Goal: Task Accomplishment & Management: Complete application form

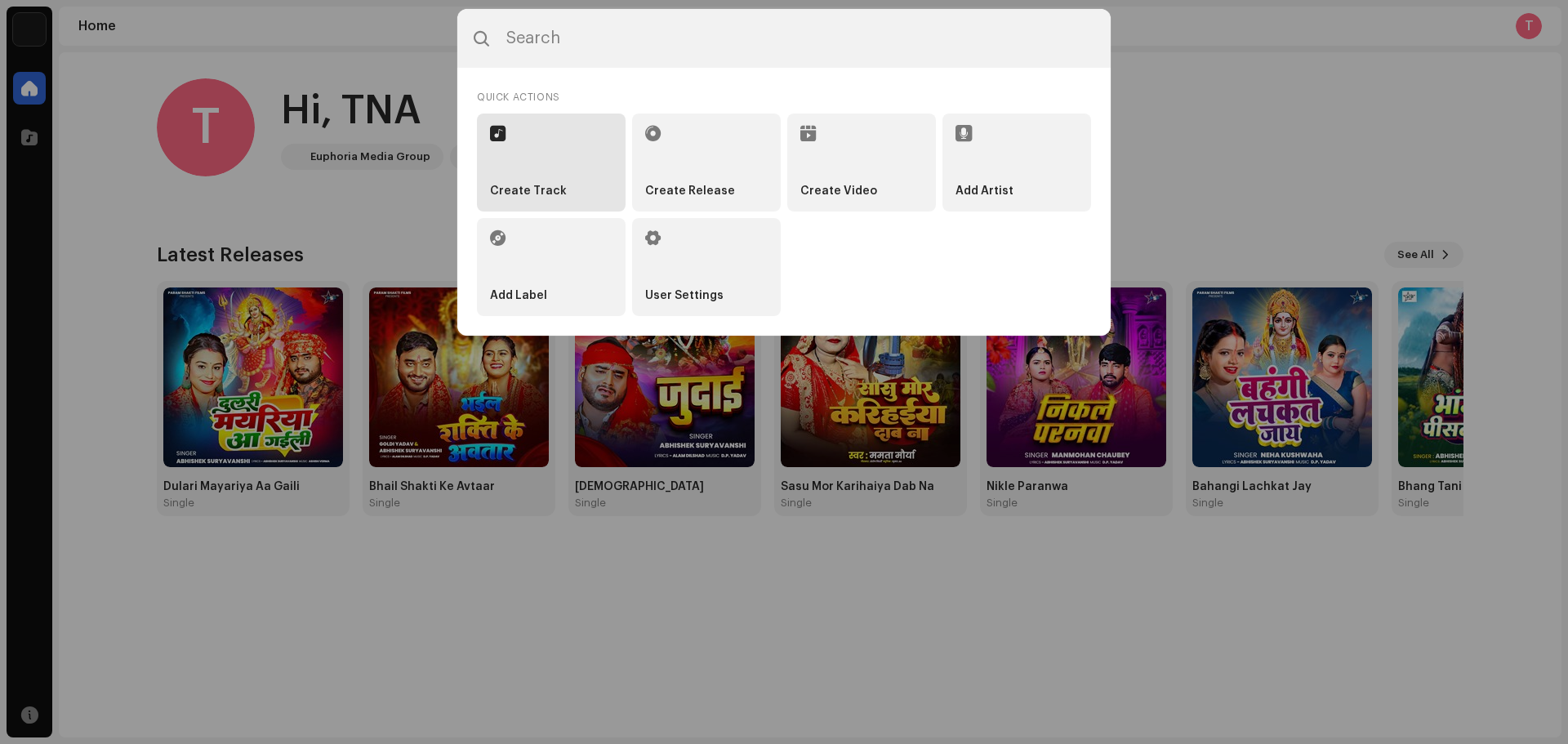
click at [568, 169] on li "Create Track" at bounding box center [551, 162] width 148 height 98
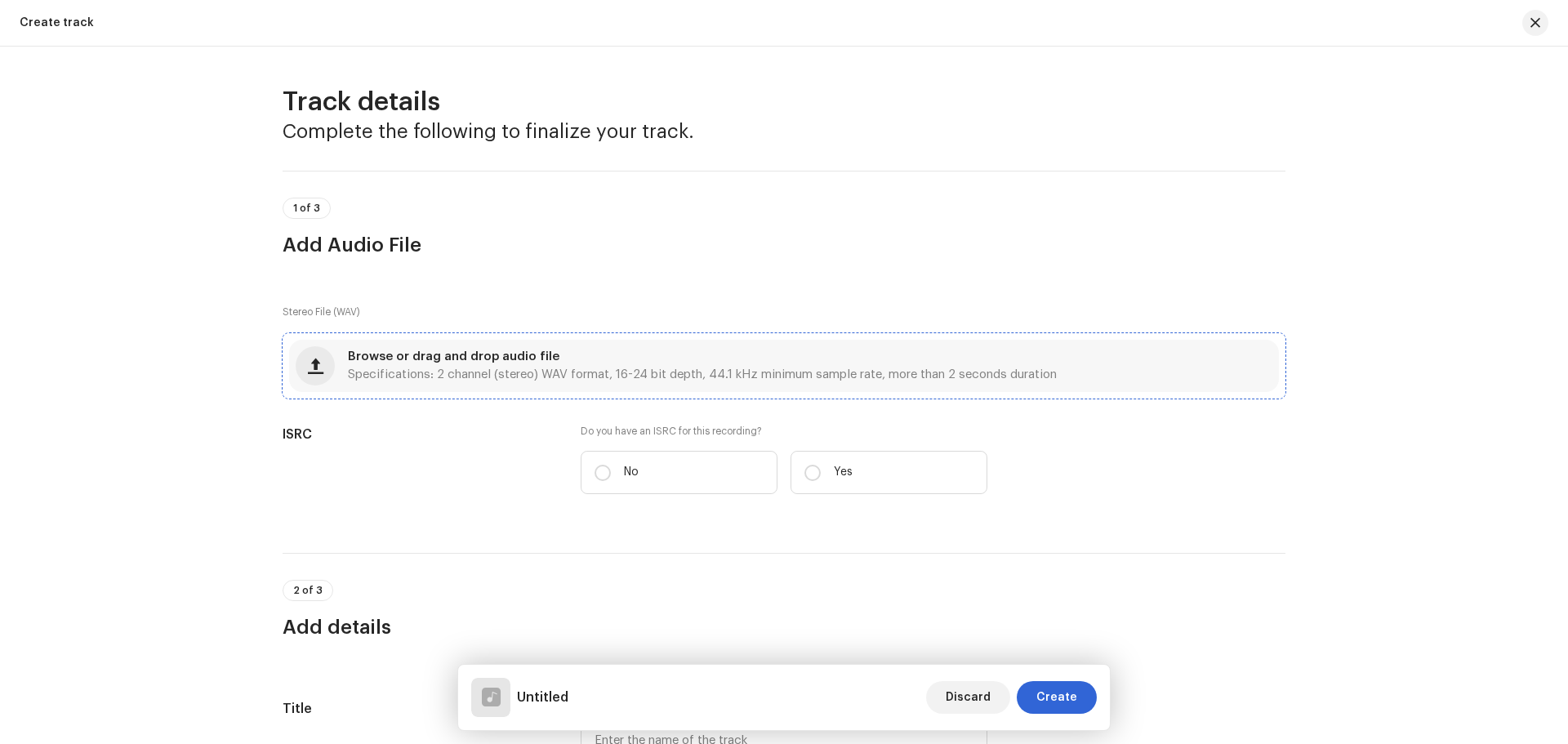
click at [805, 379] on span "Specifications: 2 channel (stereo) WAV format, 16-24 bit depth, 44.1 kHz minimu…" at bounding box center [702, 374] width 709 height 11
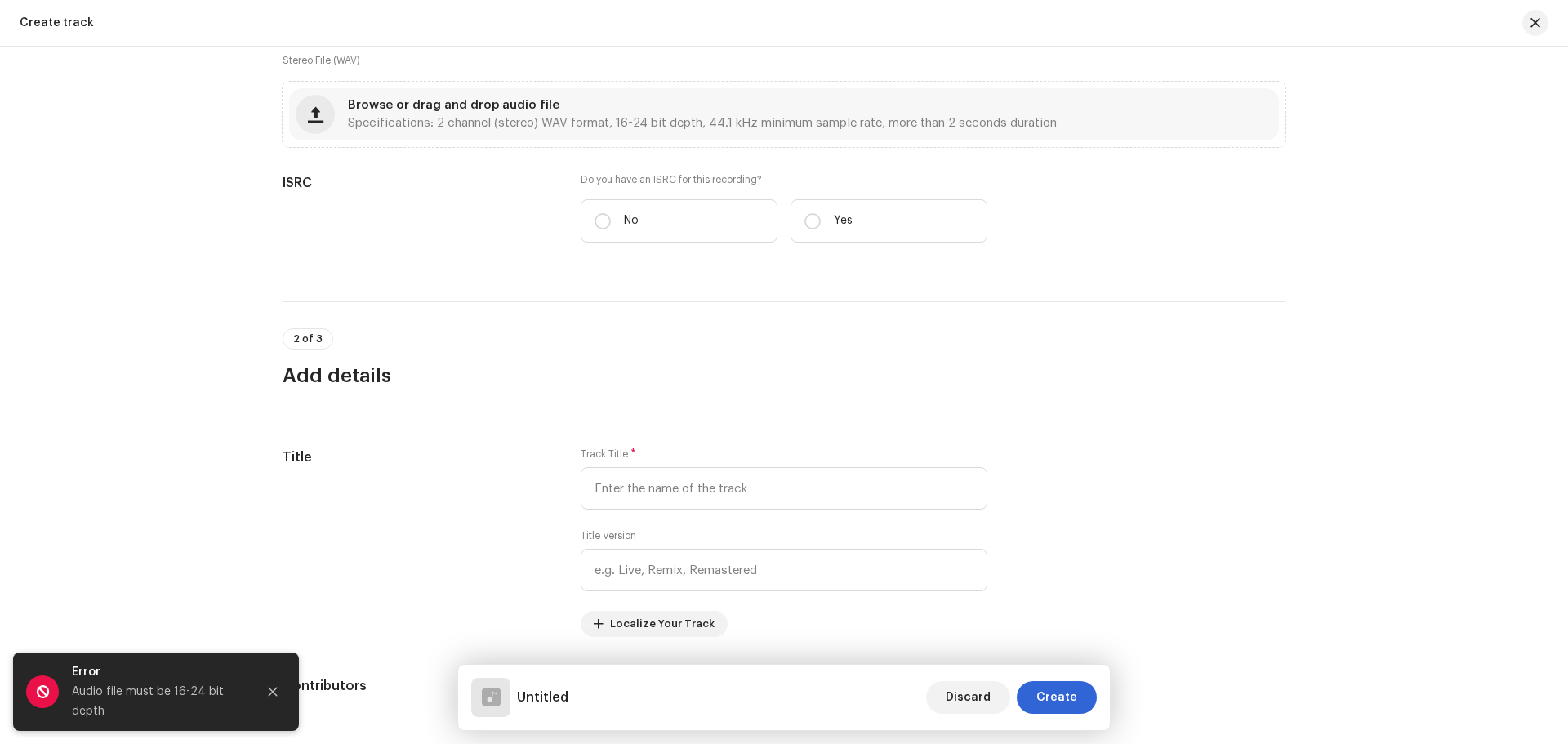
scroll to position [245, 0]
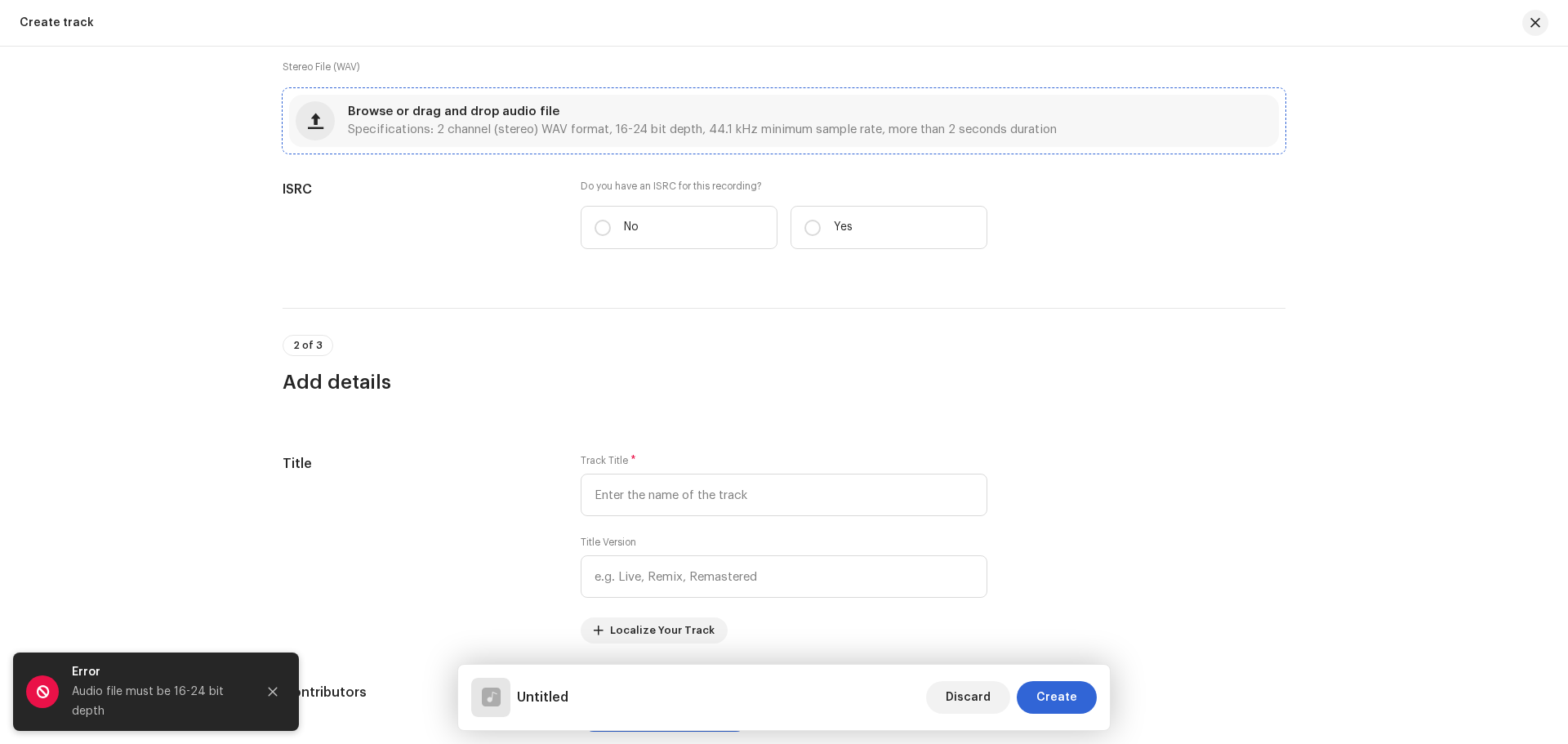
click at [633, 112] on div "Browse or drag and drop audio file Specifications: 2 channel (stereo) WAV forma…" at bounding box center [702, 120] width 709 height 29
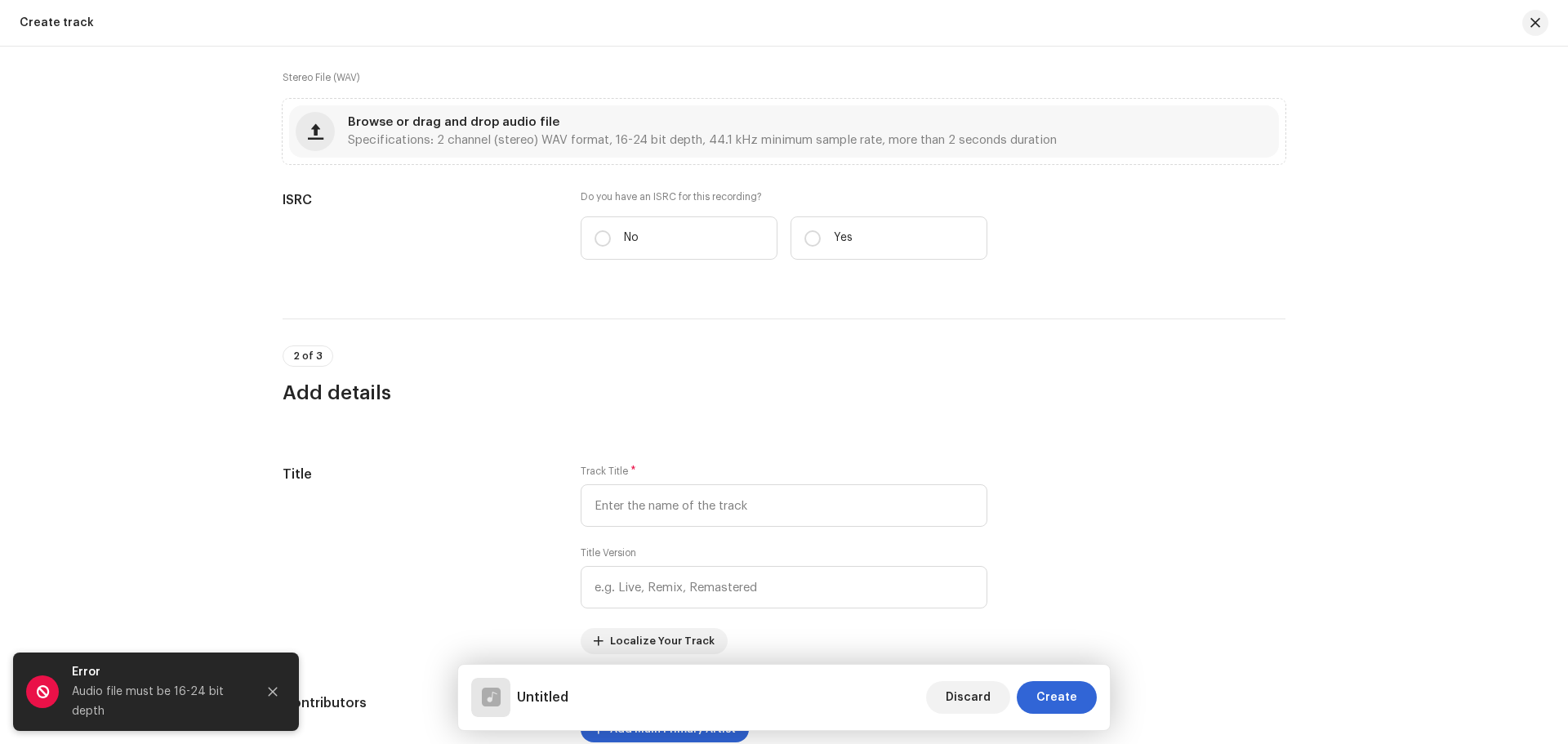
scroll to position [163, 0]
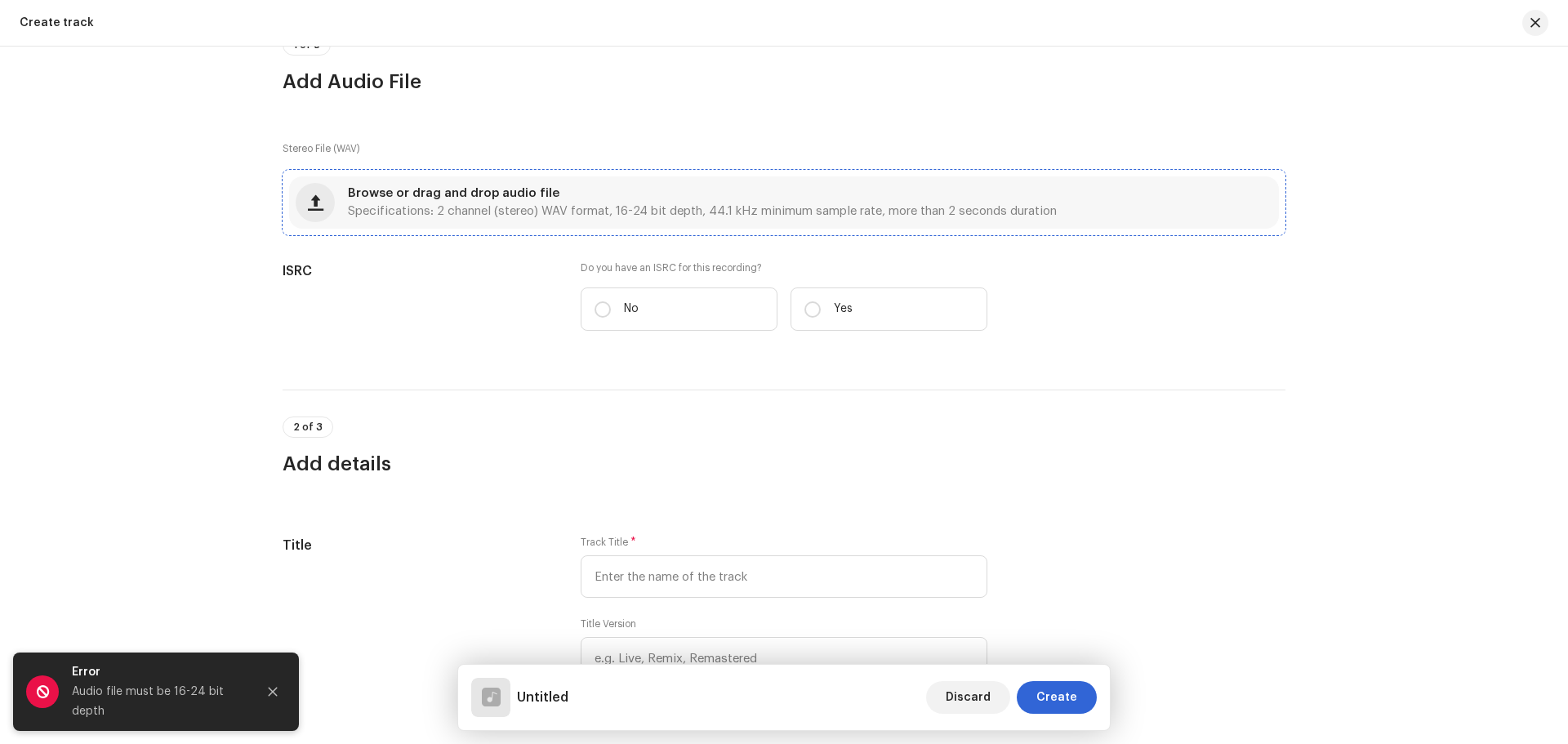
click at [788, 222] on div "Browse or drag and drop audio file Specifications: 2 channel (stereo) WAV forma…" at bounding box center [784, 202] width 990 height 52
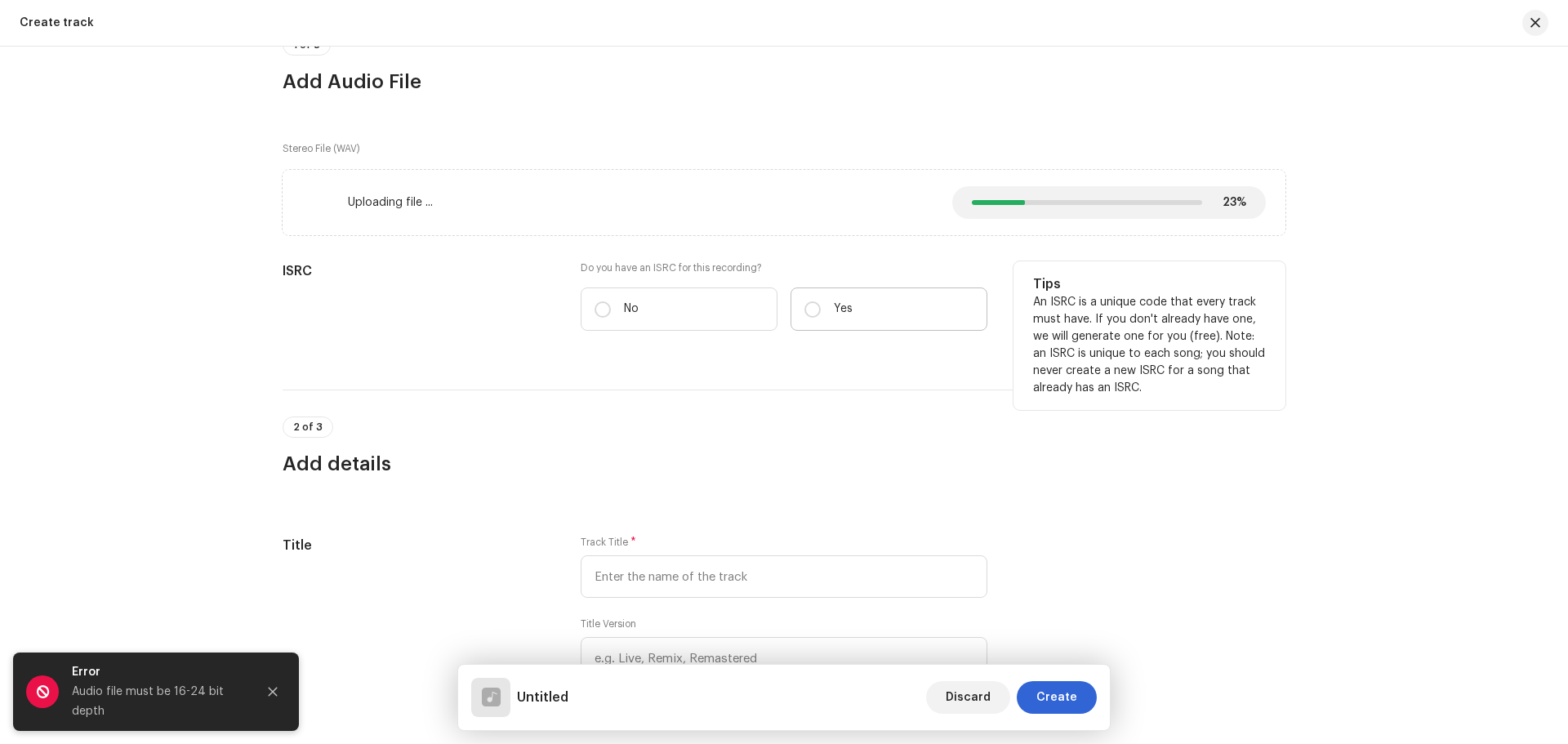
click at [869, 312] on label "Yes" at bounding box center [889, 309] width 197 height 43
click at [821, 312] on input "Yes" at bounding box center [812, 309] width 17 height 17
radio input "true"
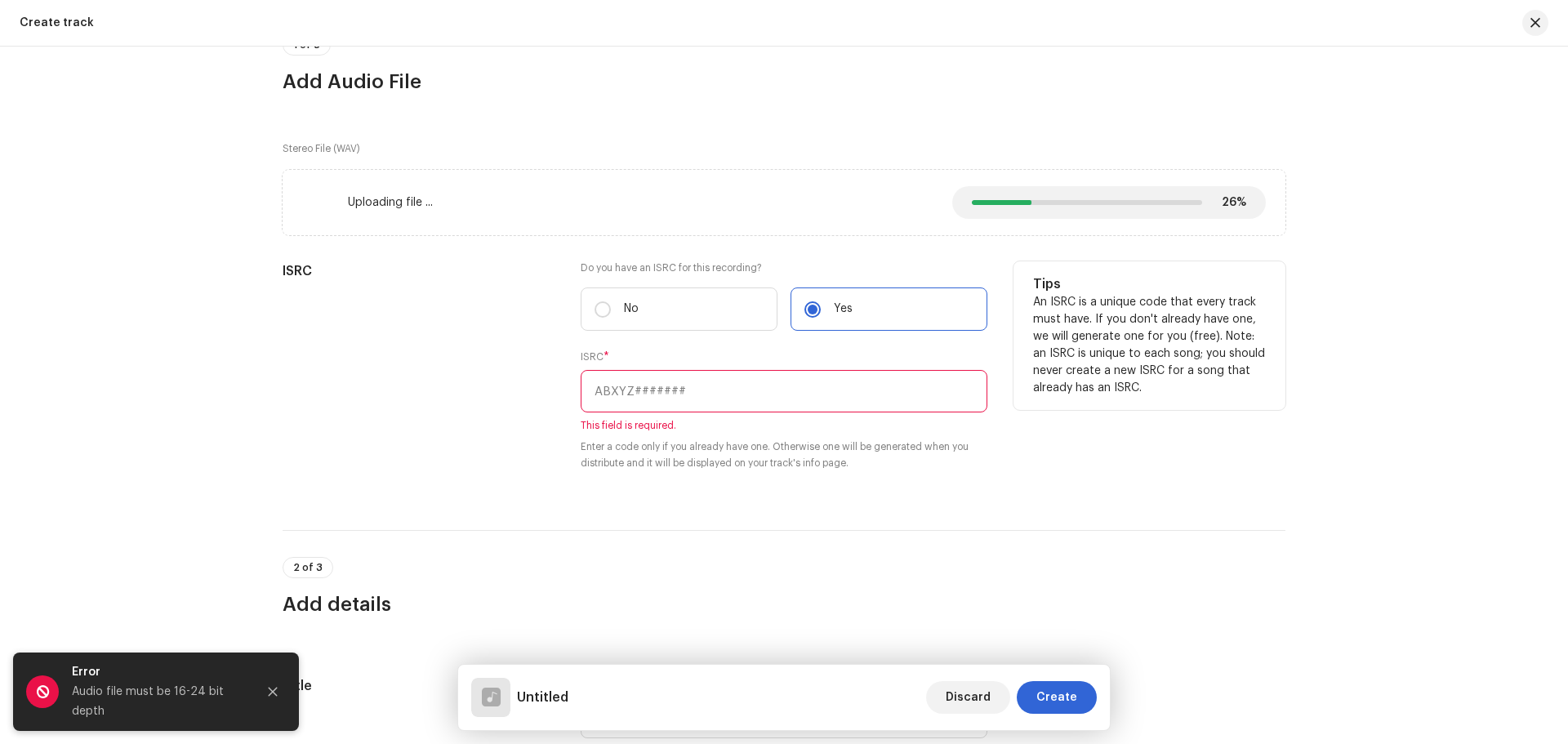
click at [652, 387] on input "text" at bounding box center [784, 391] width 407 height 42
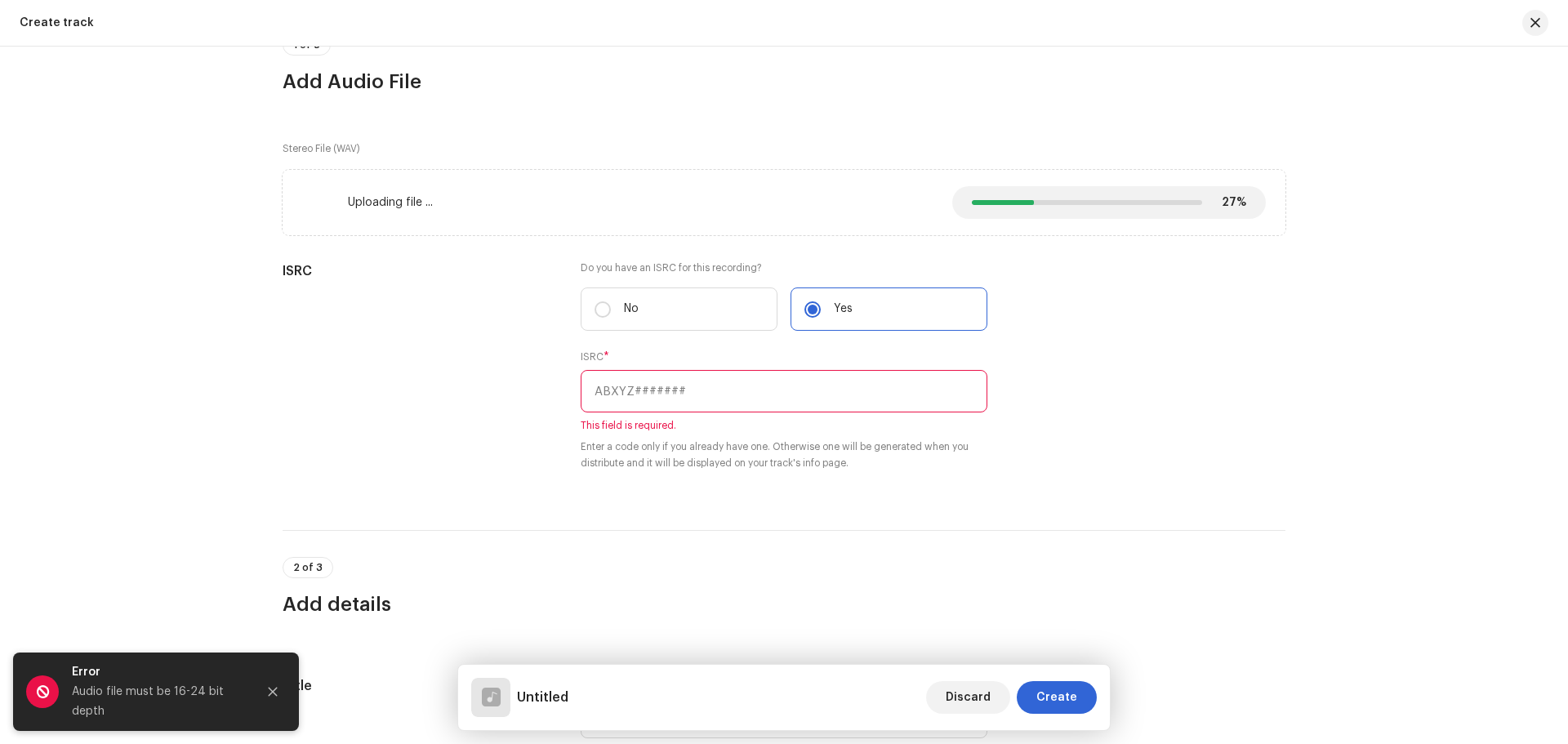
paste input "INN202500903"
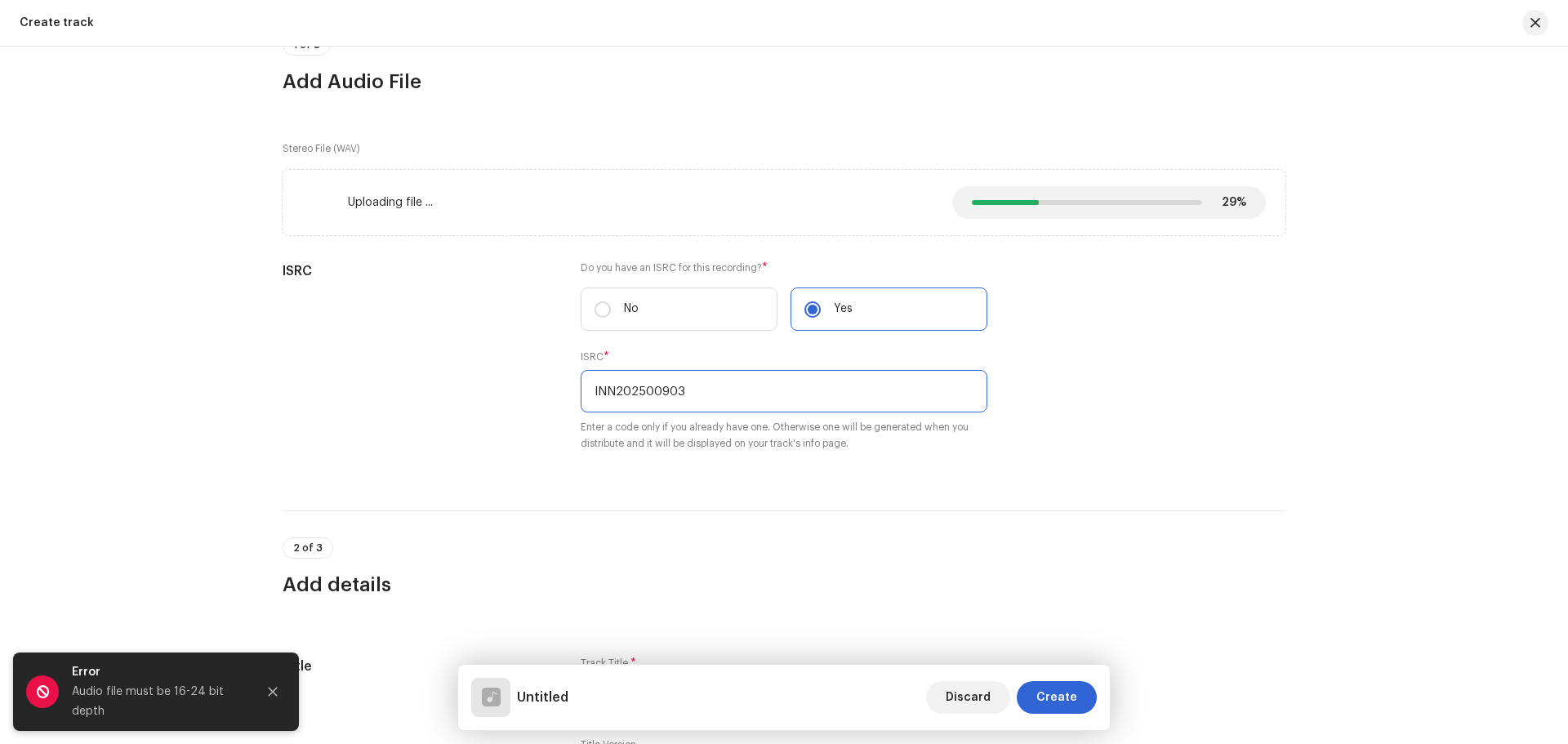
type input "INN202500903"
click at [883, 522] on div "2 of 3 Add details" at bounding box center [784, 553] width 1003 height 87
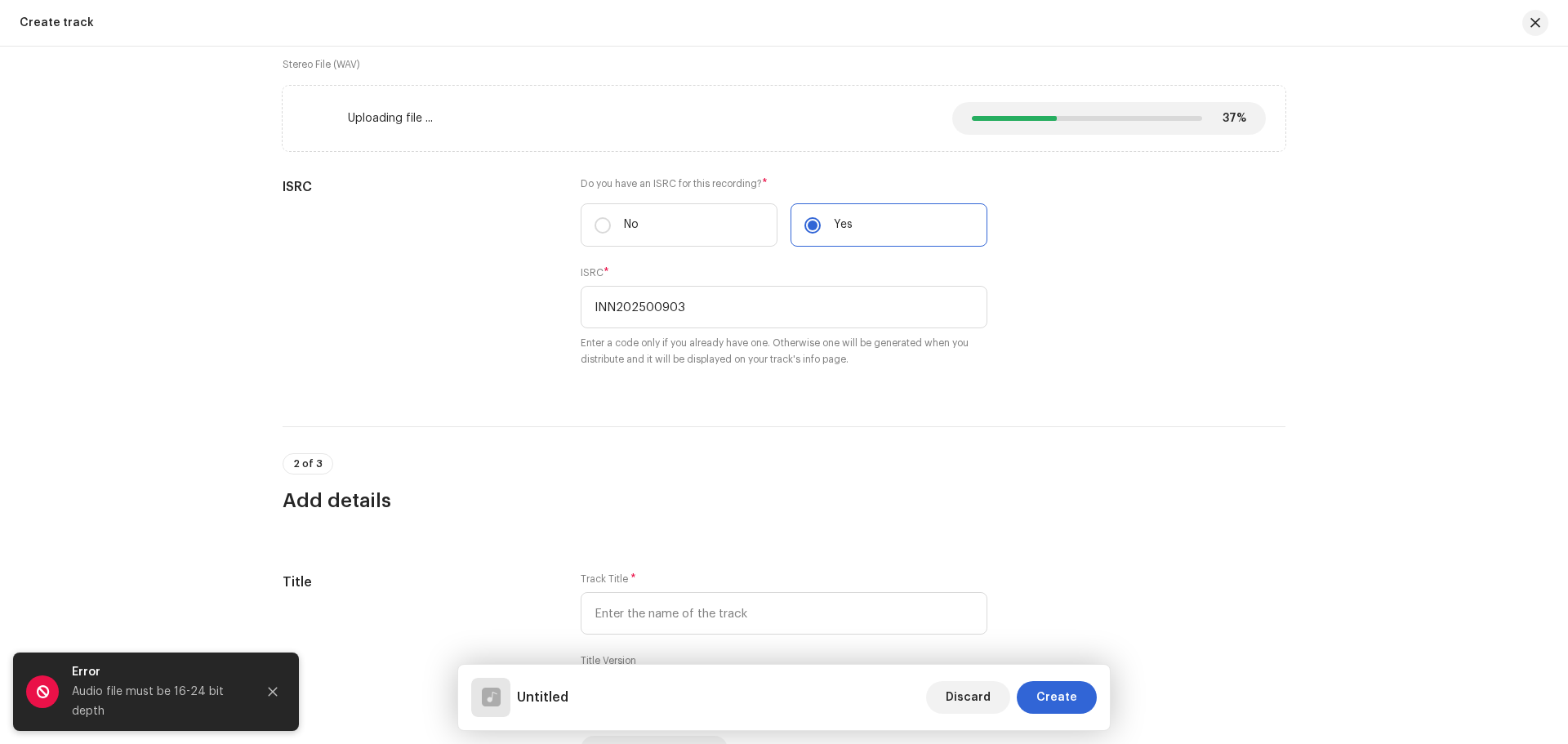
scroll to position [327, 0]
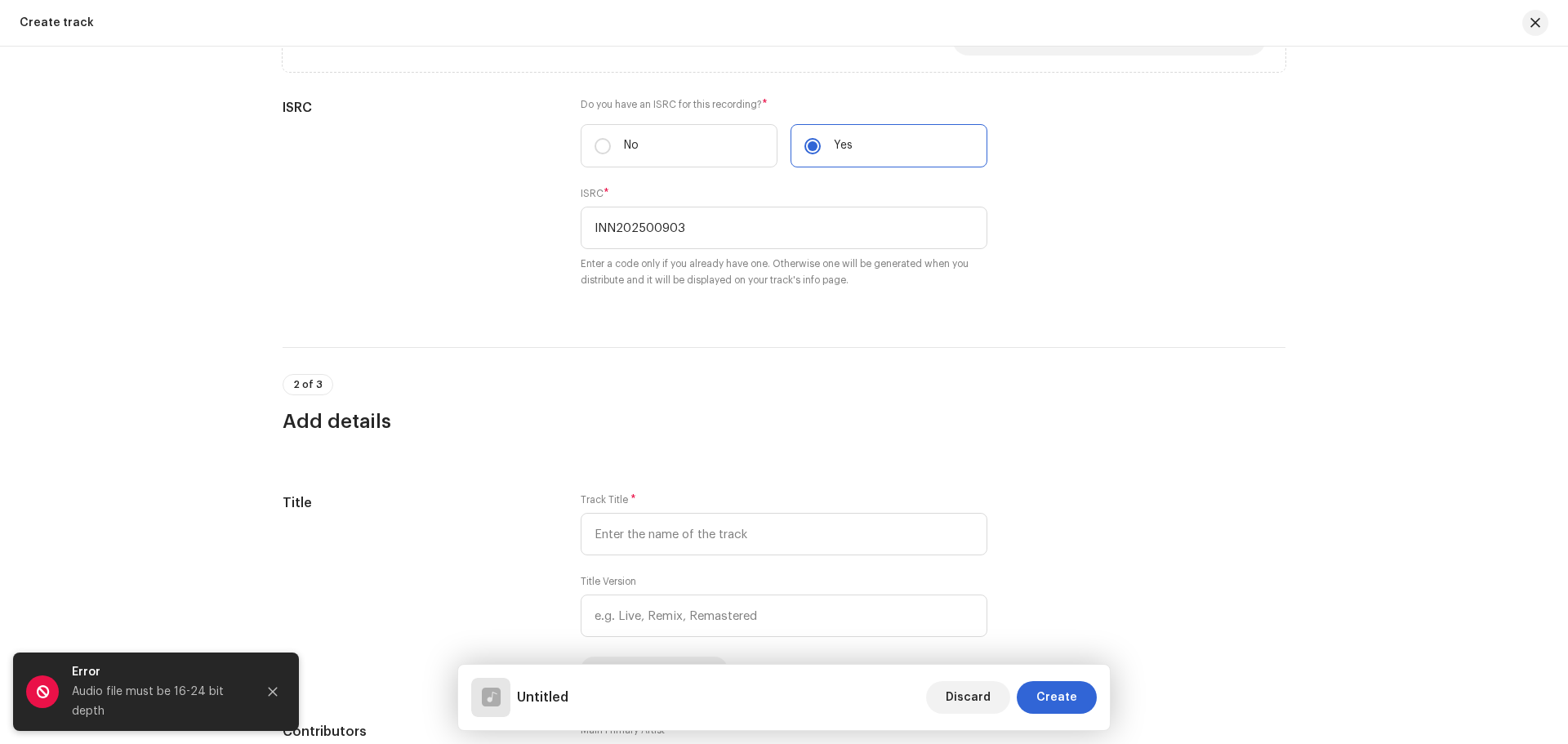
click at [712, 516] on input "text" at bounding box center [784, 534] width 407 height 42
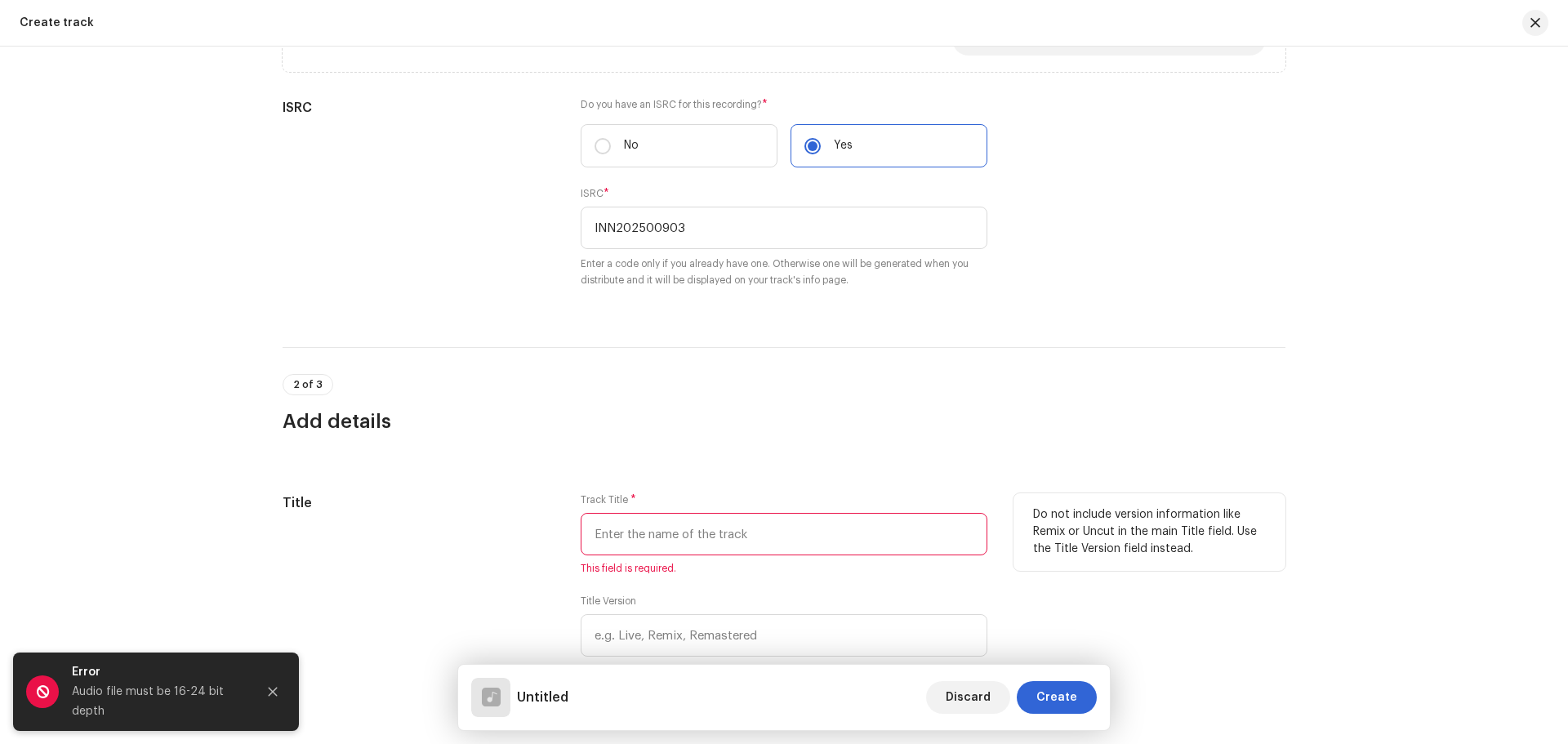
click at [731, 538] on input "text" at bounding box center [784, 534] width 407 height 42
paste input "Panch Saal Me [PERSON_NAME] [PERSON_NAME]"
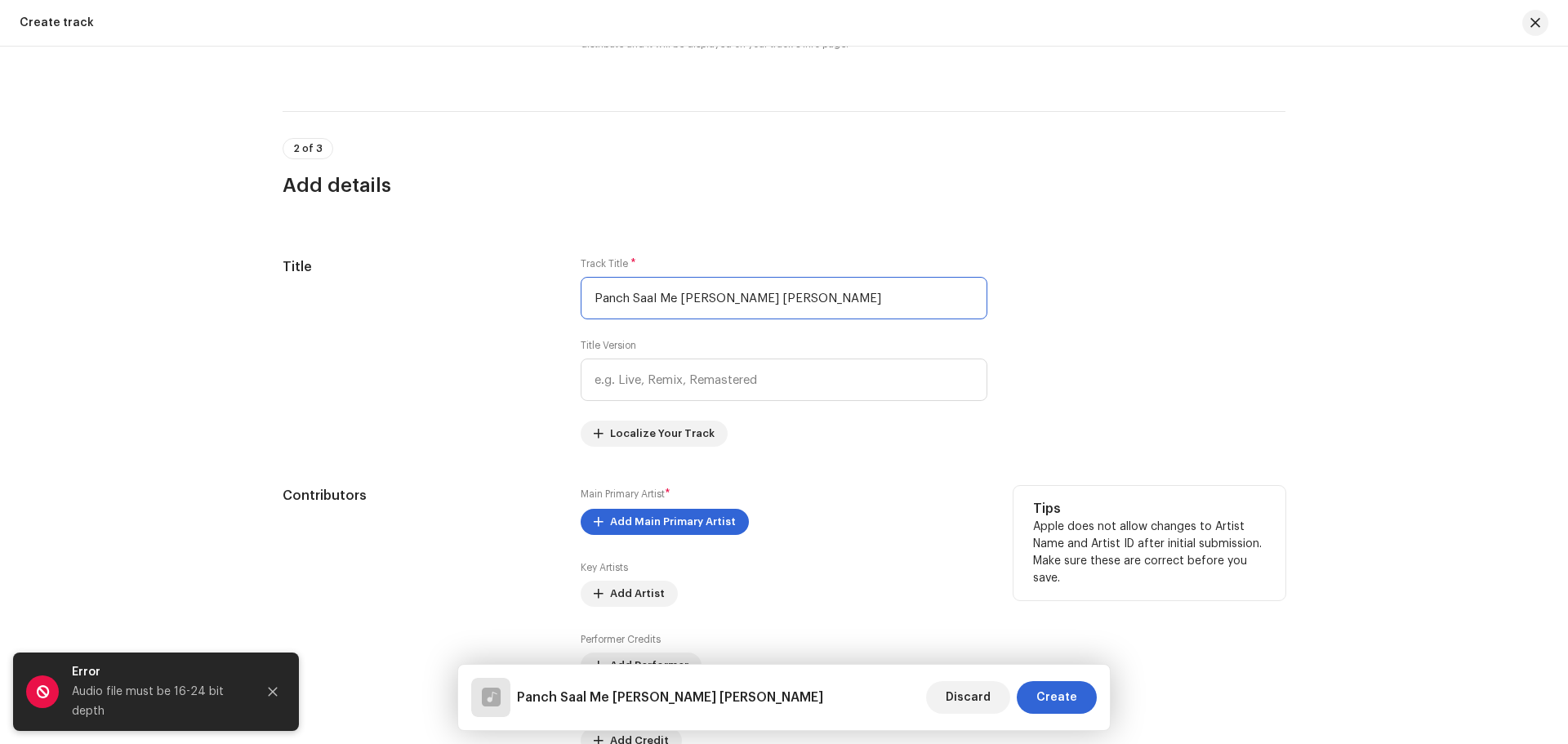
scroll to position [572, 0]
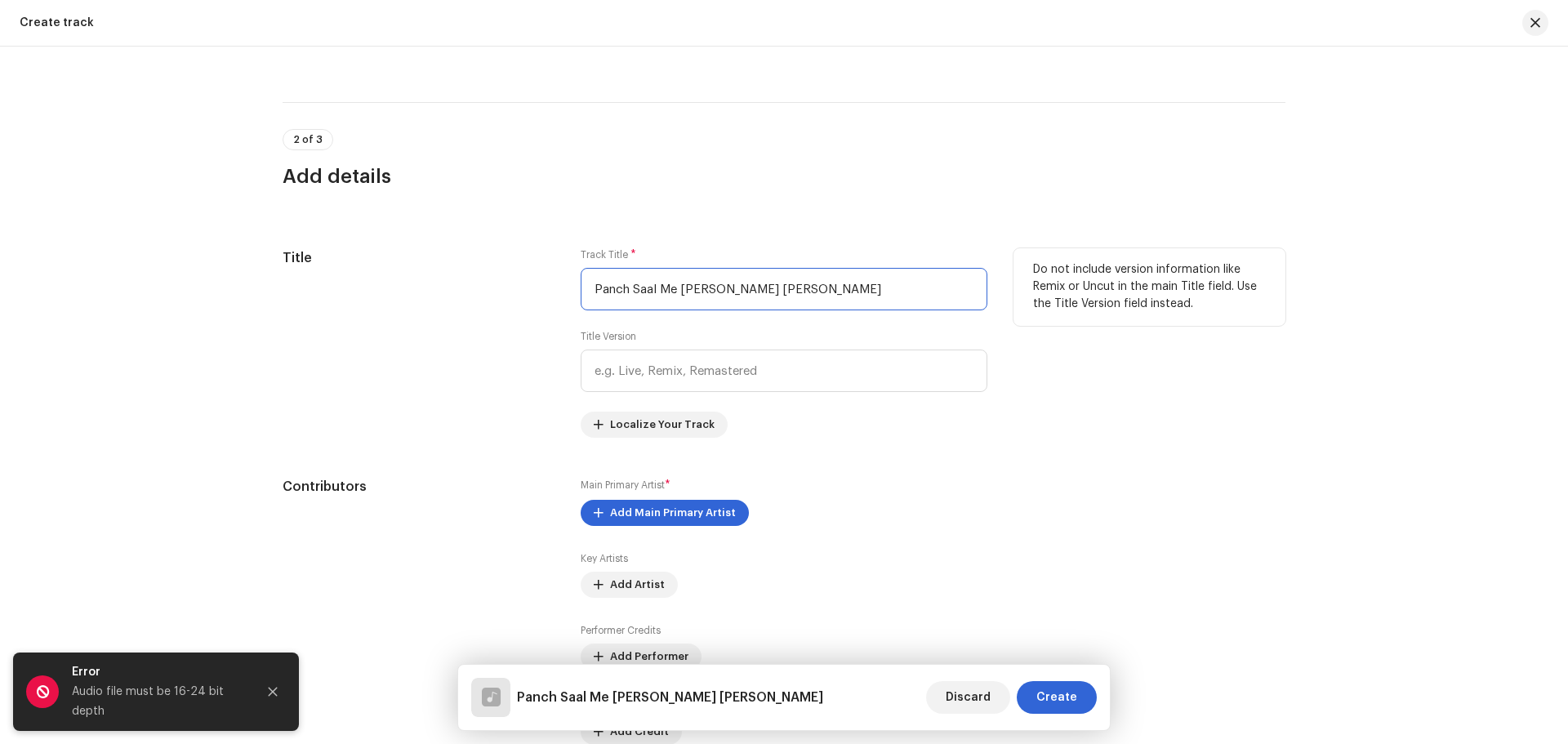
type input "Panch Saal Me [PERSON_NAME] [PERSON_NAME]"
click at [1054, 402] on div "Do not include version information like Remix or Uncut in the main Title field.…" at bounding box center [1150, 342] width 272 height 190
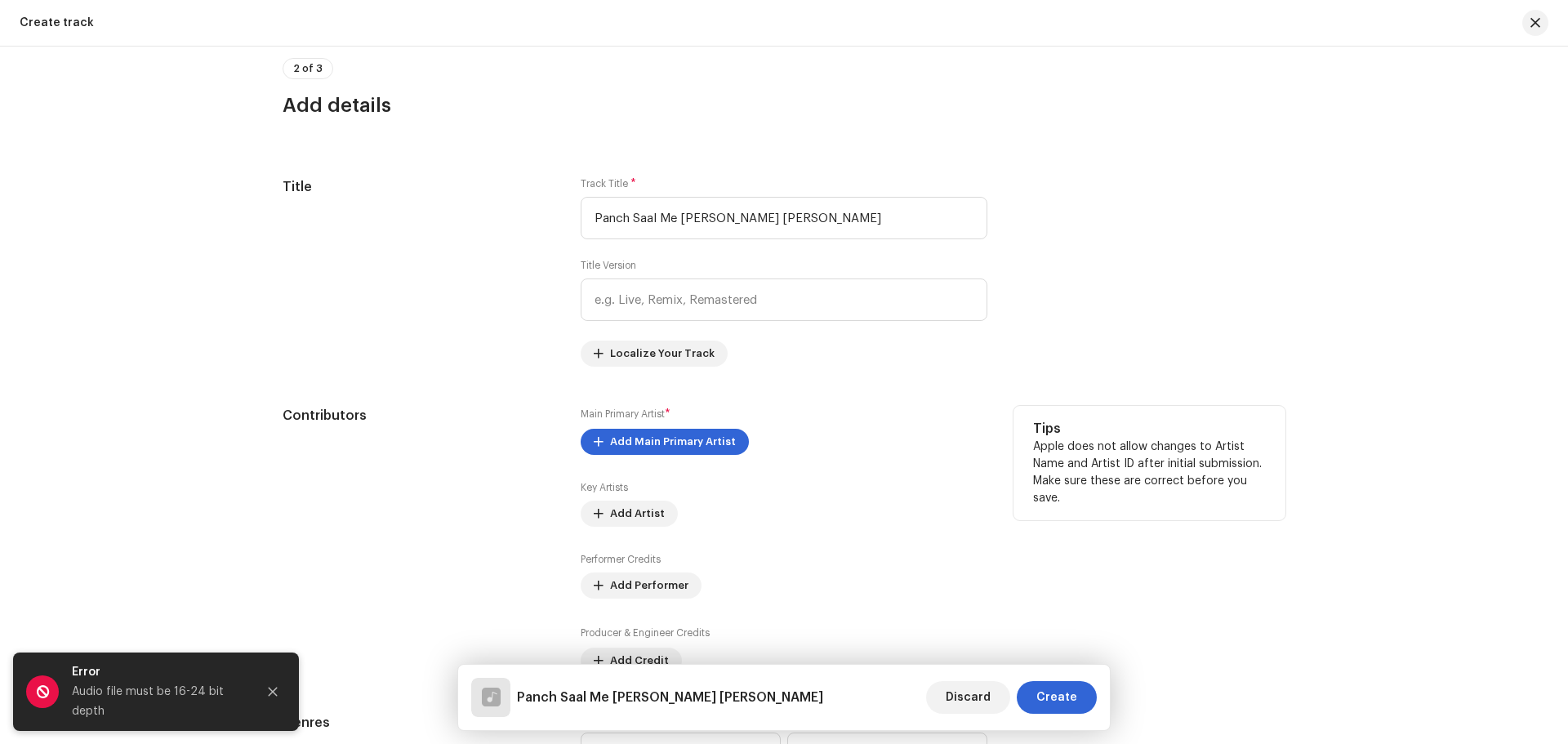
scroll to position [735, 0]
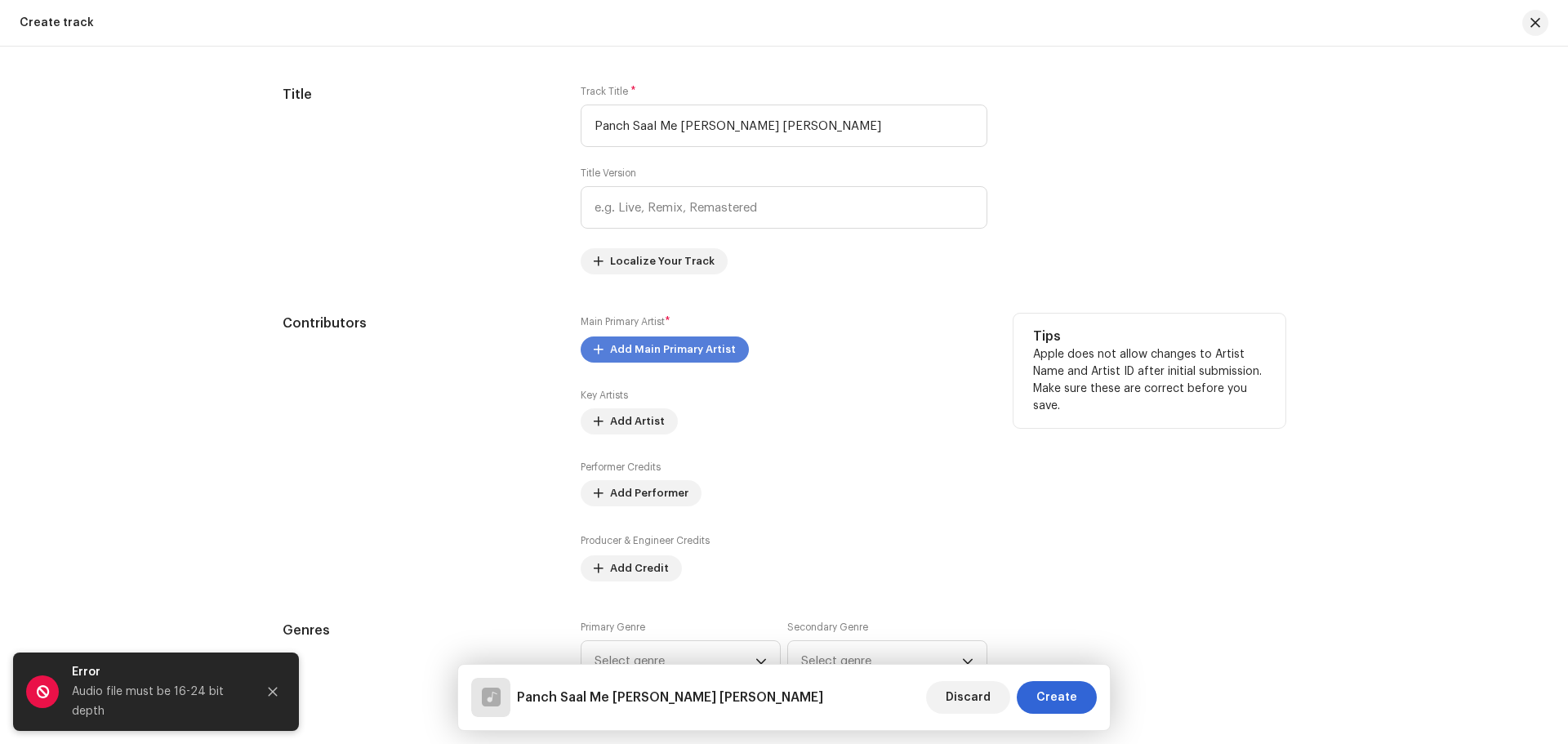
click at [660, 344] on span "Add Main Primary Artist" at bounding box center [673, 349] width 125 height 33
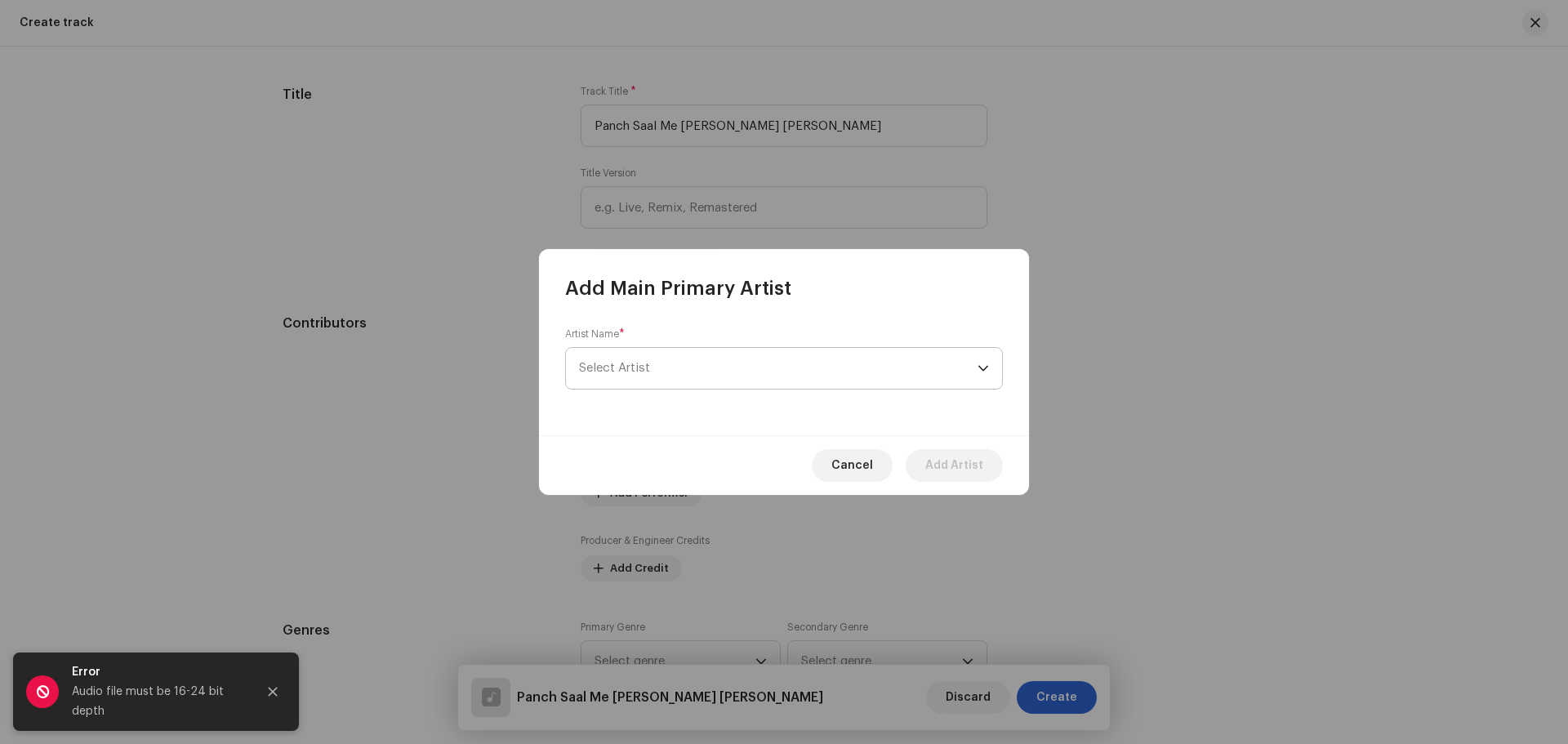
click at [682, 366] on span "Select Artist" at bounding box center [779, 368] width 399 height 41
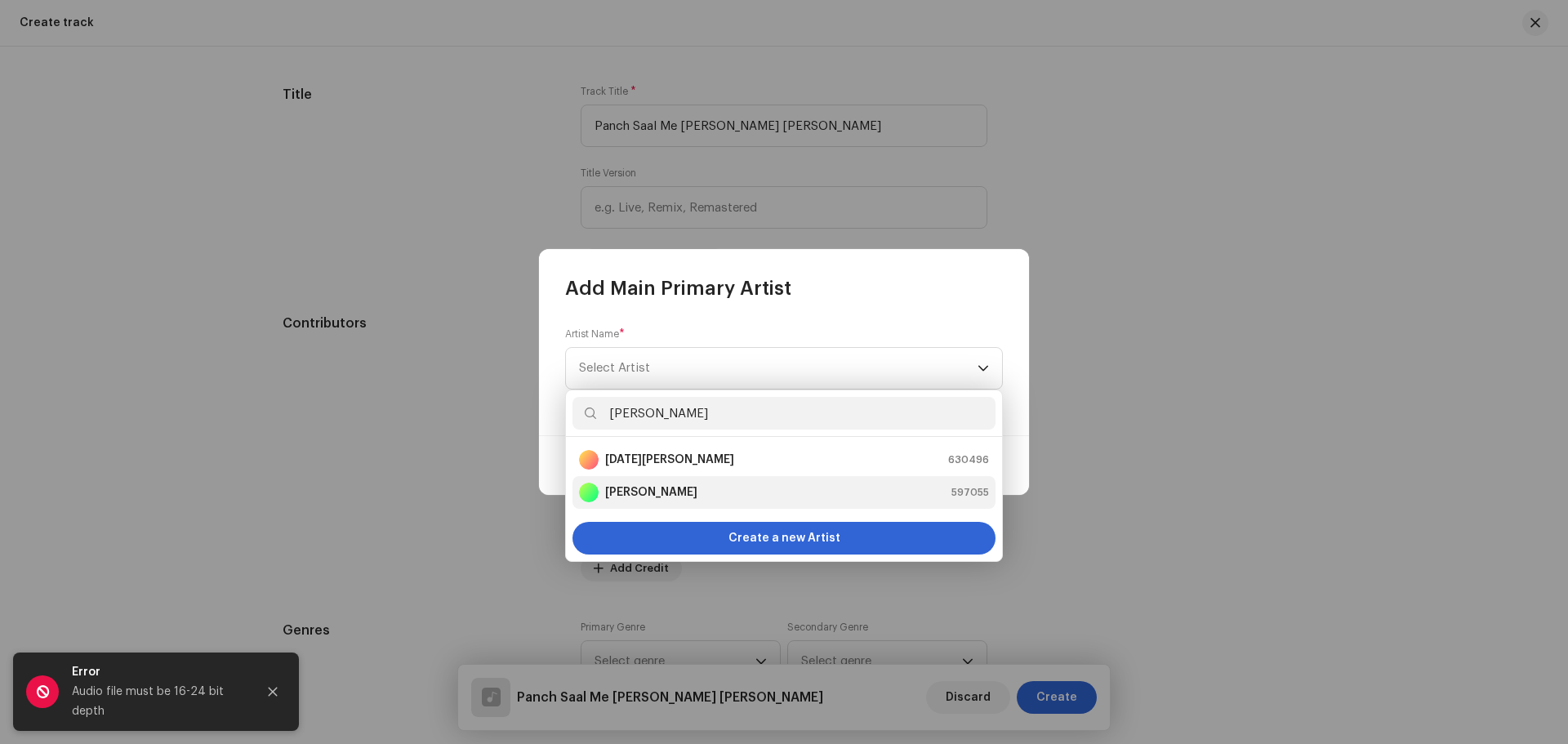
type input "[PERSON_NAME]"
click at [658, 491] on strong "[PERSON_NAME]" at bounding box center [652, 492] width 93 height 17
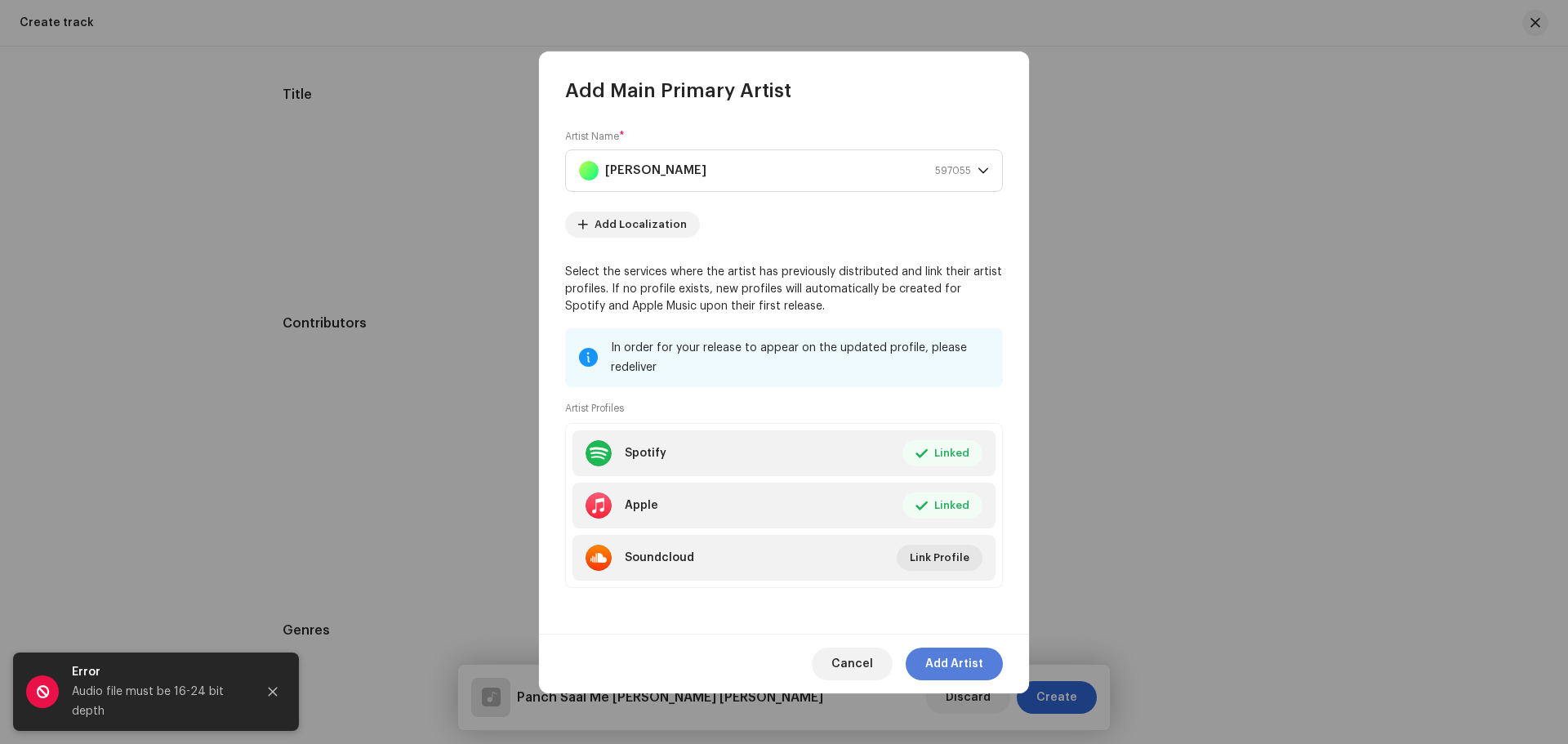
click at [961, 660] on span "Add Artist" at bounding box center [954, 664] width 58 height 33
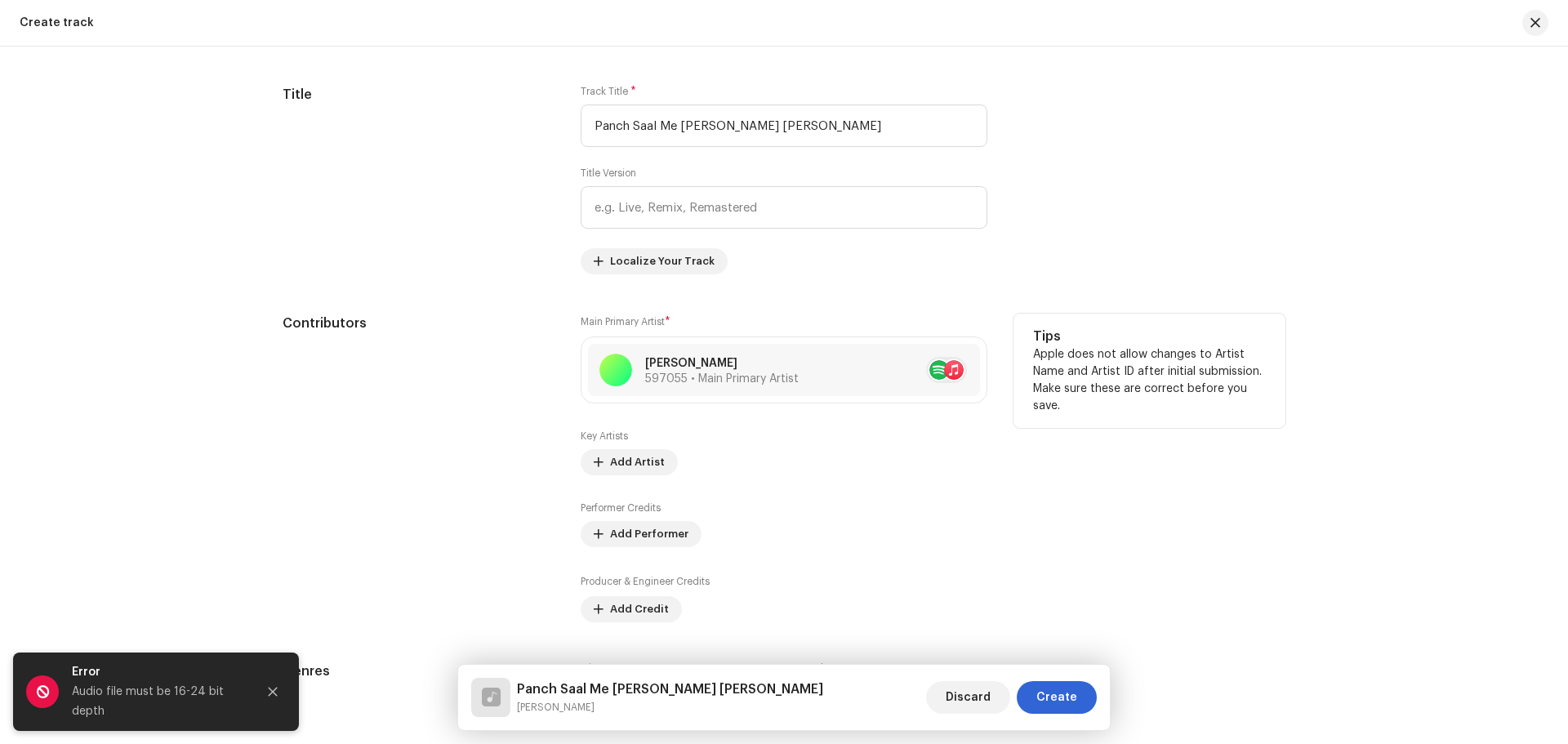
scroll to position [816, 0]
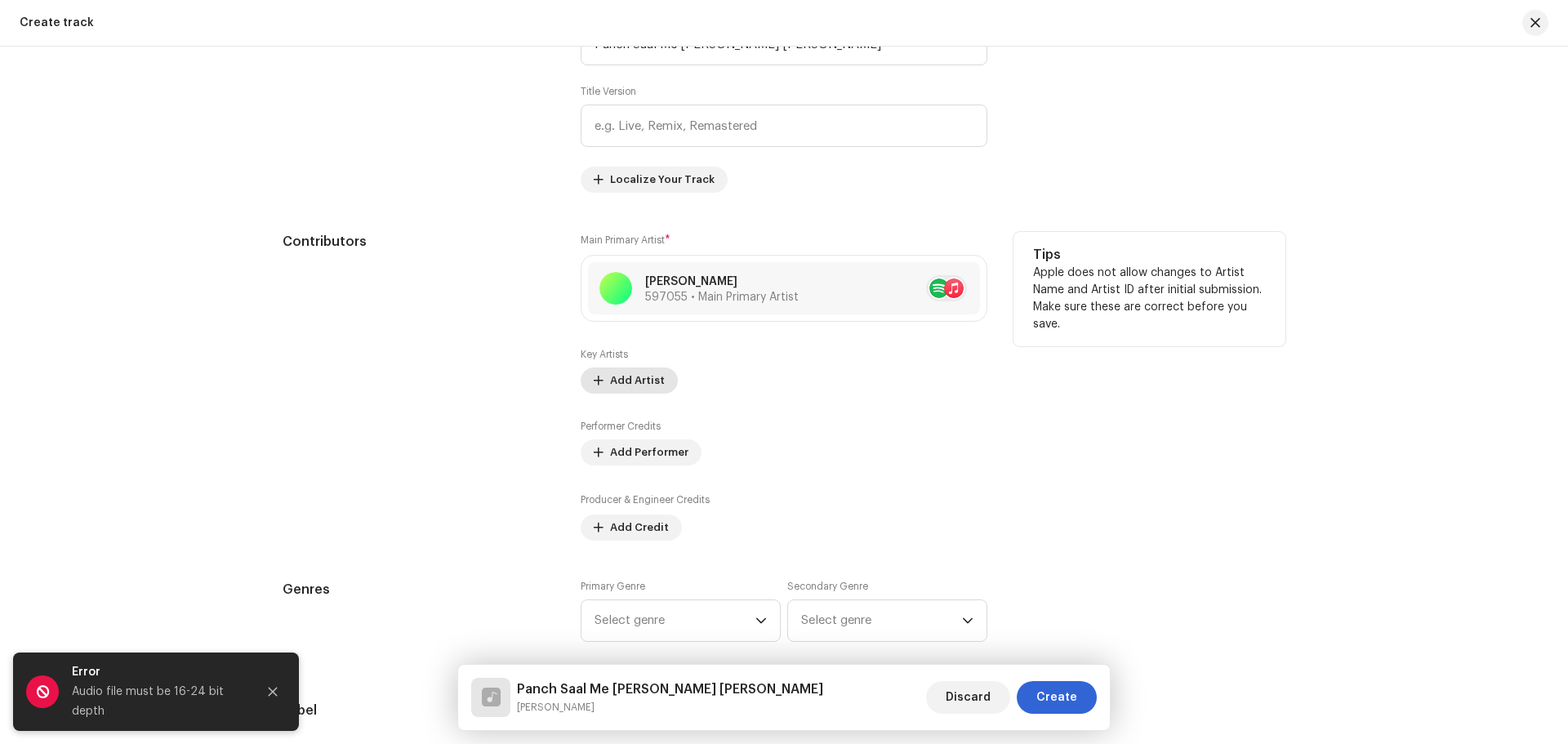
click at [629, 379] on span "Add Artist" at bounding box center [637, 380] width 55 height 33
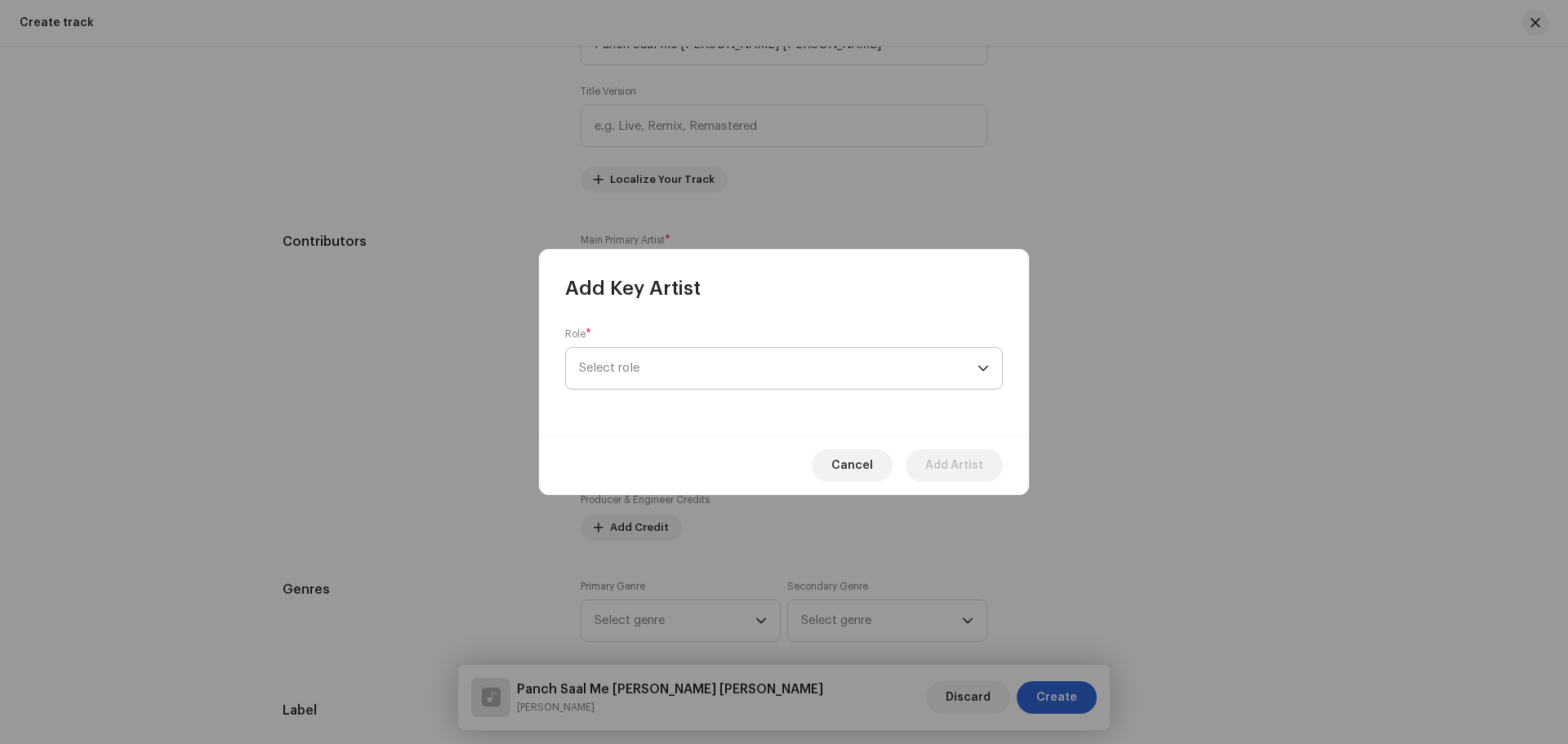
click at [638, 355] on span "Select role" at bounding box center [779, 368] width 399 height 41
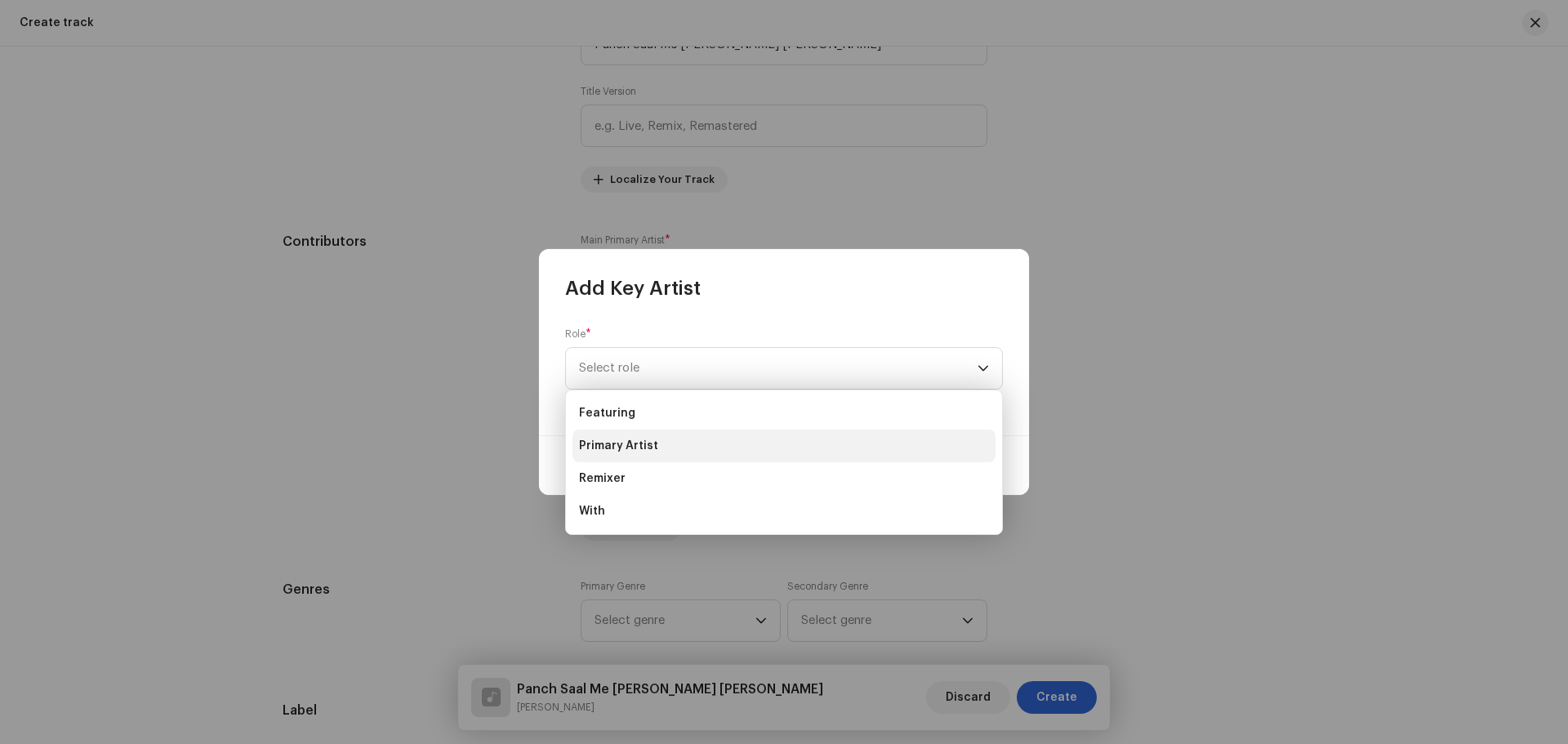
click at [630, 444] on span "Primary Artist" at bounding box center [619, 446] width 79 height 17
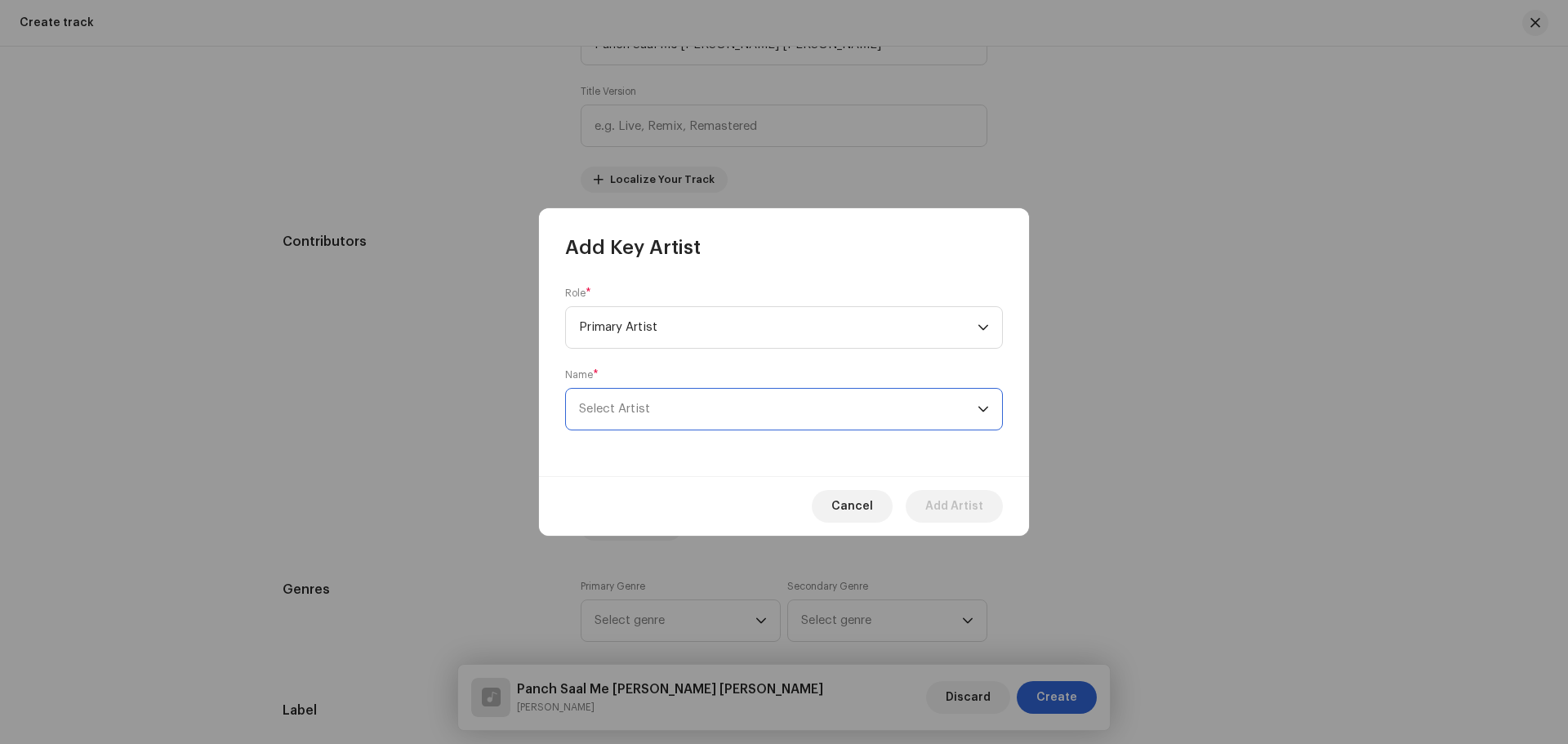
click at [640, 391] on span "Select Artist" at bounding box center [779, 409] width 399 height 41
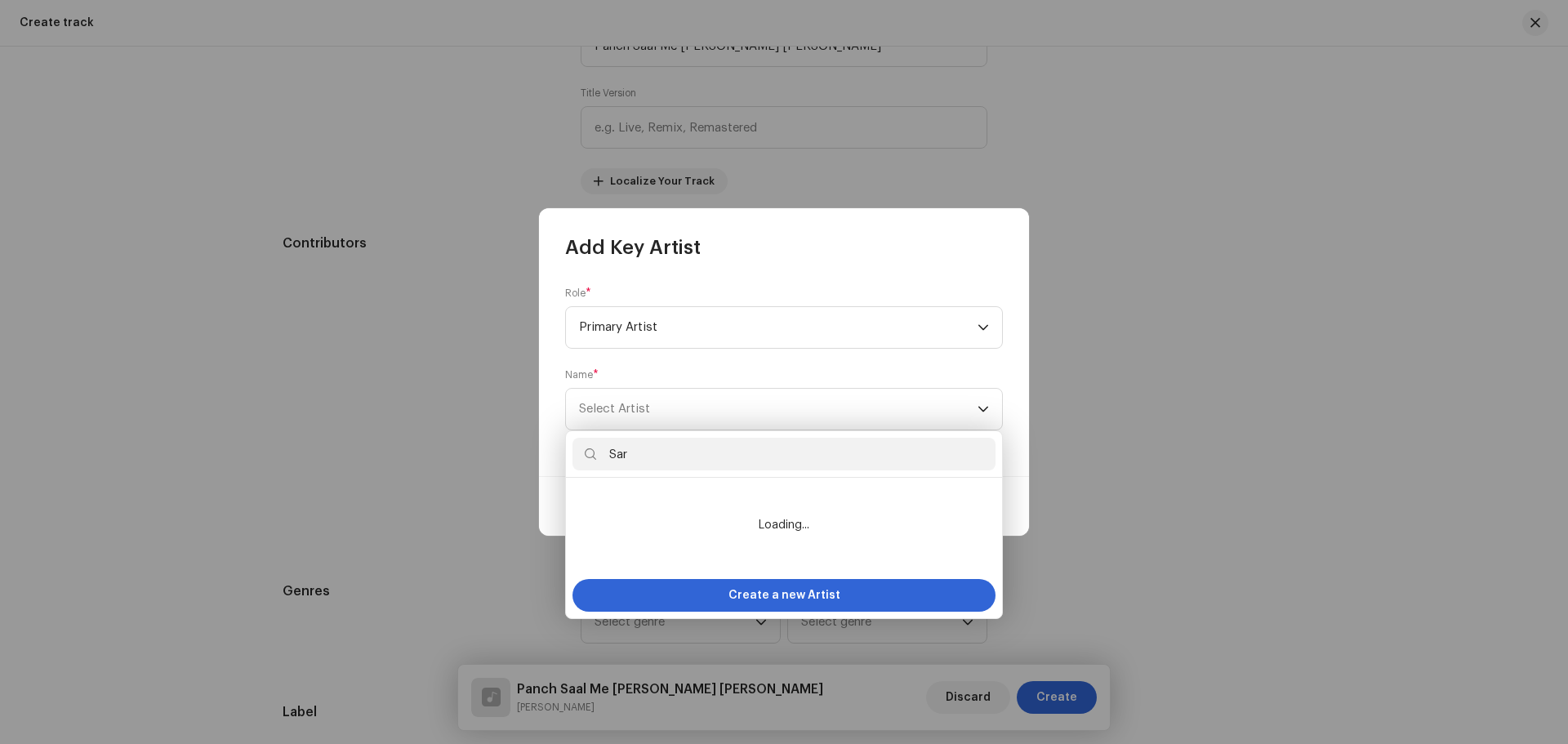
scroll to position [818, 0]
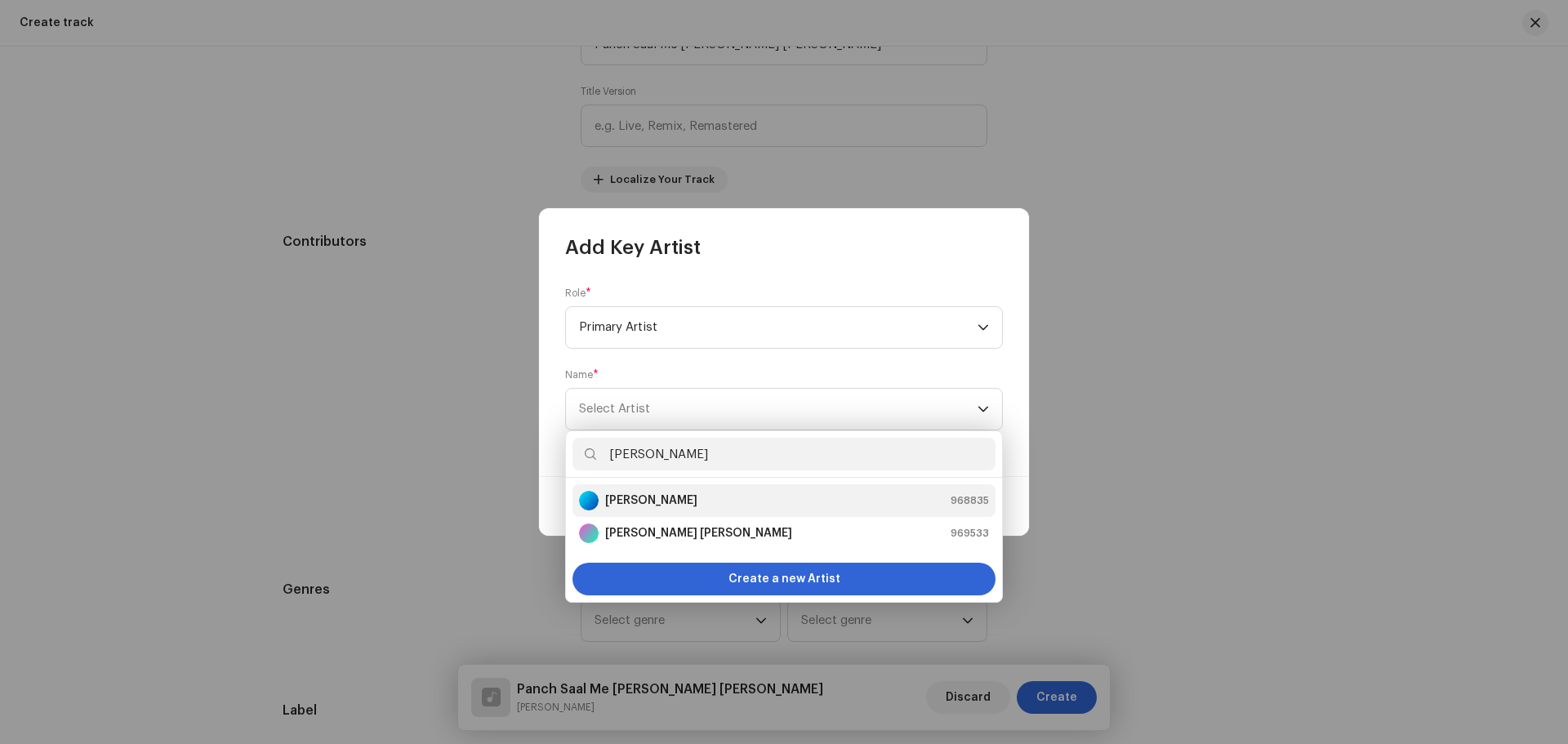
type input "[PERSON_NAME]"
click at [665, 486] on li "[PERSON_NAME] 968835" at bounding box center [784, 500] width 423 height 33
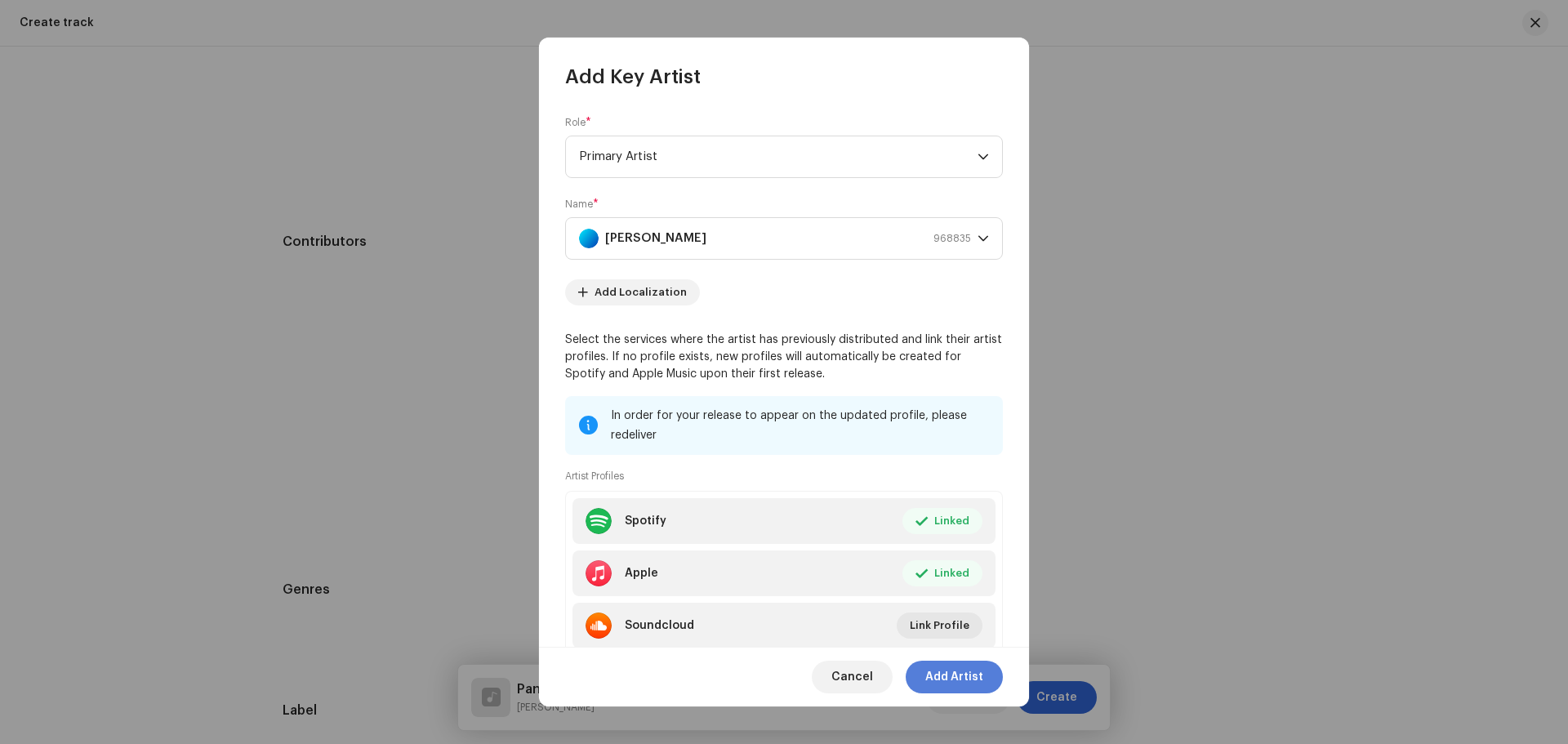
click at [947, 674] on span "Add Artist" at bounding box center [954, 677] width 58 height 33
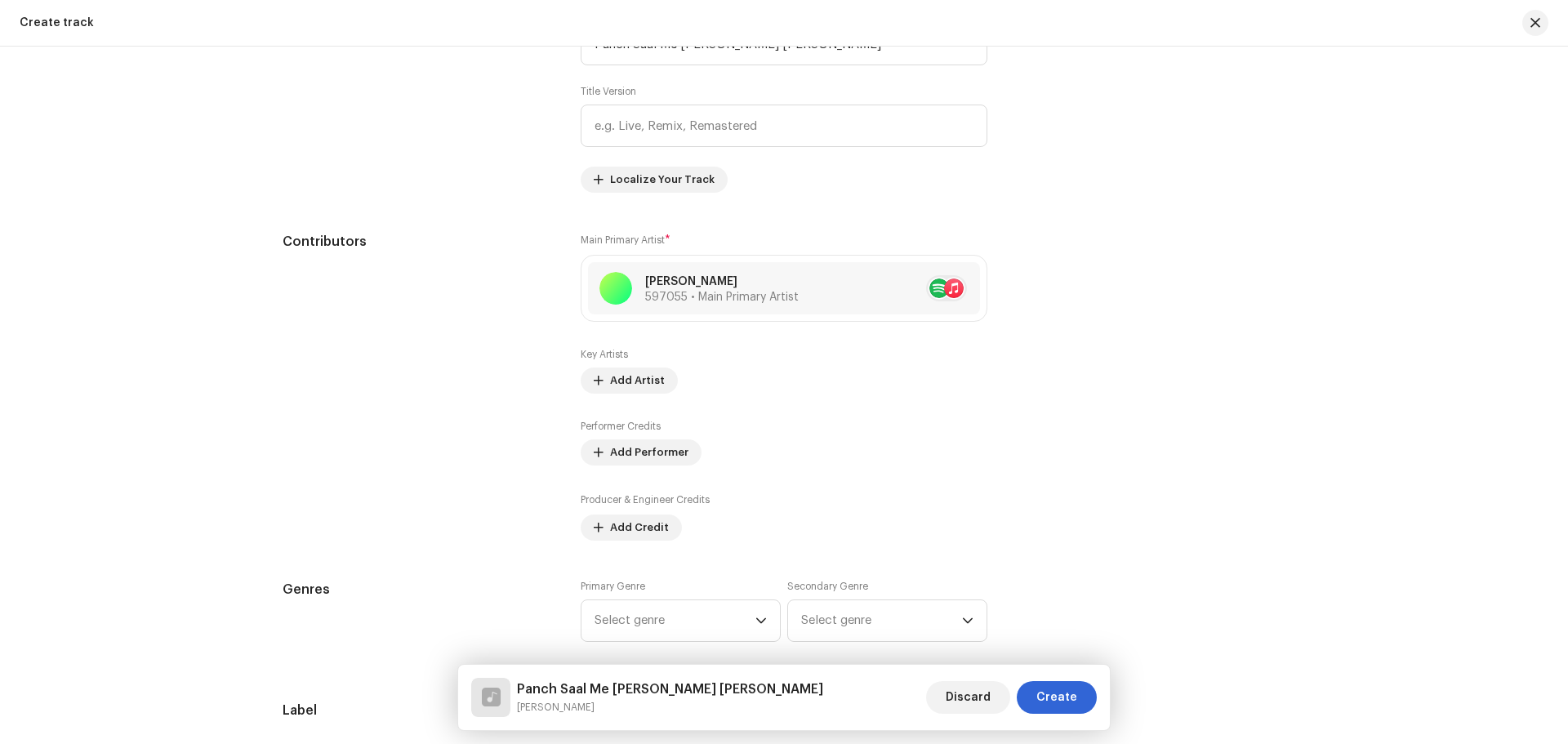
scroll to position [900, 0]
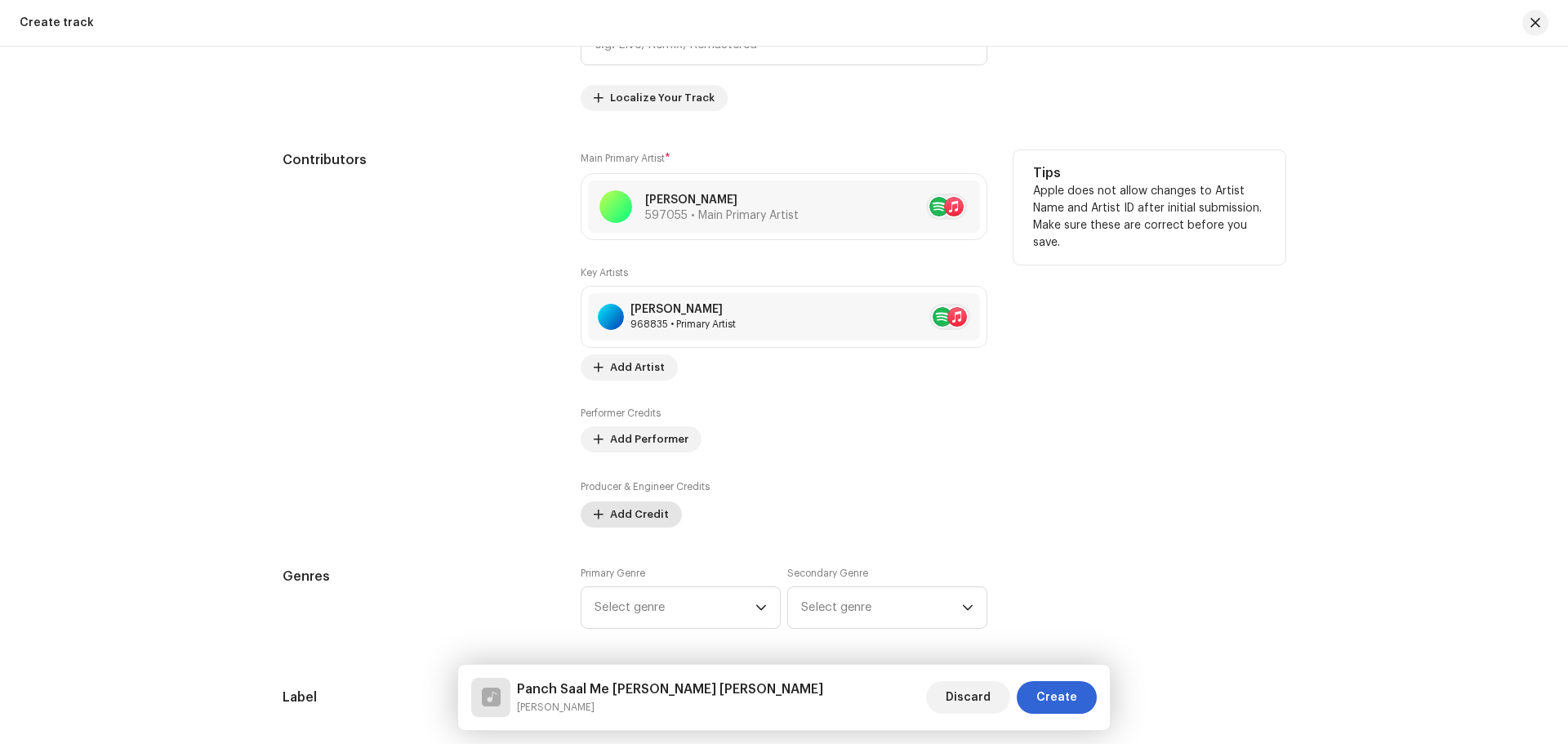
click at [639, 508] on span "Add Credit" at bounding box center [639, 514] width 59 height 33
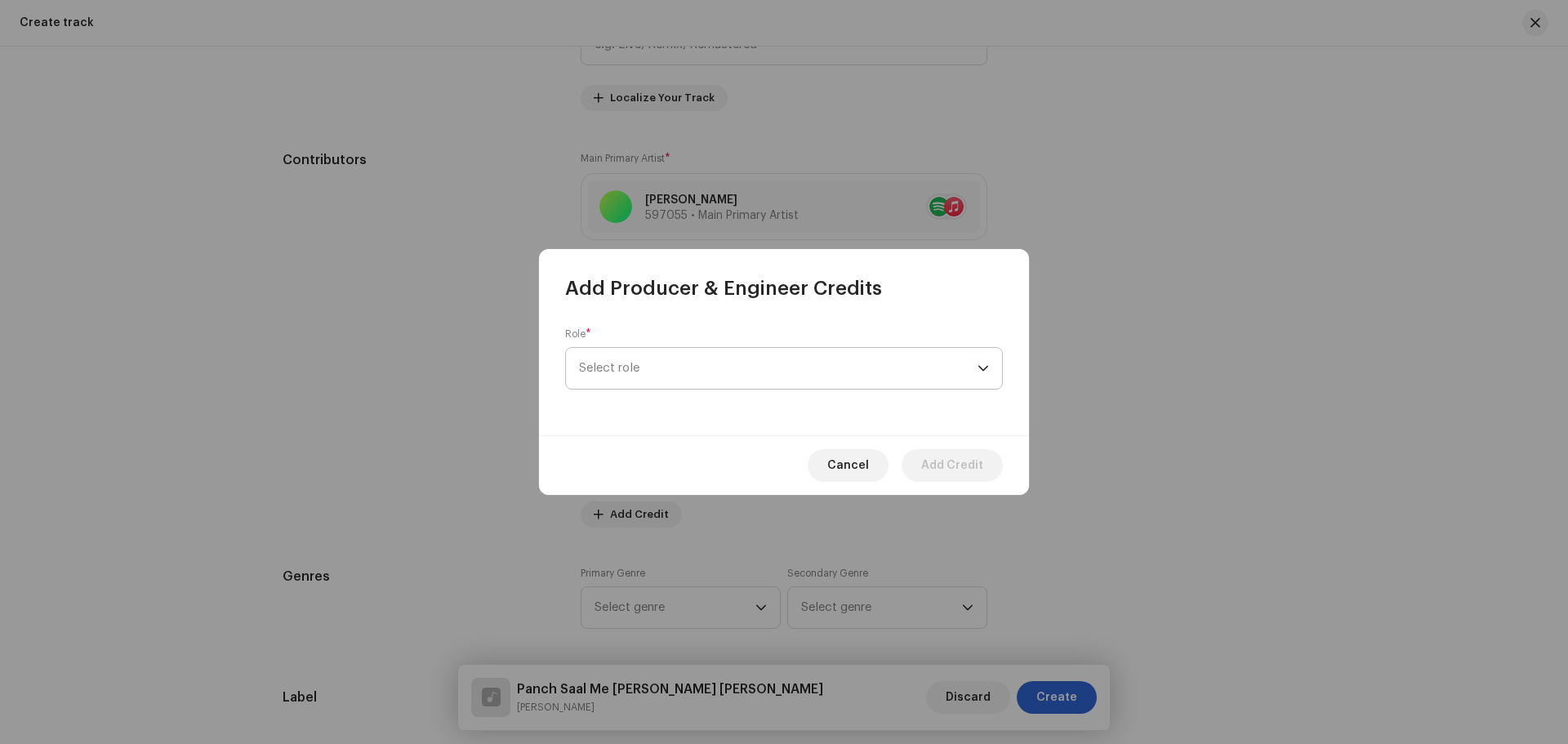
click at [635, 379] on span "Select role" at bounding box center [779, 368] width 399 height 41
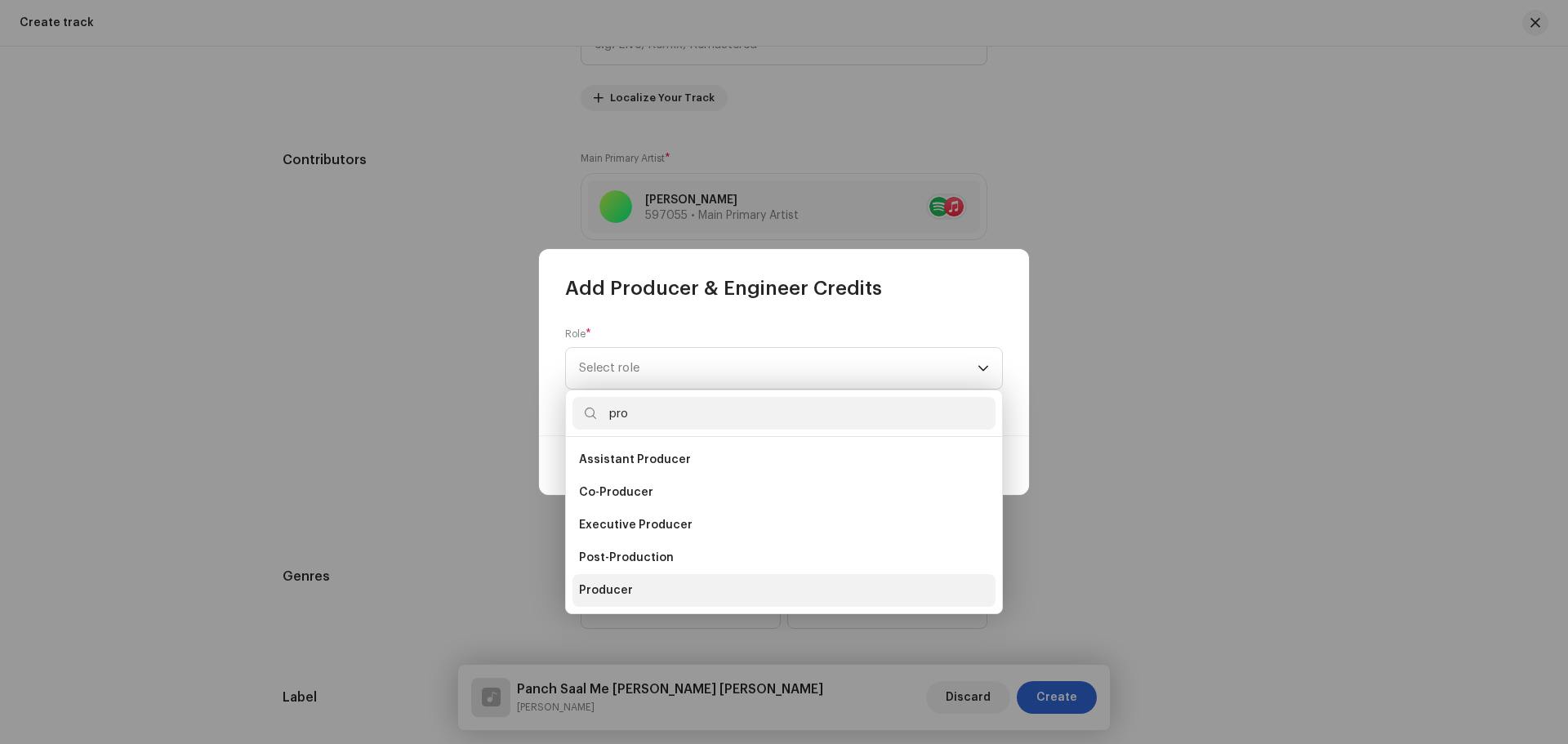
type input "pro"
click at [639, 585] on li "Producer" at bounding box center [784, 590] width 423 height 33
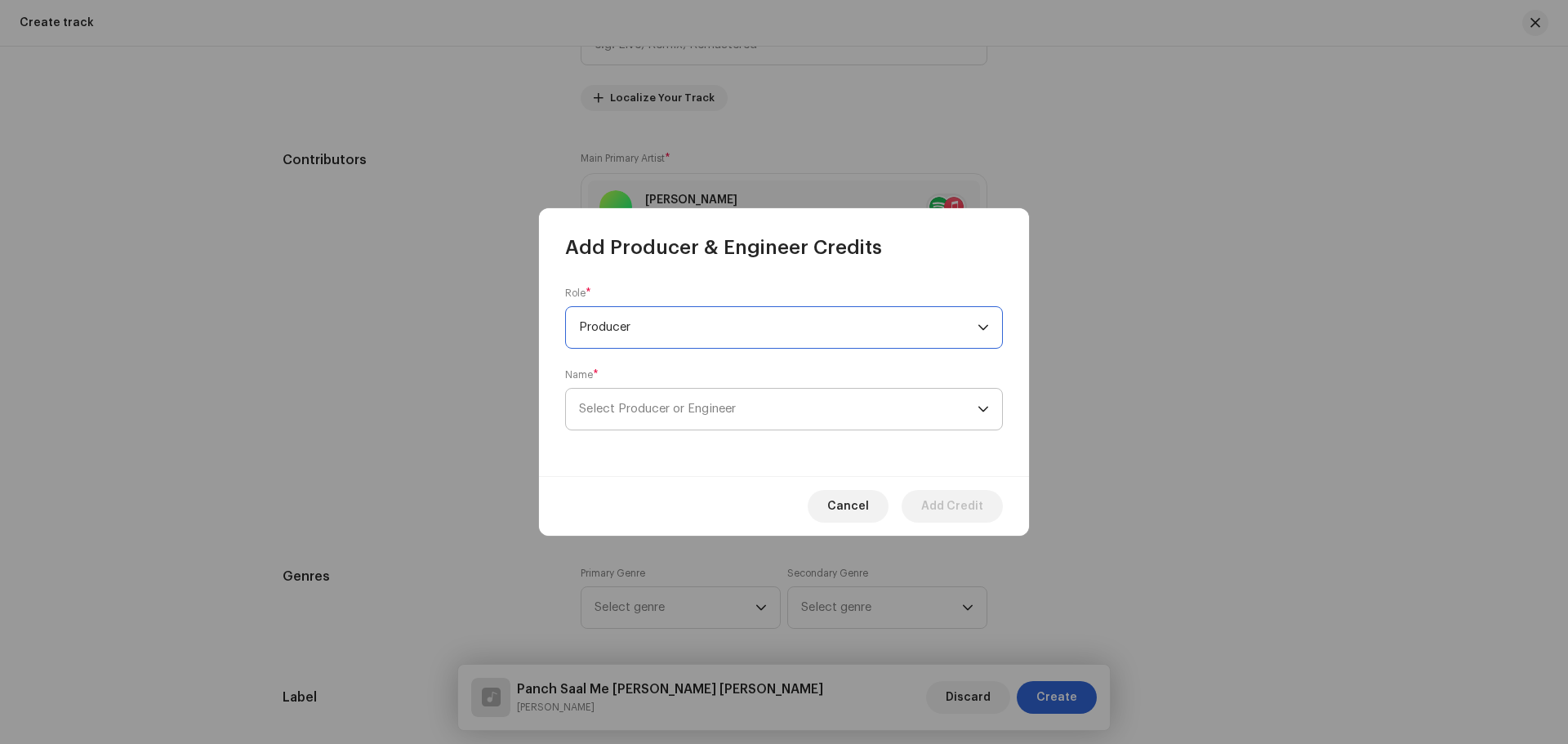
click at [682, 423] on span "Select Producer or Engineer" at bounding box center [779, 409] width 399 height 41
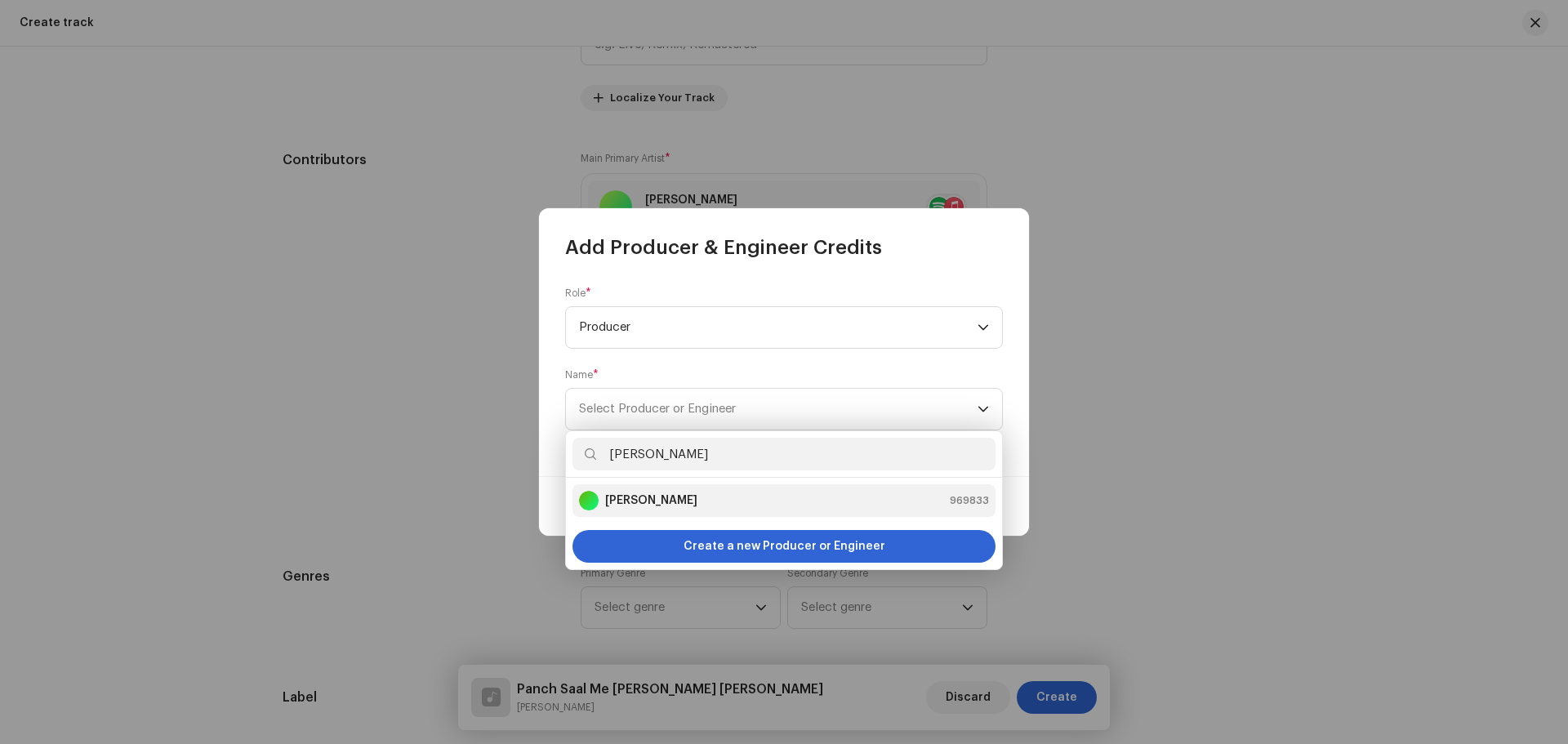
type input "[PERSON_NAME]"
click at [704, 510] on li "[PERSON_NAME] 969833" at bounding box center [784, 500] width 423 height 33
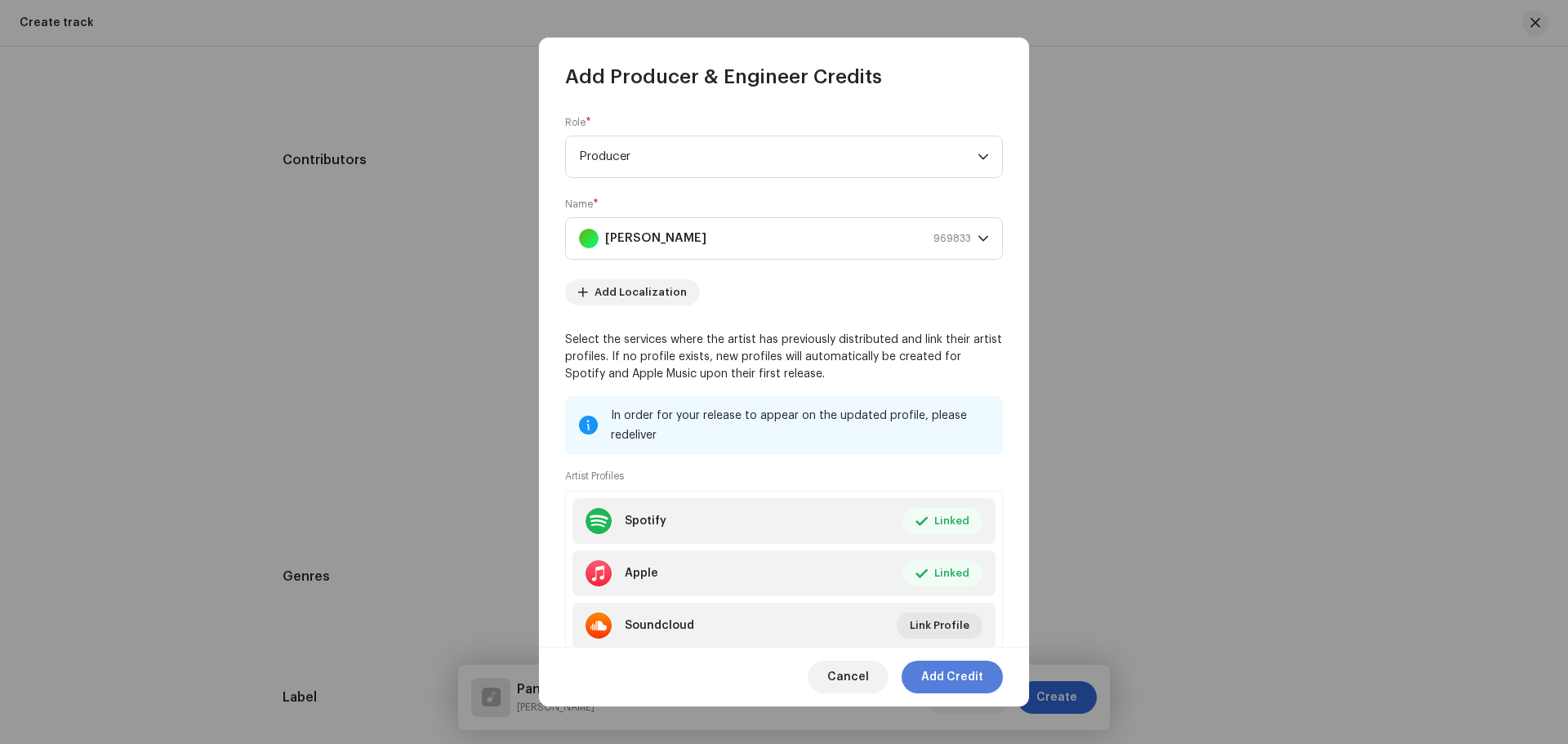
click at [967, 676] on span "Add Credit" at bounding box center [953, 677] width 62 height 33
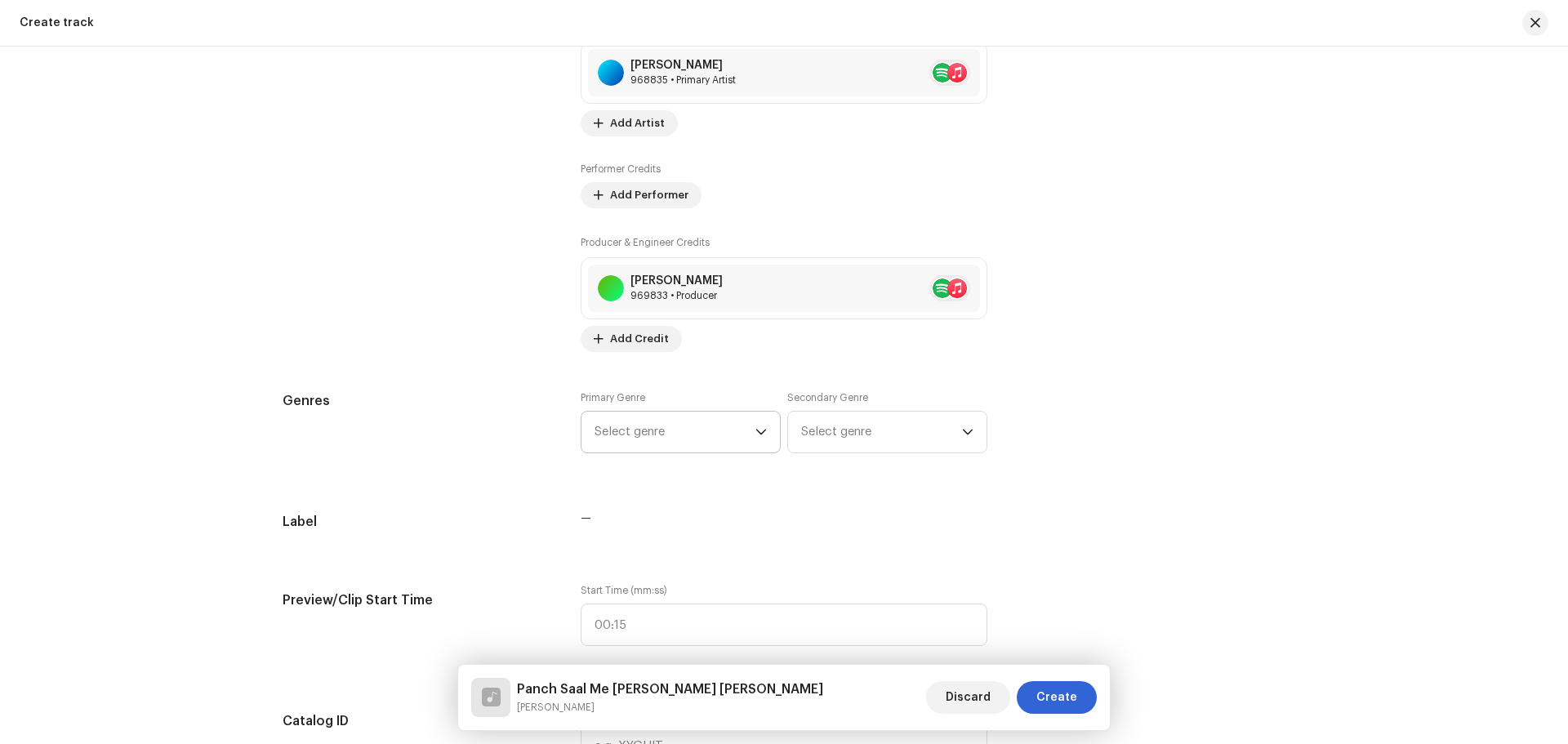
scroll to position [1145, 0]
click at [651, 419] on span "Select genre" at bounding box center [675, 431] width 161 height 41
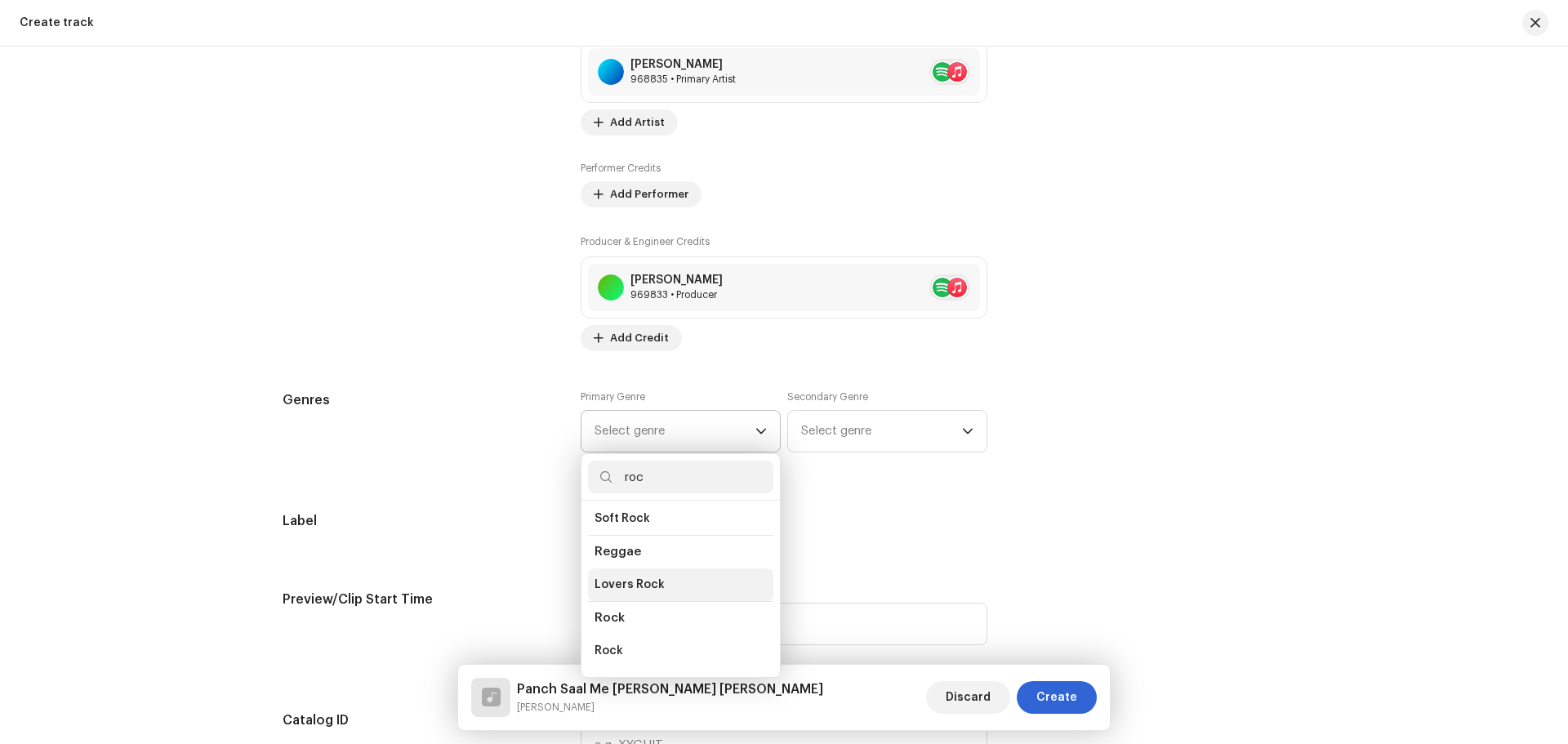
scroll to position [572, 0]
type input "roc"
click at [643, 608] on li "Rock" at bounding box center [681, 624] width 185 height 33
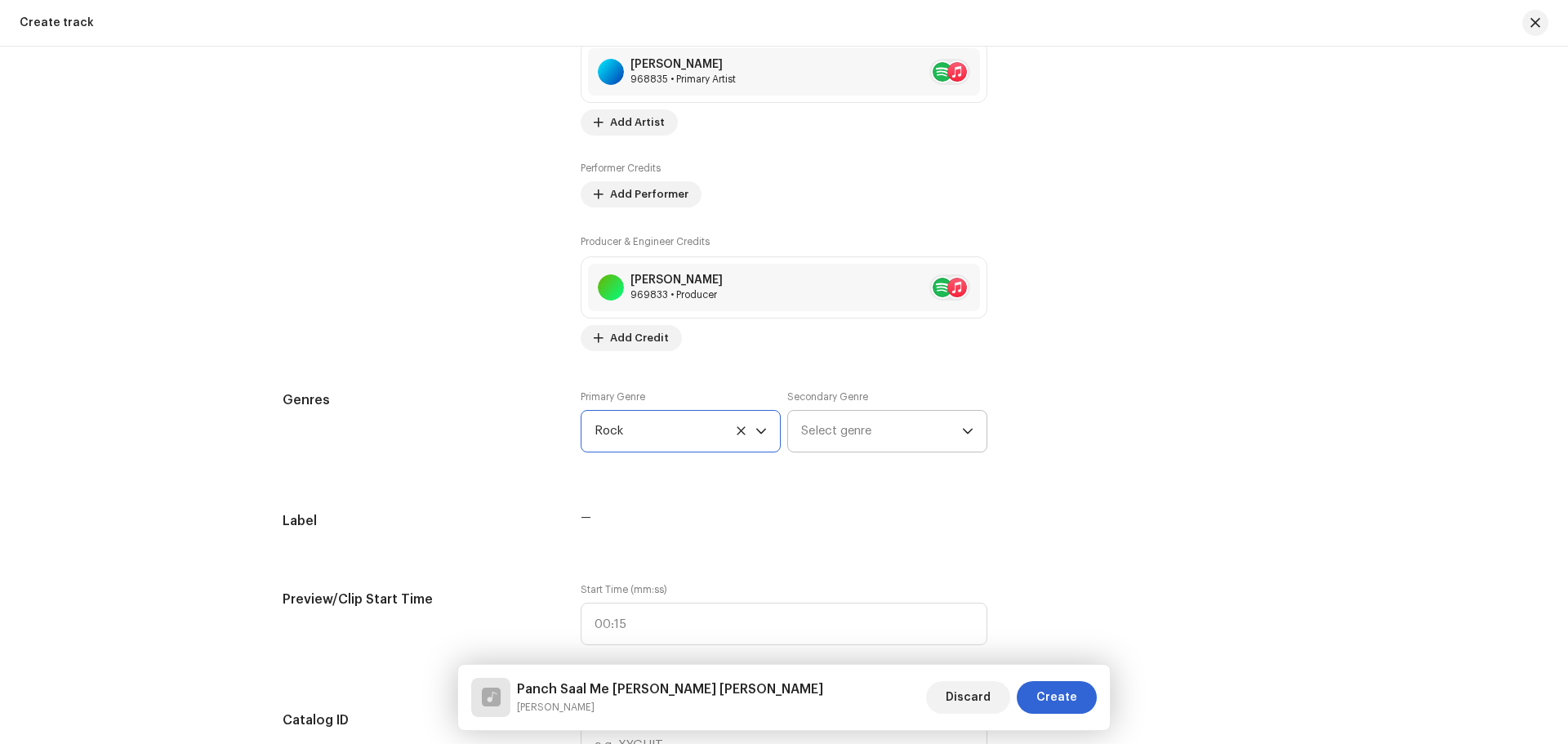
click at [869, 427] on span "Select genre" at bounding box center [882, 431] width 161 height 41
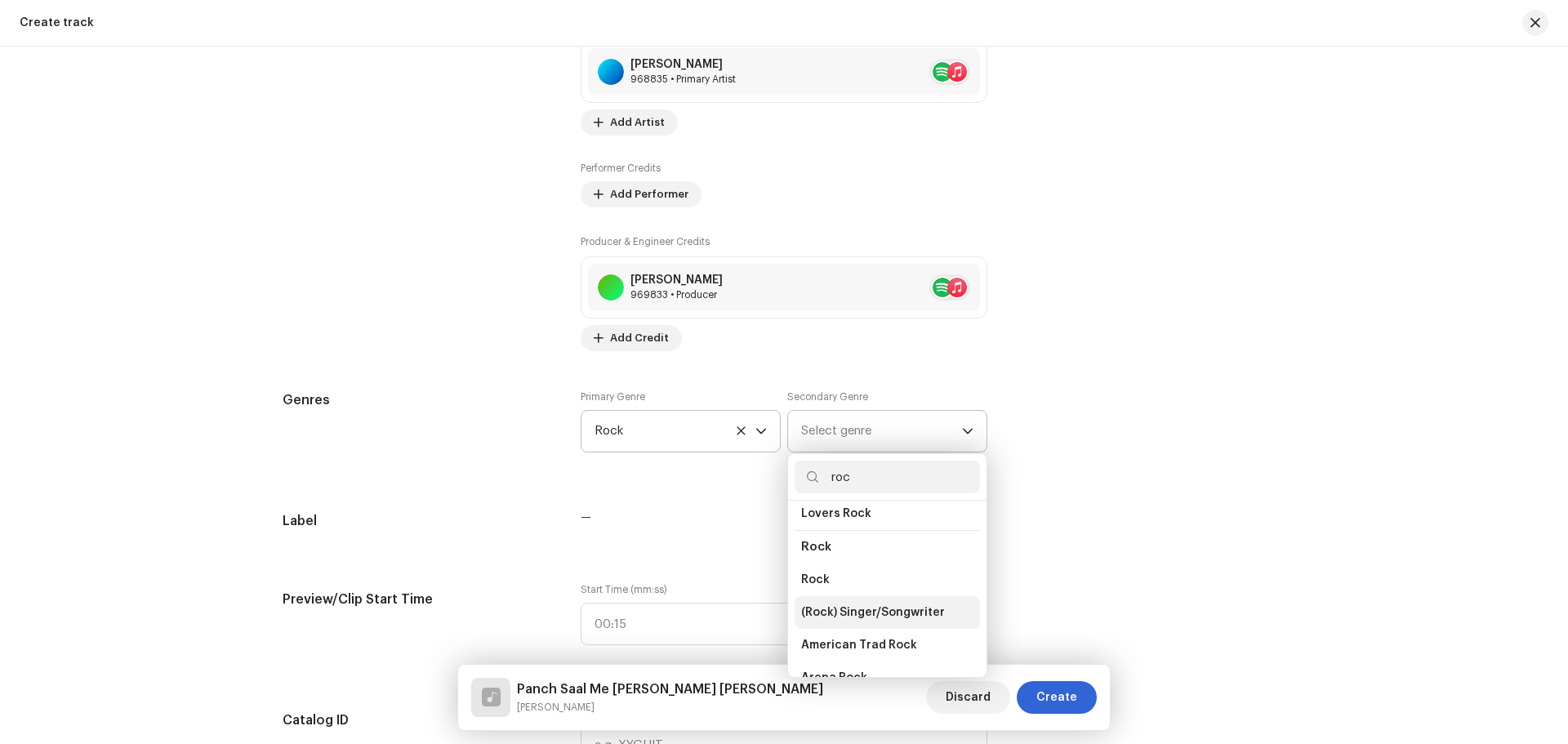
scroll to position [653, 0]
type input "roc"
click at [839, 527] on li "Rock" at bounding box center [887, 543] width 185 height 33
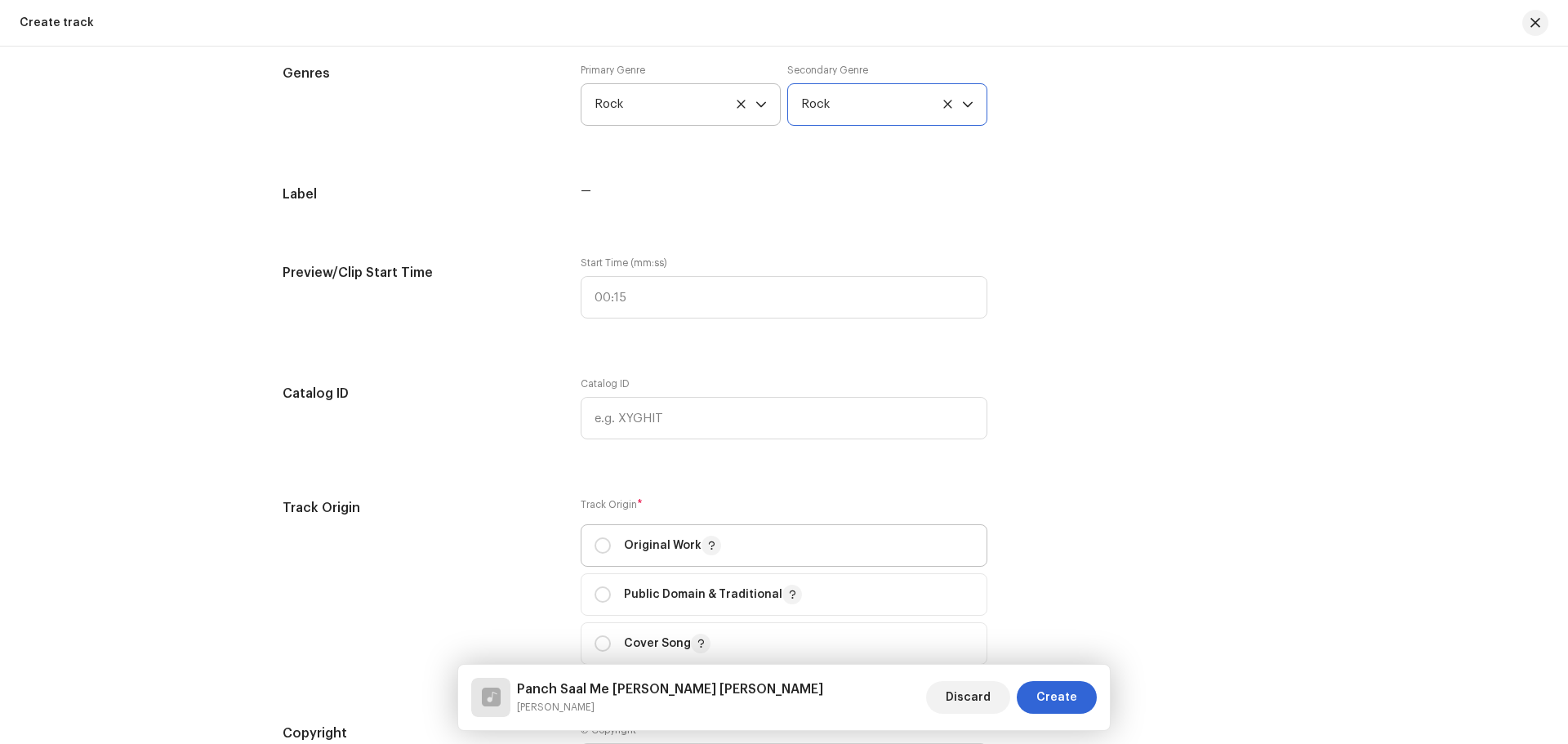
click at [682, 543] on p "Original Work" at bounding box center [673, 545] width 97 height 19
radio input "true"
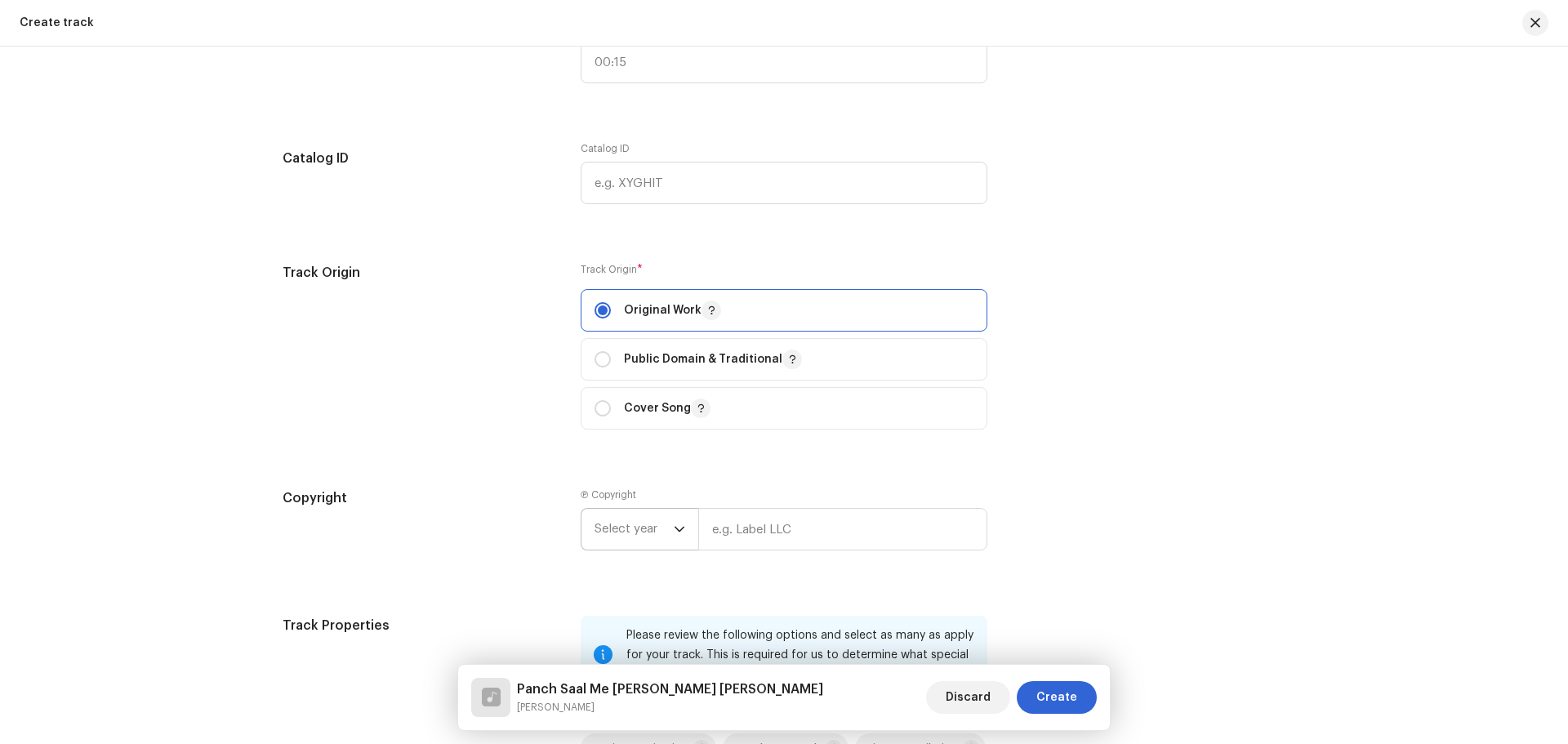
scroll to position [1717, 0]
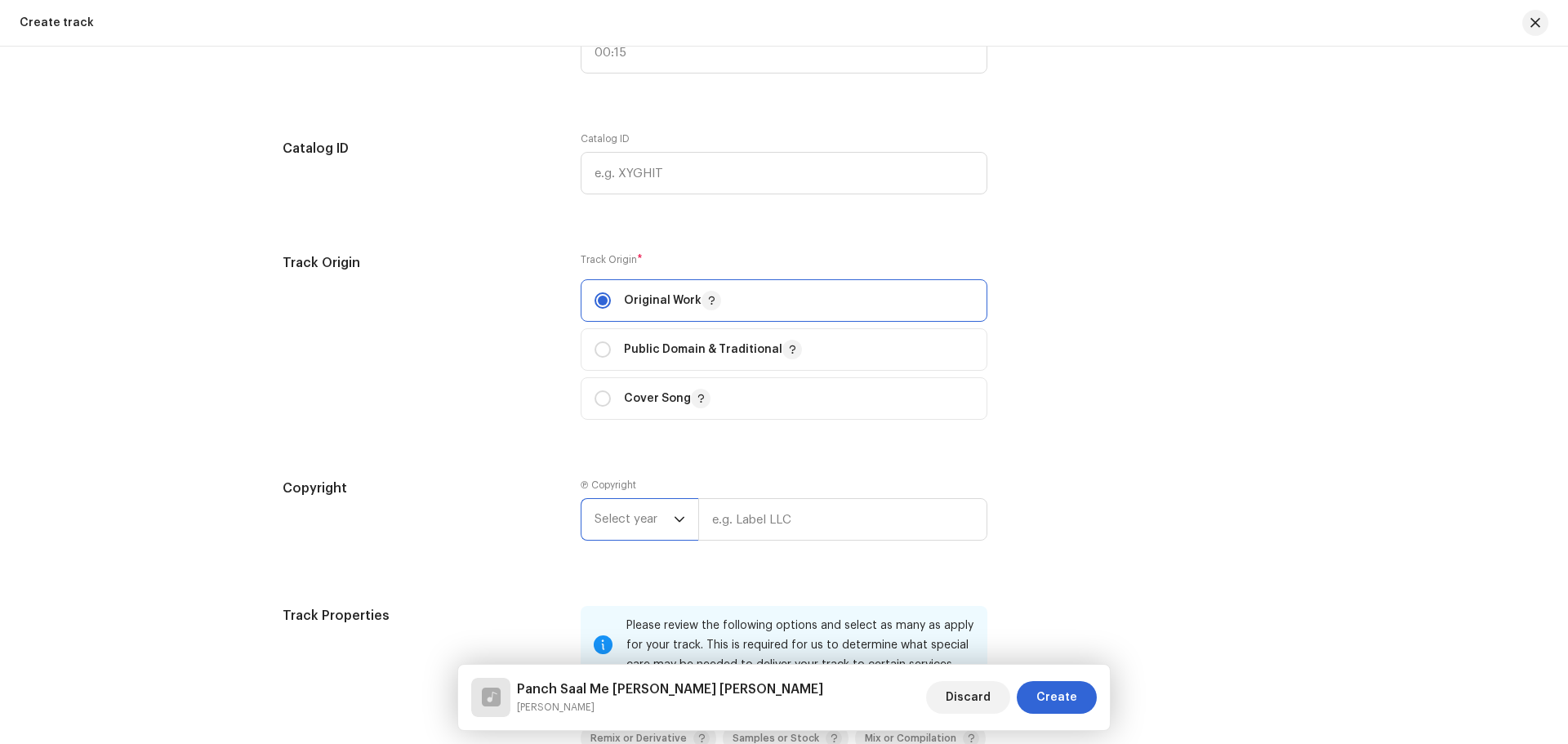
click at [651, 507] on span "Select year" at bounding box center [635, 519] width 79 height 41
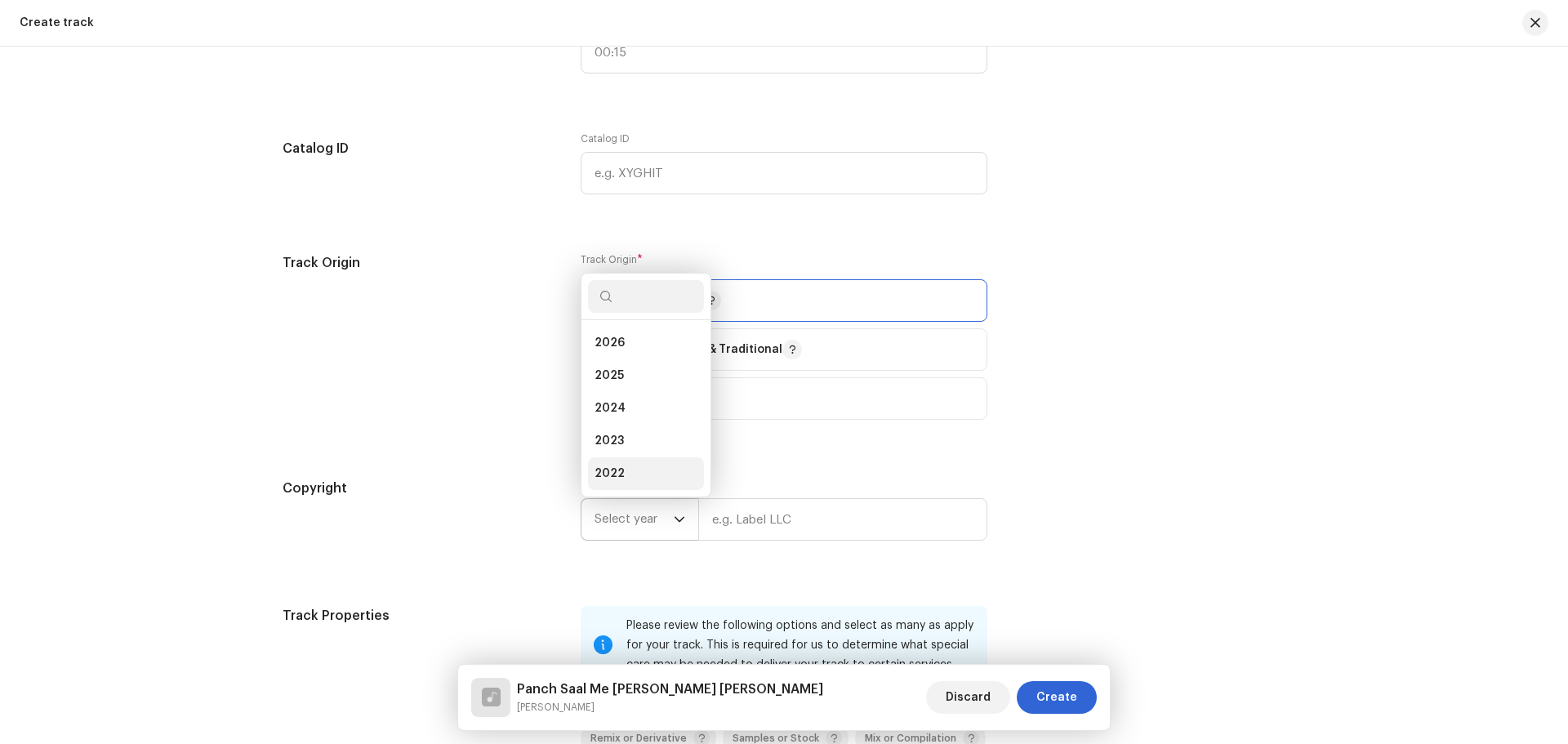
scroll to position [26, 0]
click at [637, 361] on li "2025" at bounding box center [645, 349] width 116 height 33
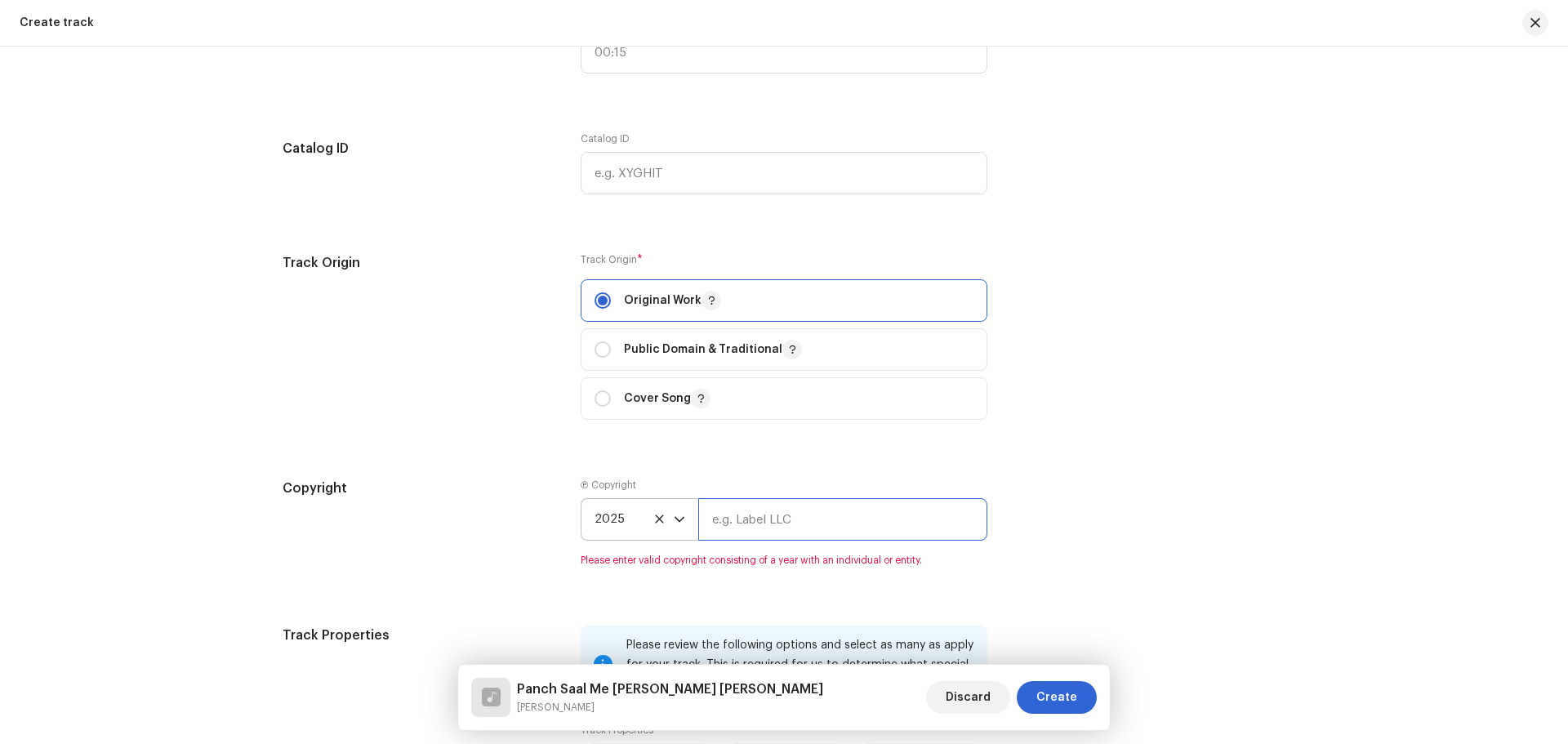
click at [756, 525] on input "text" at bounding box center [843, 519] width 290 height 42
type input "Nueva Era Digital Media Pvt. Ltd."
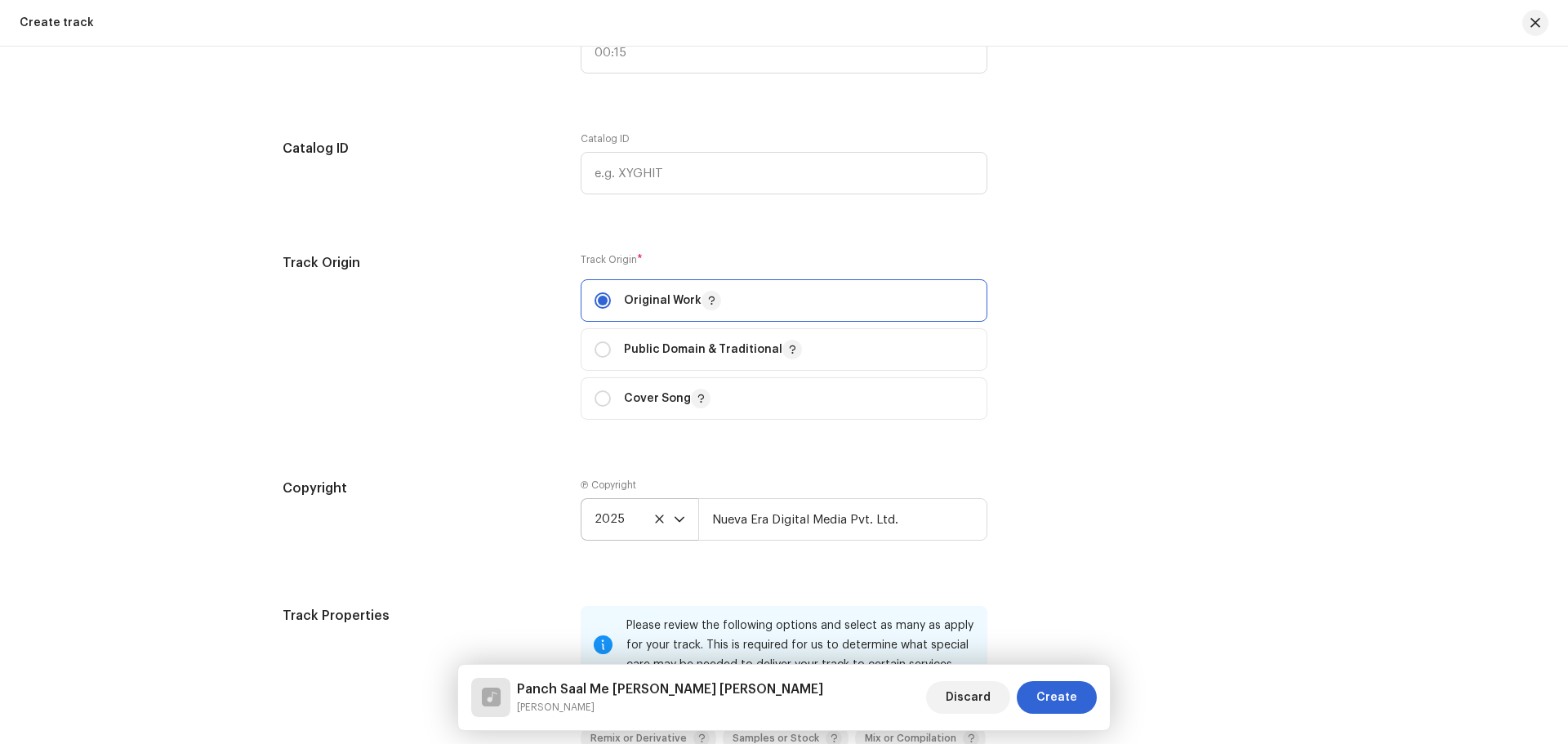
click at [1108, 542] on div "Copyright Ⓟ Copyright 2025 Nueva Era Digital Media Pvt. Ltd." at bounding box center [784, 522] width 1003 height 88
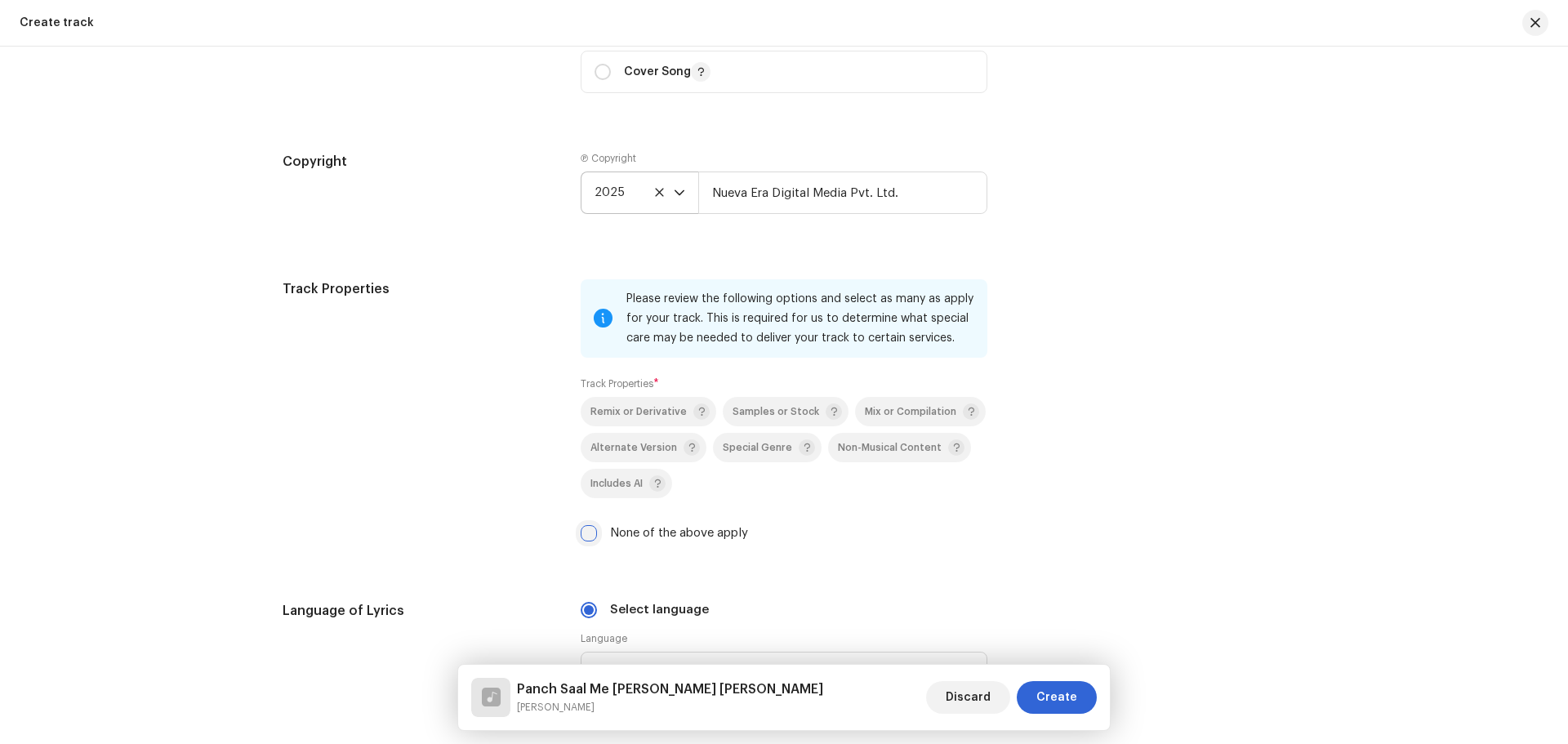
click at [586, 530] on input "None of the above apply" at bounding box center [589, 533] width 17 height 17
checkbox input "true"
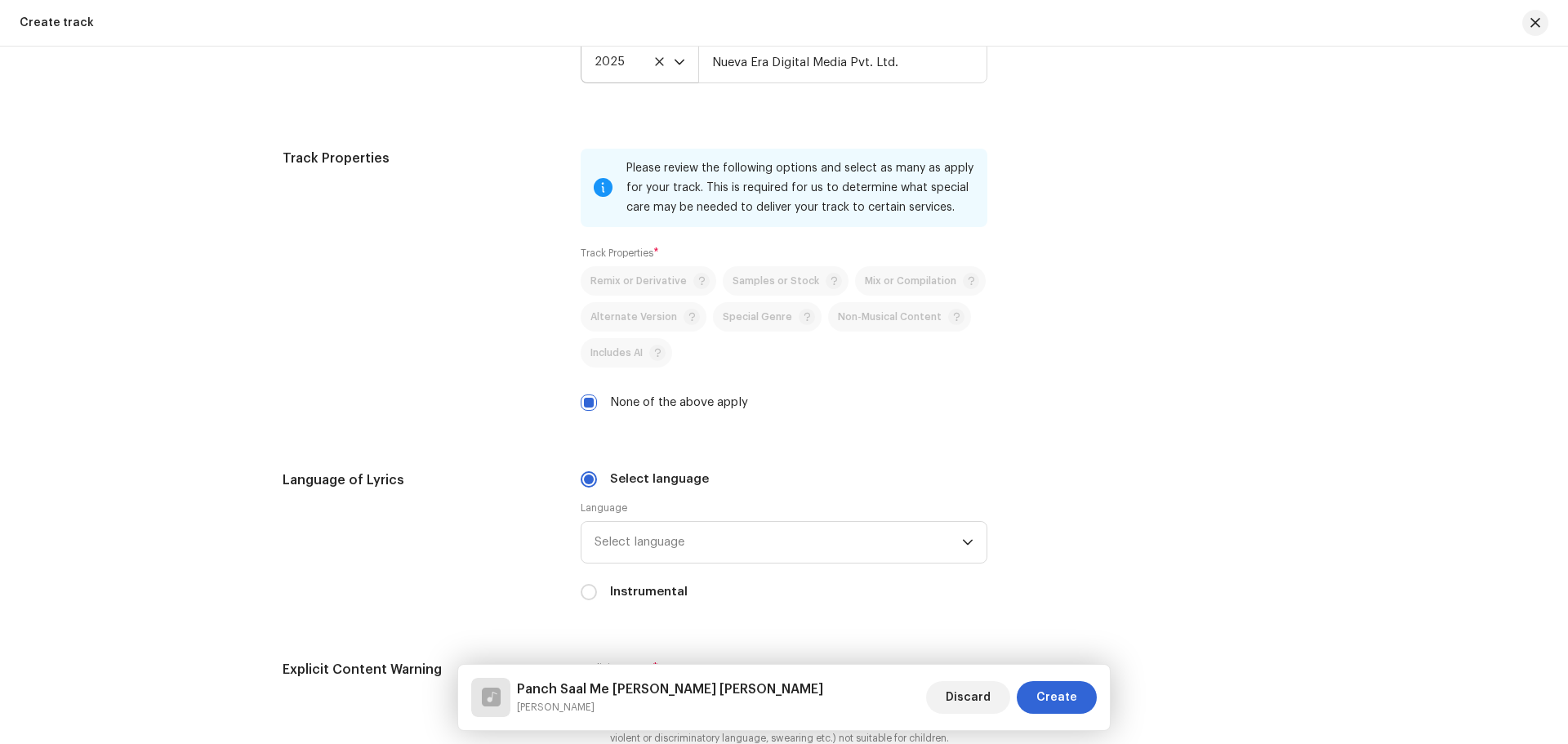
scroll to position [2288, 0]
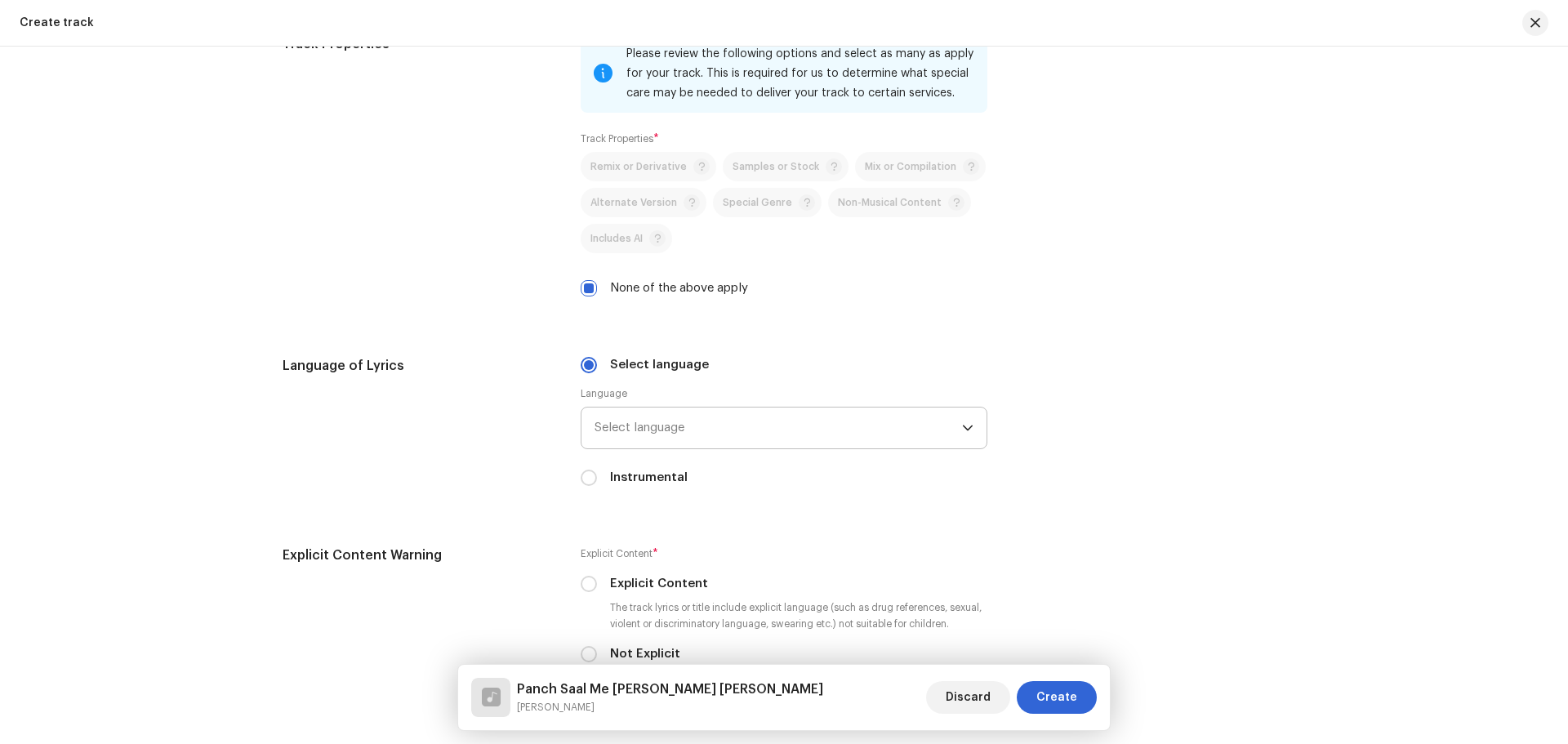
click at [709, 419] on span "Select language" at bounding box center [779, 428] width 367 height 41
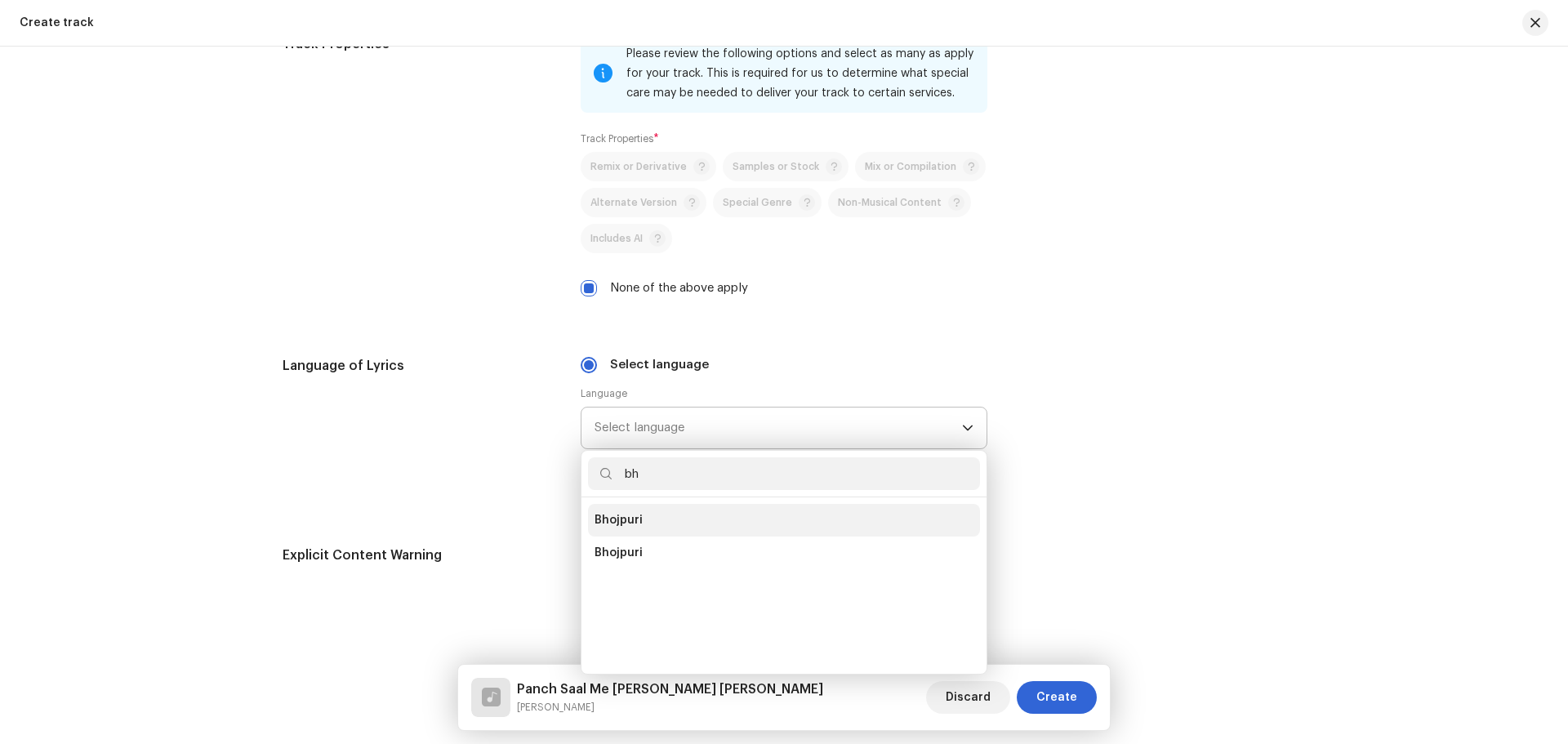
scroll to position [0, 0]
type input "bh"
click at [671, 518] on li "Bhojpuri" at bounding box center [784, 520] width 392 height 33
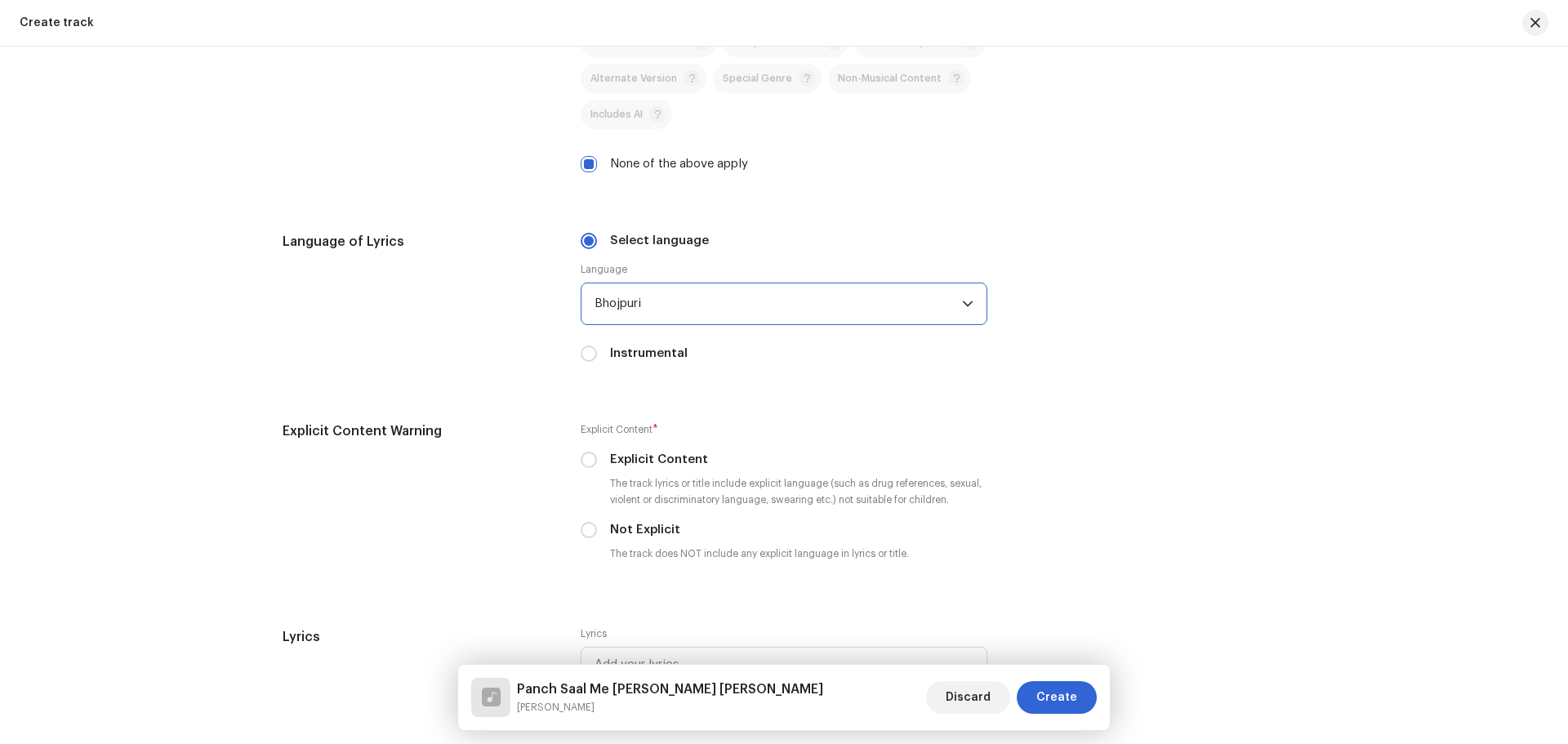
scroll to position [2533, 0]
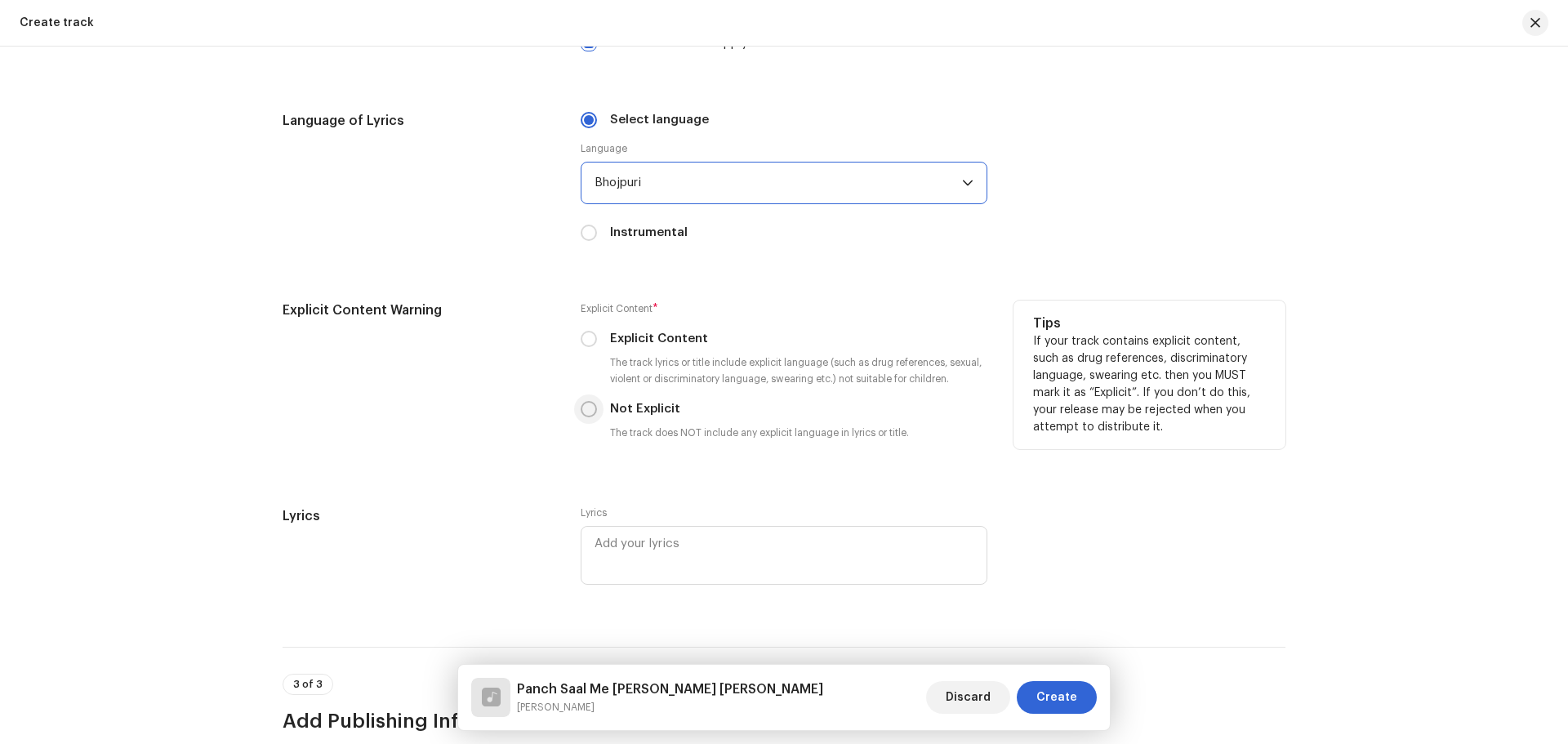
click at [586, 406] on input "Not Explicit" at bounding box center [589, 409] width 17 height 17
radio input "true"
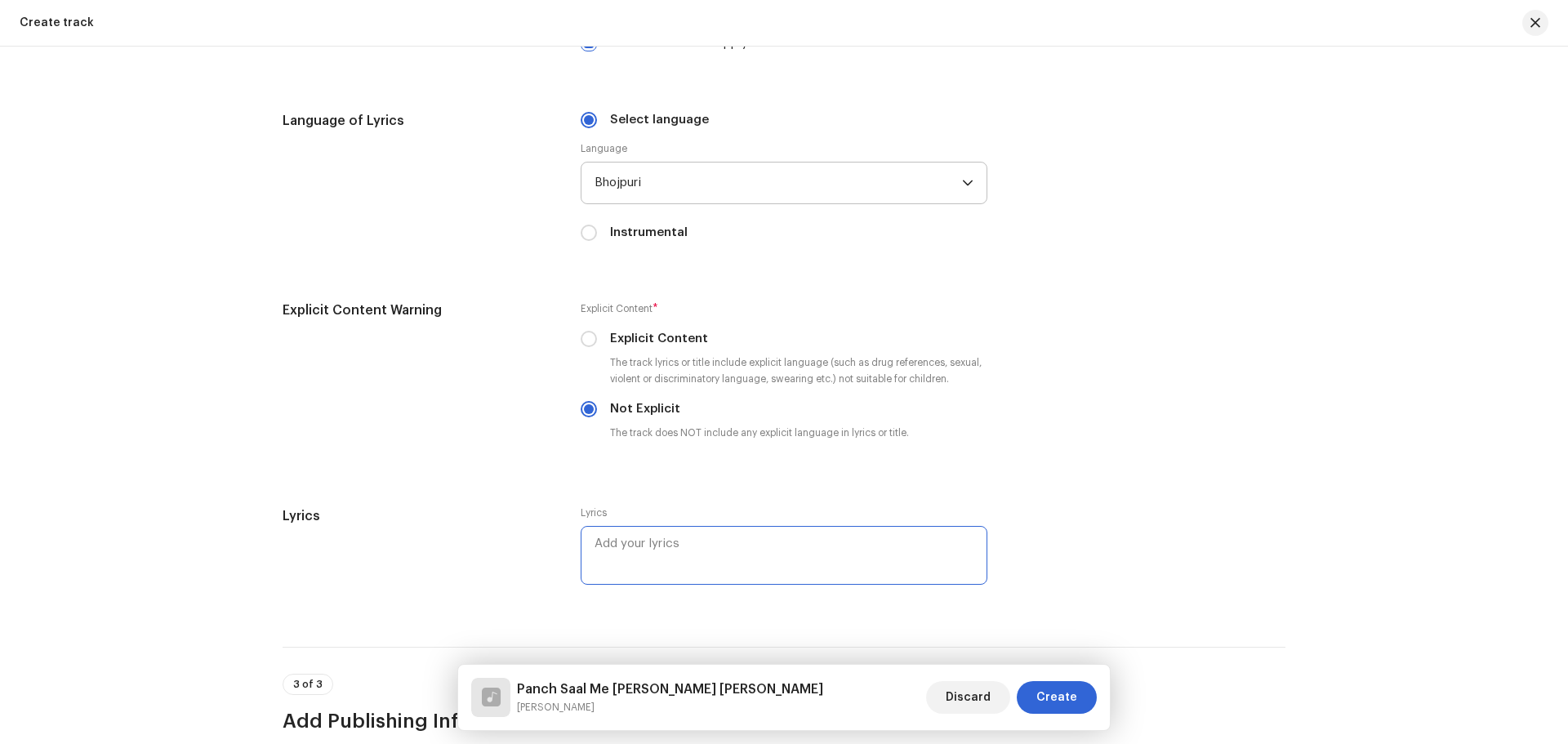
click at [711, 567] on textarea at bounding box center [784, 555] width 407 height 59
type textarea "[PERSON_NAME]"
click at [1223, 518] on div "Lyrics Lyrics [PERSON_NAME]" at bounding box center [784, 557] width 1003 height 101
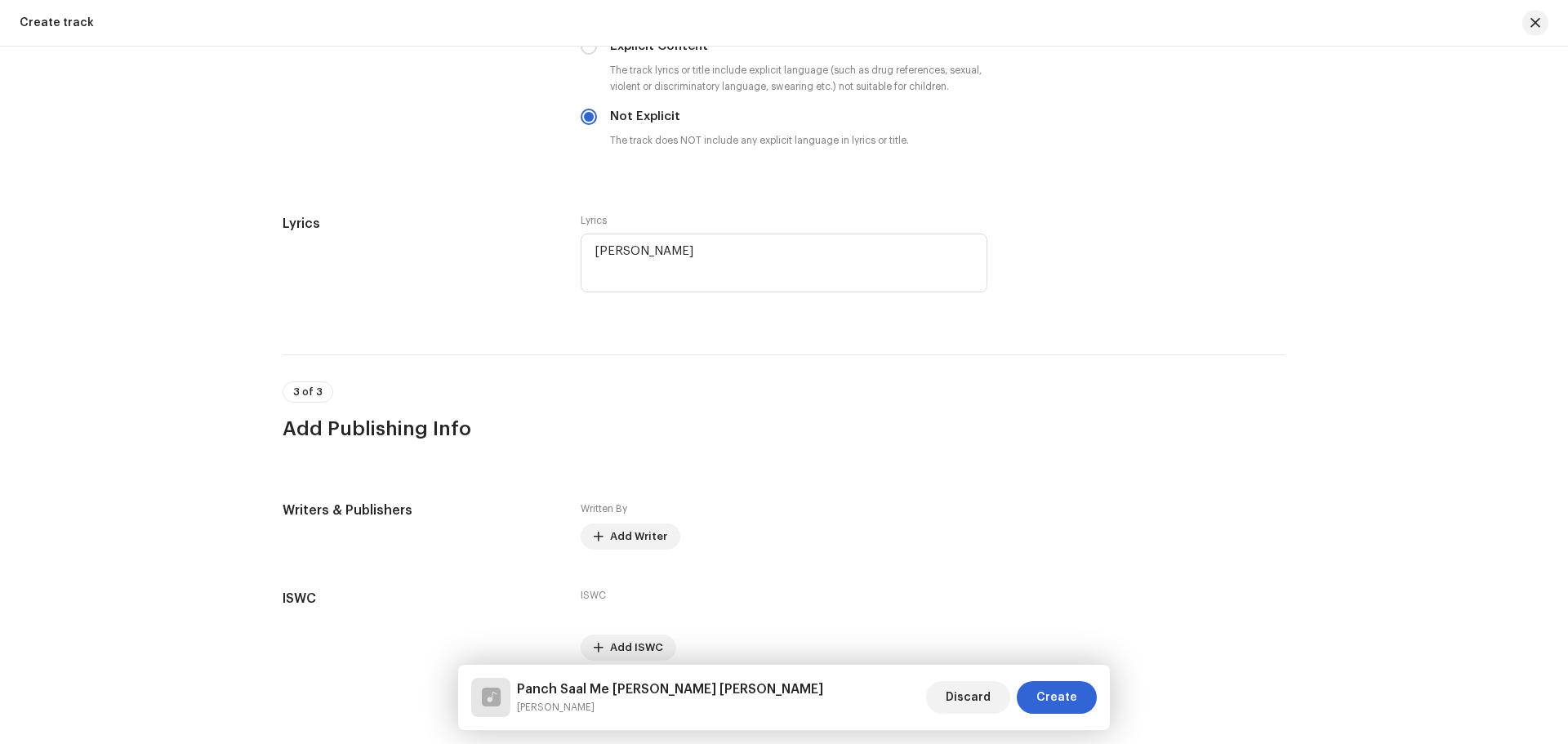
scroll to position [2899, 0]
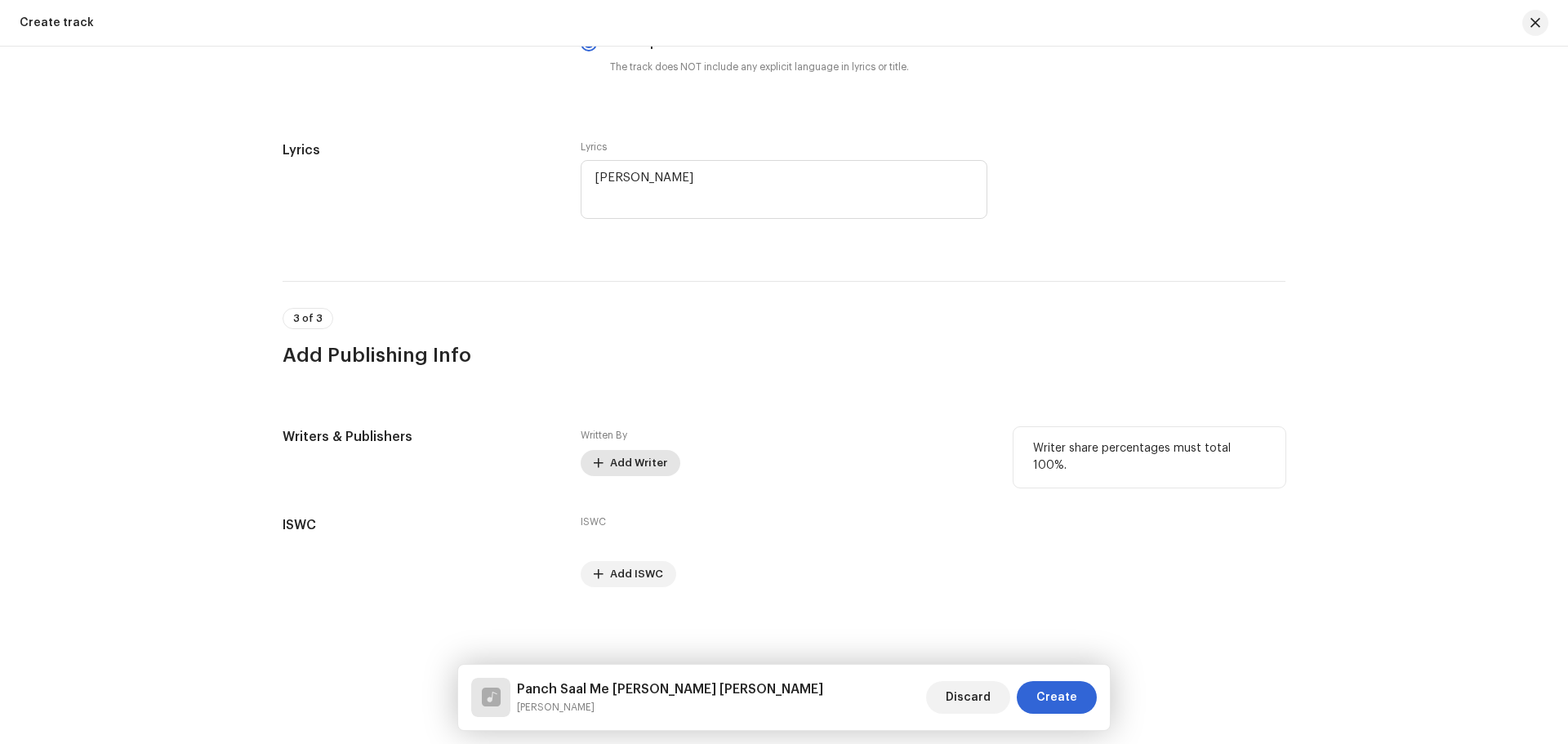
click at [655, 463] on span "Add Writer" at bounding box center [638, 462] width 57 height 33
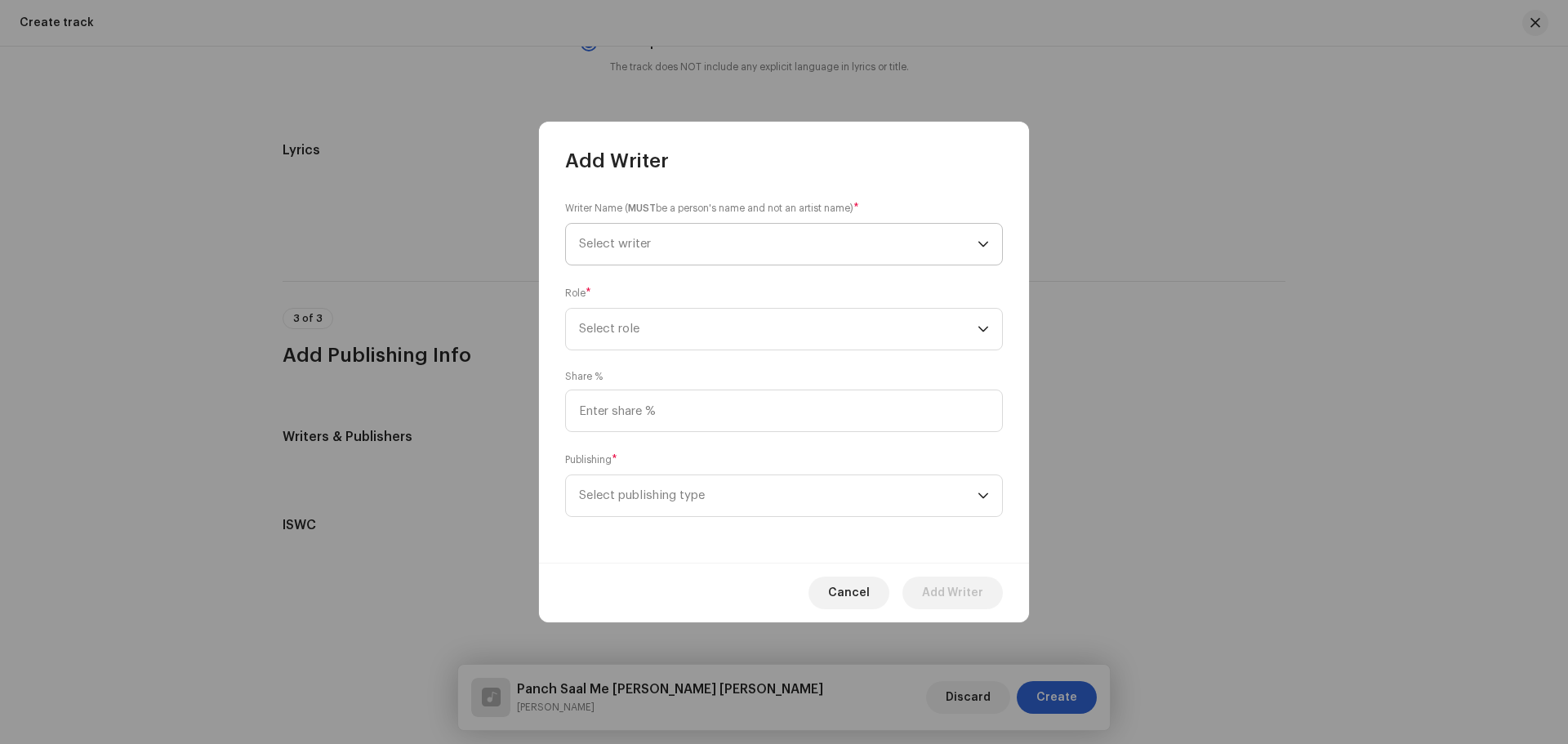
click at [707, 252] on span "Select writer" at bounding box center [779, 244] width 399 height 41
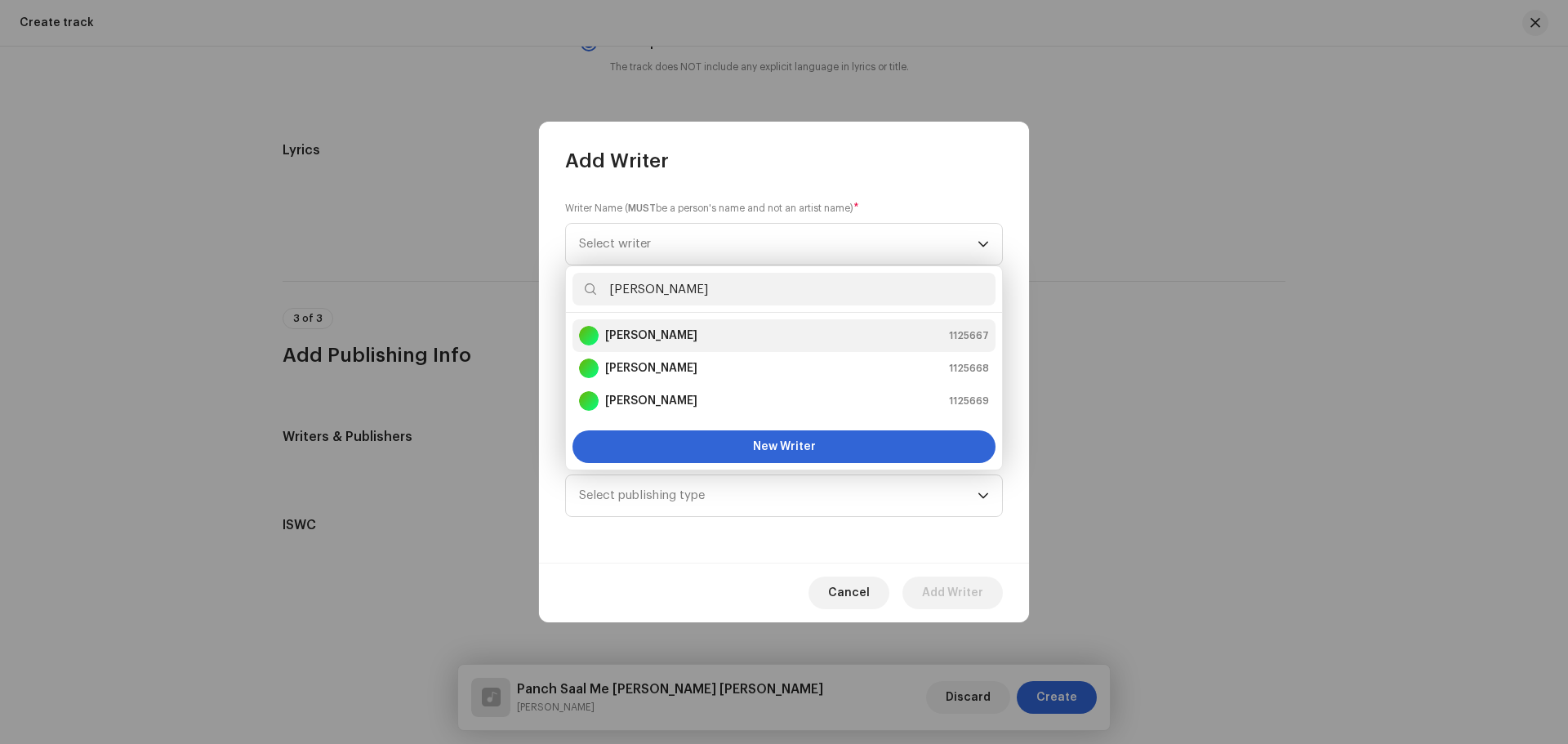
type input "[PERSON_NAME]"
click at [666, 340] on strong "[PERSON_NAME]" at bounding box center [652, 335] width 93 height 17
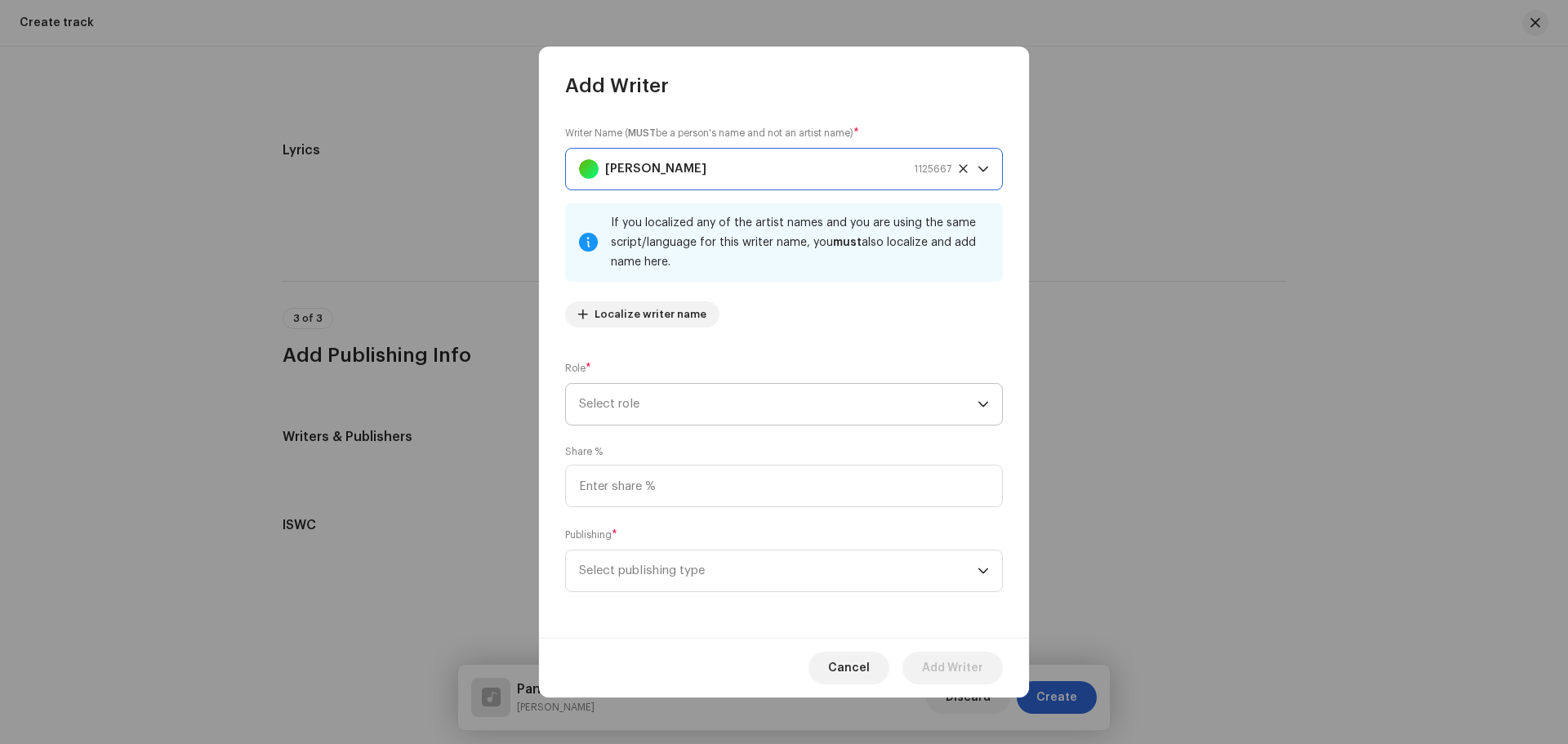
click at [708, 411] on span "Select role" at bounding box center [779, 404] width 399 height 41
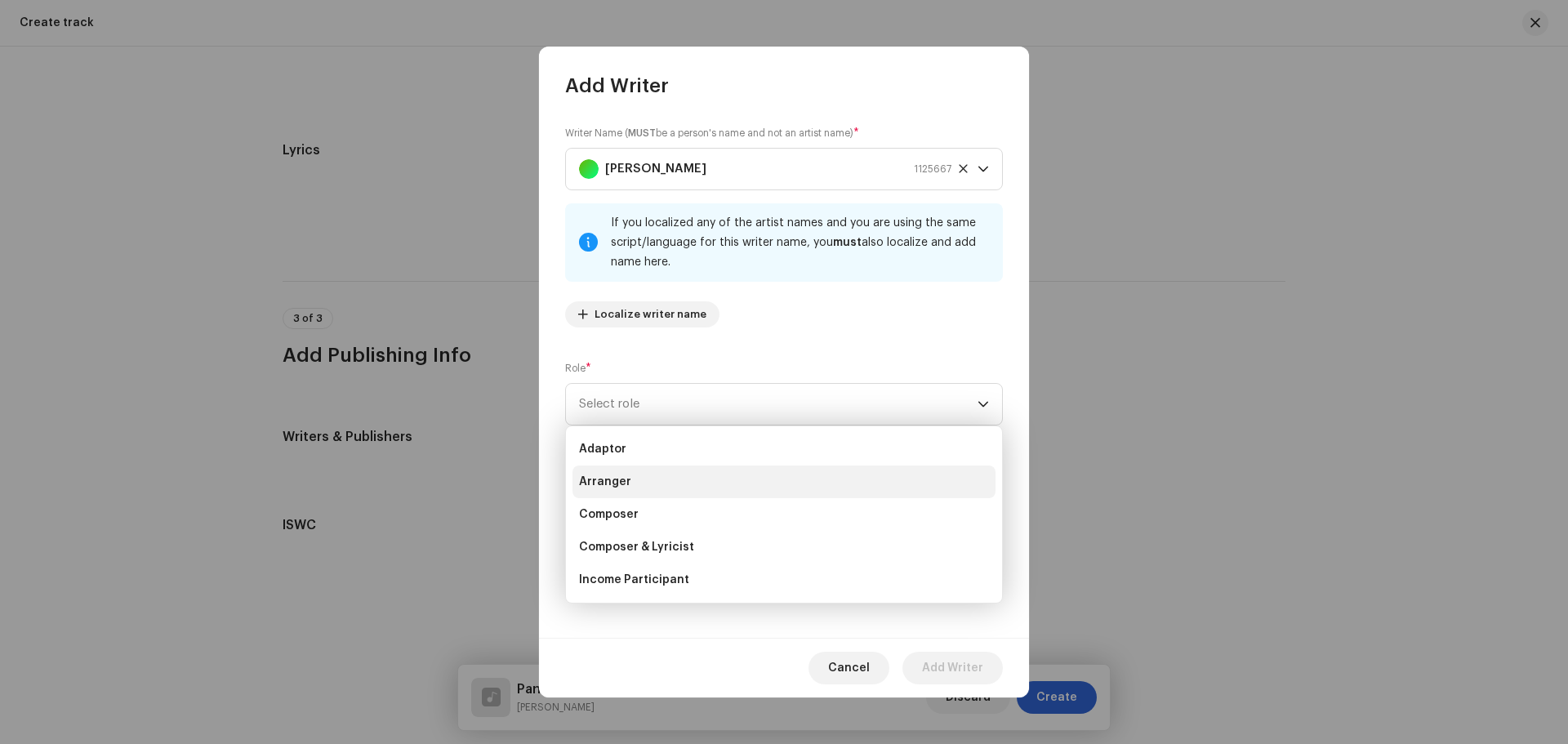
click at [667, 477] on li "Arranger" at bounding box center [784, 481] width 423 height 33
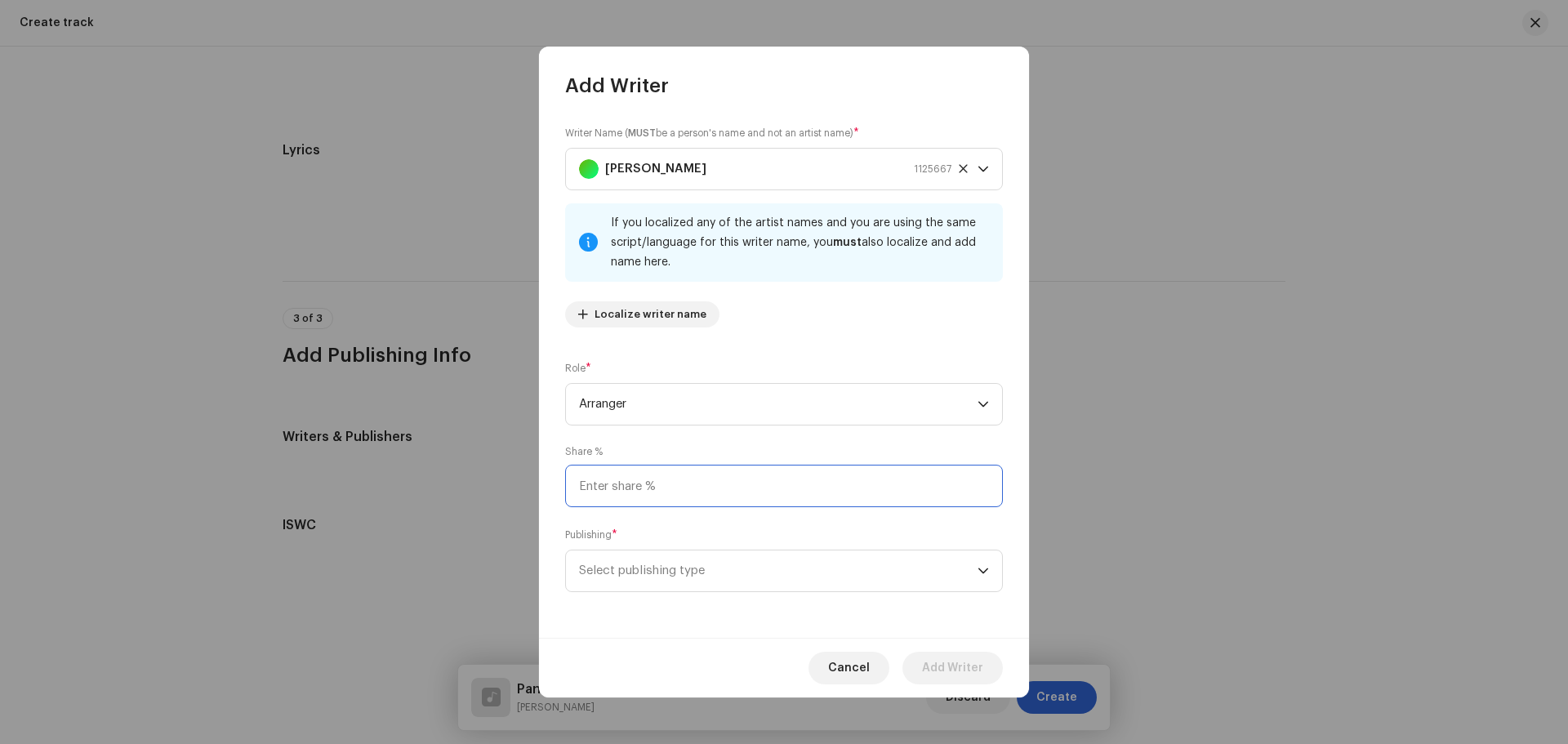
click at [670, 477] on input at bounding box center [784, 485] width 438 height 42
type input "50.00"
click at [660, 584] on span "Select publishing type" at bounding box center [779, 571] width 399 height 41
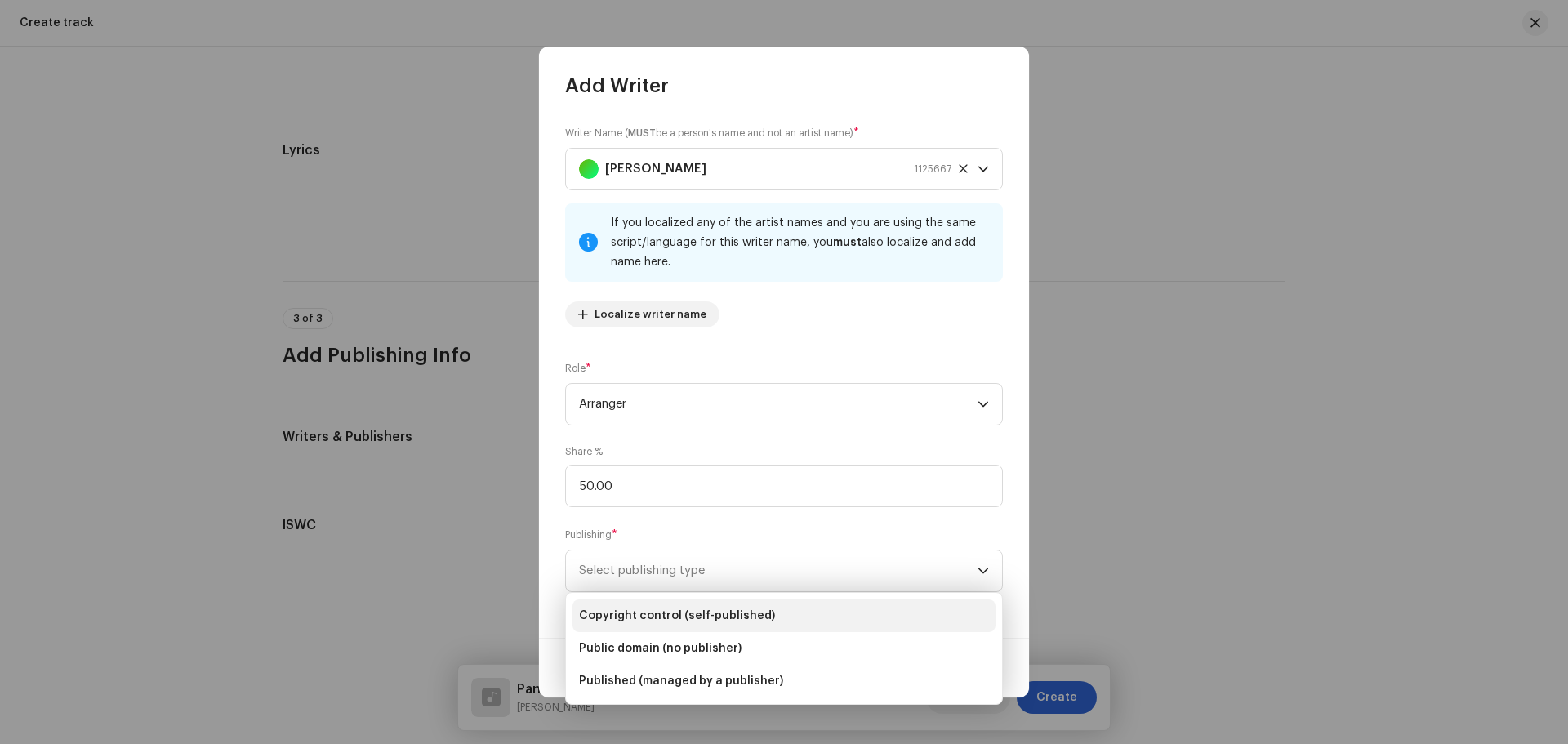
click at [650, 606] on li "Copyright control (self-published)" at bounding box center [784, 615] width 423 height 33
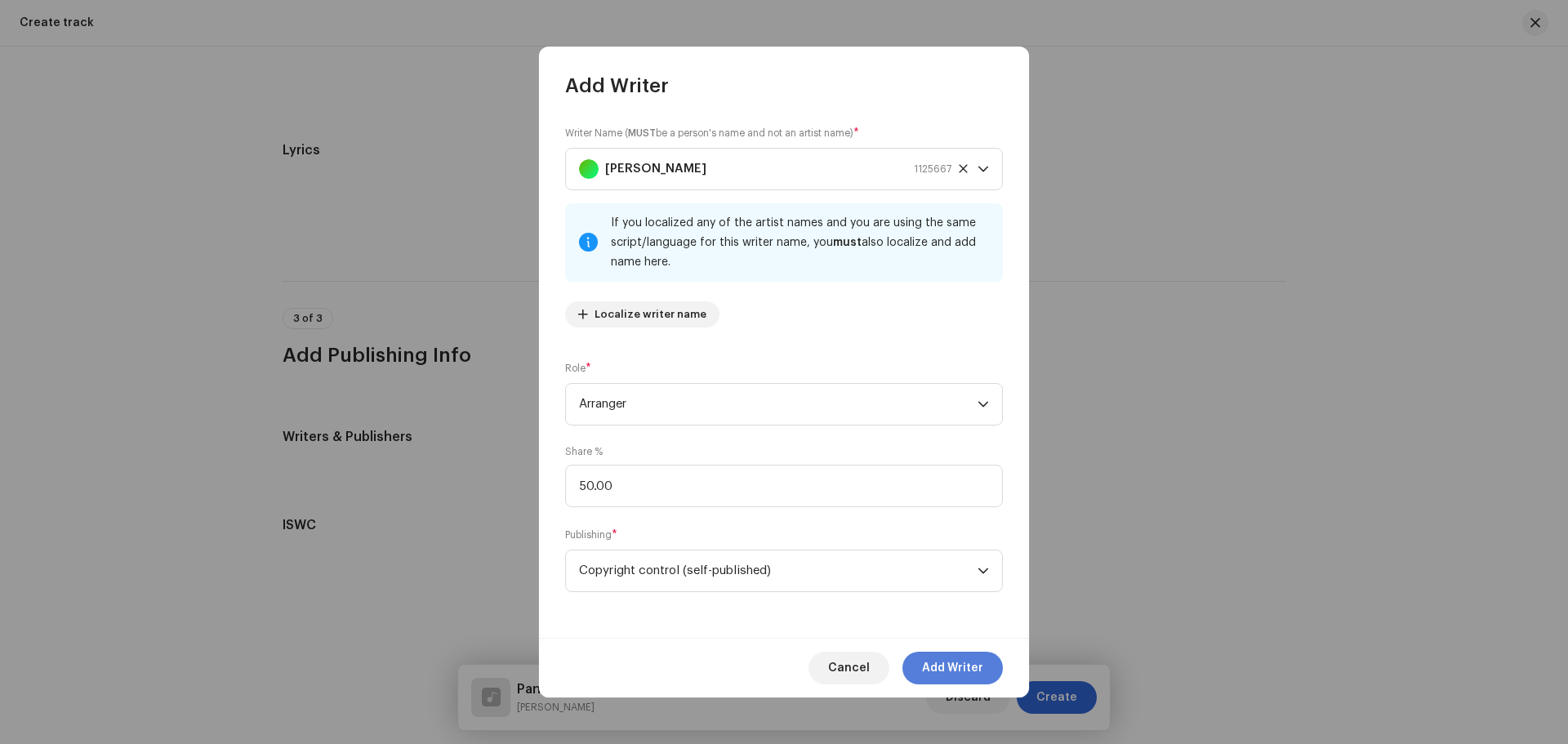
click at [934, 669] on span "Add Writer" at bounding box center [953, 667] width 61 height 33
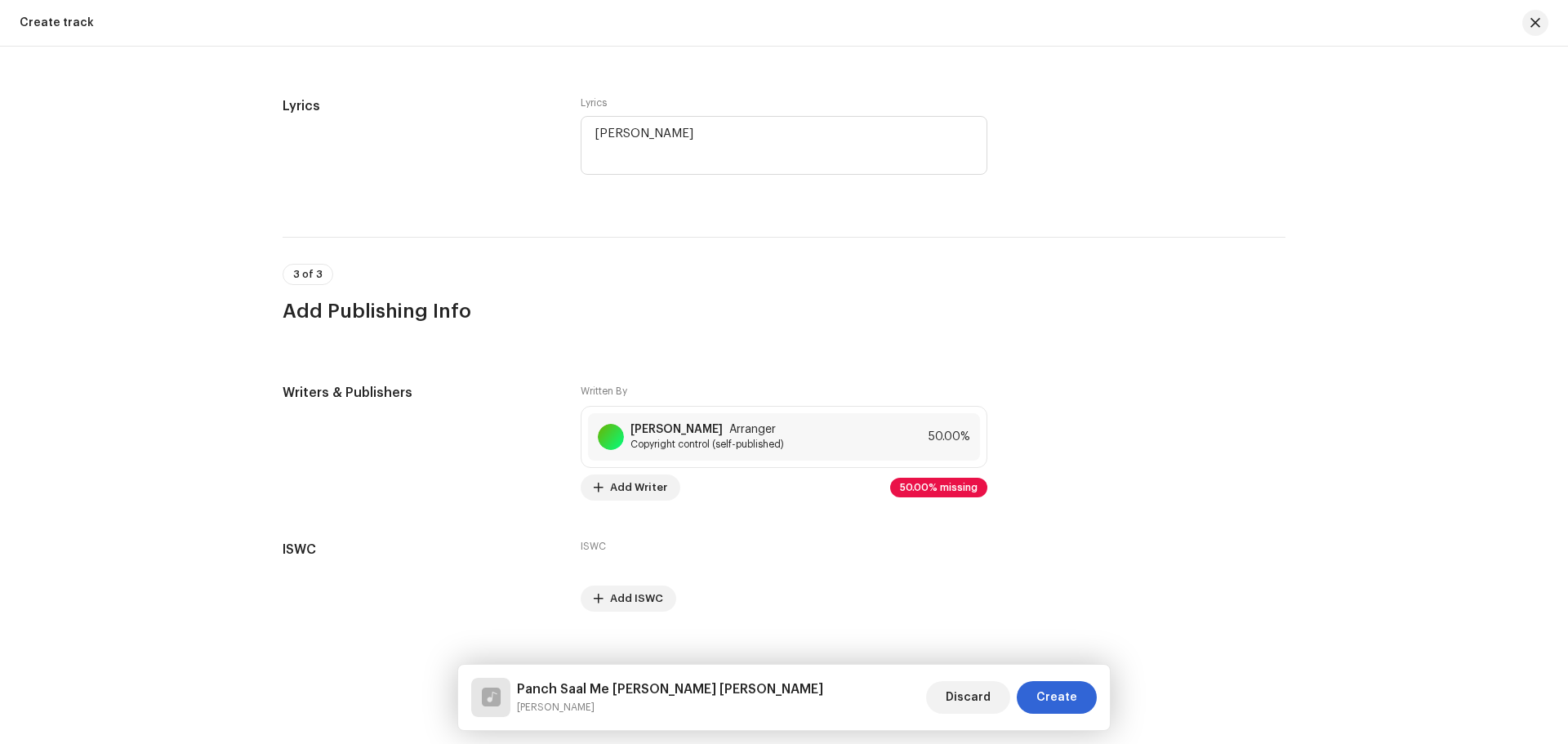
scroll to position [2967, 0]
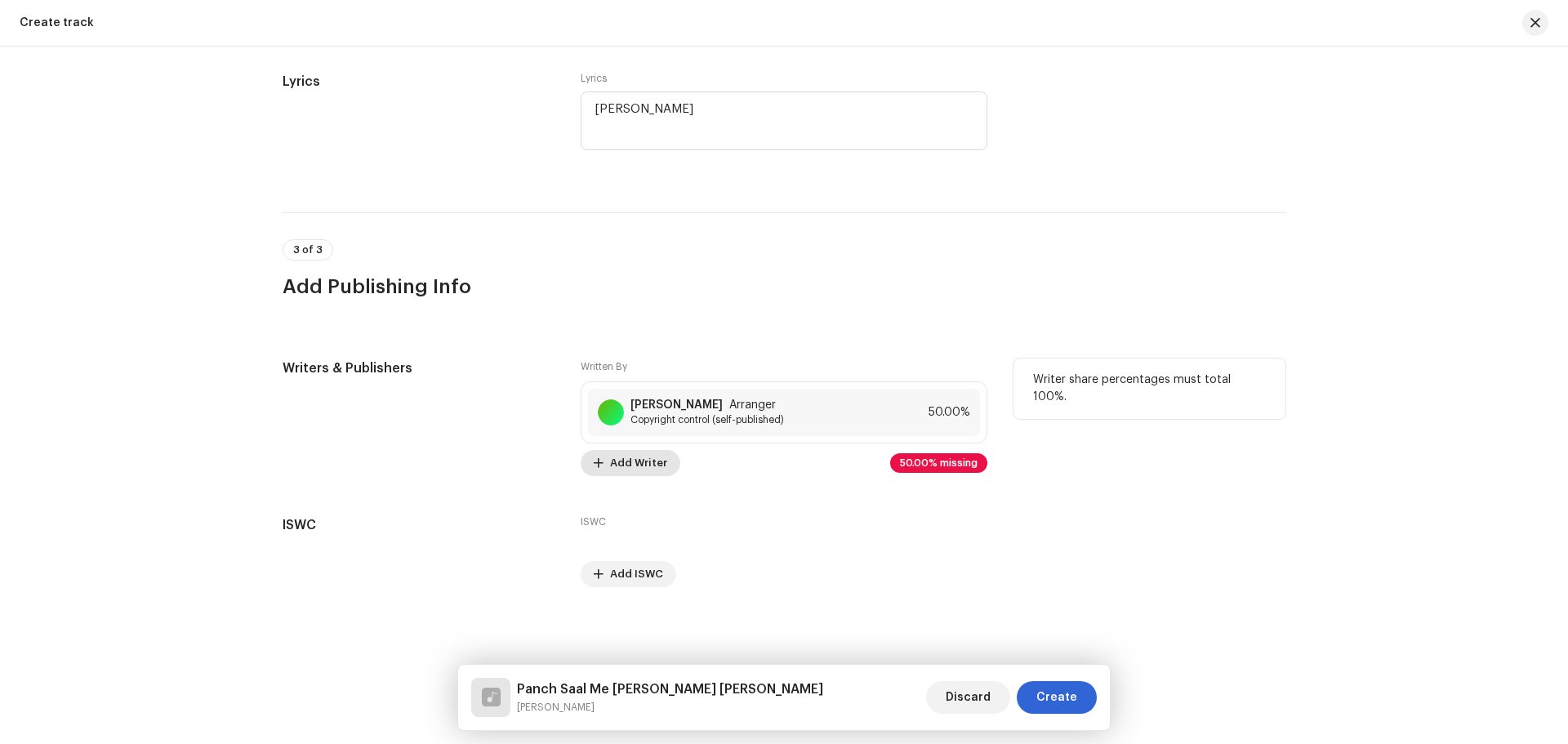
click at [620, 473] on span "Add Writer" at bounding box center [638, 462] width 57 height 33
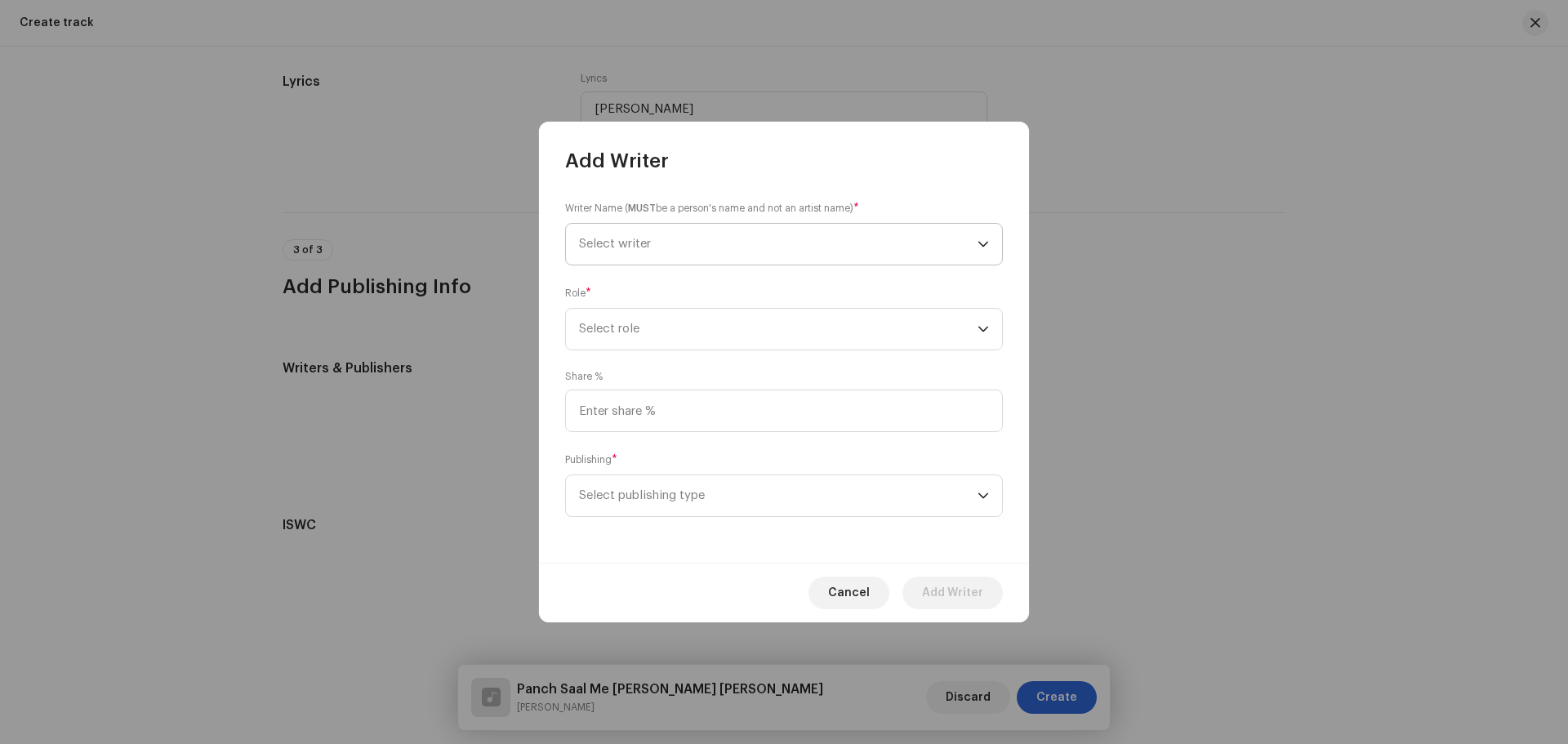
click at [692, 240] on span "Select writer" at bounding box center [779, 244] width 399 height 41
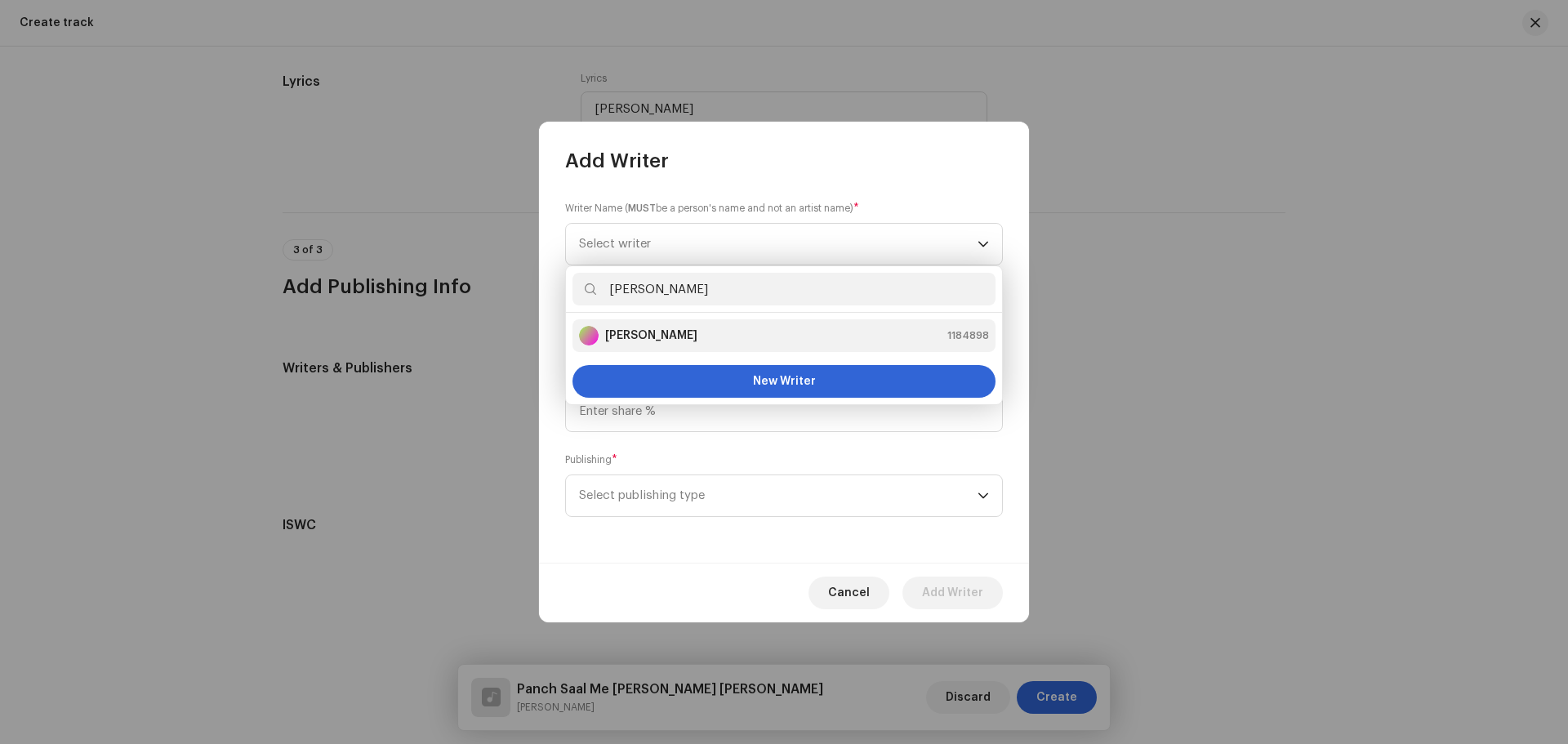
type input "[PERSON_NAME]"
click at [713, 332] on div "[PERSON_NAME] 1184898" at bounding box center [784, 335] width 410 height 19
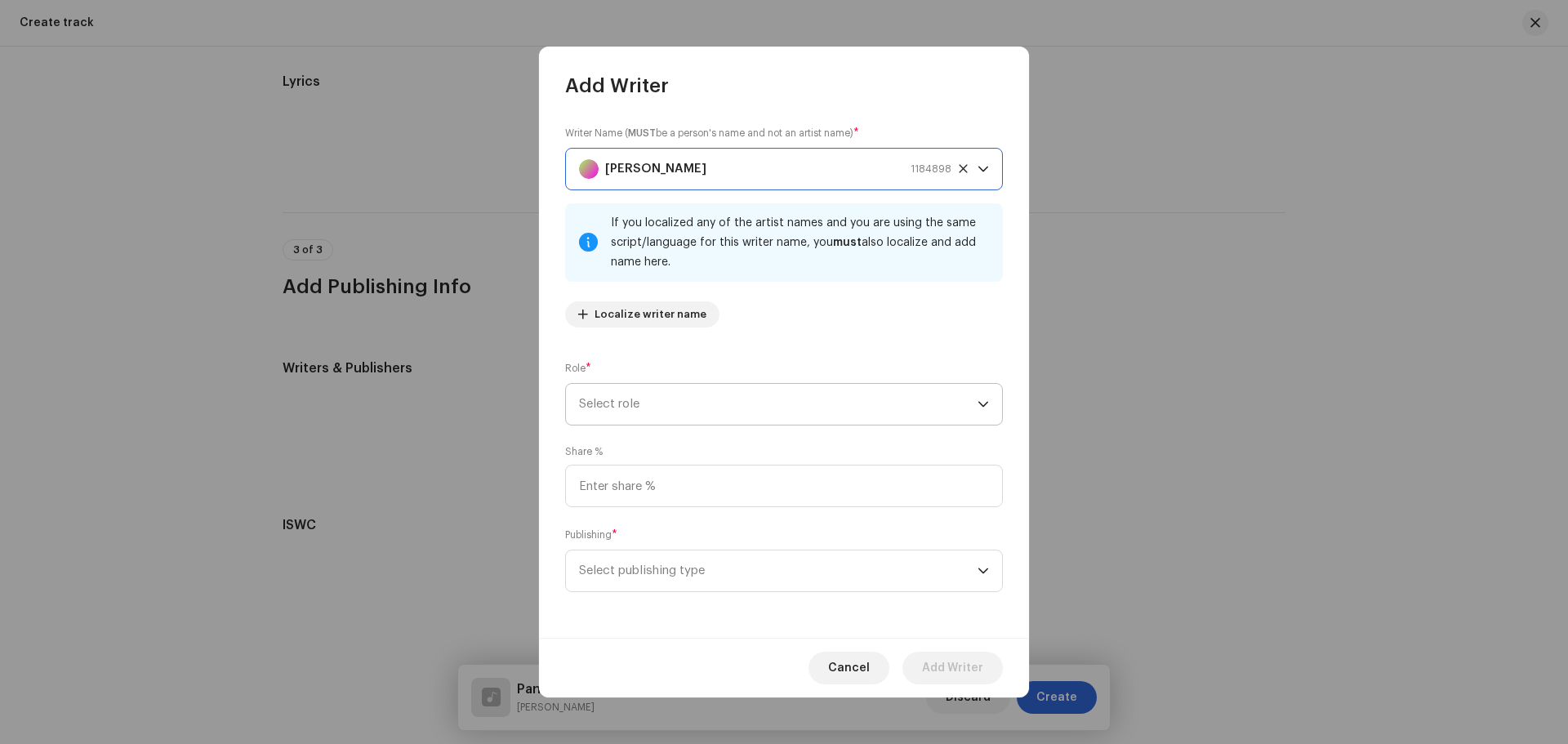
click at [729, 410] on span "Select role" at bounding box center [779, 404] width 399 height 41
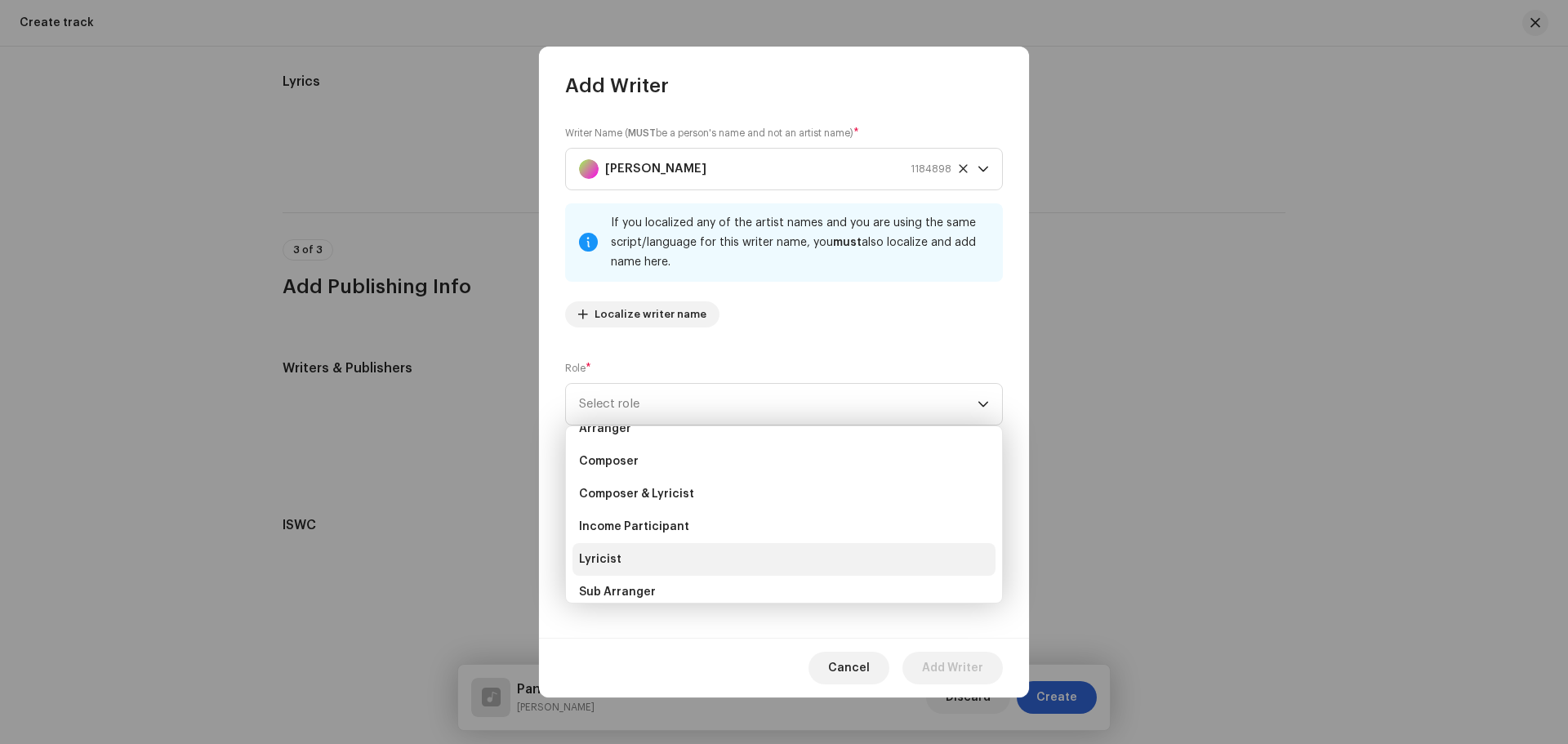
scroll to position [82, 0]
click at [610, 533] on span "Lyricist" at bounding box center [600, 530] width 42 height 17
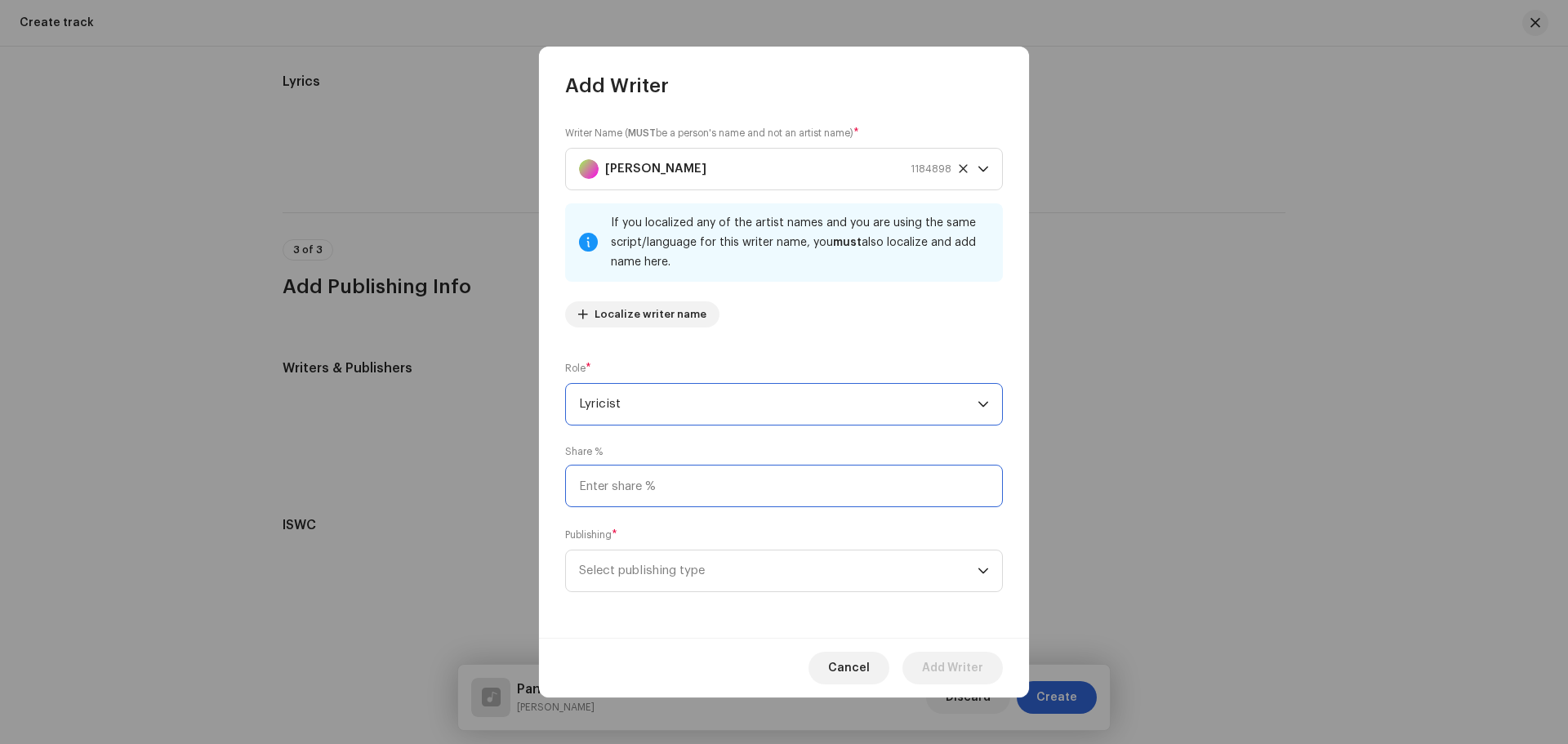
click at [667, 495] on input at bounding box center [784, 485] width 438 height 42
type input "25.00"
click at [707, 565] on span "Select publishing type" at bounding box center [779, 571] width 399 height 41
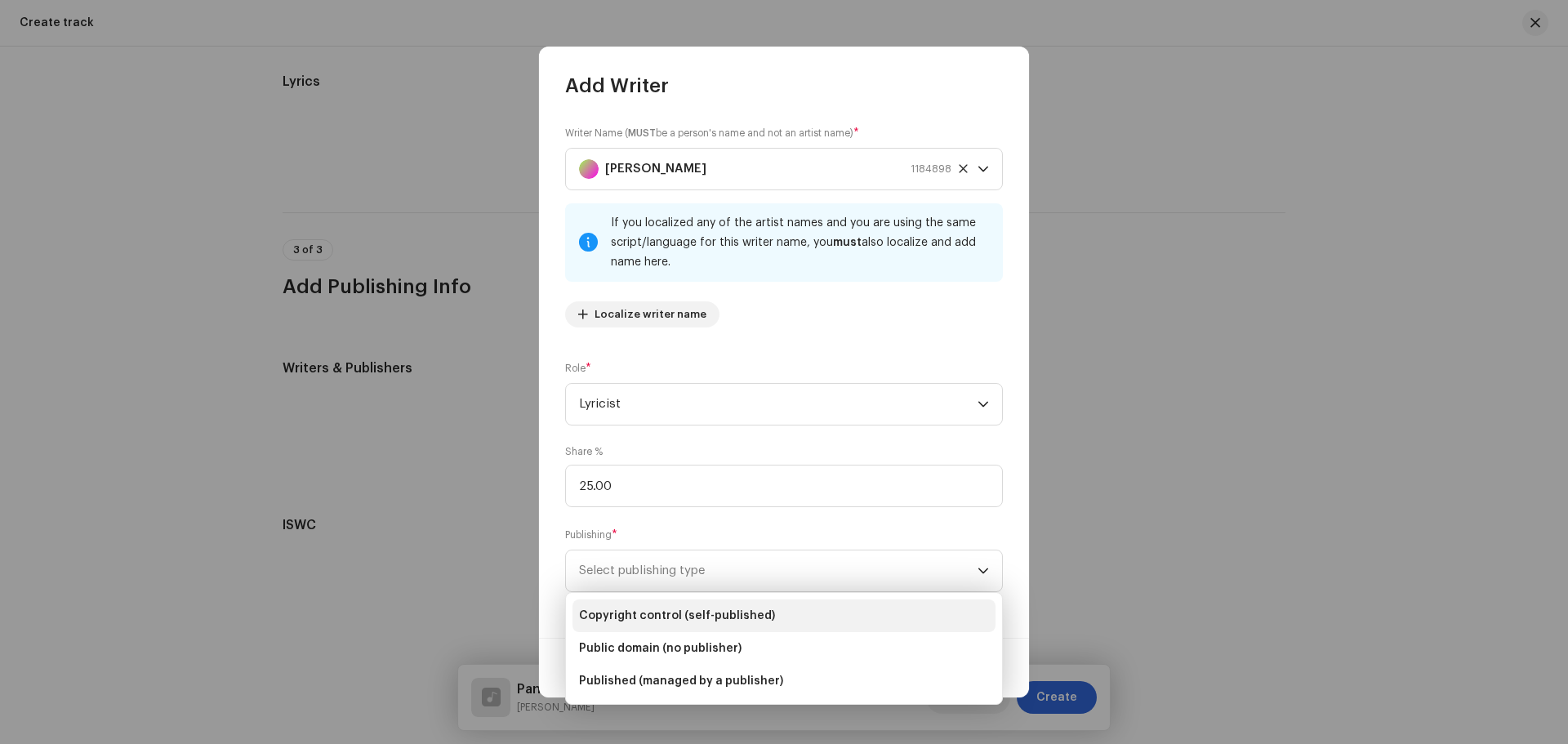
click at [680, 607] on span "Copyright control (self-published)" at bounding box center [677, 615] width 196 height 17
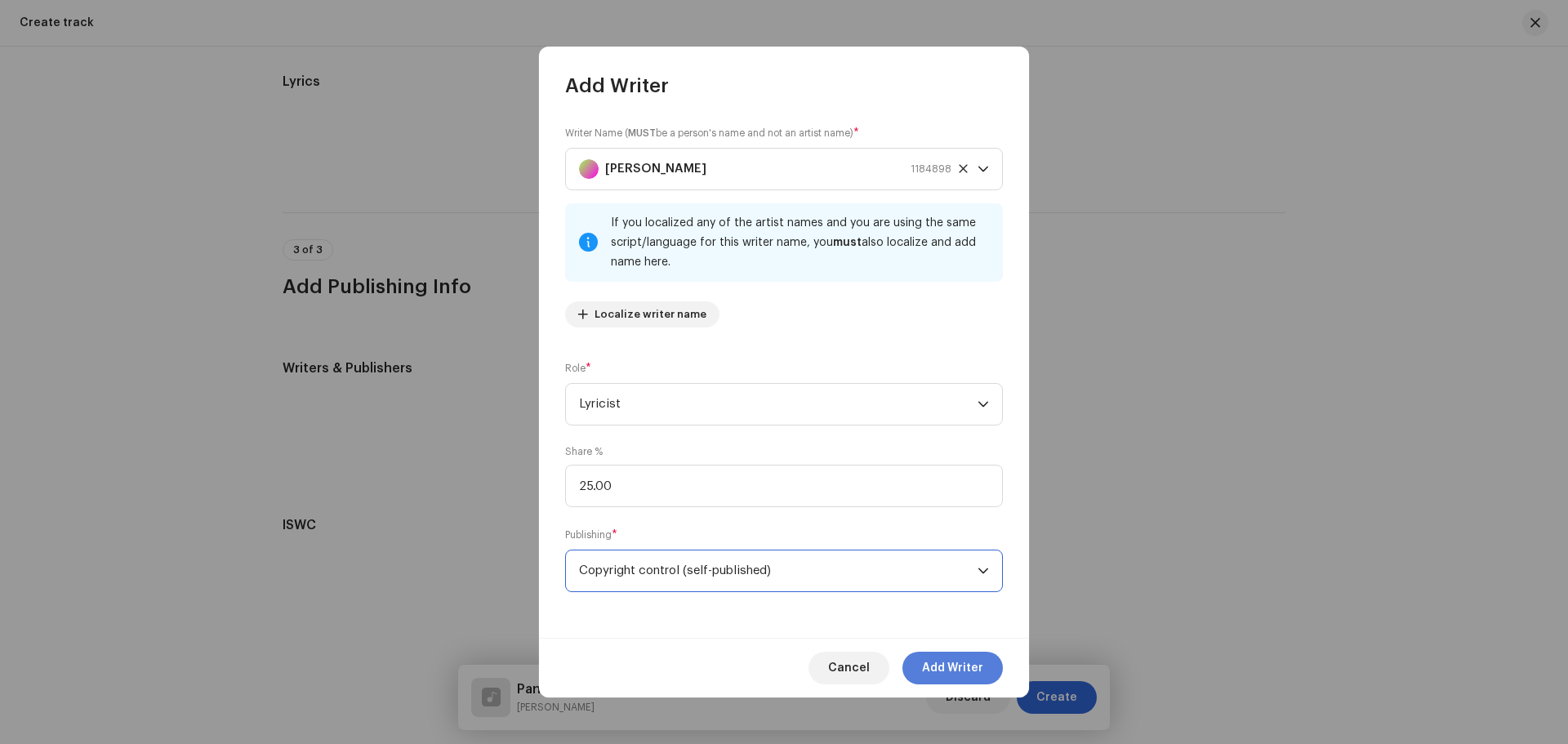
click at [924, 665] on span "Add Writer" at bounding box center [953, 667] width 61 height 33
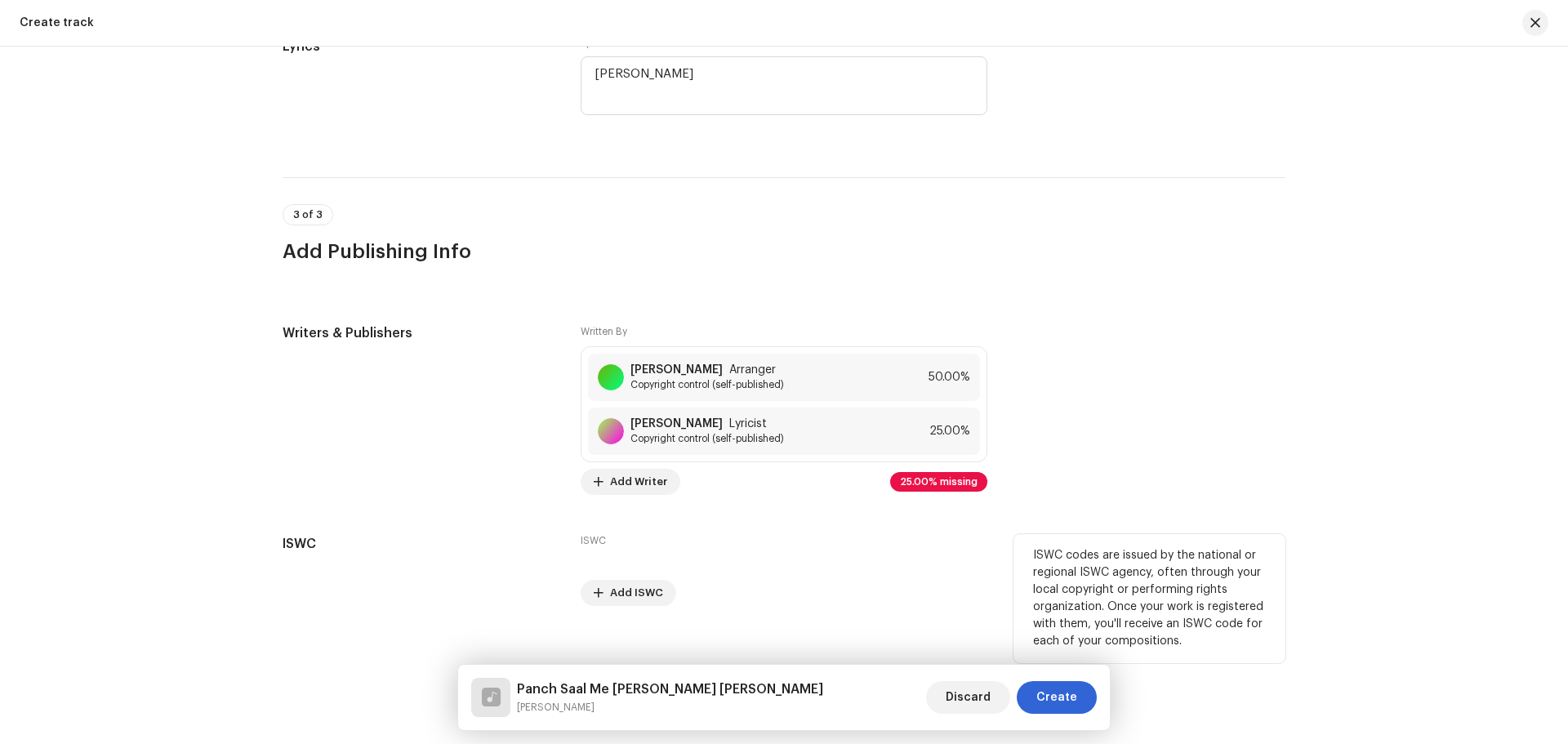
scroll to position [3021, 0]
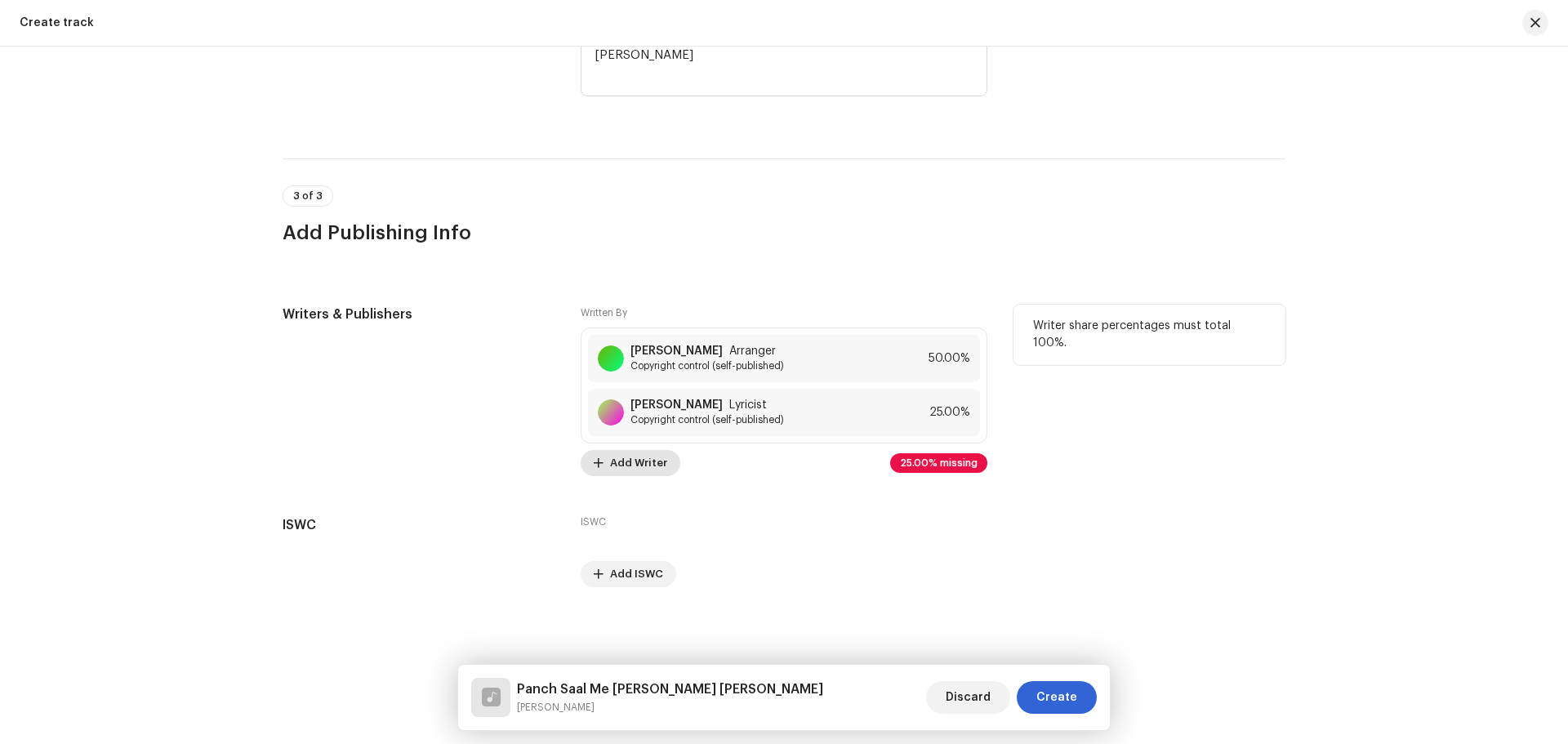
click at [644, 461] on span "Add Writer" at bounding box center [638, 462] width 57 height 33
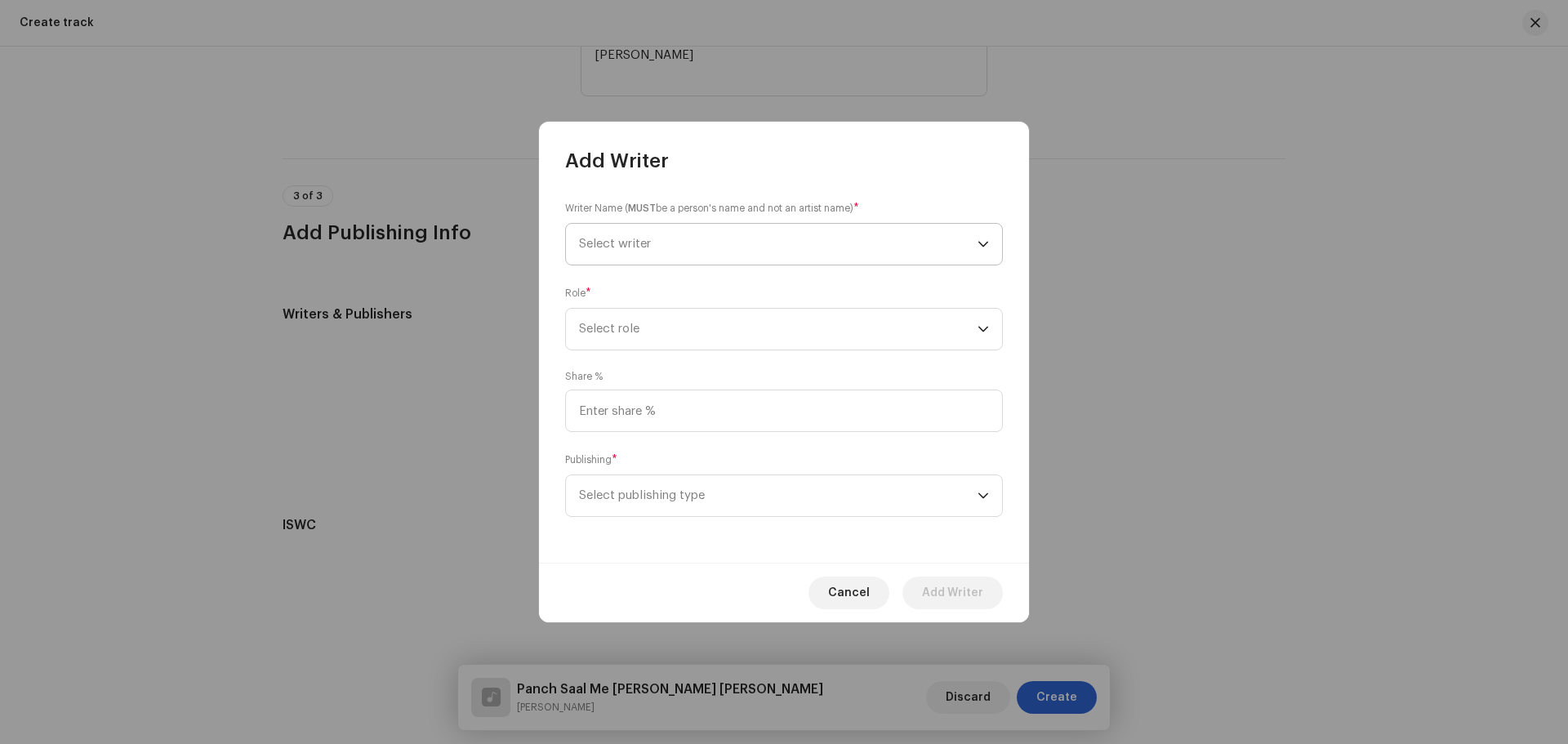
click at [683, 257] on span "Select writer" at bounding box center [779, 244] width 399 height 41
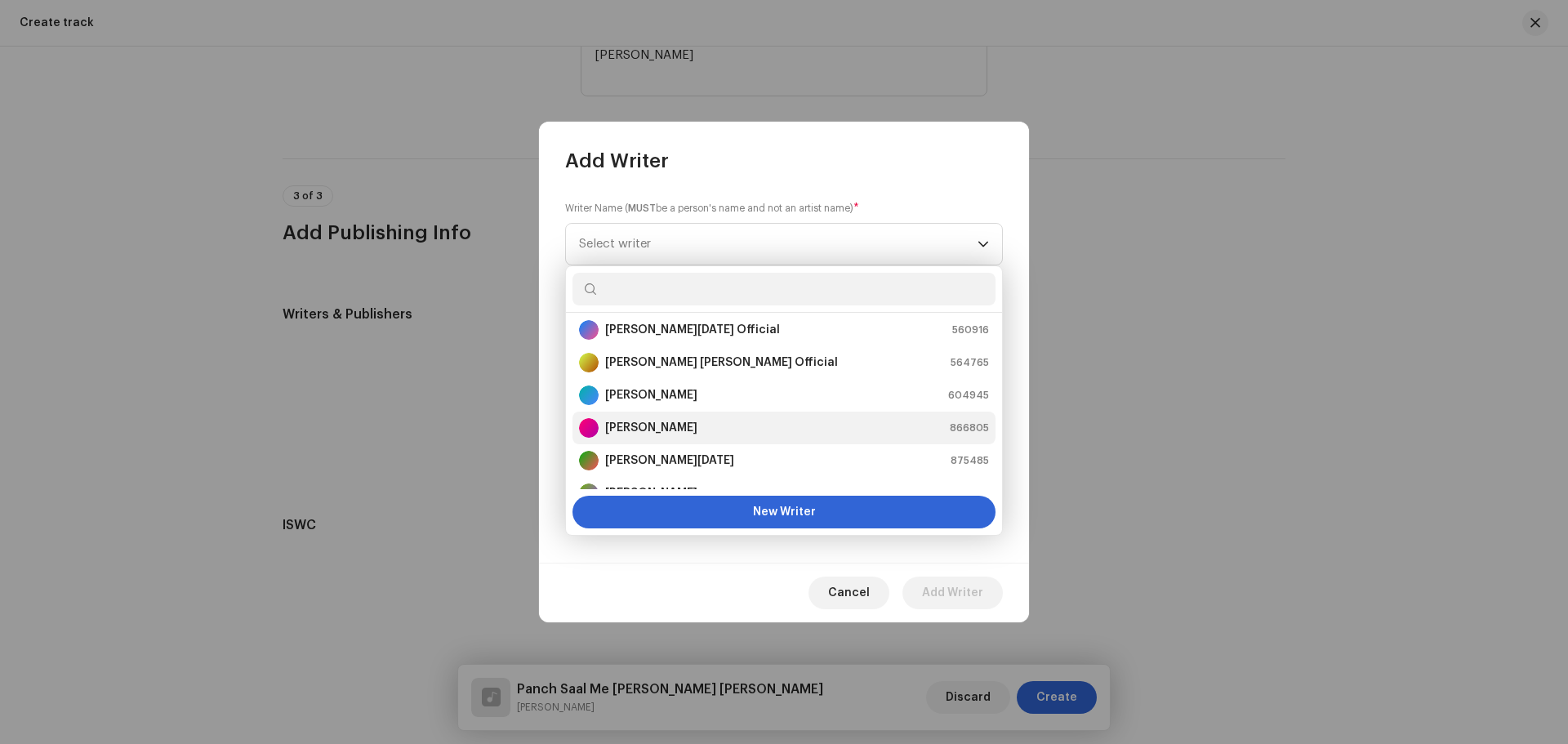
scroll to position [0, 0]
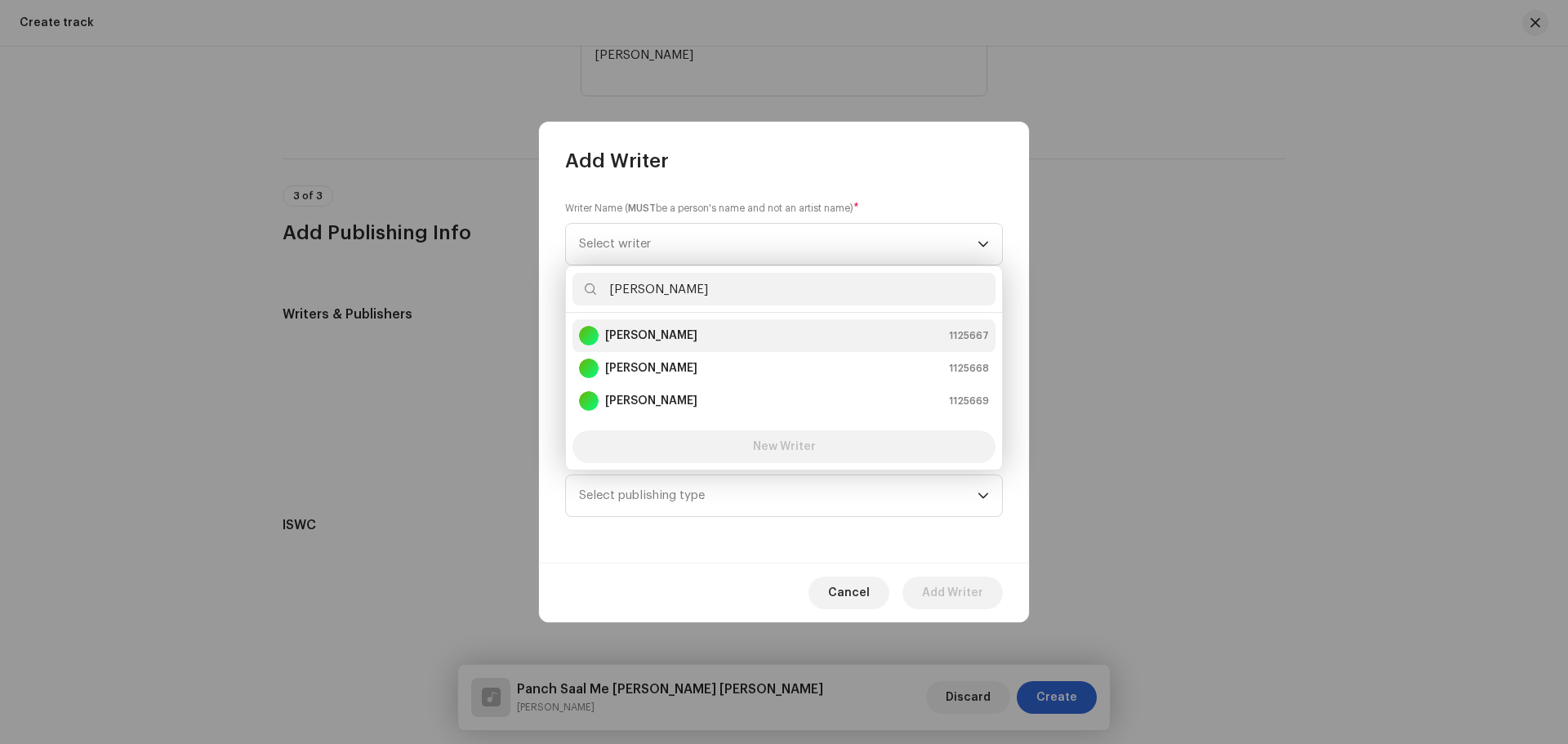
type input "[PERSON_NAME]"
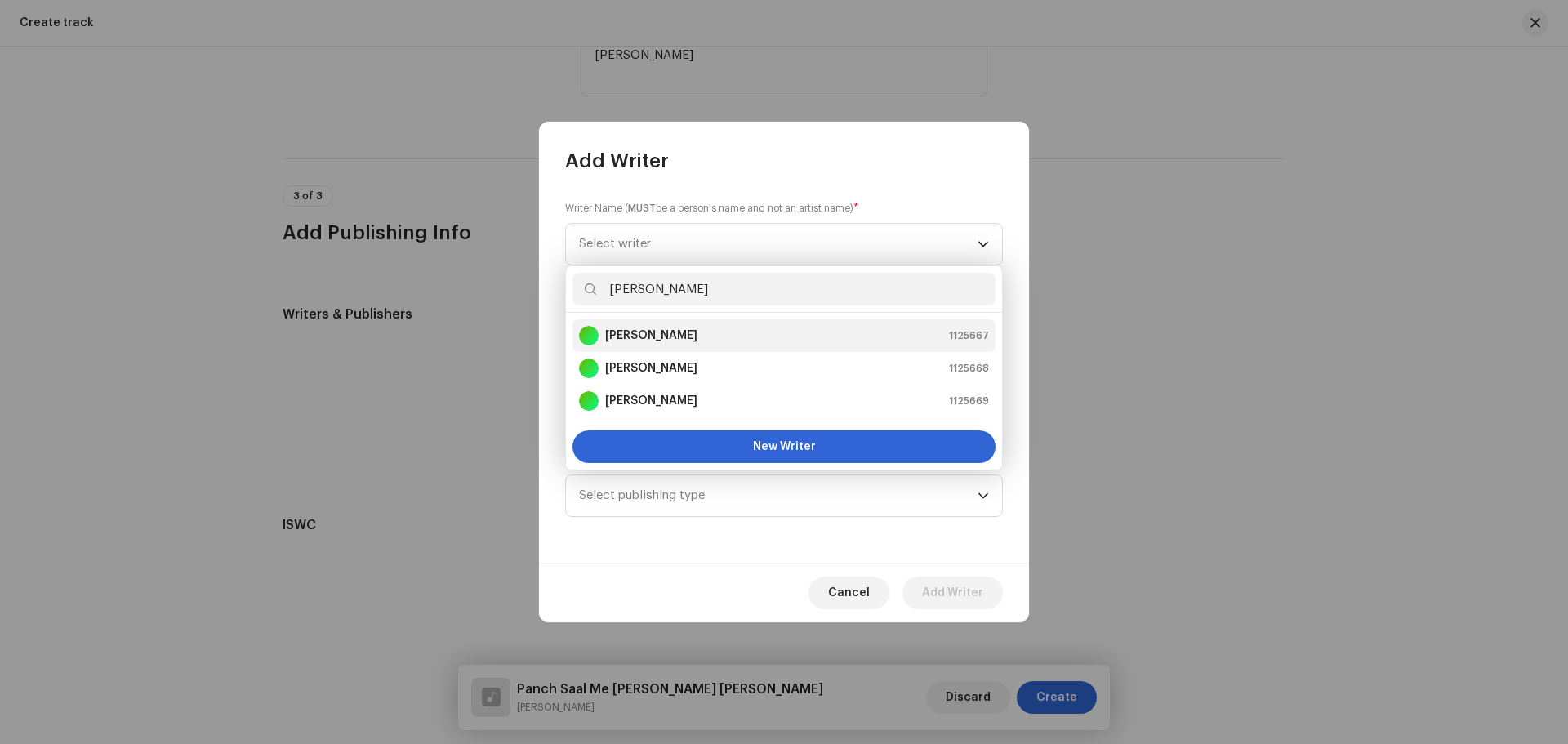
click at [699, 322] on li "[PERSON_NAME] 1125667" at bounding box center [784, 335] width 423 height 33
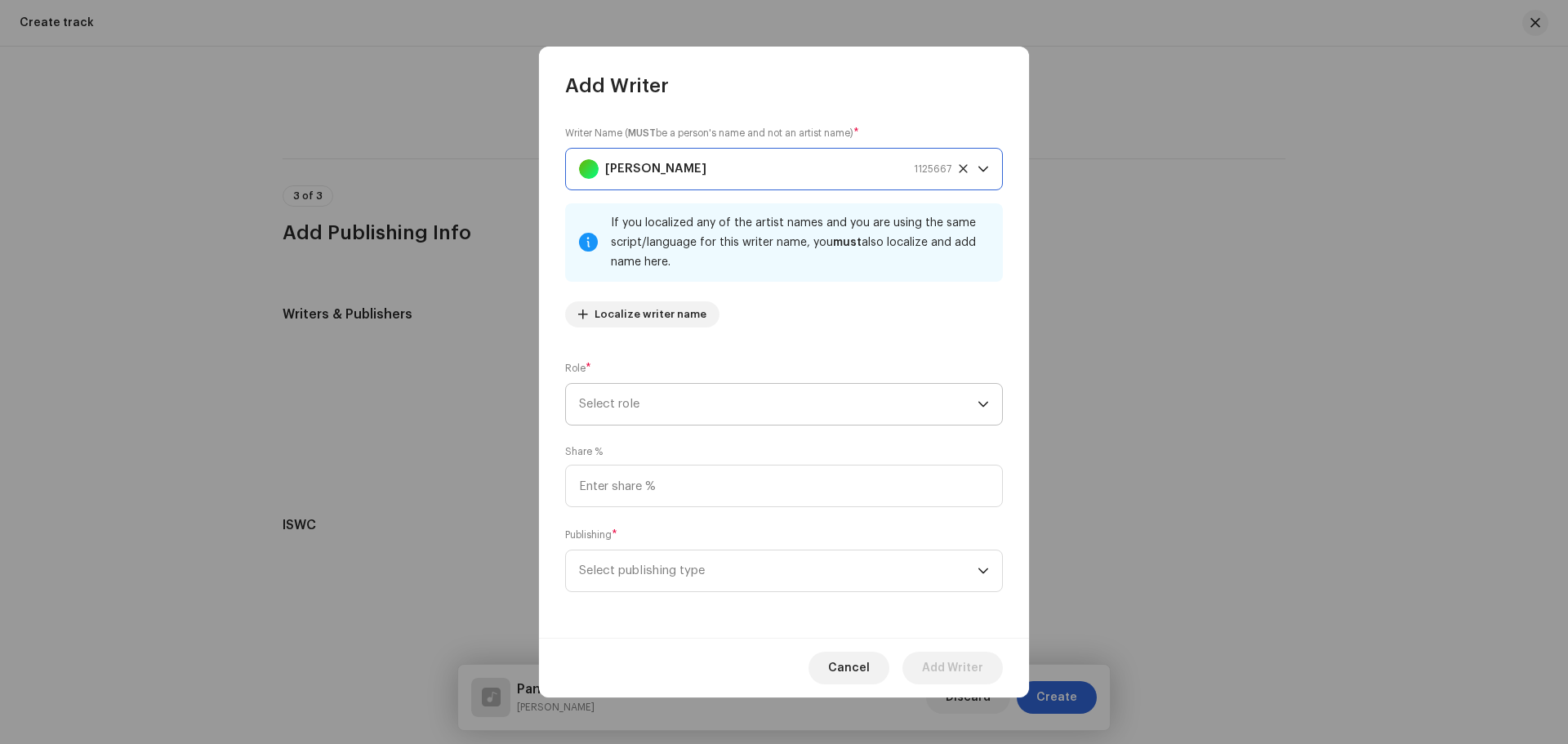
click at [673, 399] on span "Select role" at bounding box center [779, 404] width 399 height 41
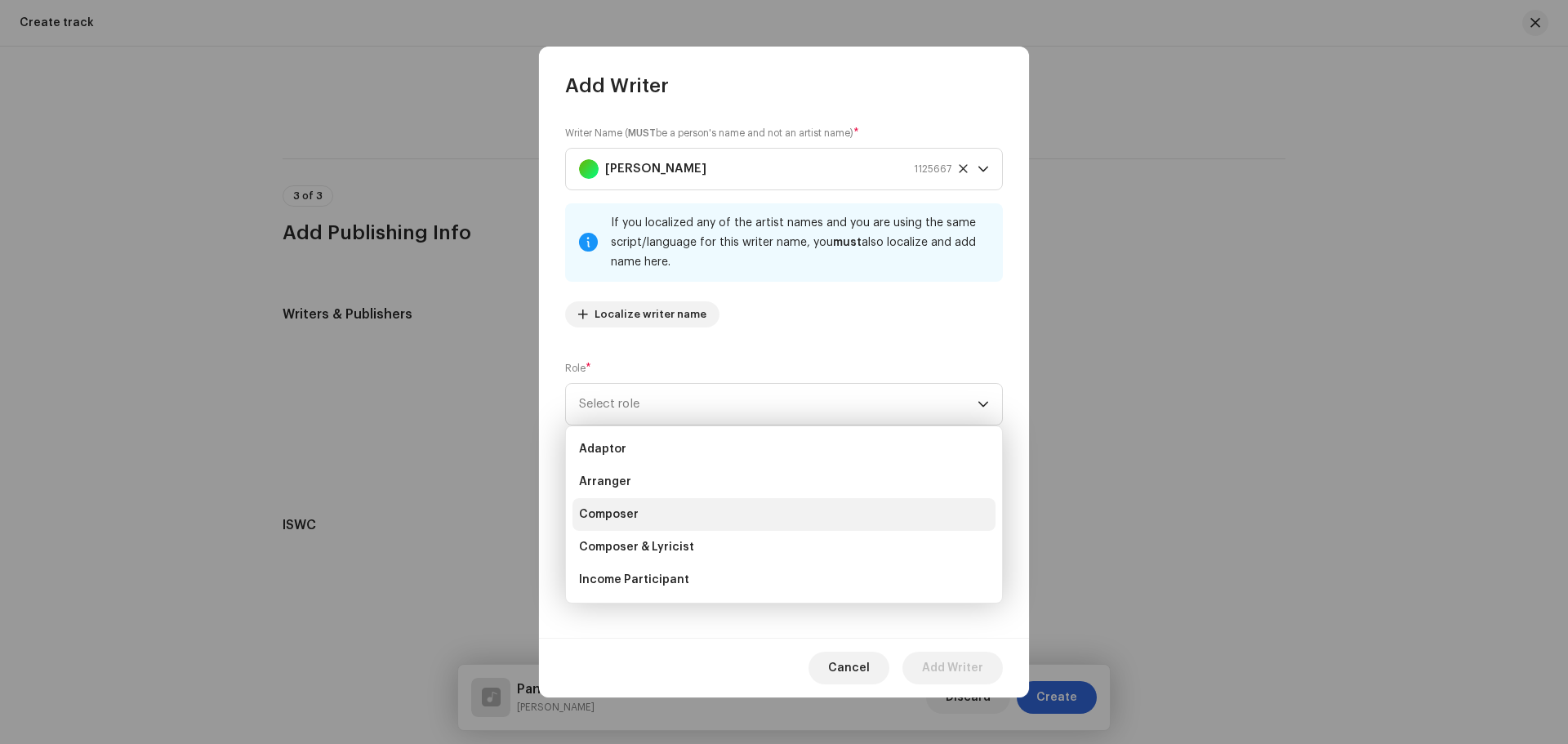
click at [651, 520] on li "Composer" at bounding box center [784, 514] width 423 height 33
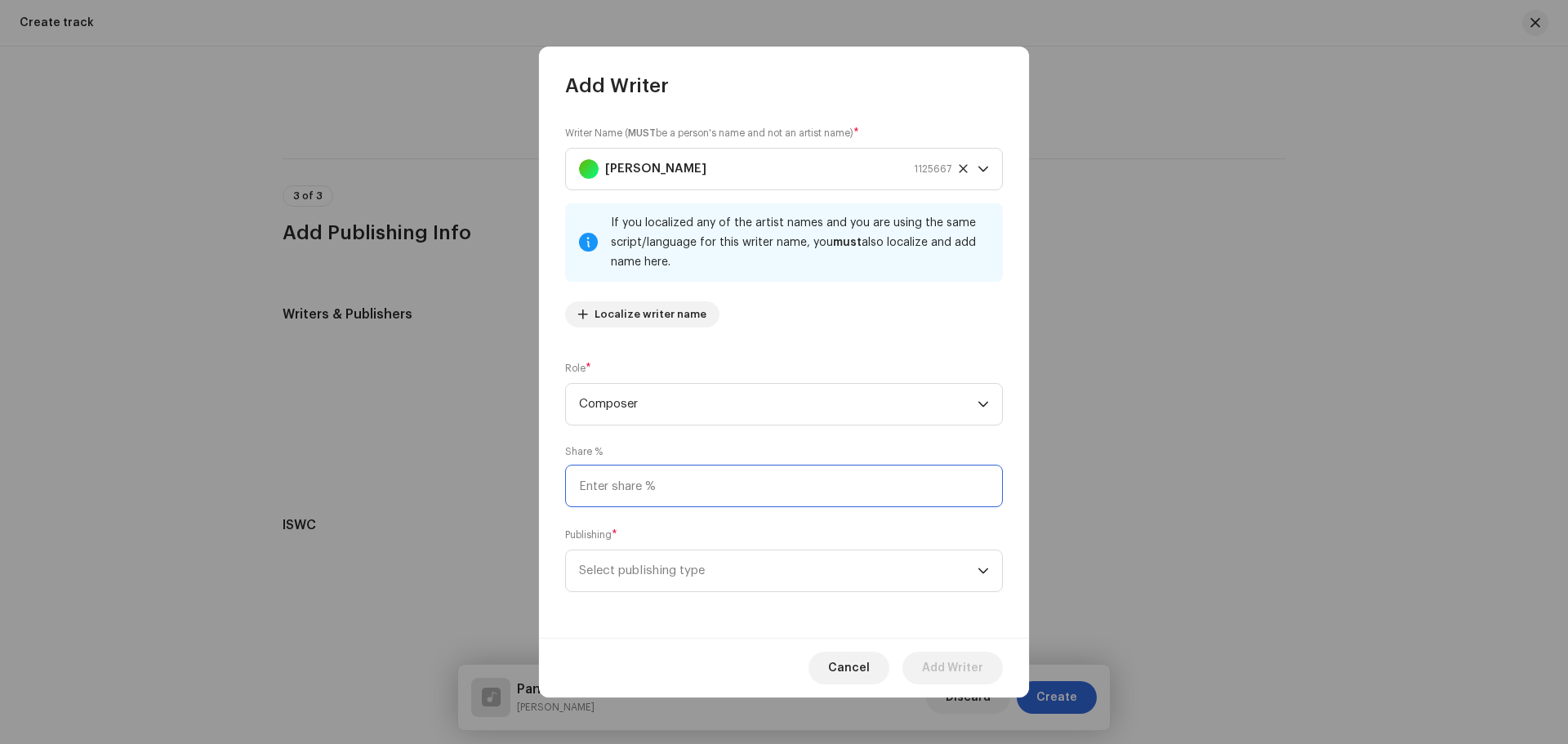
click at [658, 497] on input at bounding box center [784, 485] width 438 height 42
type input "25.00"
click at [729, 577] on span "Select publishing type" at bounding box center [779, 571] width 399 height 41
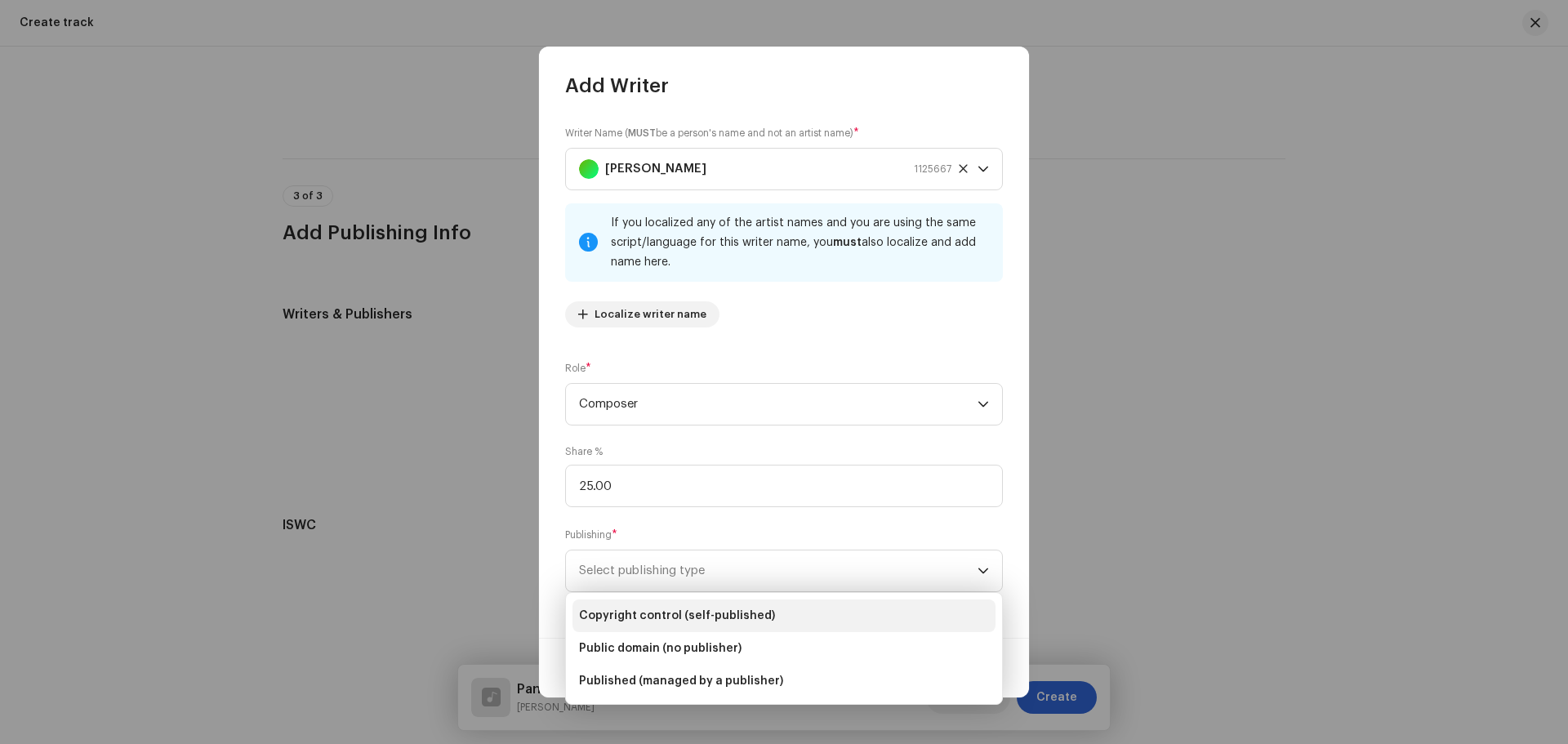
click at [679, 609] on span "Copyright control (self-published)" at bounding box center [677, 615] width 196 height 17
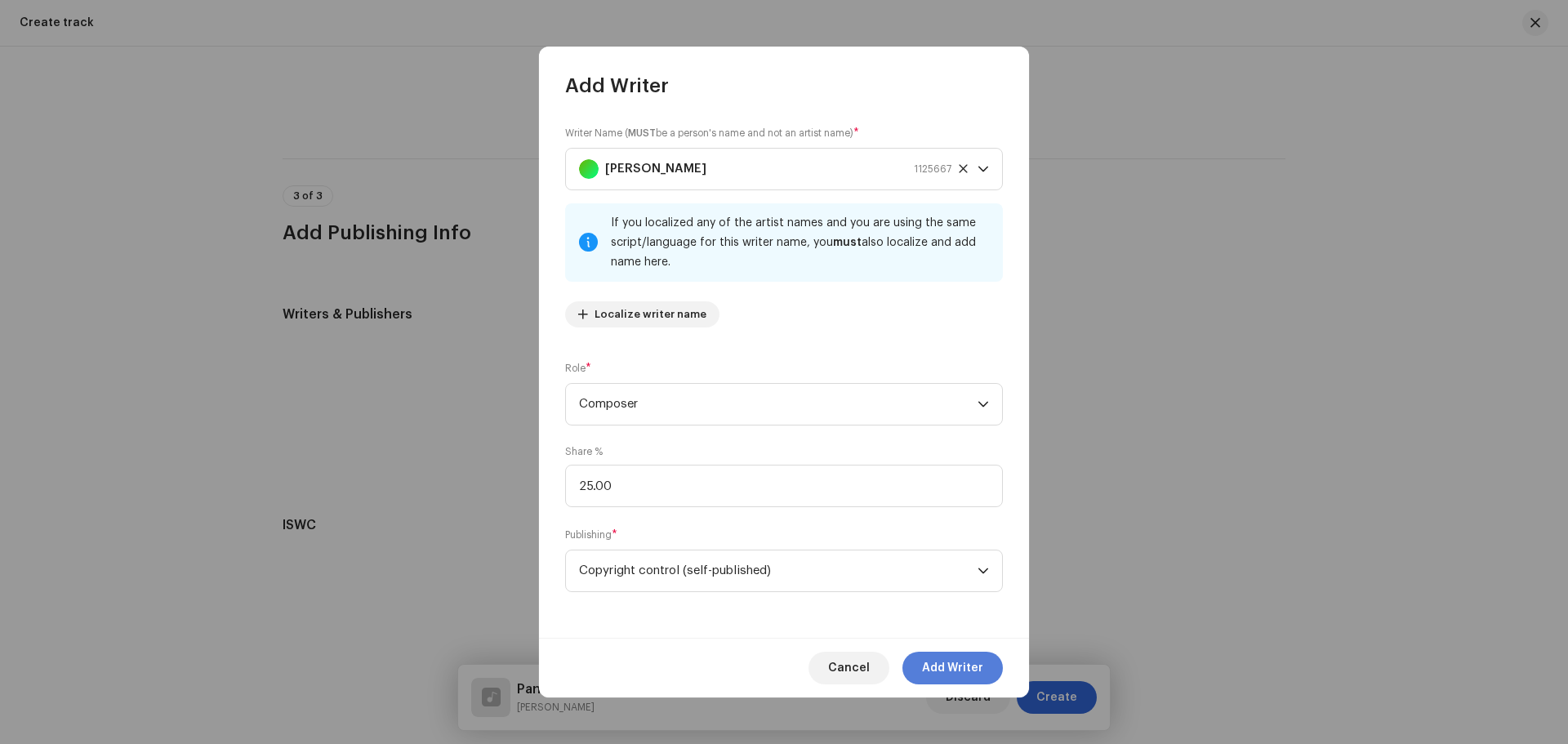
click at [947, 664] on span "Add Writer" at bounding box center [953, 667] width 61 height 33
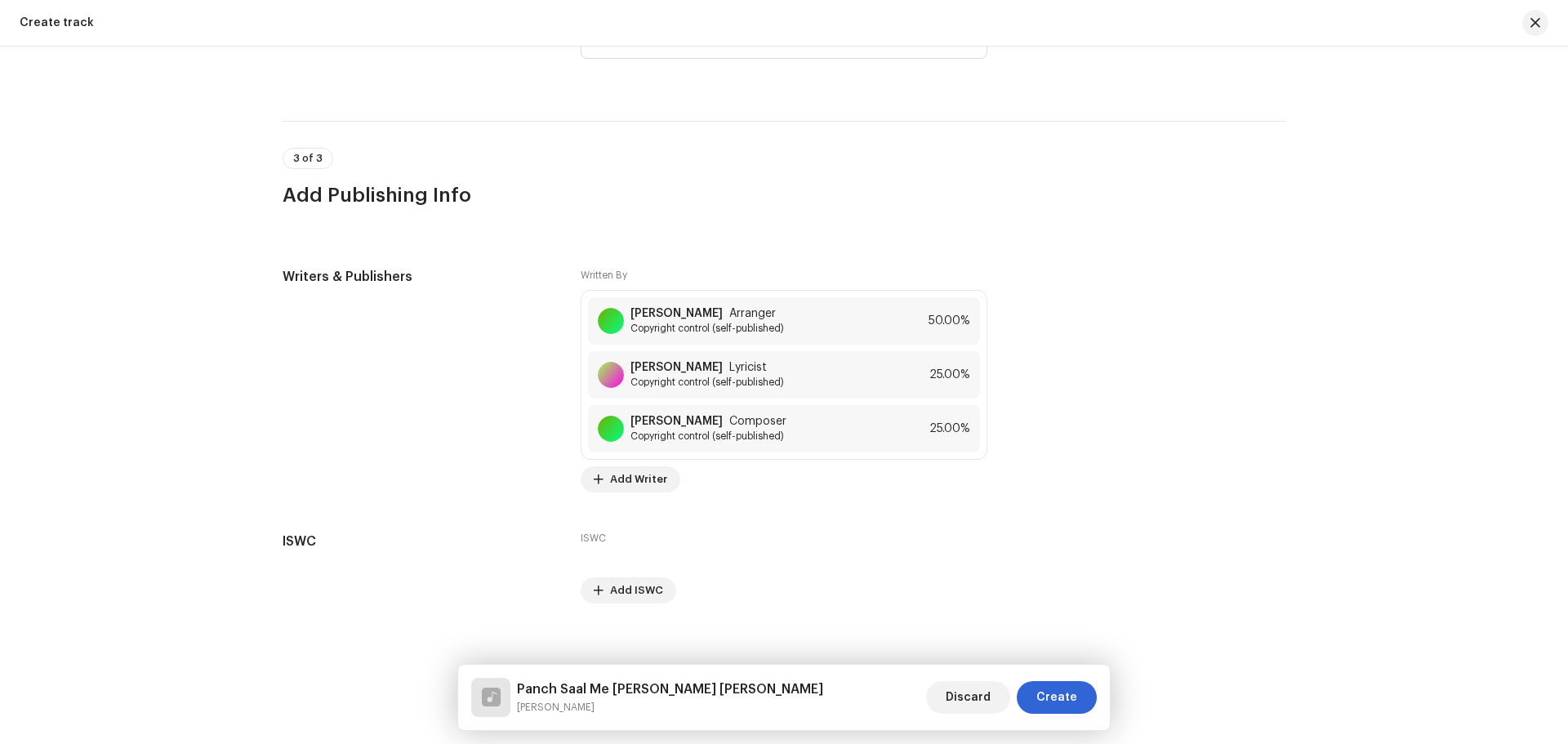
scroll to position [3076, 0]
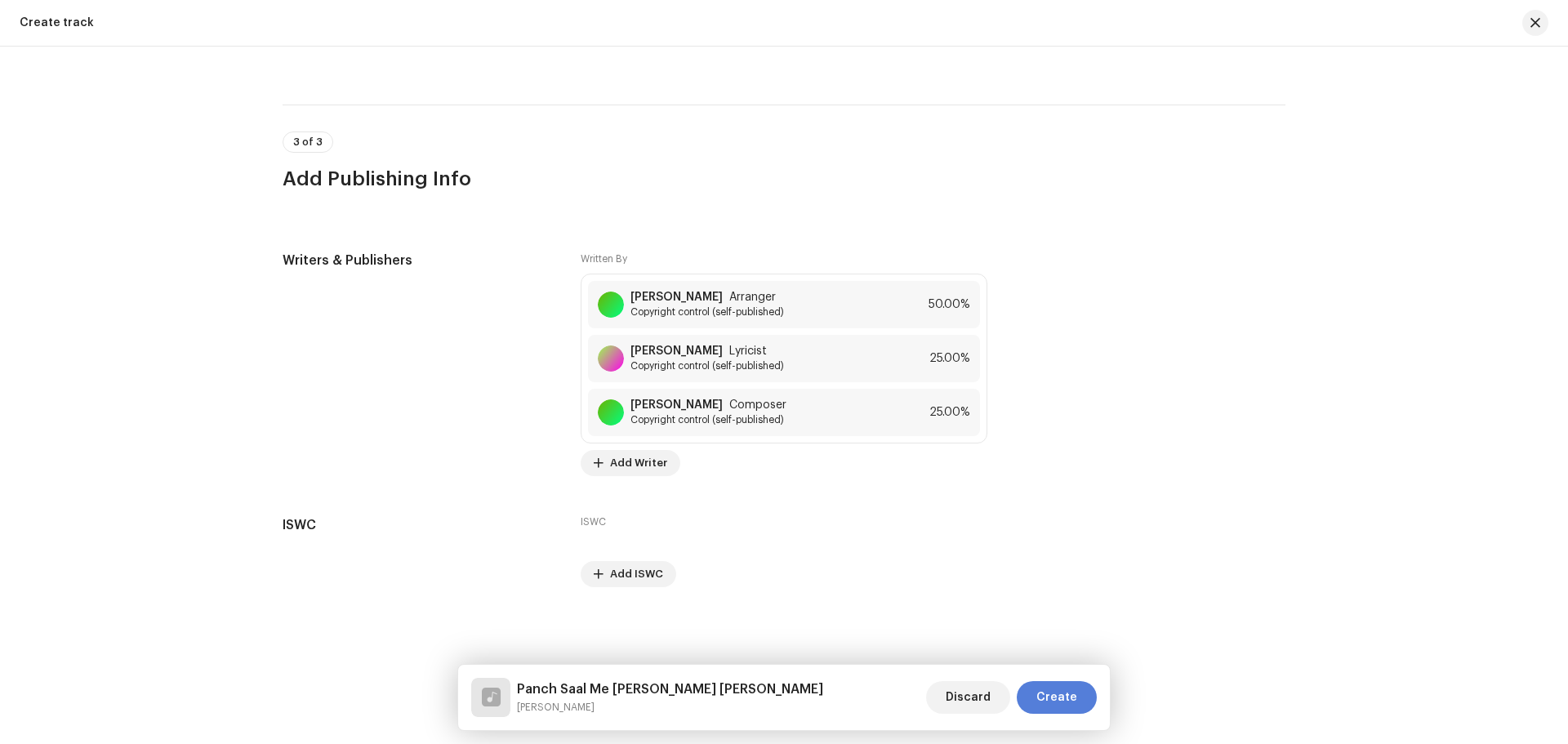
click at [1063, 700] on span "Create" at bounding box center [1057, 697] width 41 height 33
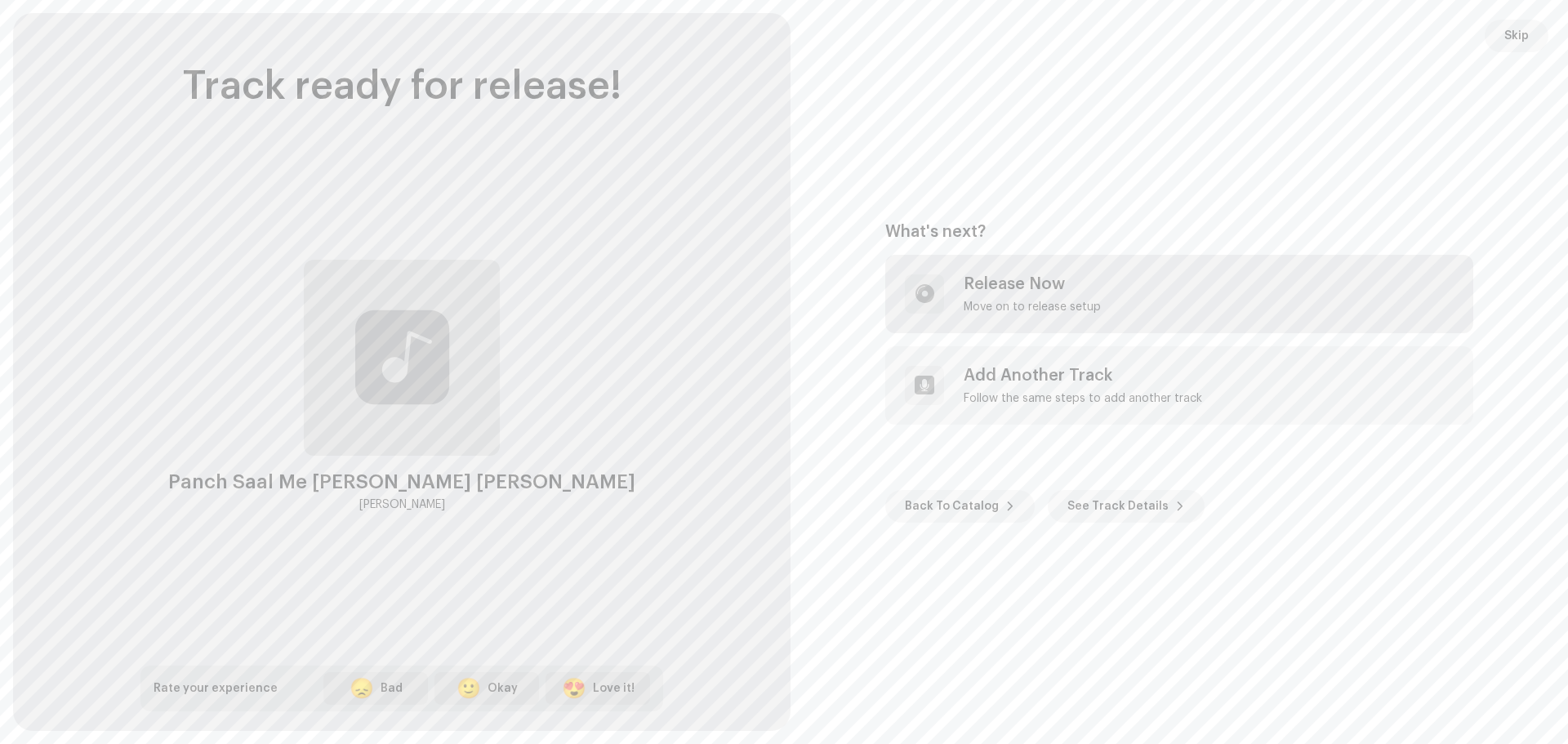
click at [1092, 282] on div "Release Now" at bounding box center [1032, 284] width 137 height 19
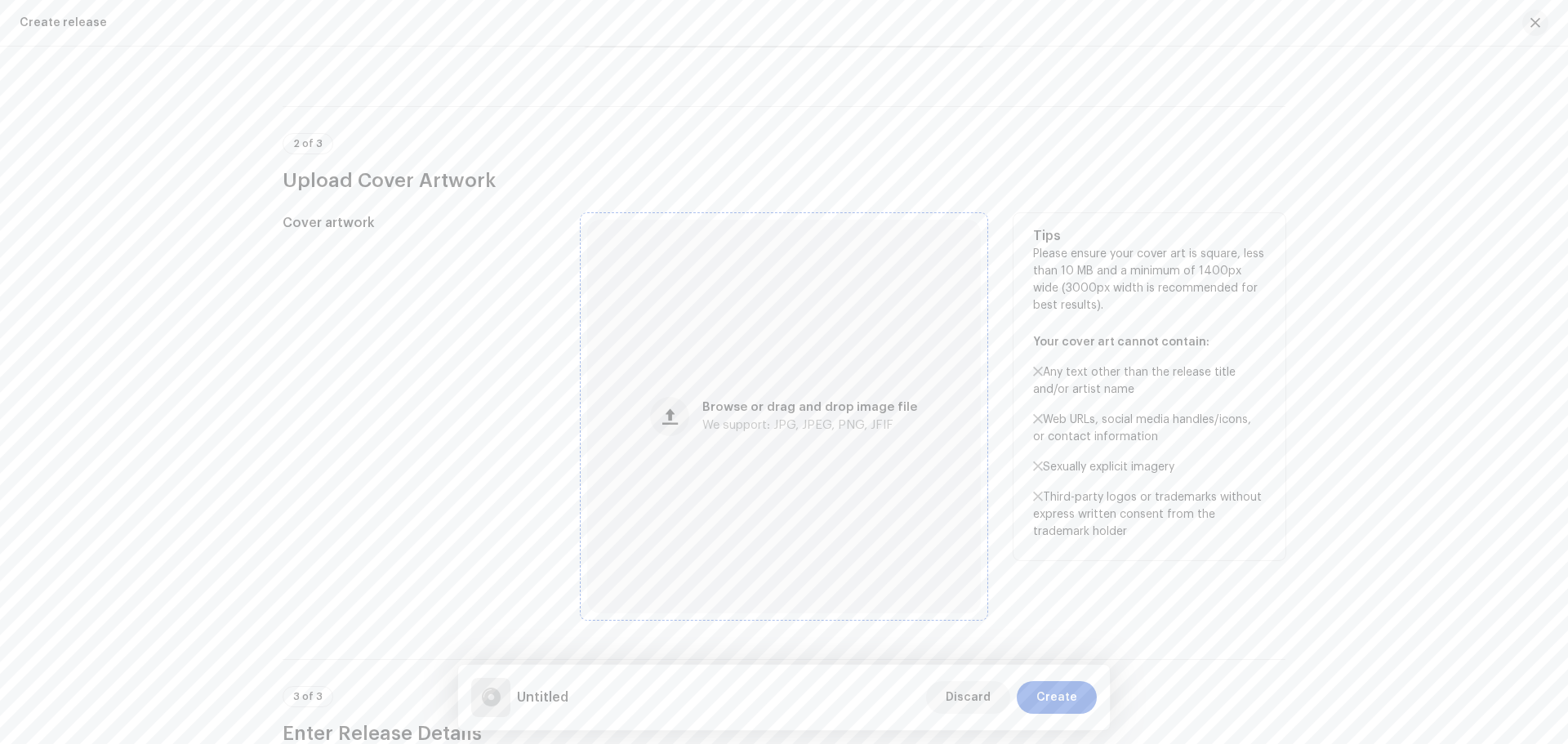
scroll to position [327, 0]
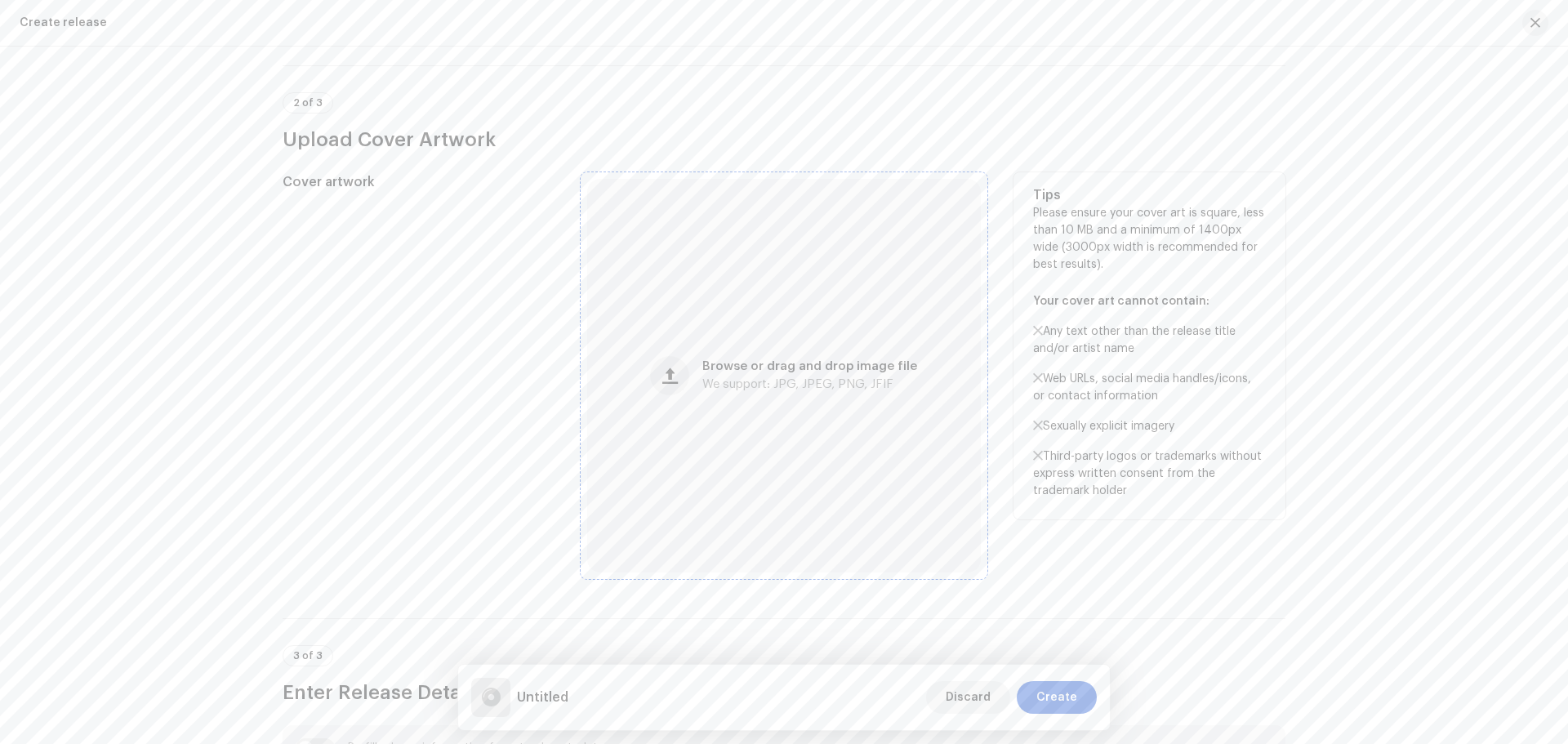
click at [788, 406] on div "Browse or drag and drop image file We support: JPG, JPEG, PNG, JFIF" at bounding box center [784, 376] width 394 height 394
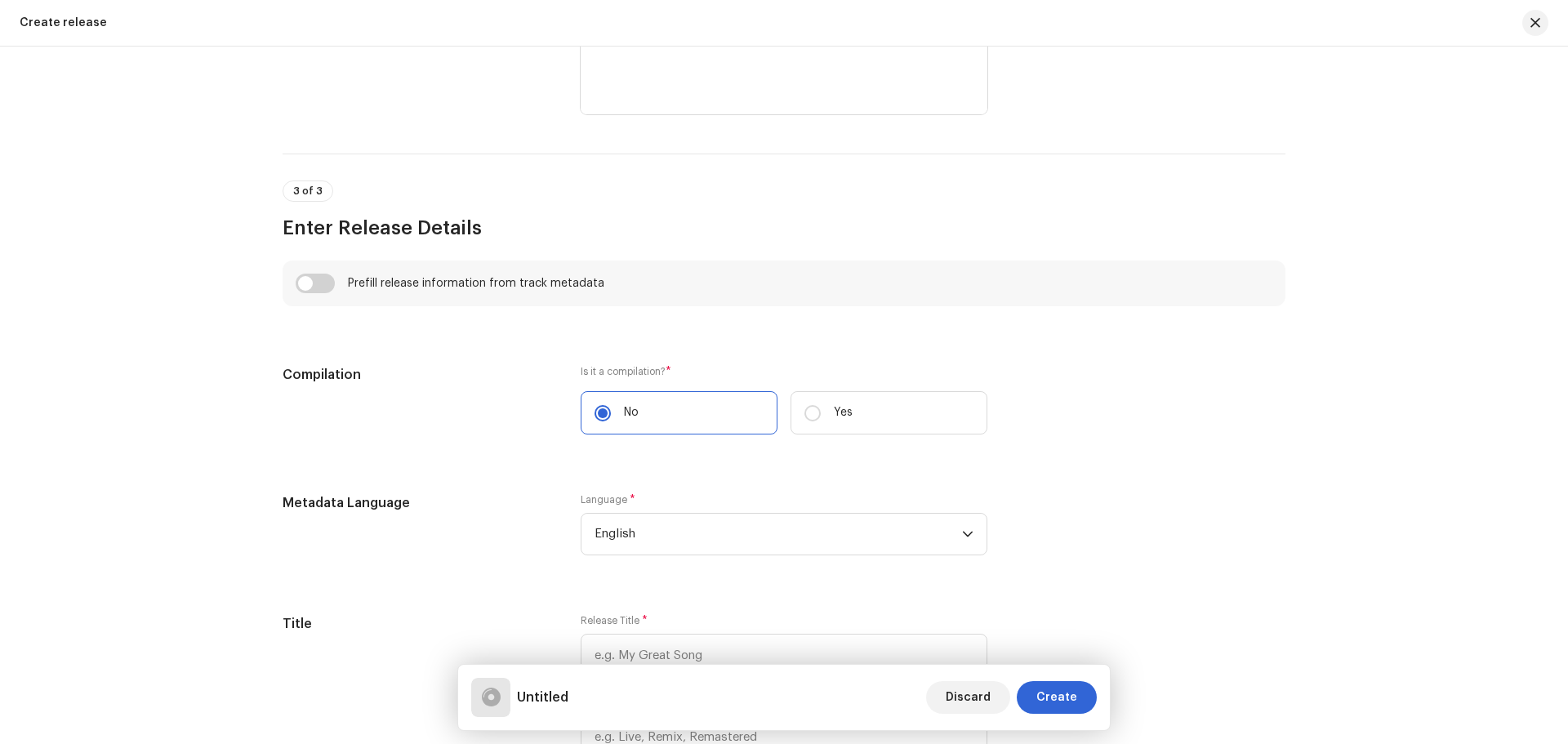
scroll to position [1006, 0]
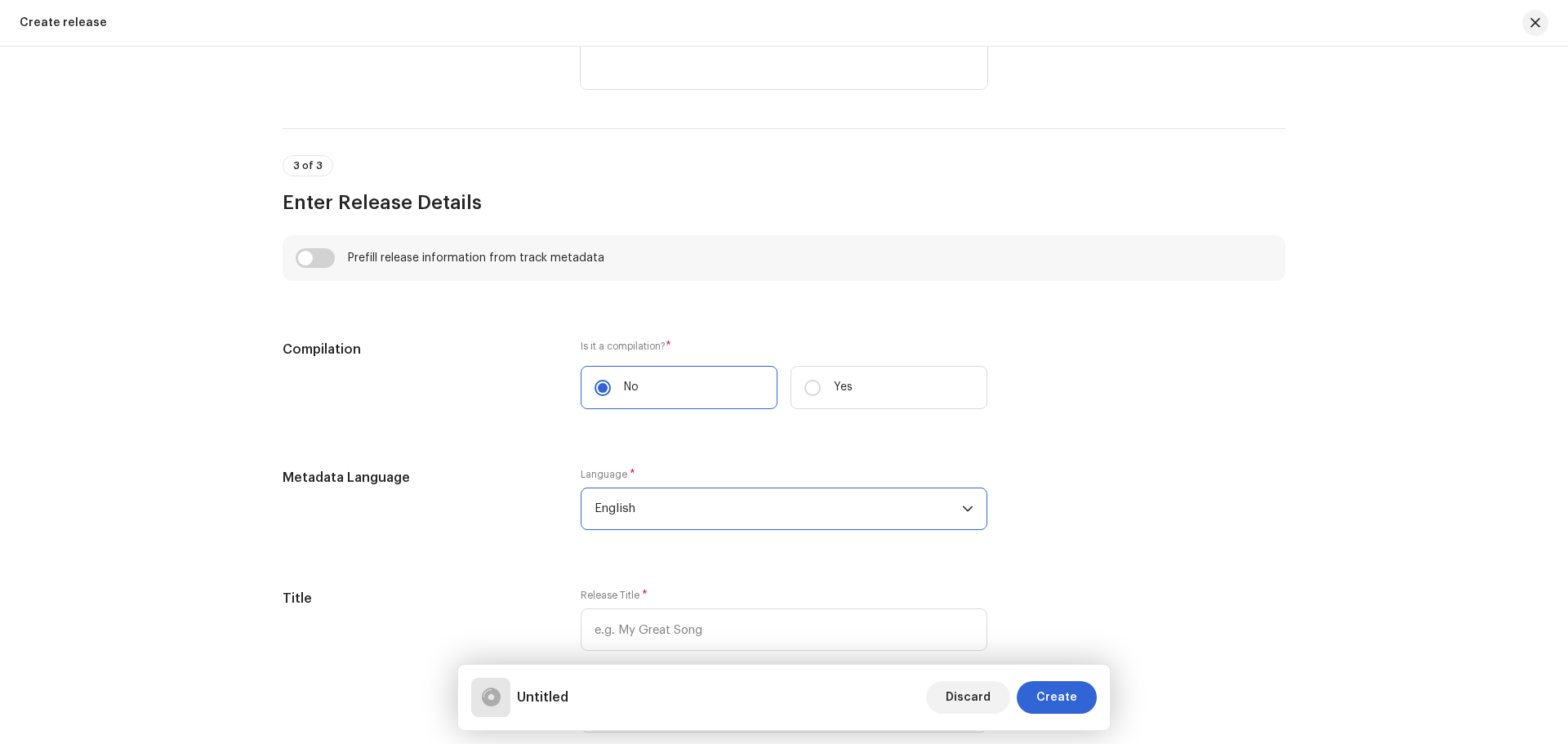
click at [723, 506] on span "English" at bounding box center [779, 508] width 367 height 41
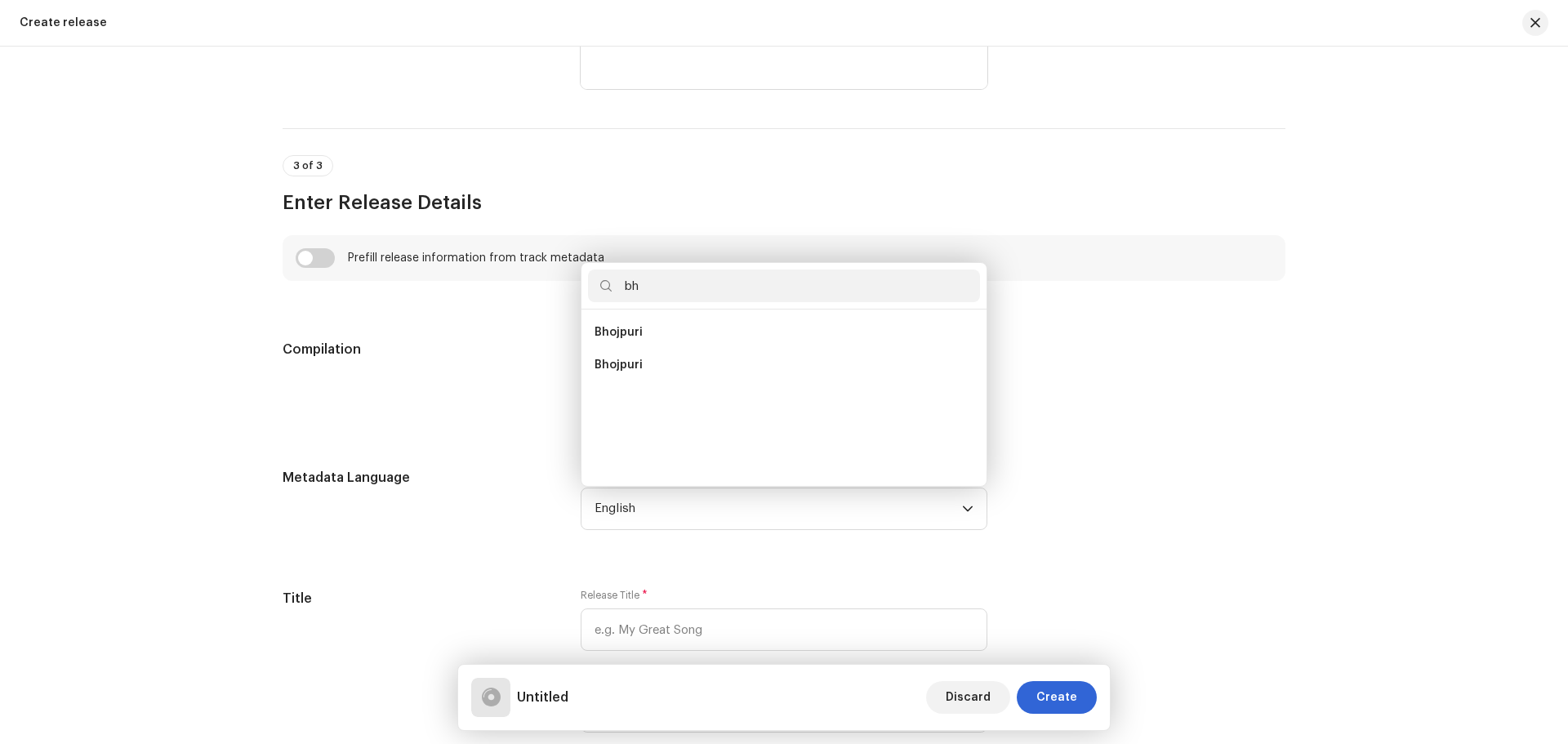
scroll to position [0, 0]
type input "bh"
click at [614, 353] on li "Bhojpuri" at bounding box center [784, 364] width 392 height 33
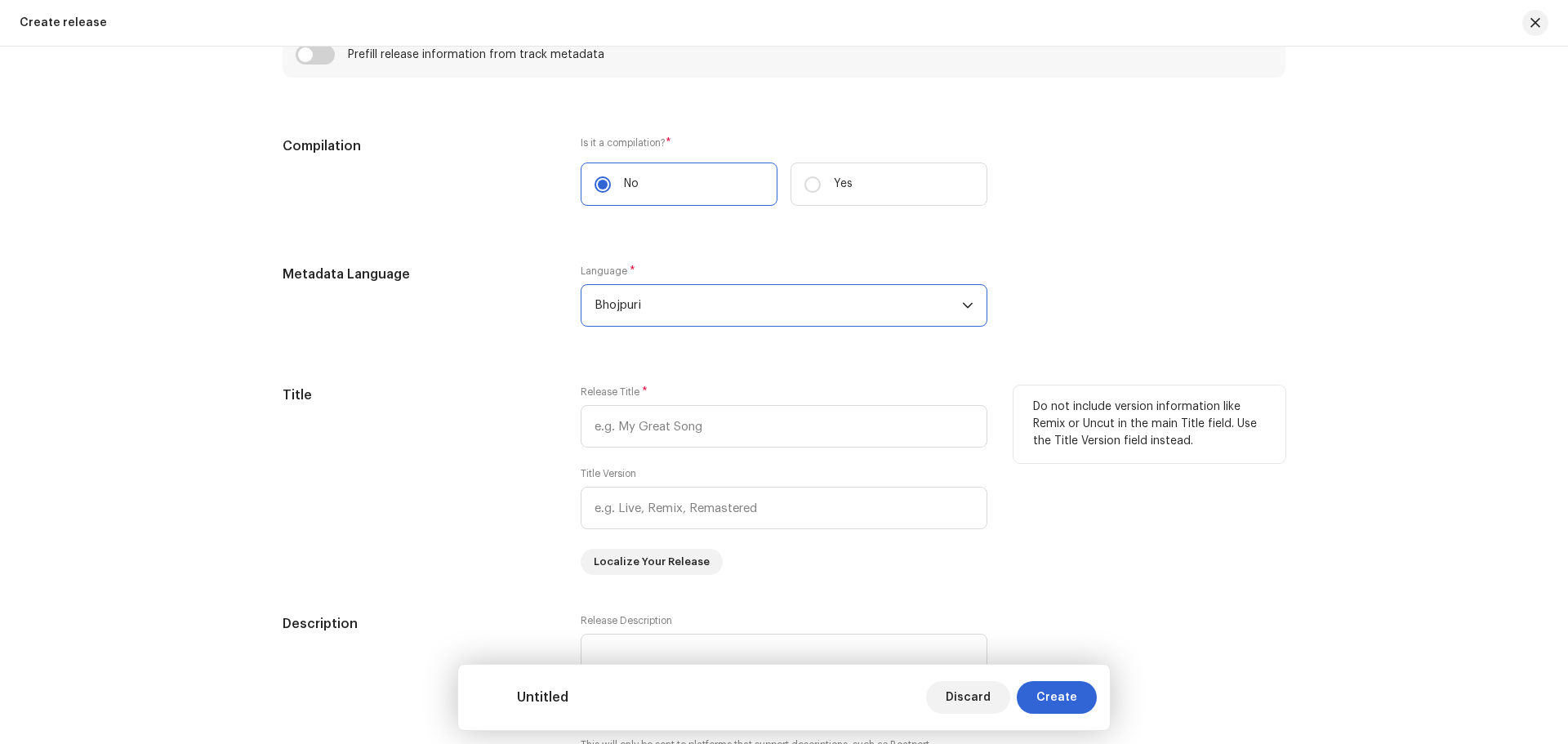
scroll to position [1251, 0]
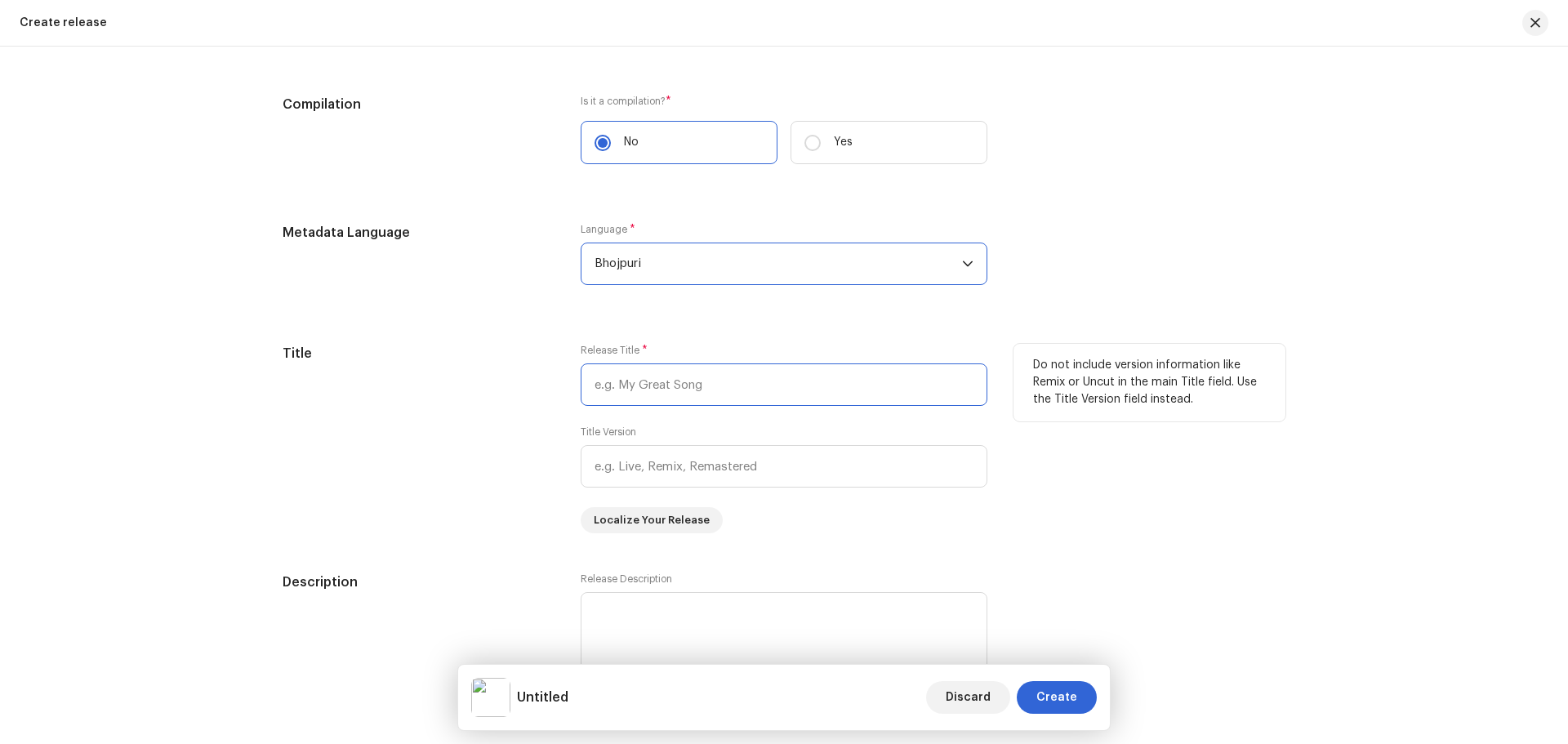
click at [661, 396] on input "text" at bounding box center [784, 385] width 407 height 42
paste input "Panch Saal Me [PERSON_NAME] [PERSON_NAME]"
type input "Panch Saal Me [PERSON_NAME] [PERSON_NAME]"
click at [1108, 477] on div "Do not include version information like Remix or Uncut in the main Title field.…" at bounding box center [1150, 439] width 272 height 190
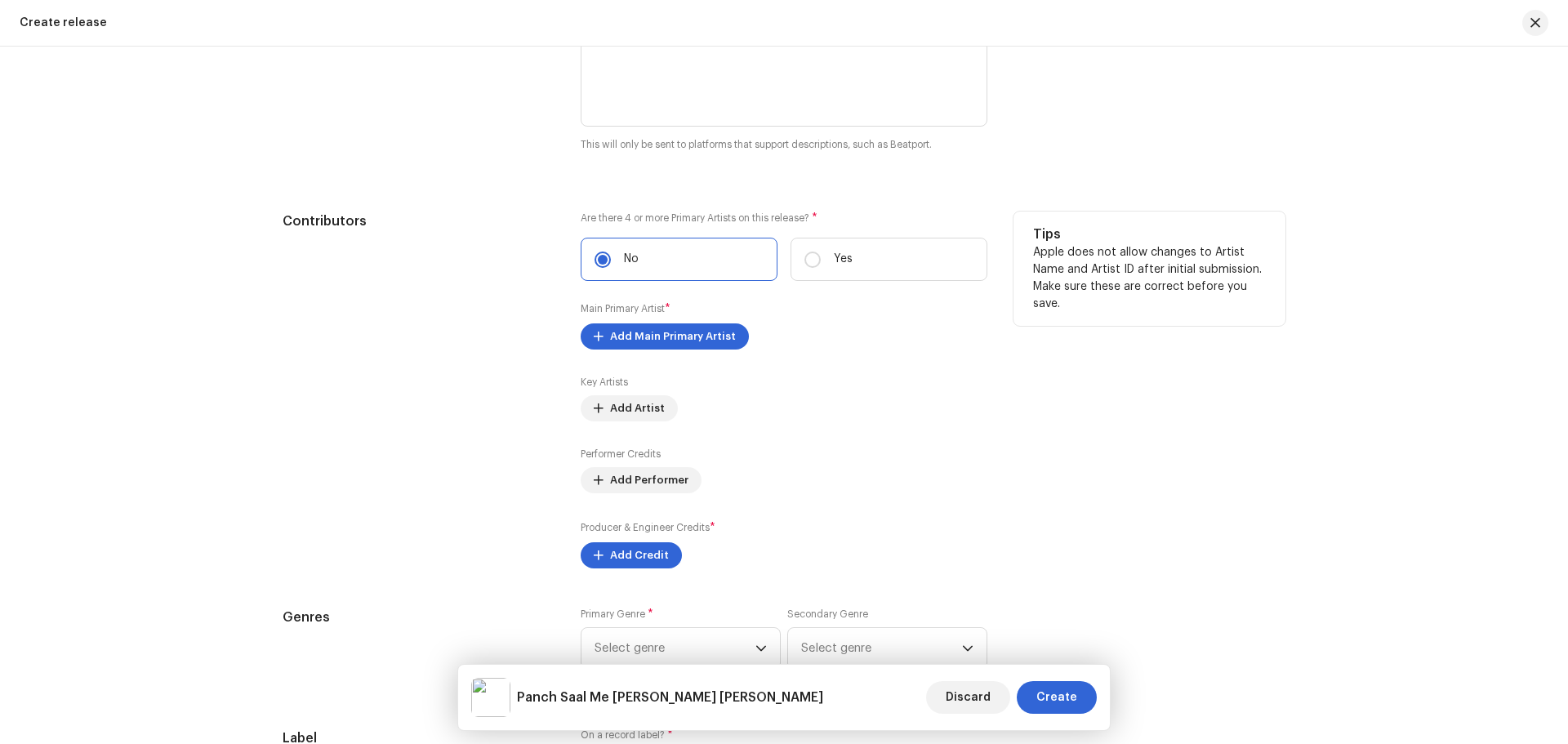
scroll to position [1822, 0]
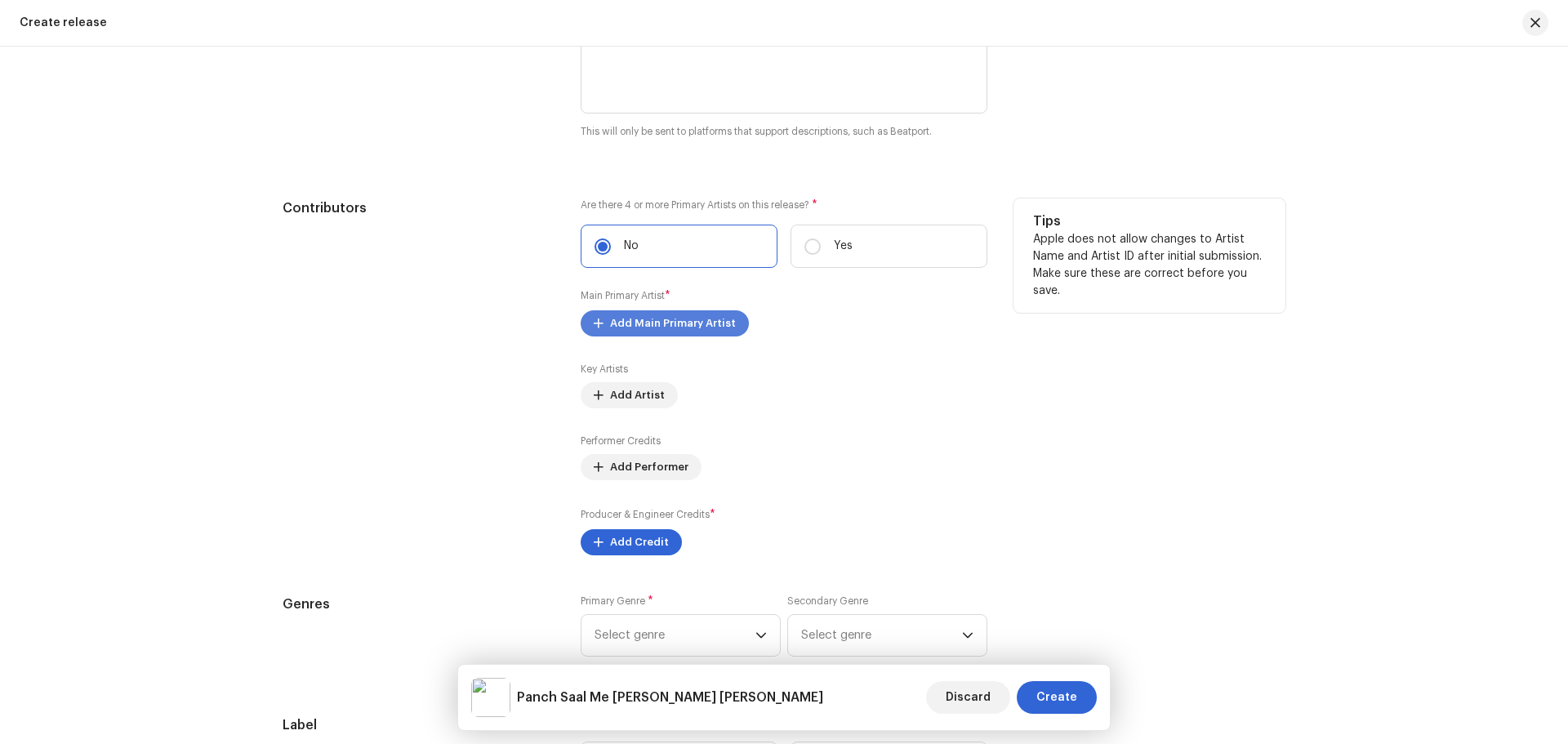
click at [667, 322] on span "Add Main Primary Artist" at bounding box center [673, 323] width 125 height 33
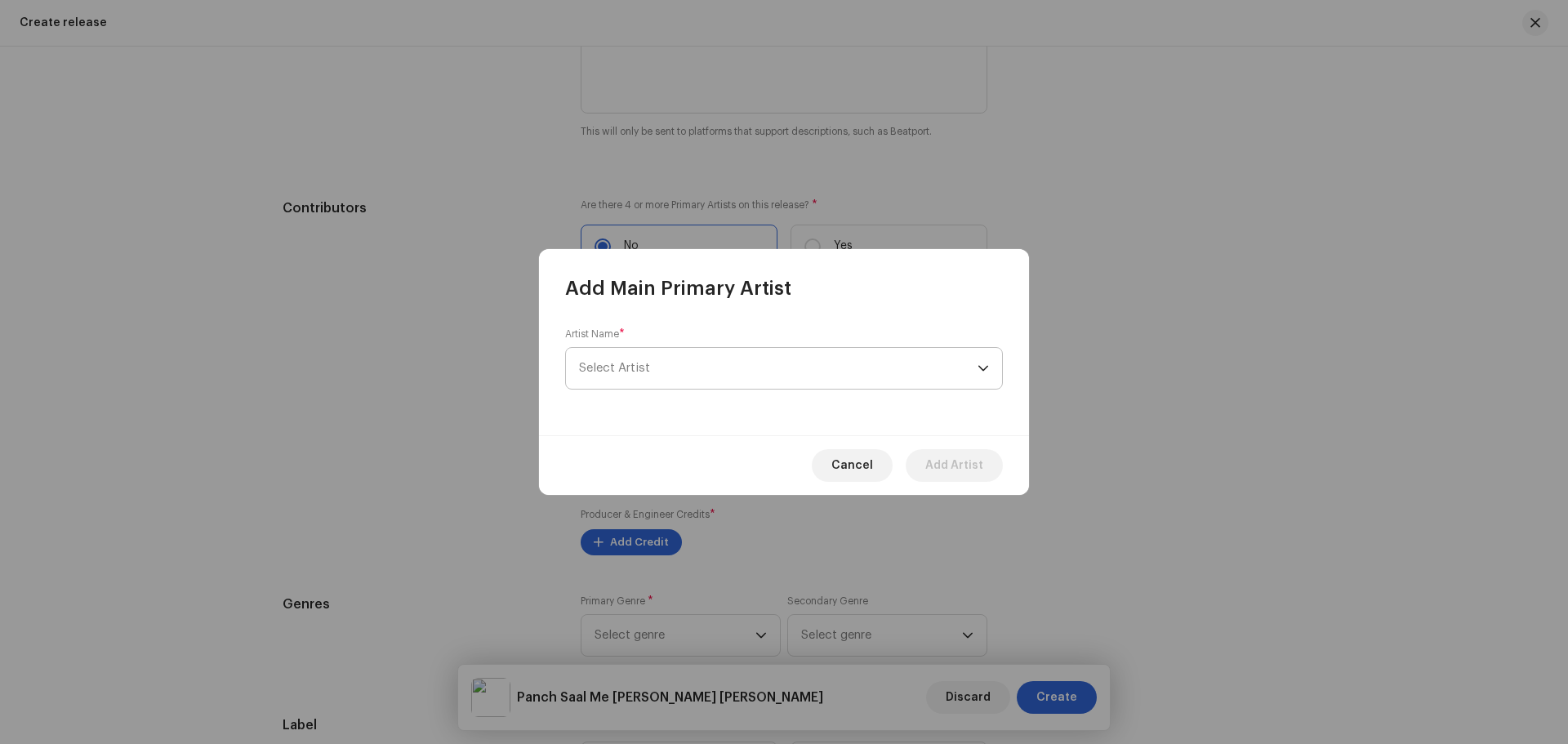
click at [686, 376] on span "Select Artist" at bounding box center [779, 368] width 399 height 41
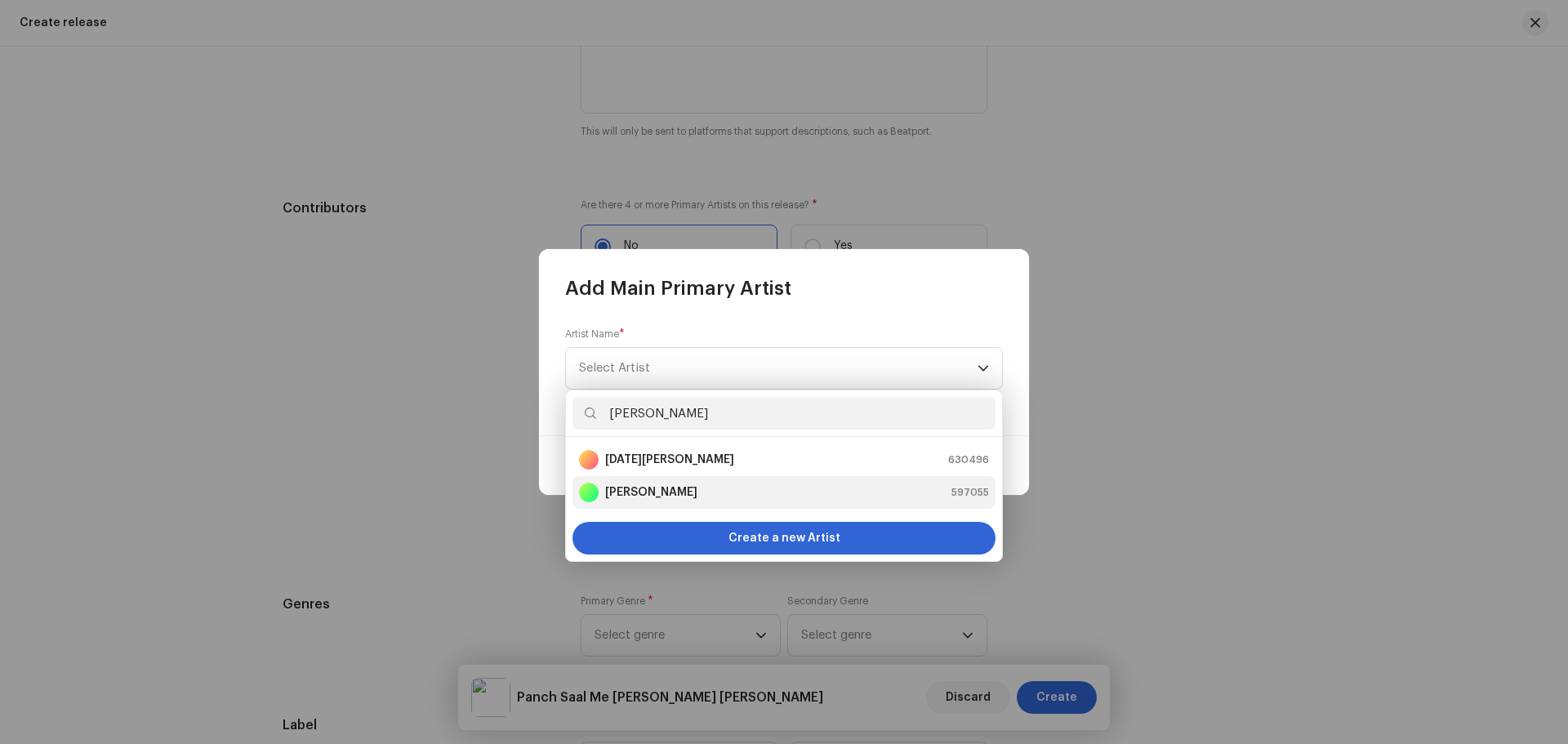
type input "[PERSON_NAME]"
click at [677, 488] on strong "[PERSON_NAME]" at bounding box center [652, 492] width 93 height 17
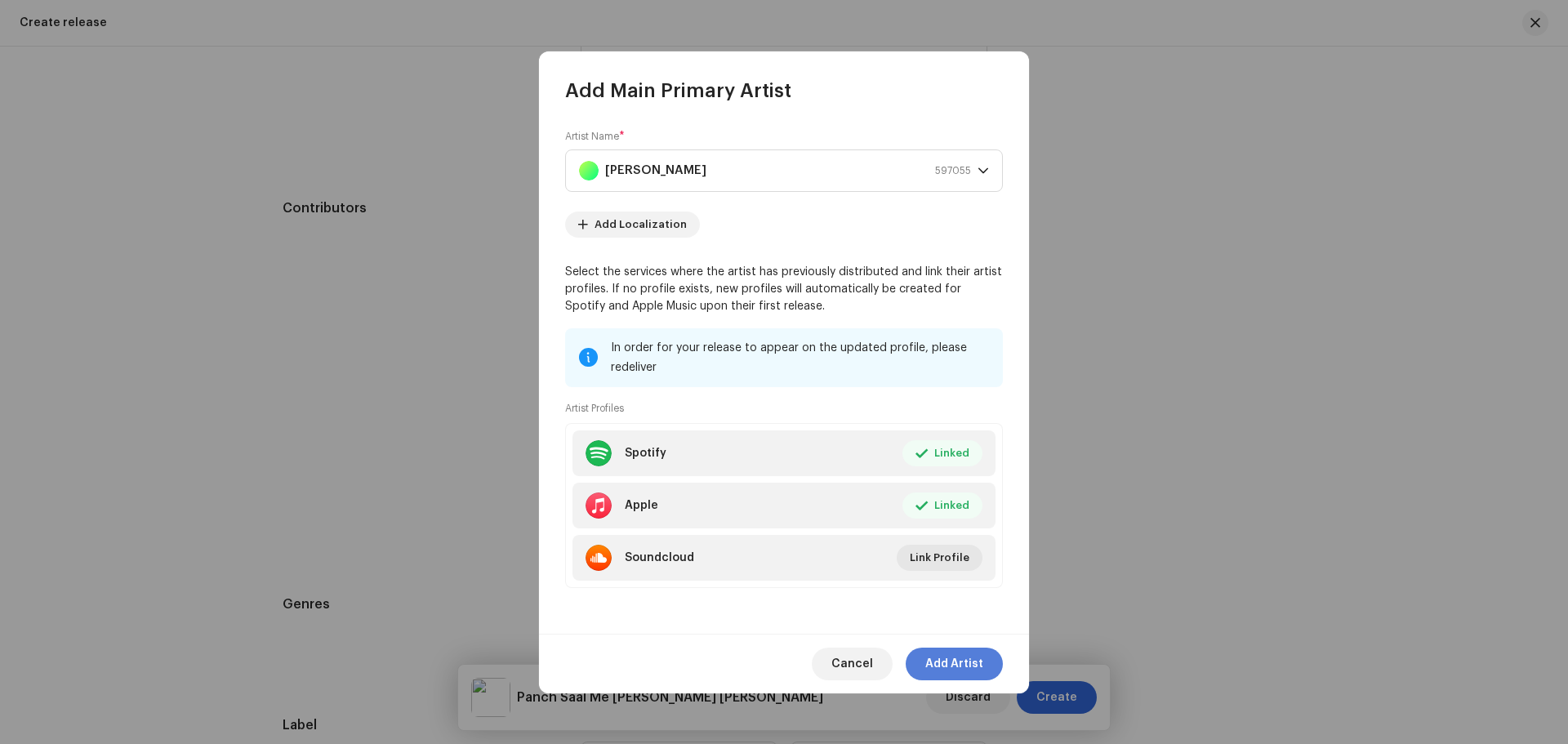
click at [940, 648] on span "Add Artist" at bounding box center [954, 664] width 58 height 33
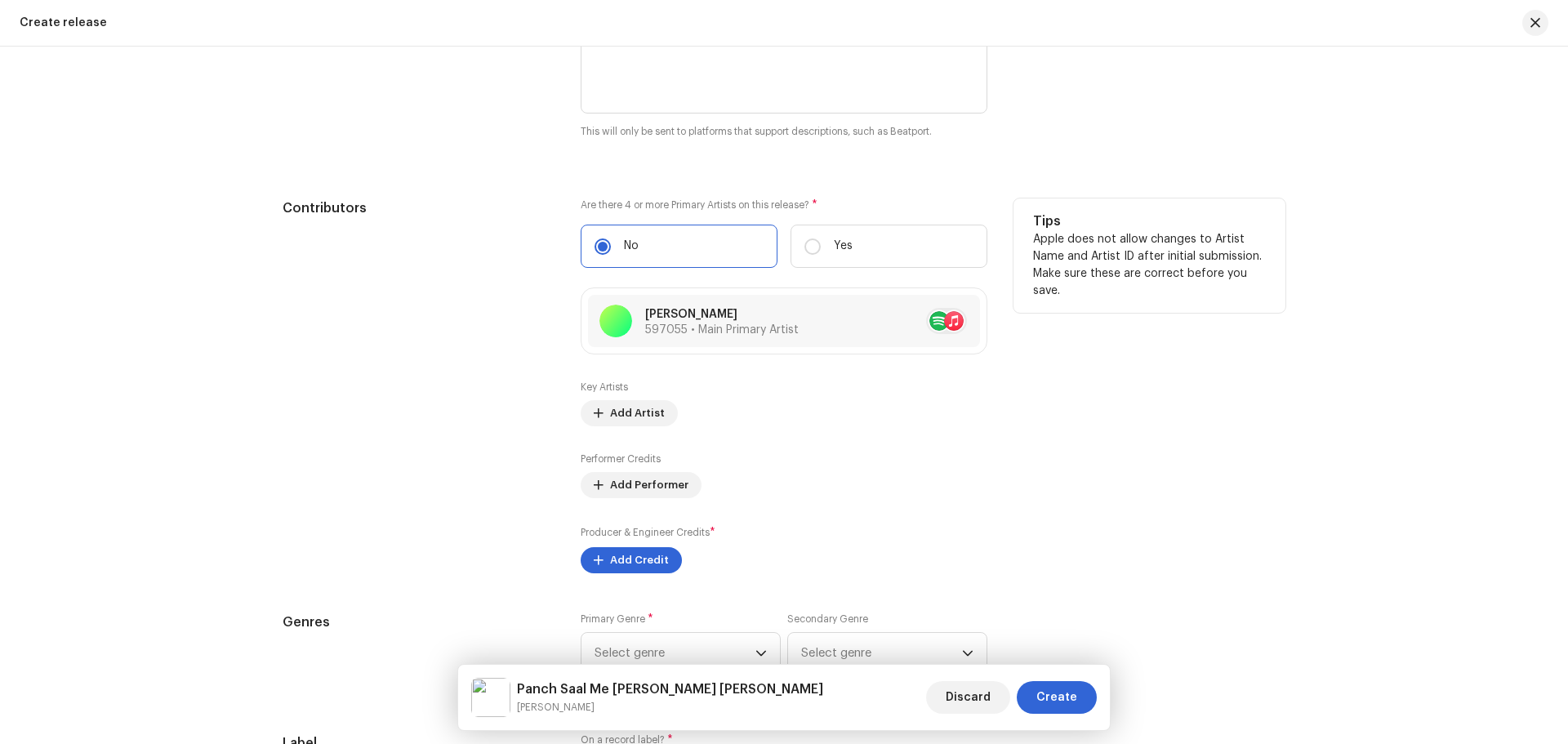
scroll to position [1905, 0]
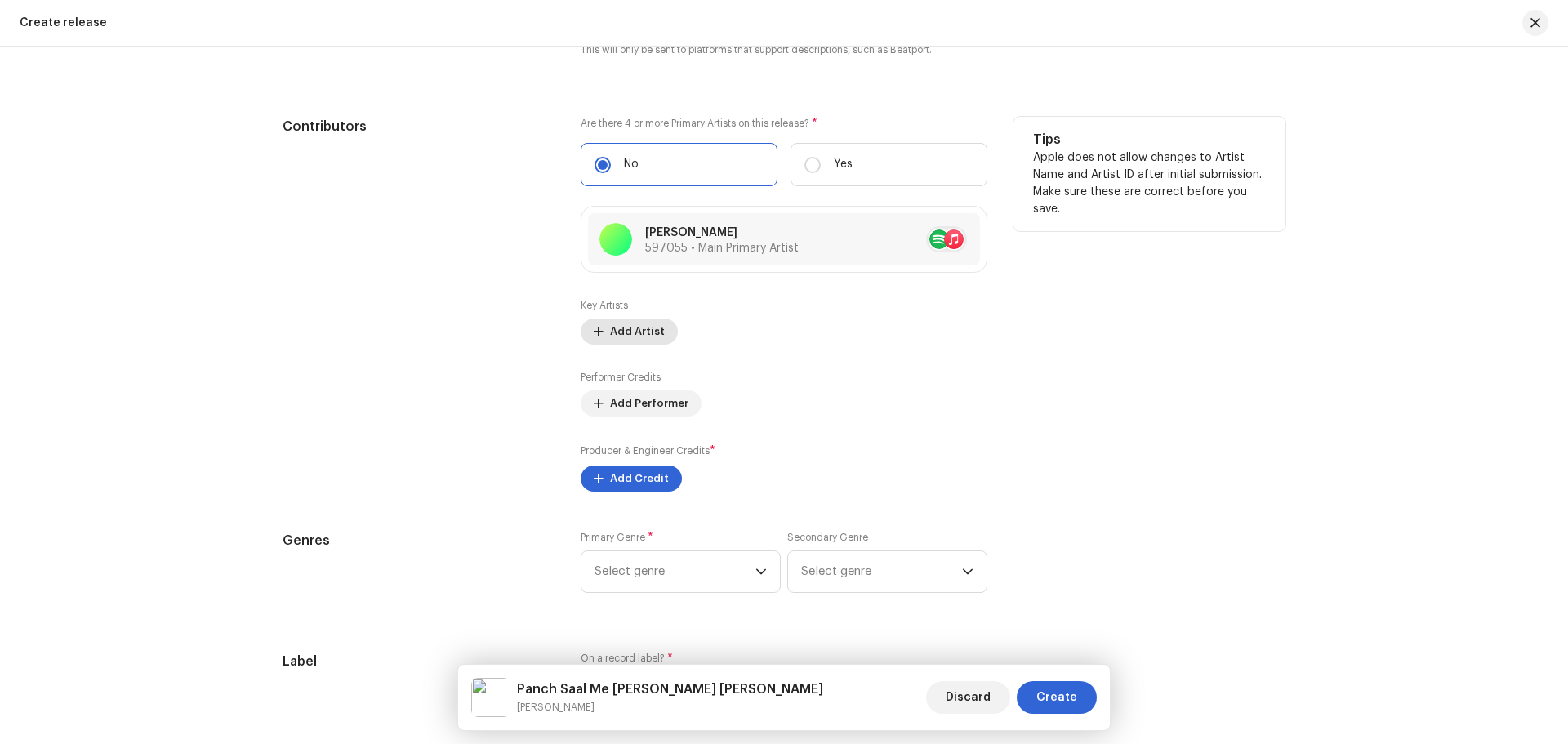
click at [631, 322] on span "Add Artist" at bounding box center [637, 331] width 55 height 33
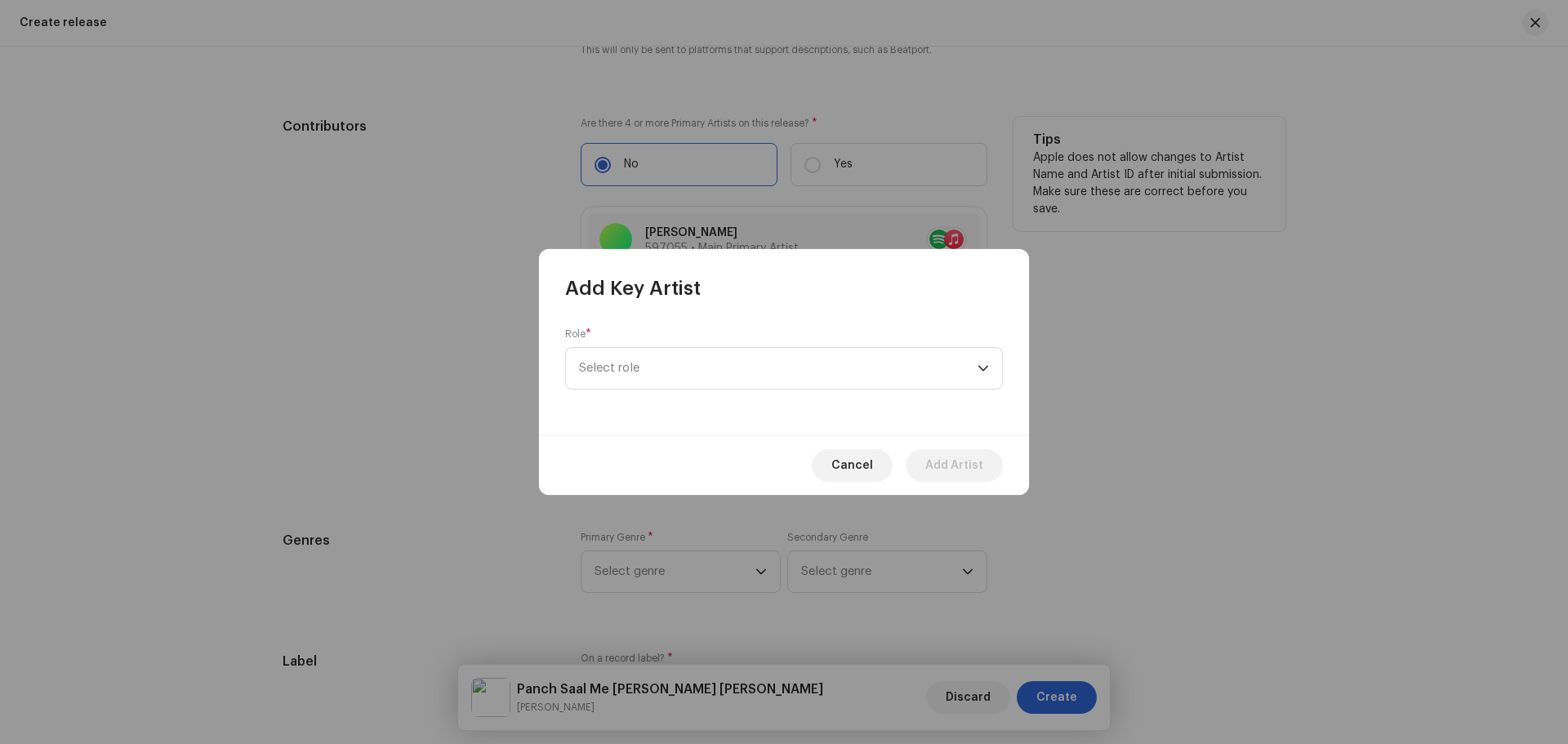
click at [637, 360] on span "Select role" at bounding box center [779, 368] width 399 height 41
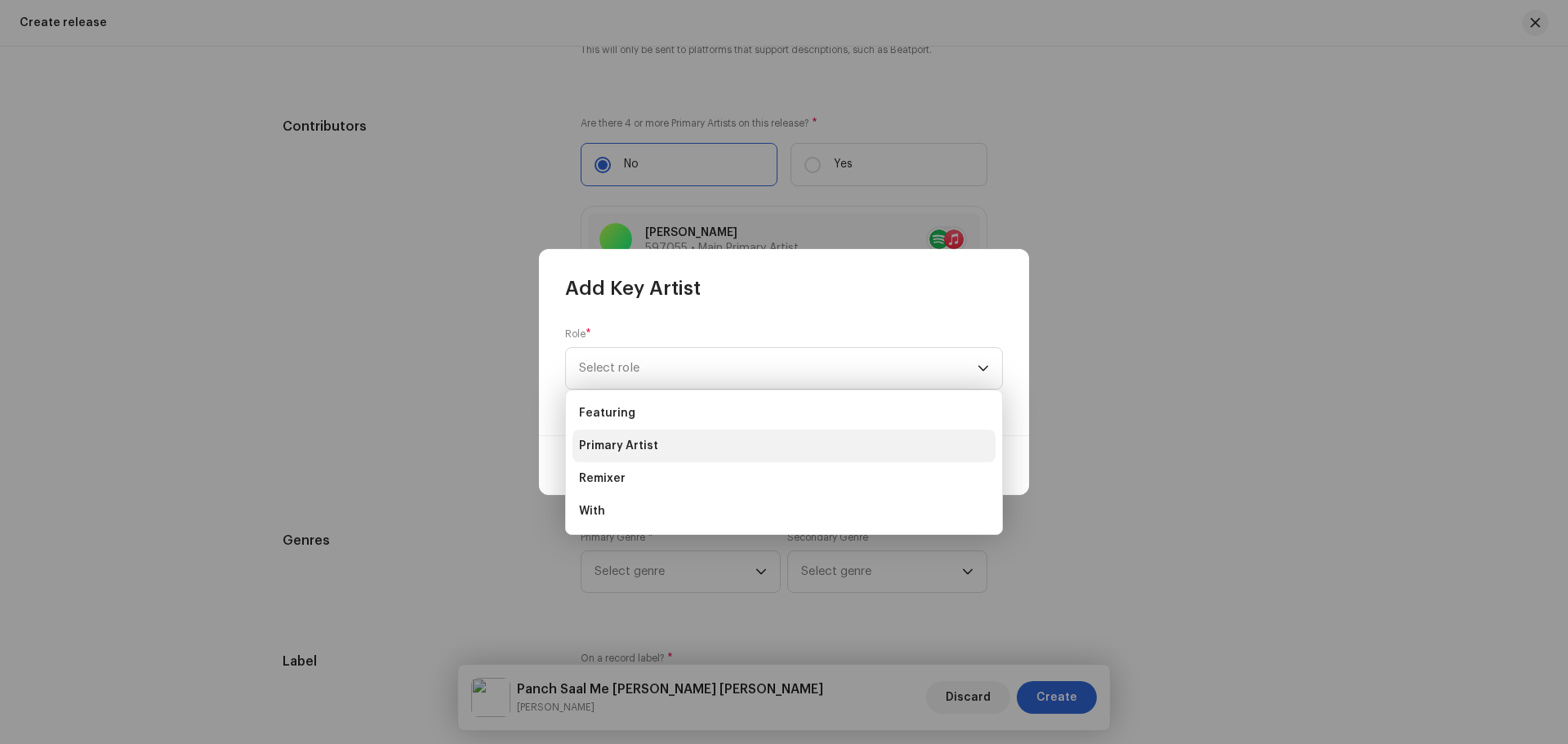
click at [673, 439] on li "Primary Artist" at bounding box center [784, 446] width 423 height 33
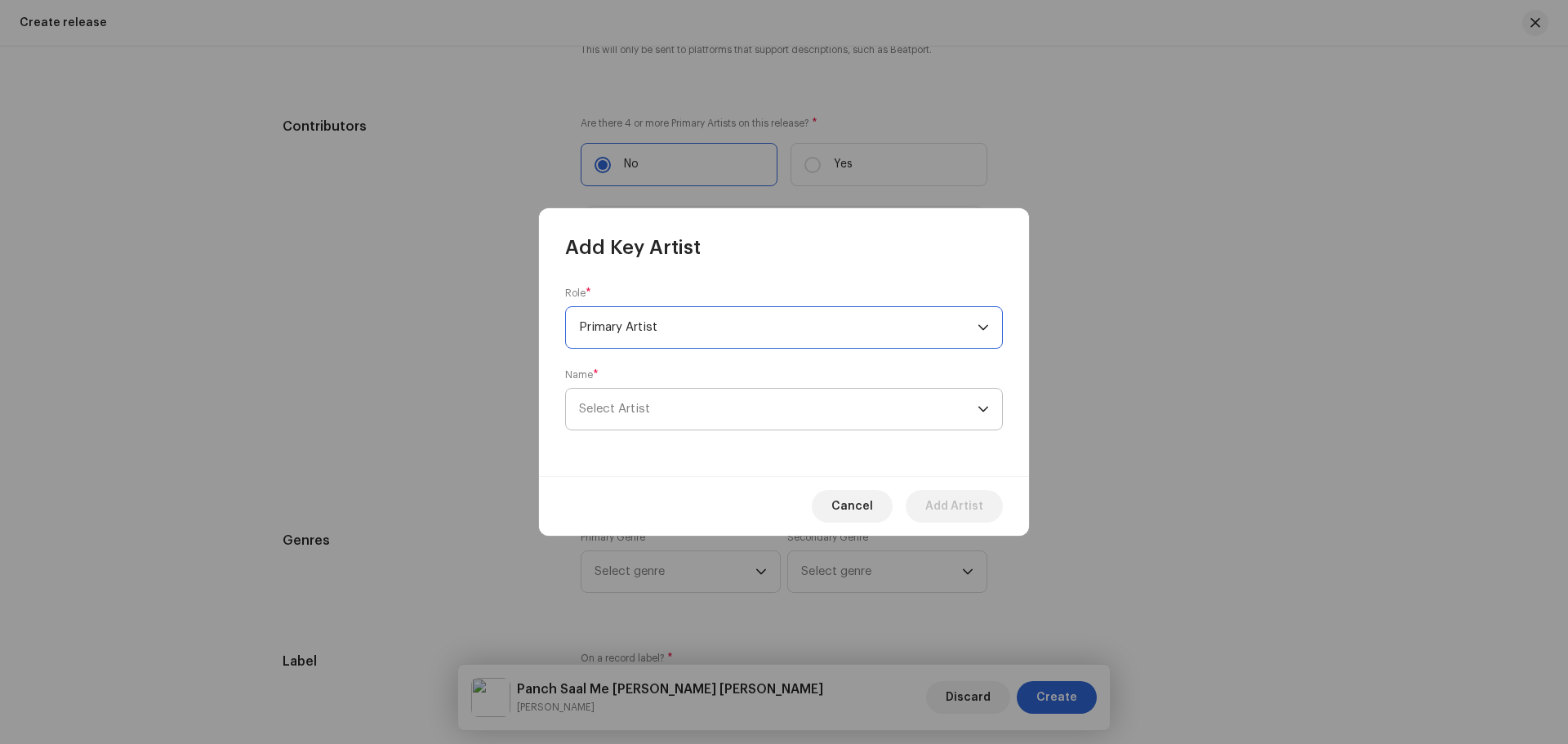
click at [672, 417] on span "Select Artist" at bounding box center [779, 409] width 399 height 41
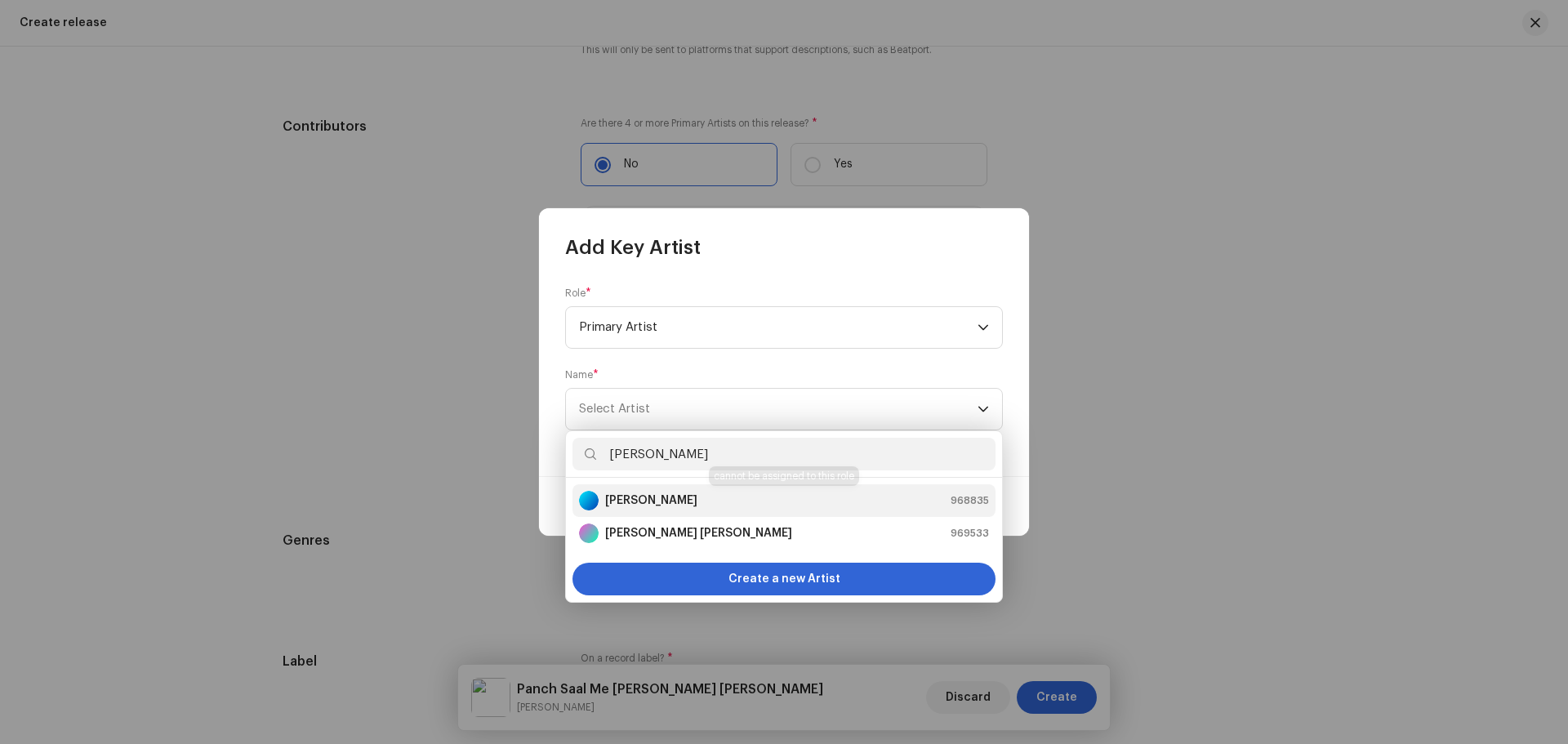
type input "[PERSON_NAME]"
click at [668, 497] on strong "[PERSON_NAME]" at bounding box center [652, 500] width 93 height 17
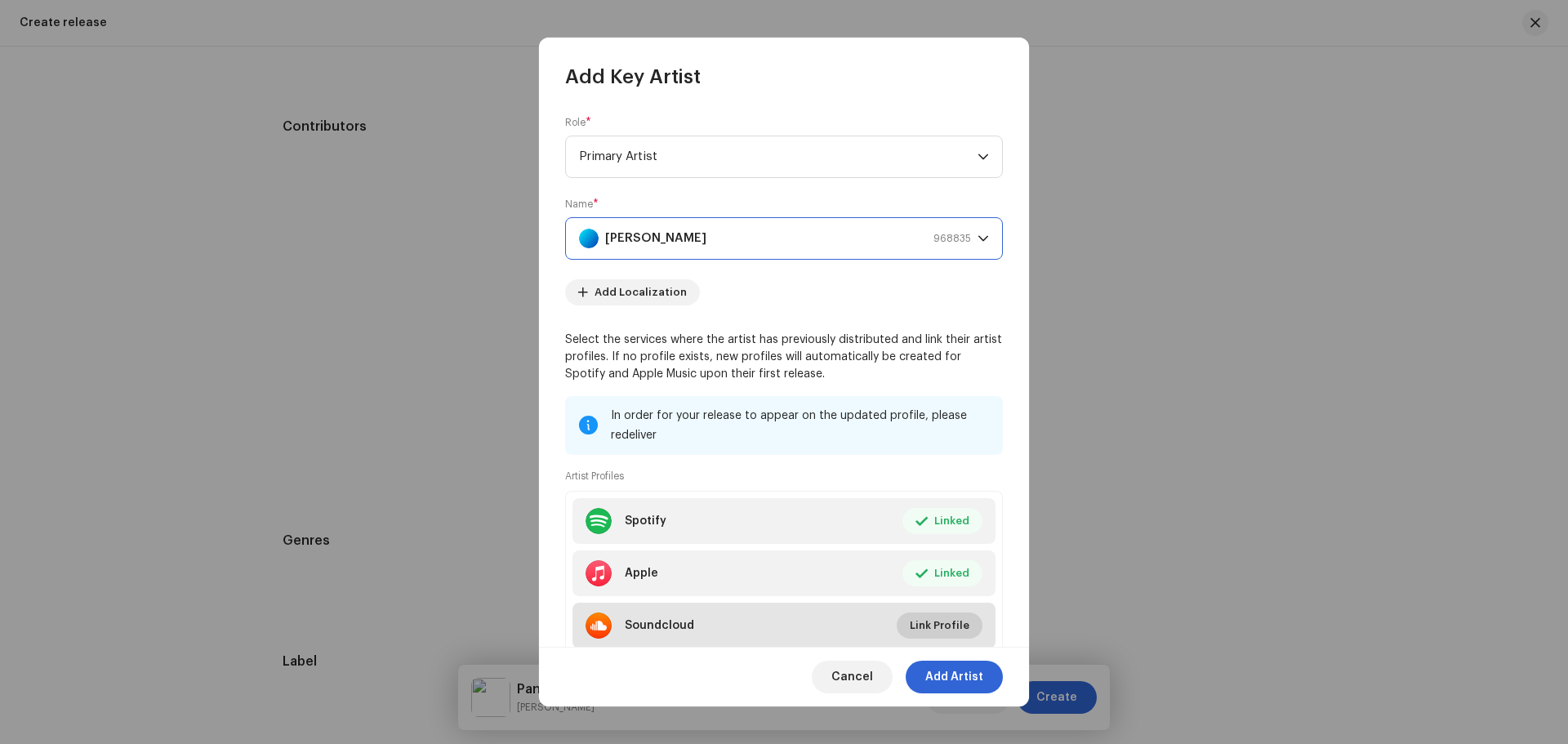
scroll to position [54, 0]
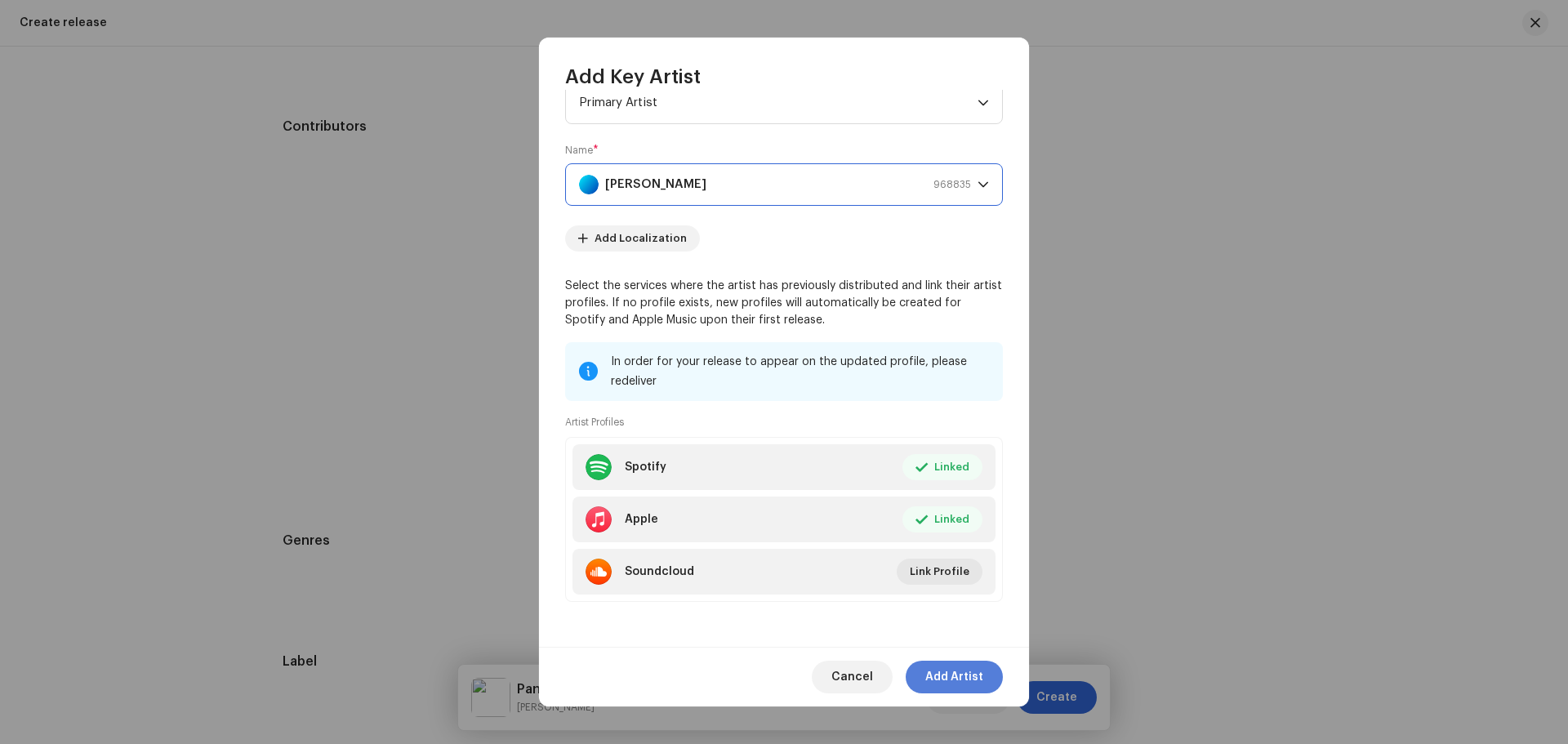
click at [946, 672] on span "Add Artist" at bounding box center [954, 677] width 58 height 33
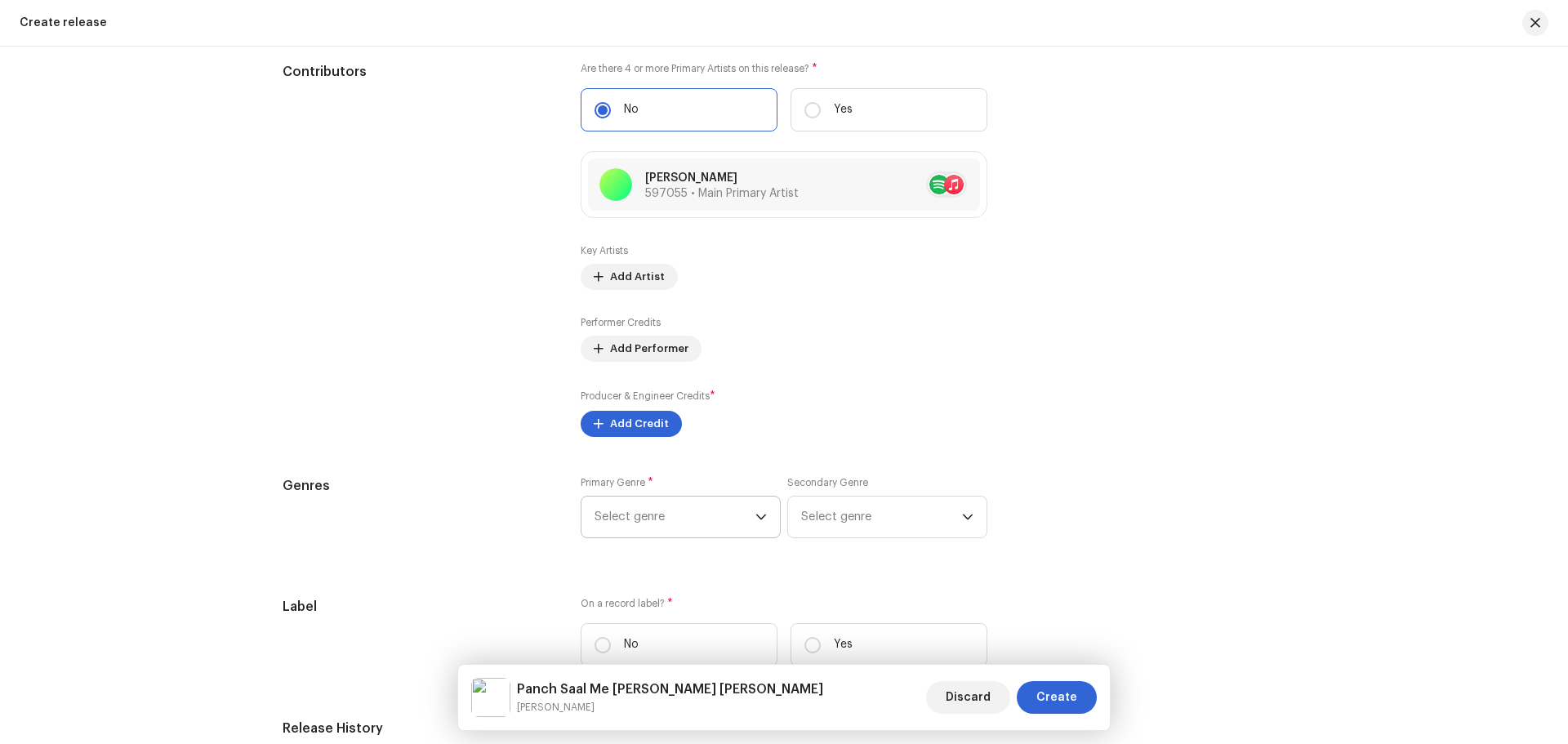
scroll to position [1986, 0]
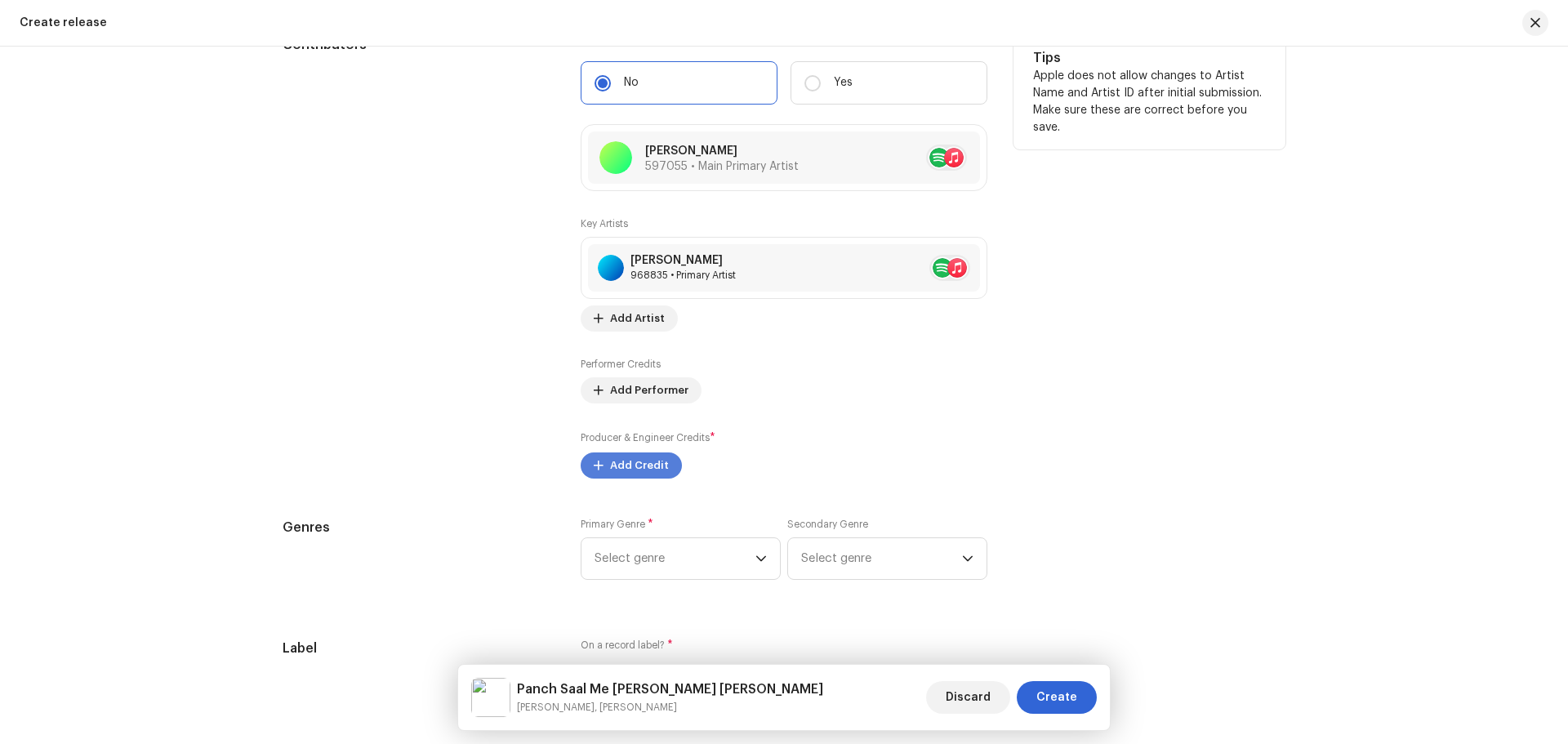
click at [635, 461] on span "Add Credit" at bounding box center [639, 465] width 59 height 33
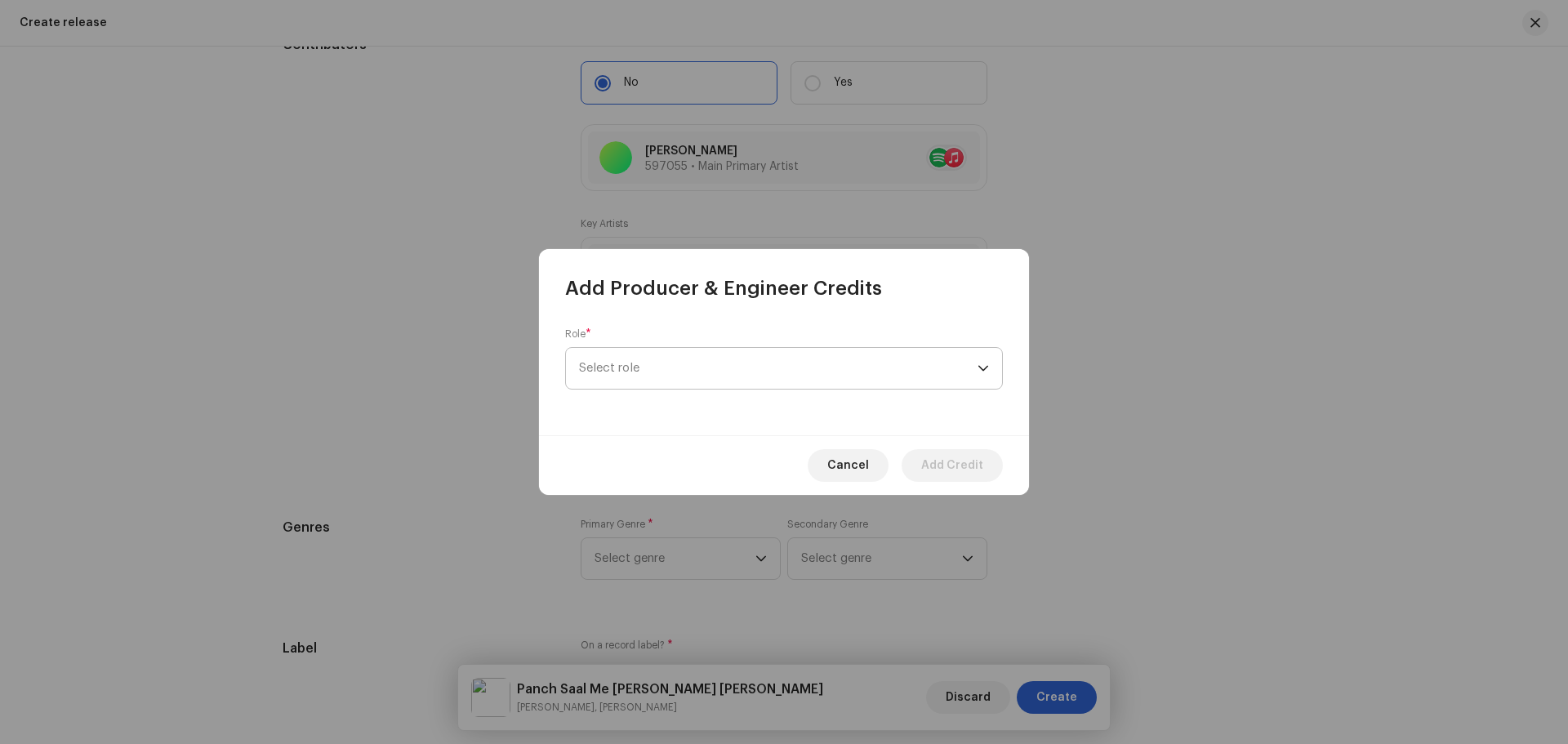
click at [663, 385] on span "Select role" at bounding box center [779, 368] width 399 height 41
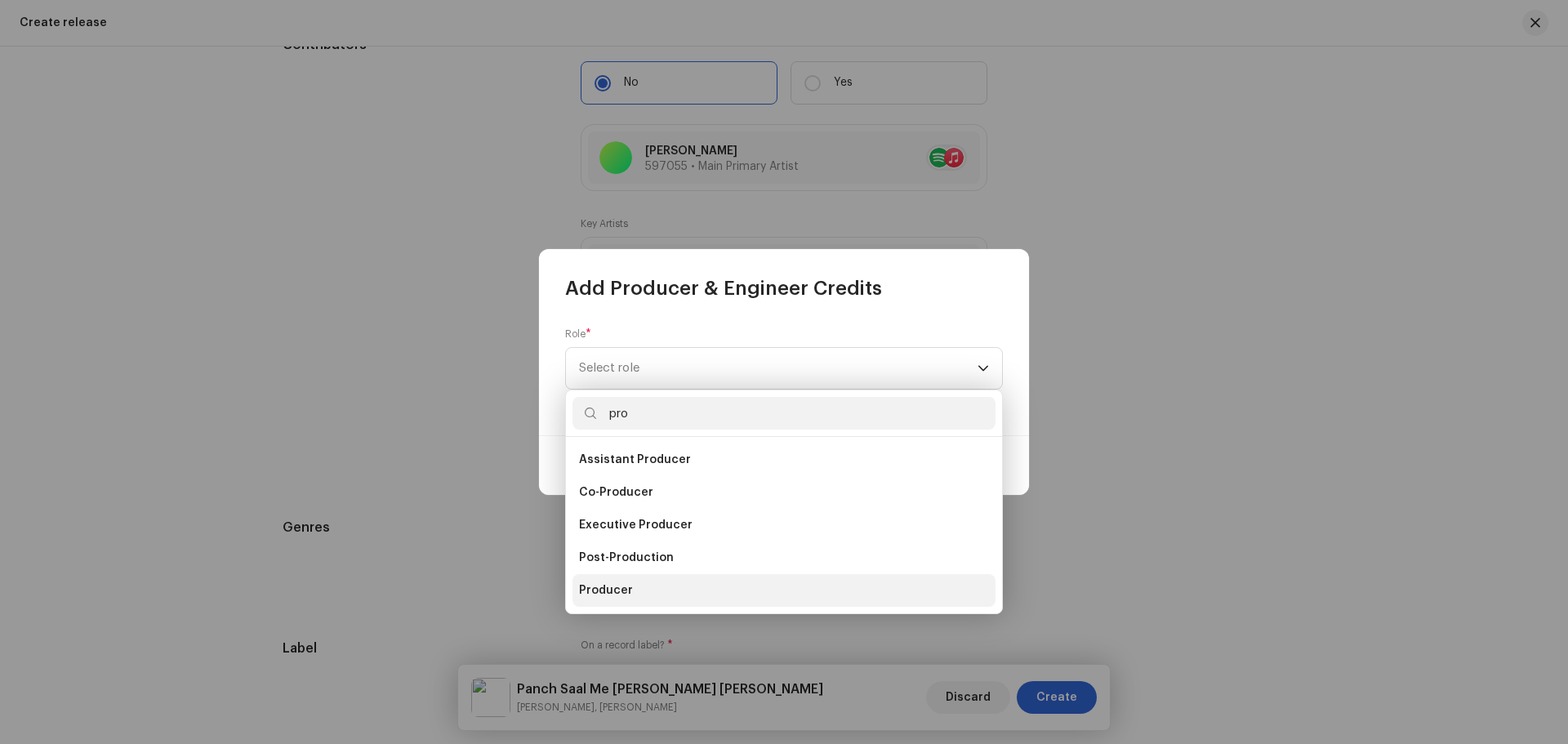
type input "pro"
click at [637, 589] on li "Producer" at bounding box center [784, 590] width 423 height 33
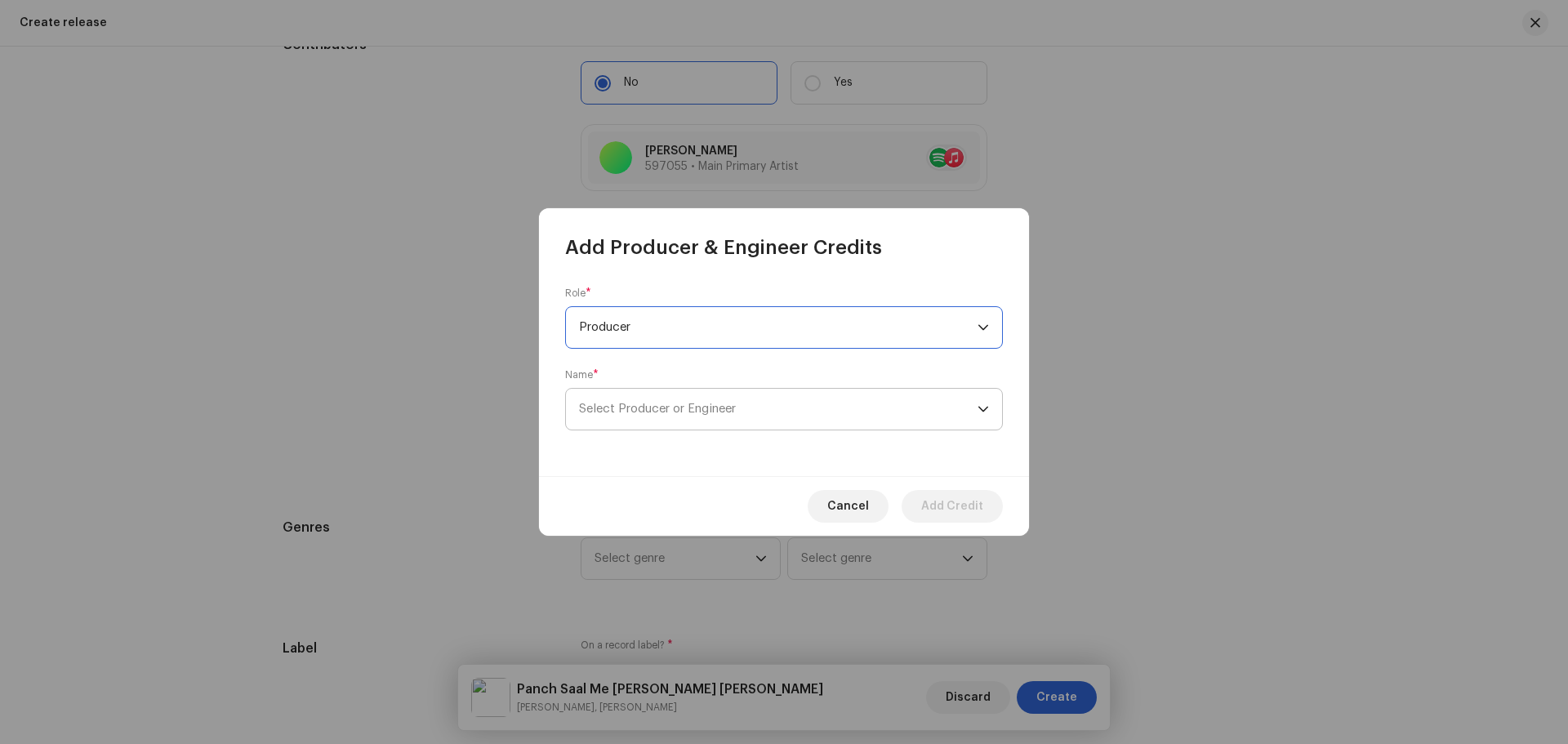
click at [659, 410] on span "Select Producer or Engineer" at bounding box center [658, 409] width 157 height 12
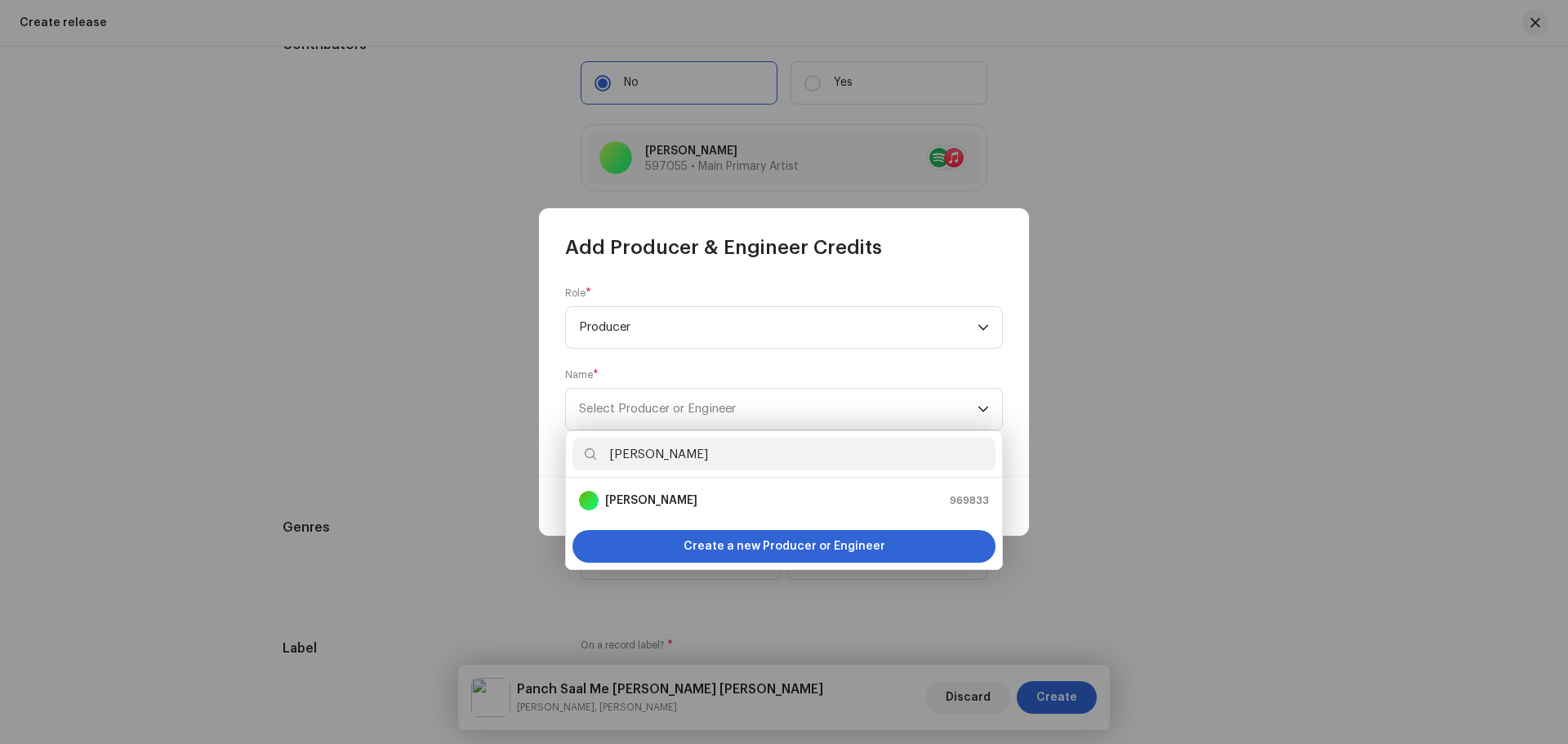
type input "[PERSON_NAME]"
click at [665, 503] on strong "[PERSON_NAME]" at bounding box center [652, 500] width 93 height 17
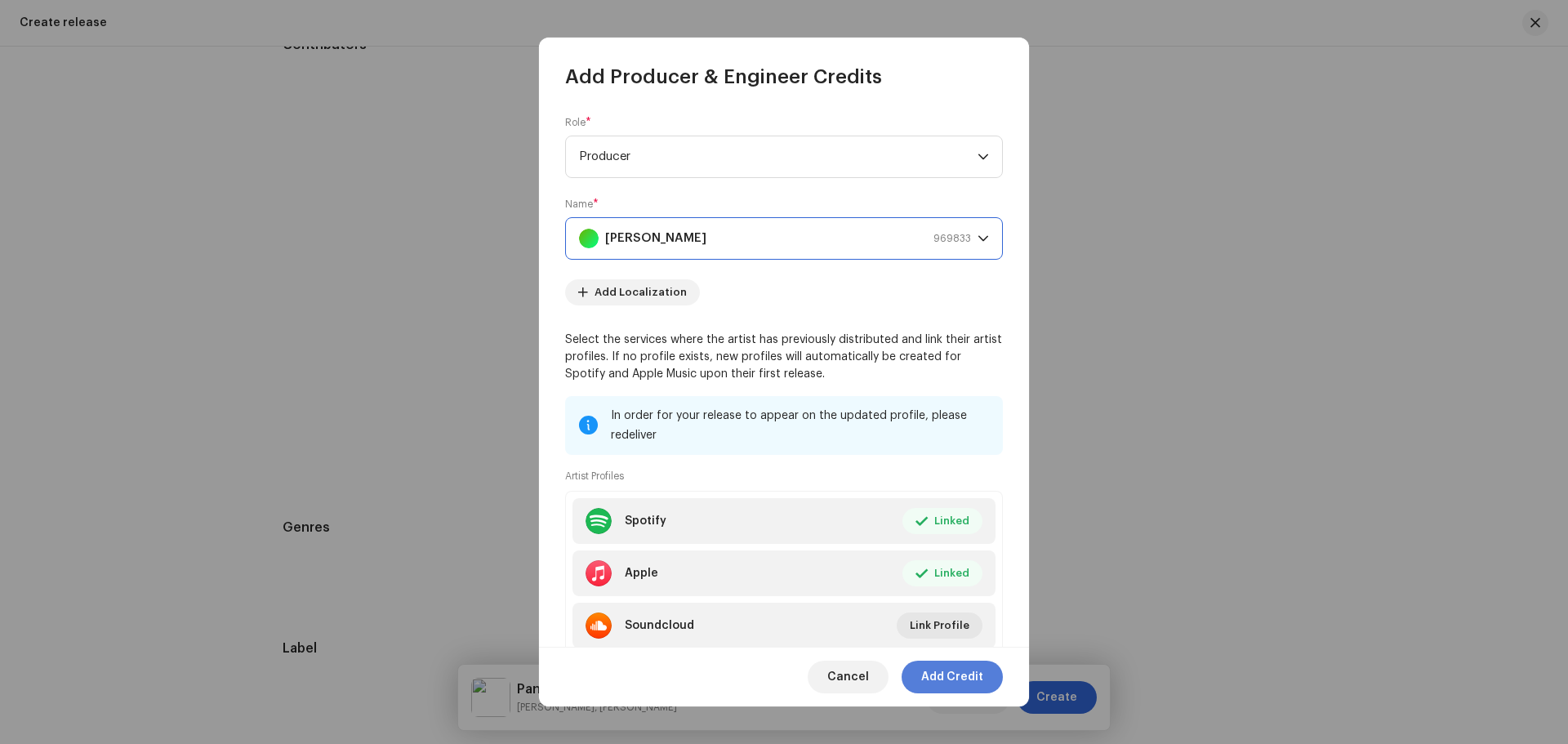
click at [937, 680] on span "Add Credit" at bounding box center [953, 677] width 62 height 33
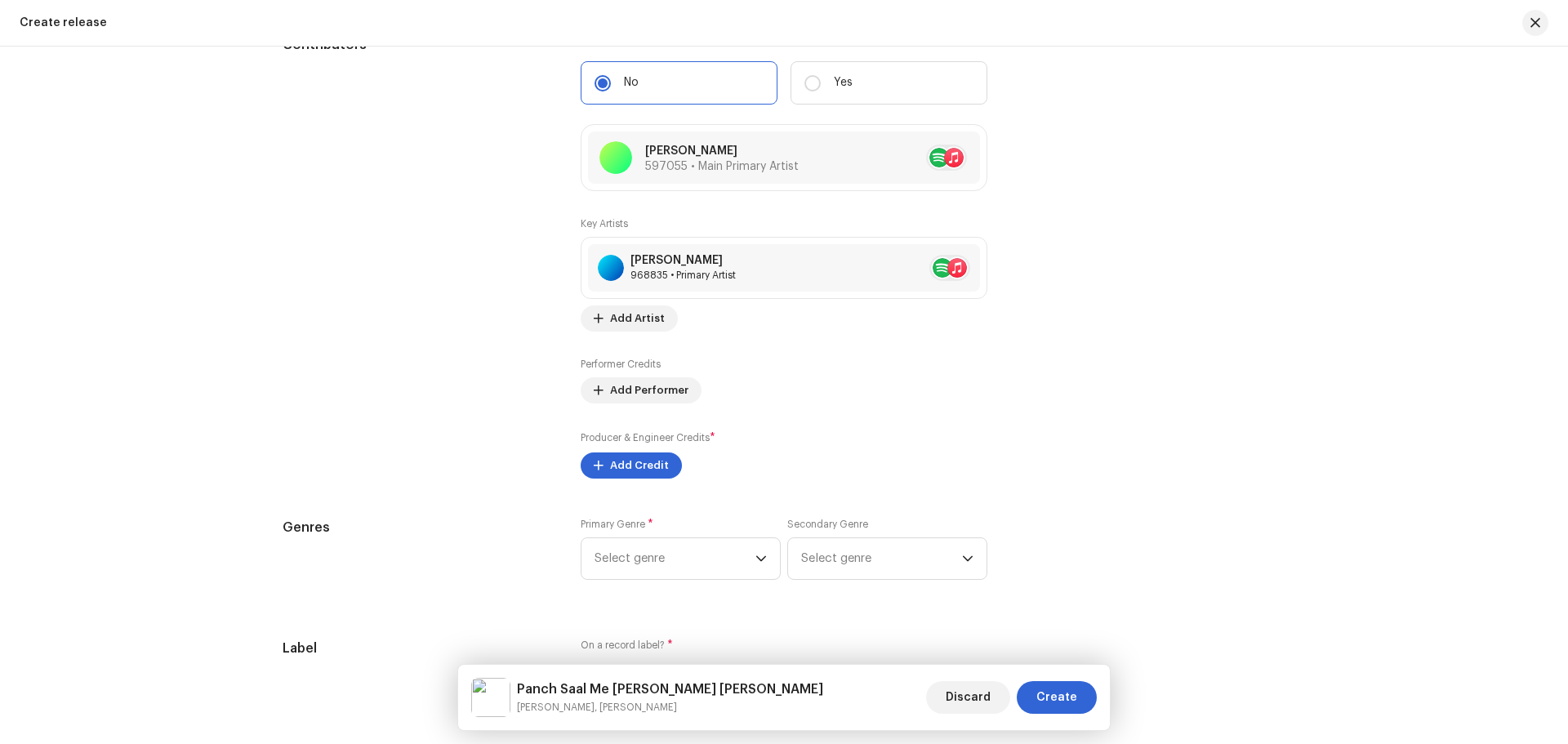
scroll to position [2149, 0]
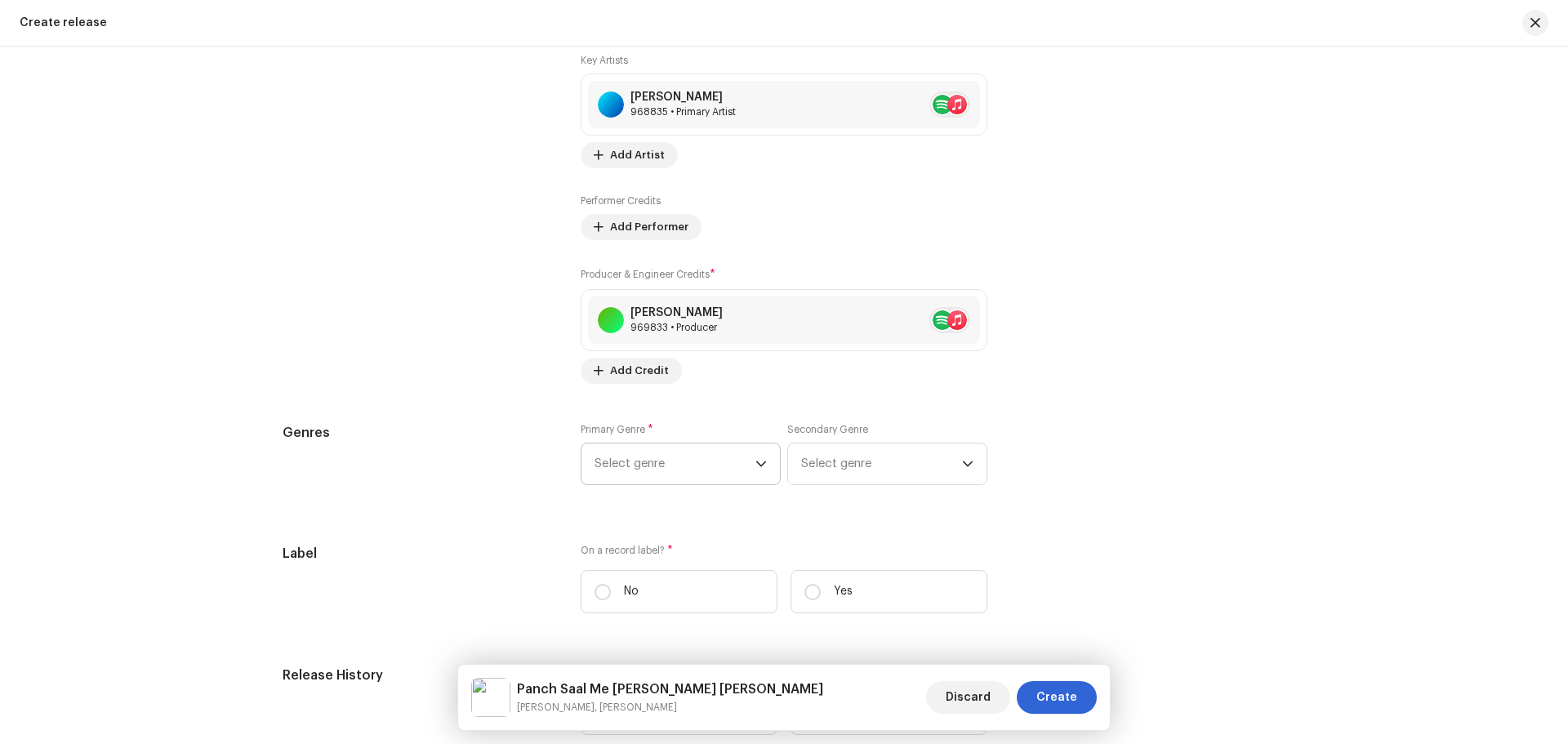
click at [651, 460] on span "Select genre" at bounding box center [675, 463] width 161 height 41
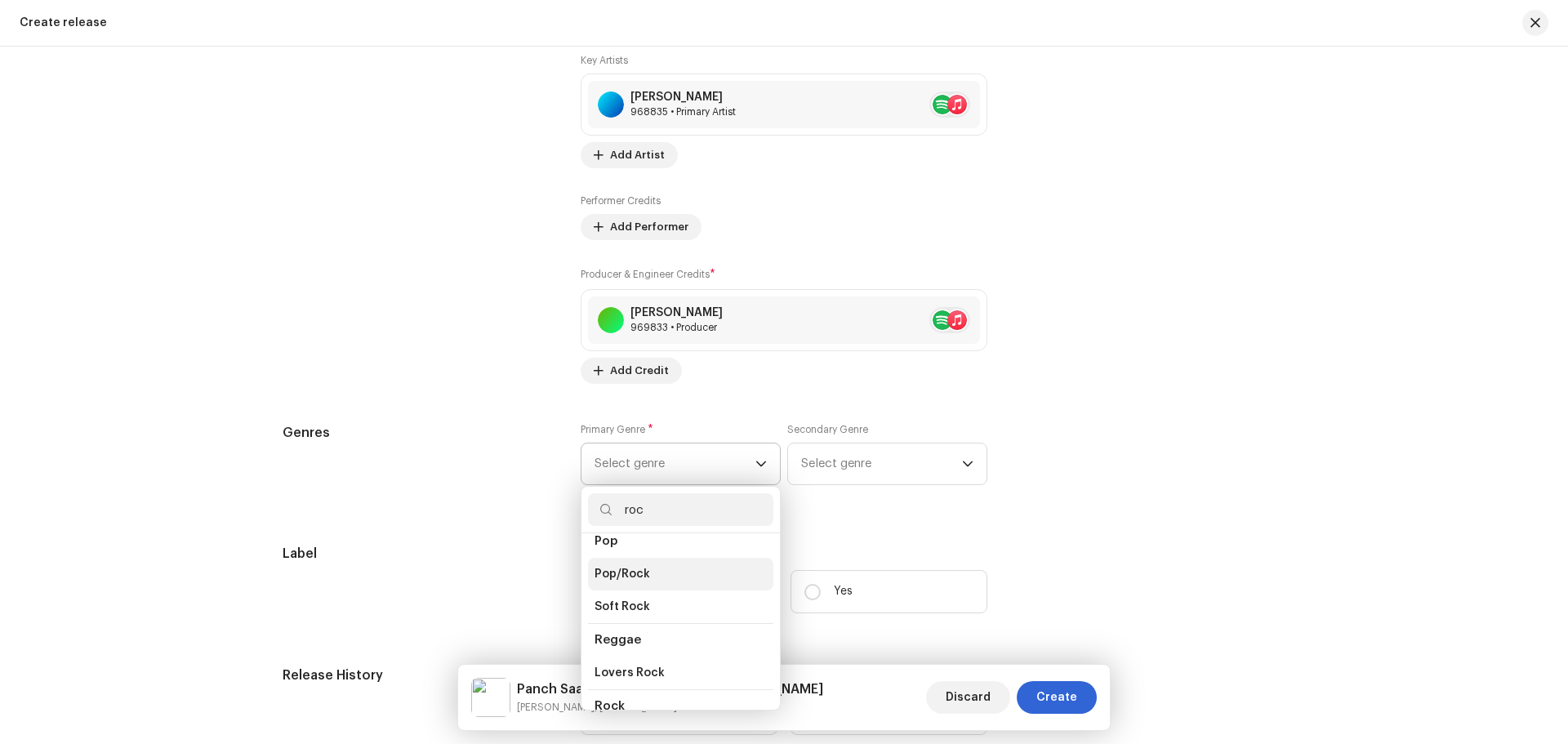
scroll to position [572, 0]
type input "roc"
click at [617, 641] on li "Rock" at bounding box center [681, 657] width 185 height 33
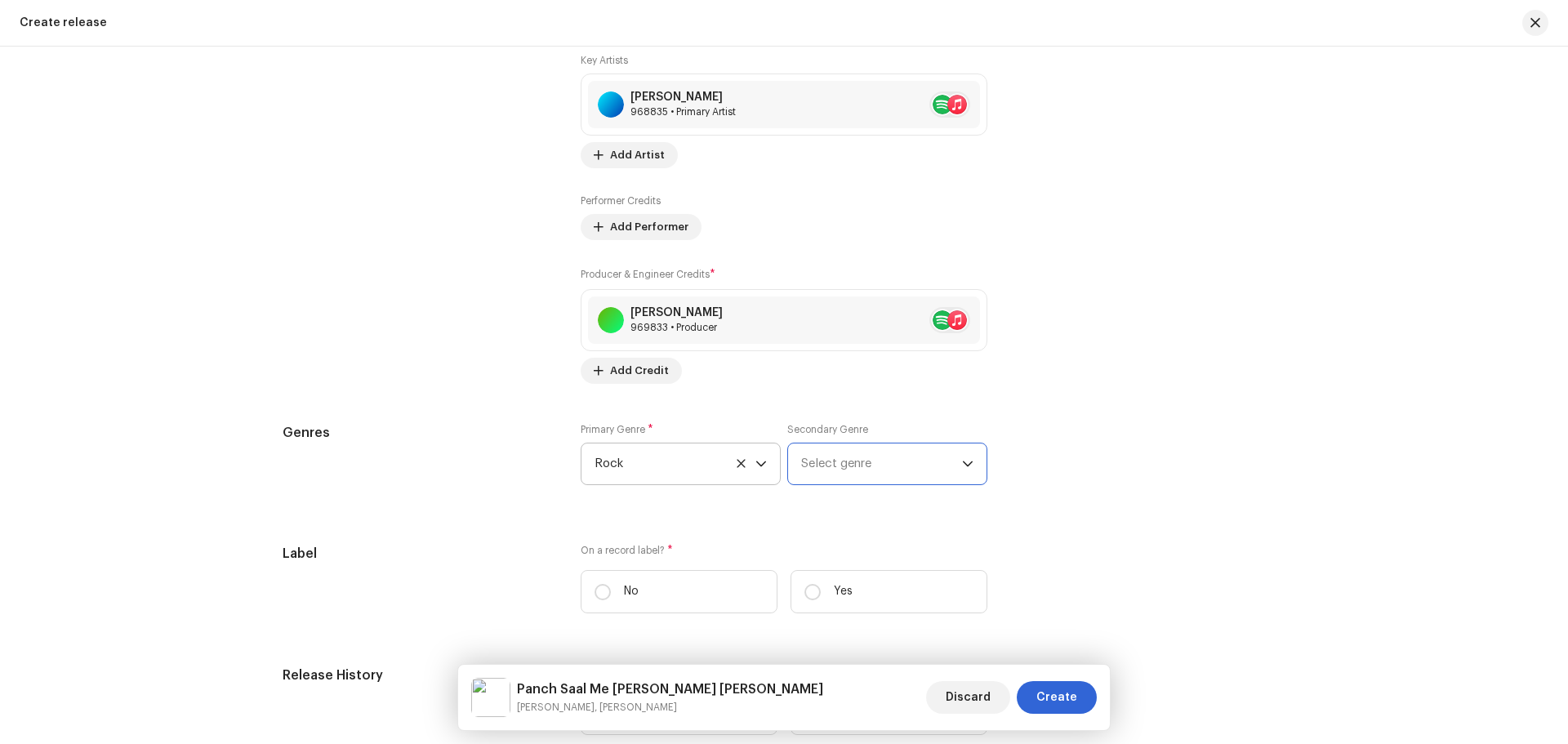
click at [818, 475] on span "Select genre" at bounding box center [882, 463] width 161 height 41
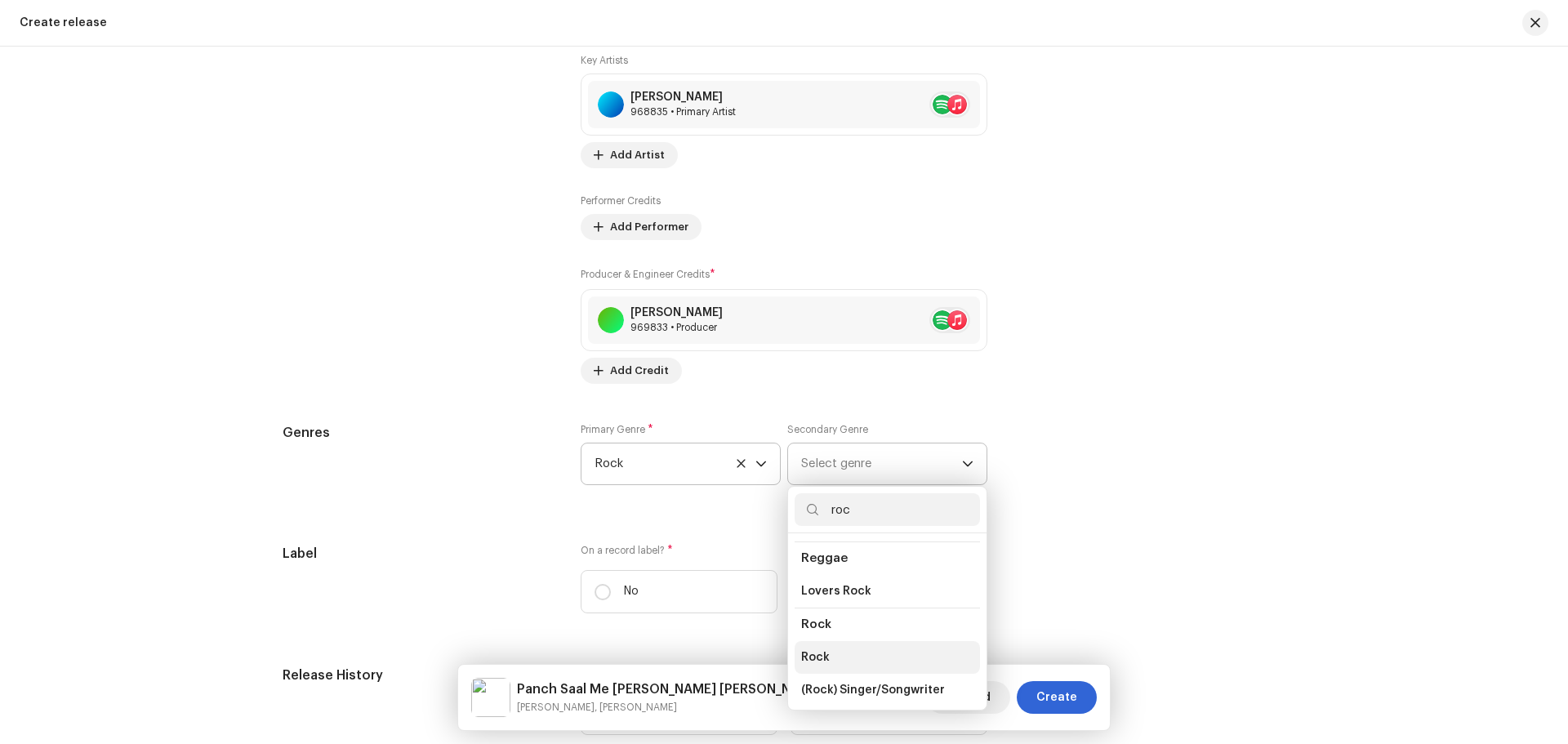
type input "roc"
click at [833, 649] on li "Rock" at bounding box center [887, 657] width 185 height 33
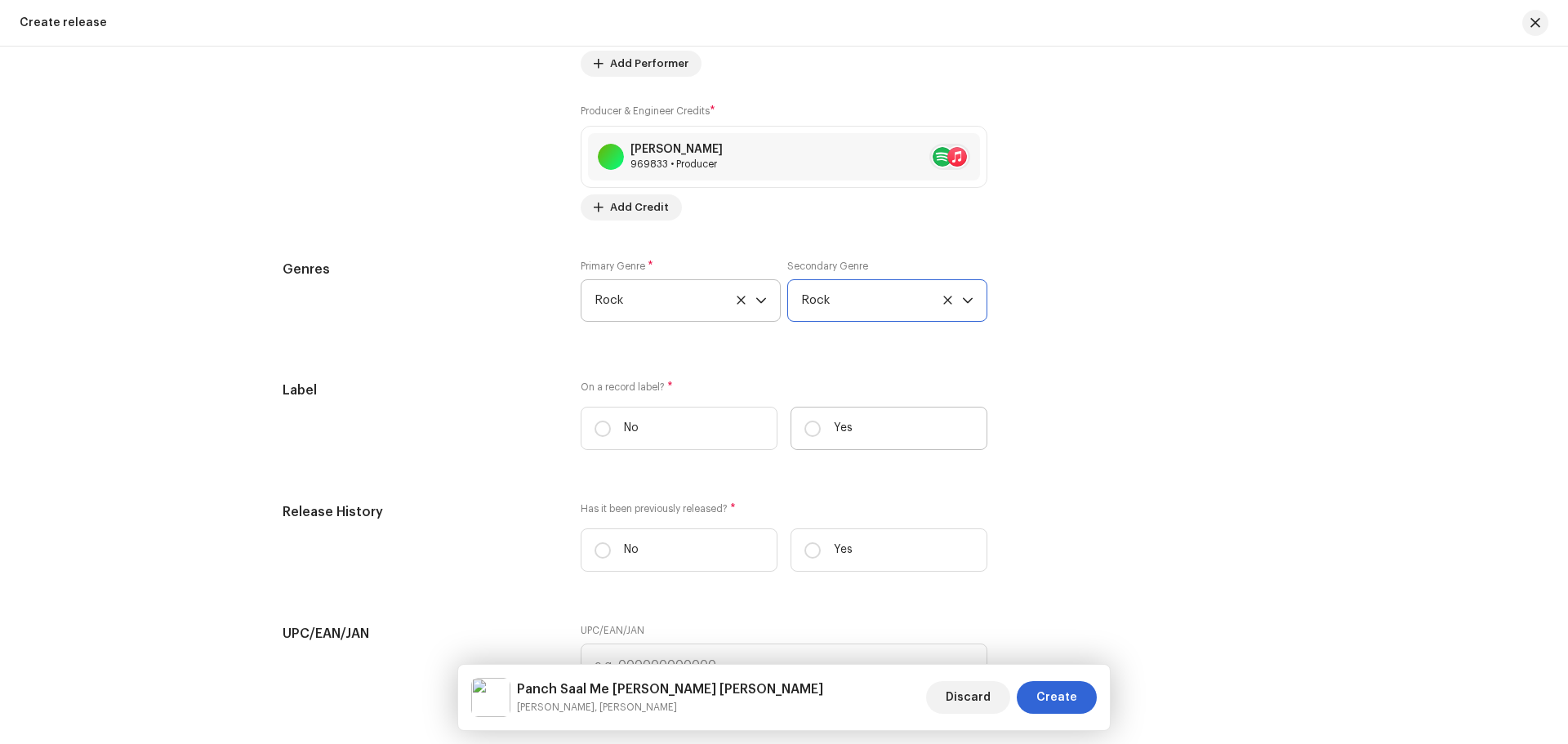
click at [847, 433] on p "Yes" at bounding box center [843, 428] width 19 height 17
click at [821, 433] on input "Yes" at bounding box center [812, 429] width 17 height 17
radio input "true"
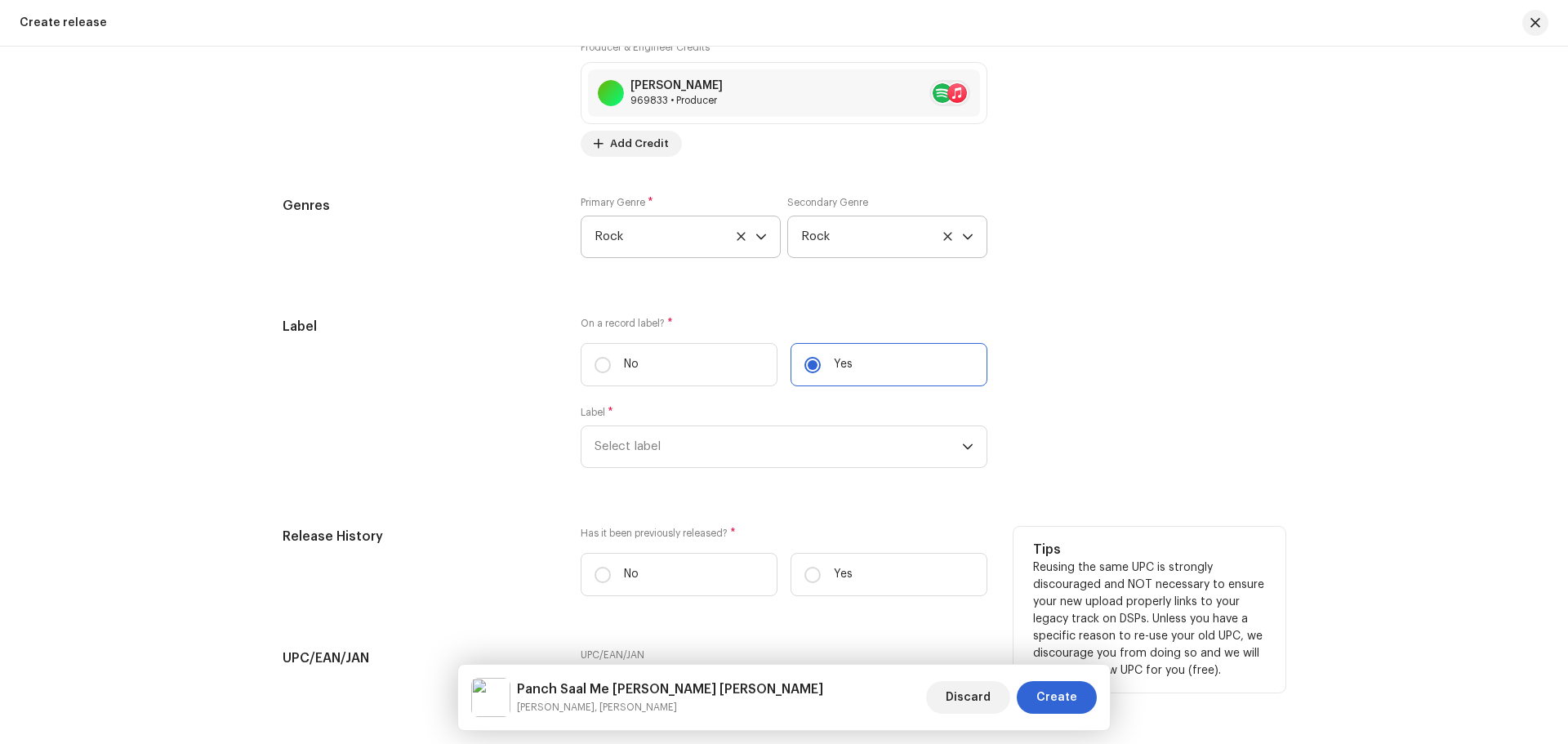
scroll to position [2476, 0]
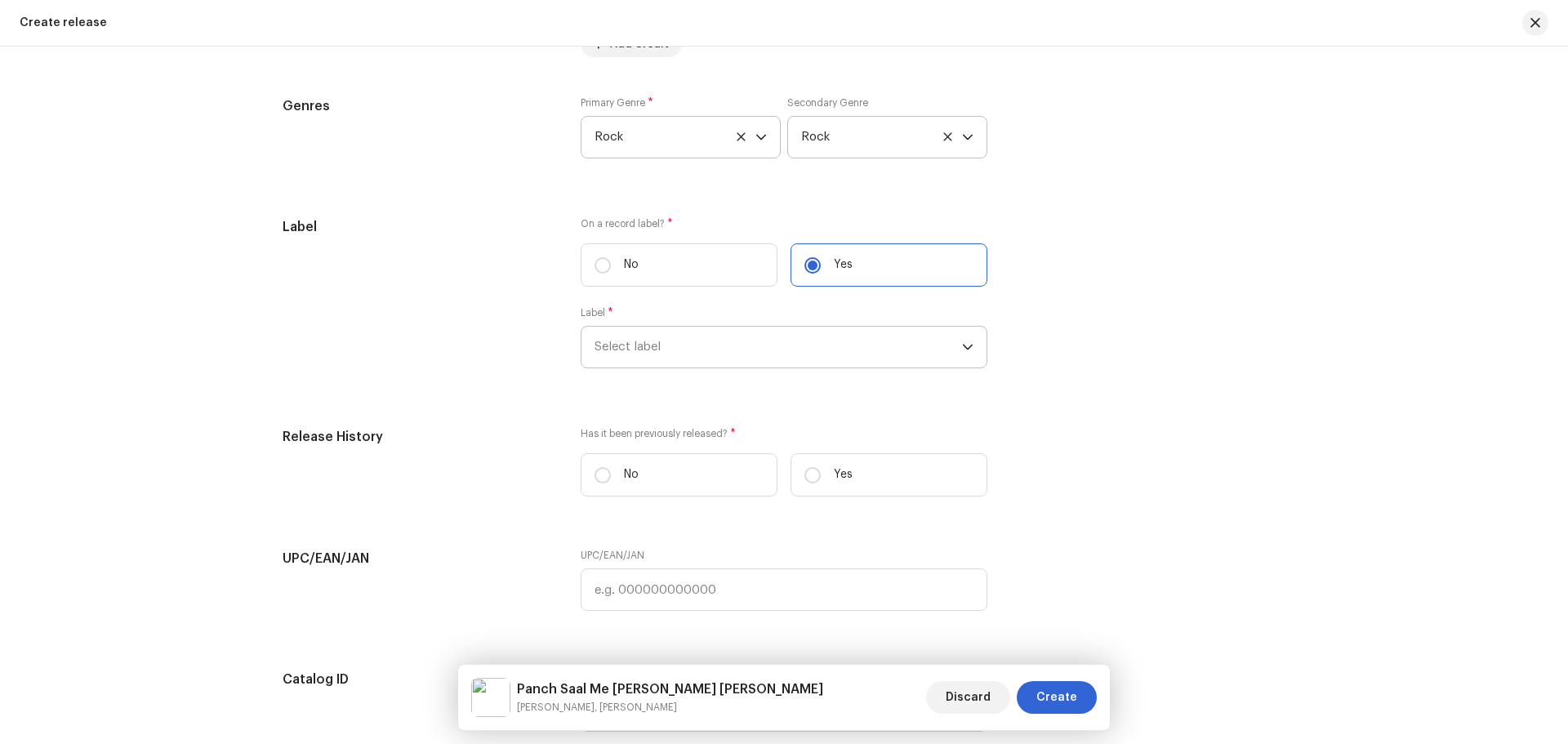
click at [706, 357] on span "Select label" at bounding box center [779, 347] width 367 height 41
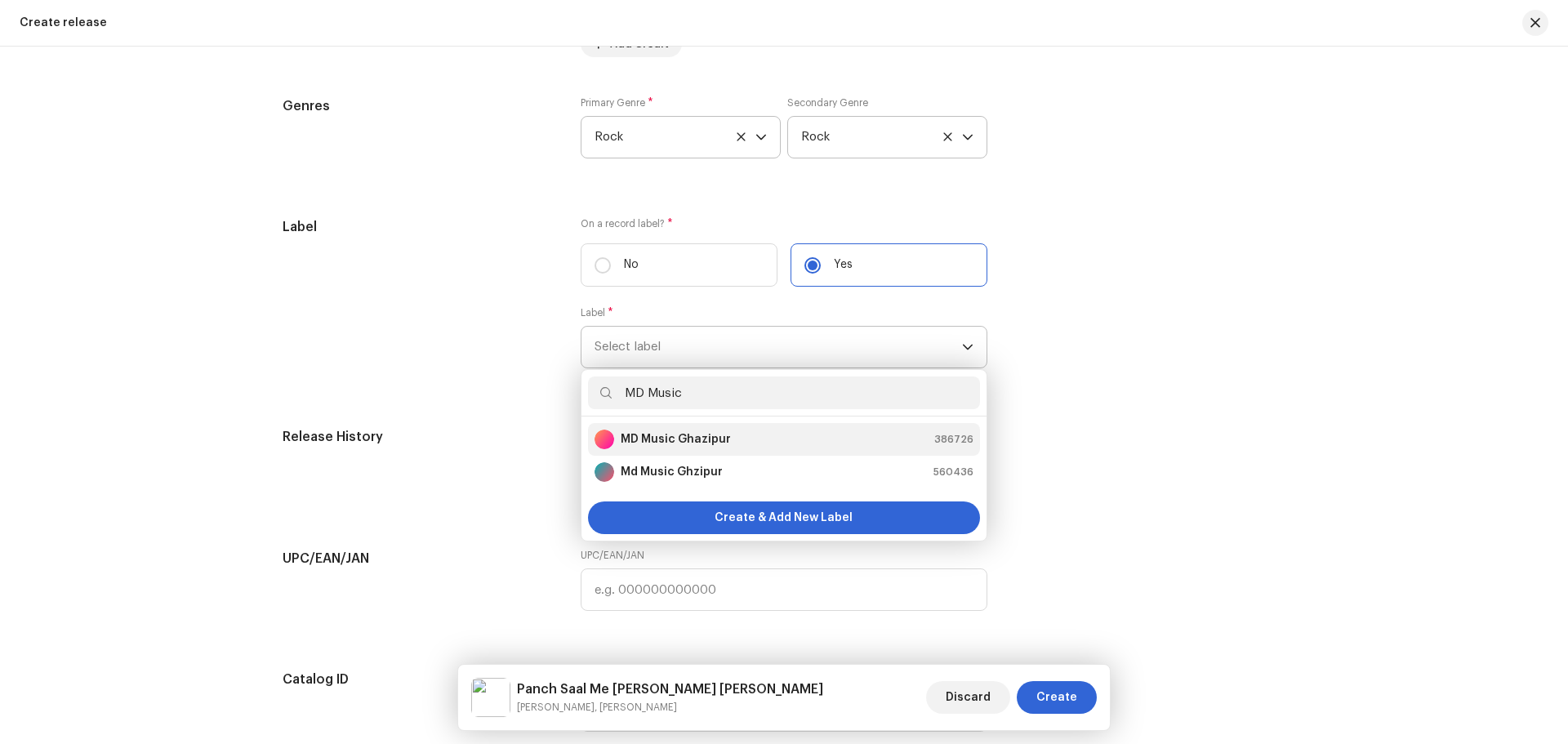
type input "MD Music"
click at [687, 425] on li "MD Music Ghazipur 386726" at bounding box center [784, 439] width 392 height 33
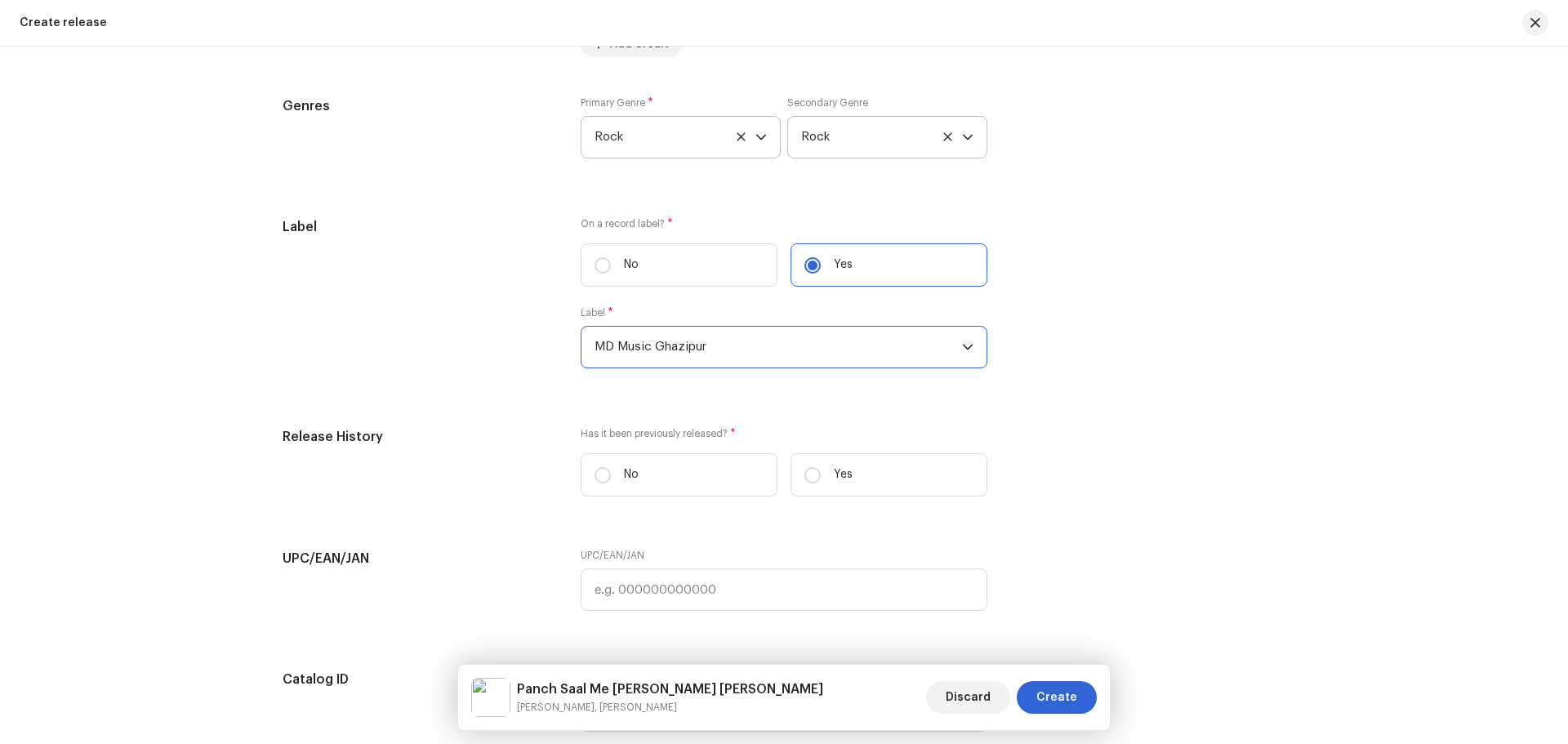
scroll to position [2721, 0]
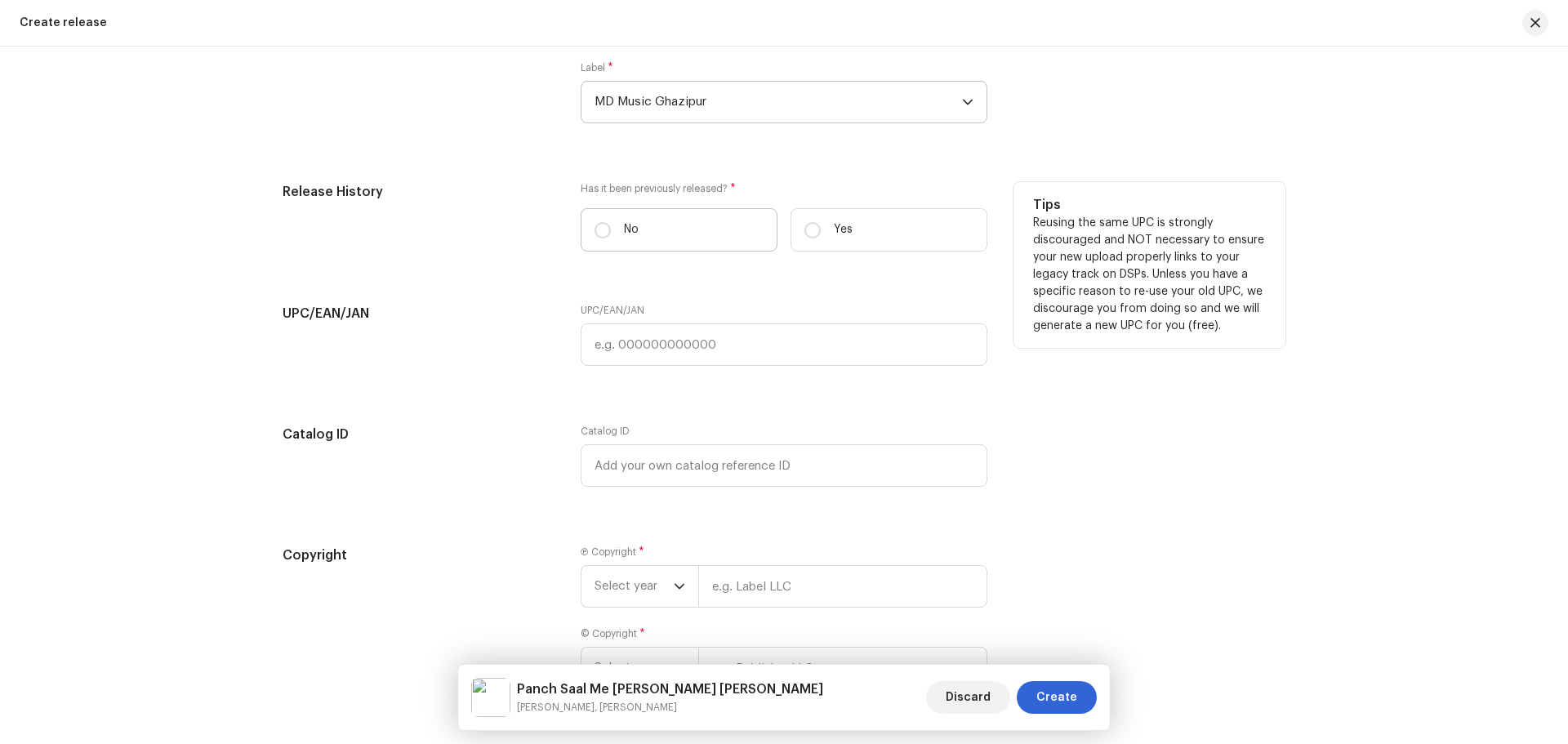
click at [669, 246] on label "No" at bounding box center [679, 229] width 197 height 43
click at [611, 238] on input "No" at bounding box center [603, 230] width 17 height 17
radio input "true"
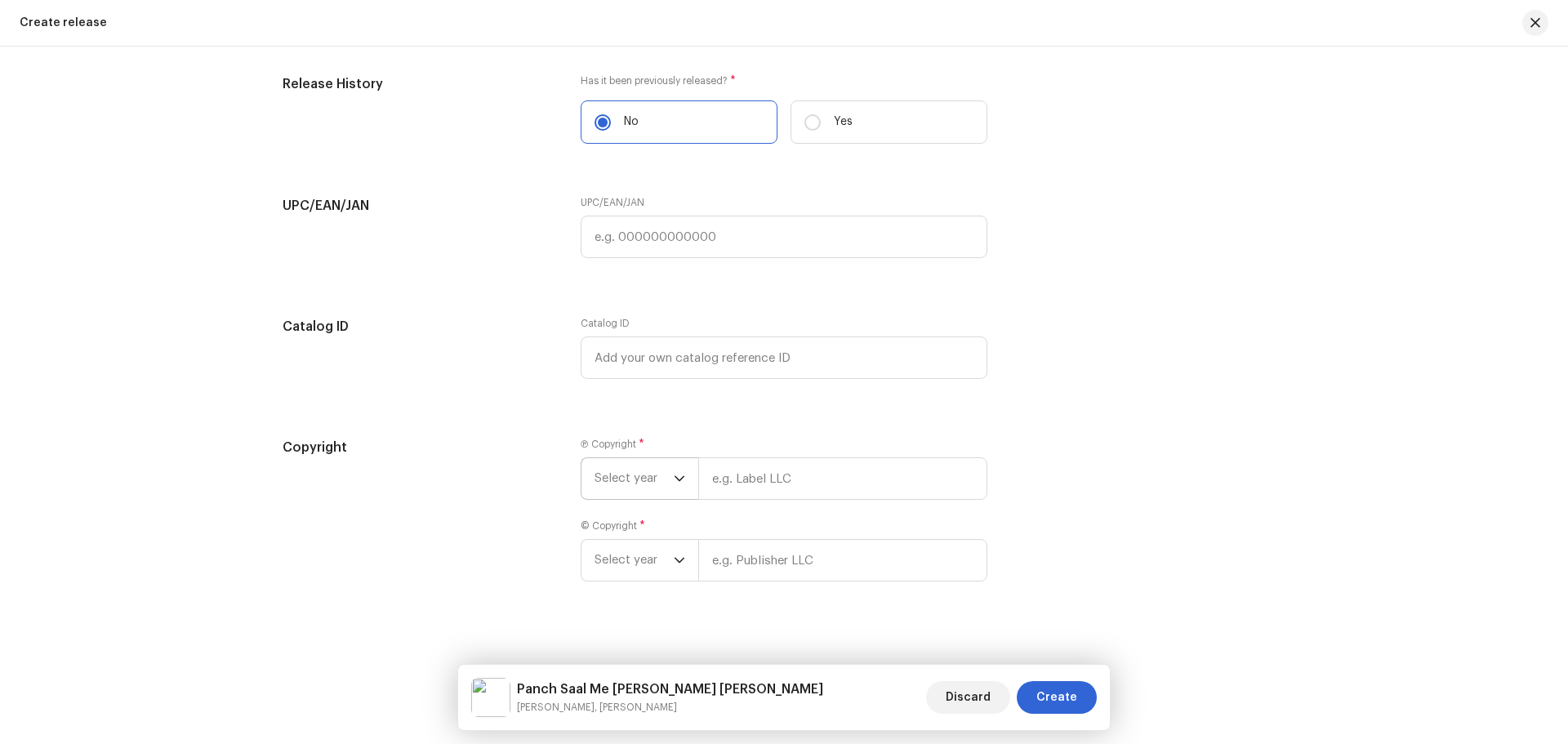
scroll to position [2843, 0]
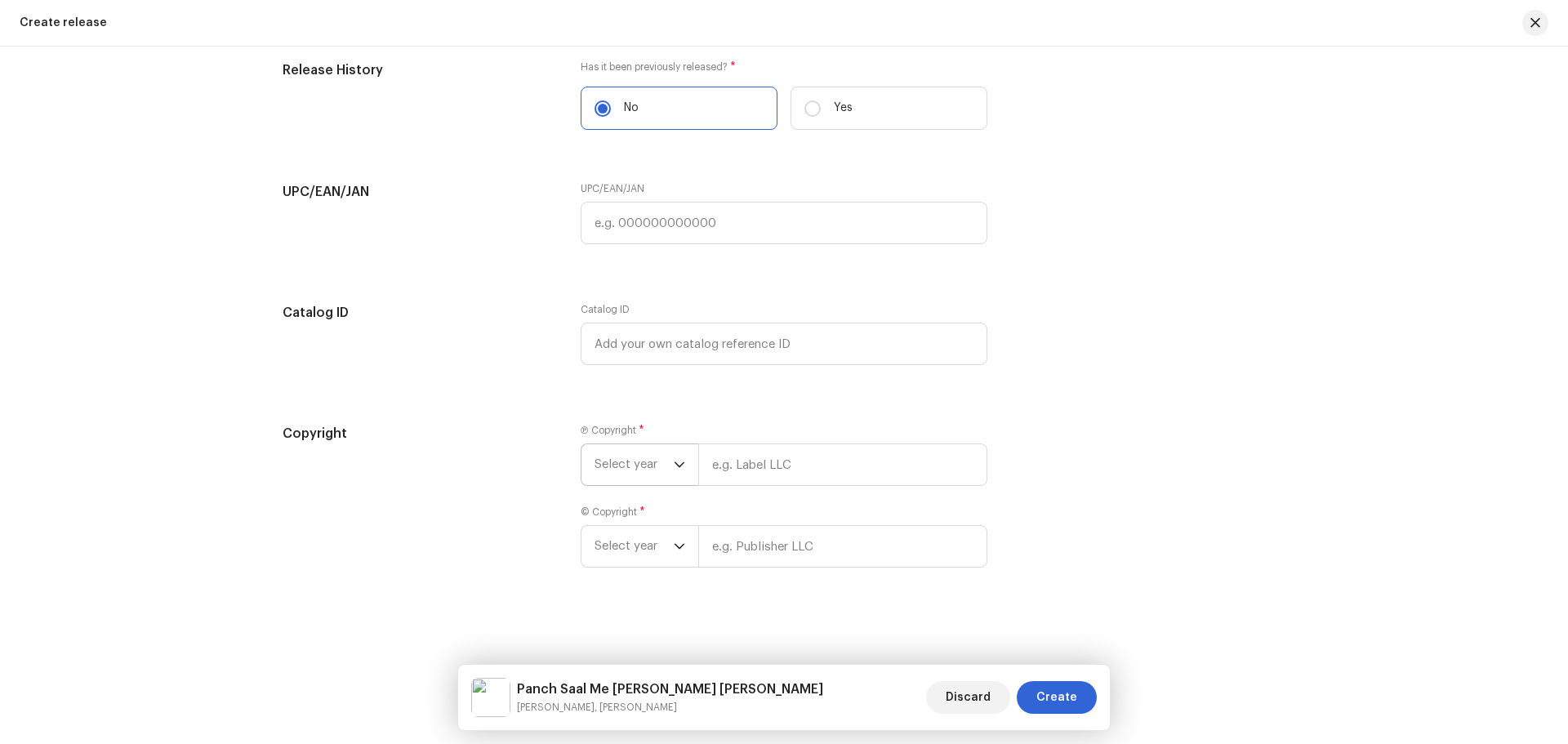
click at [610, 465] on span "Select year" at bounding box center [635, 464] width 79 height 41
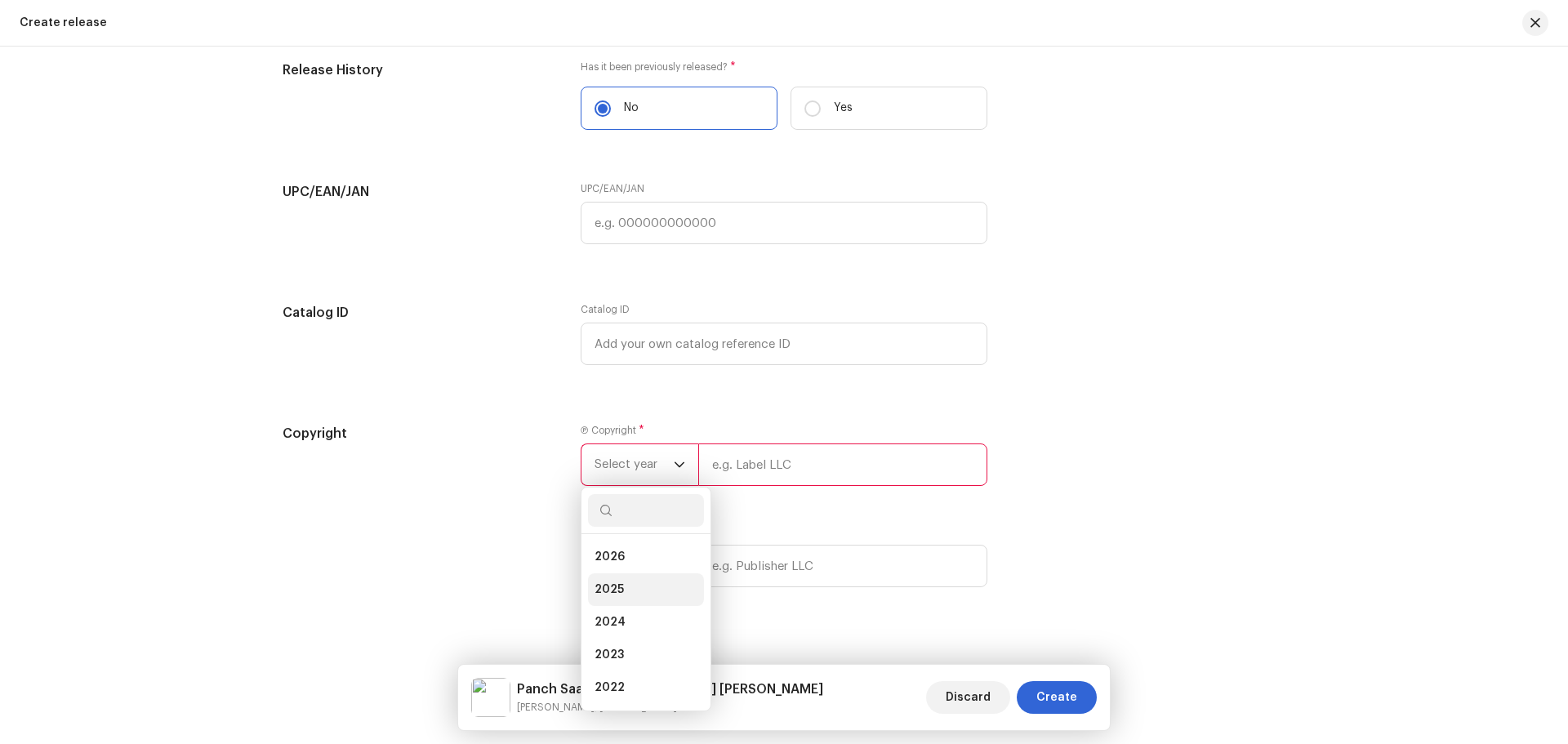
click at [640, 588] on li "2025" at bounding box center [645, 590] width 116 height 33
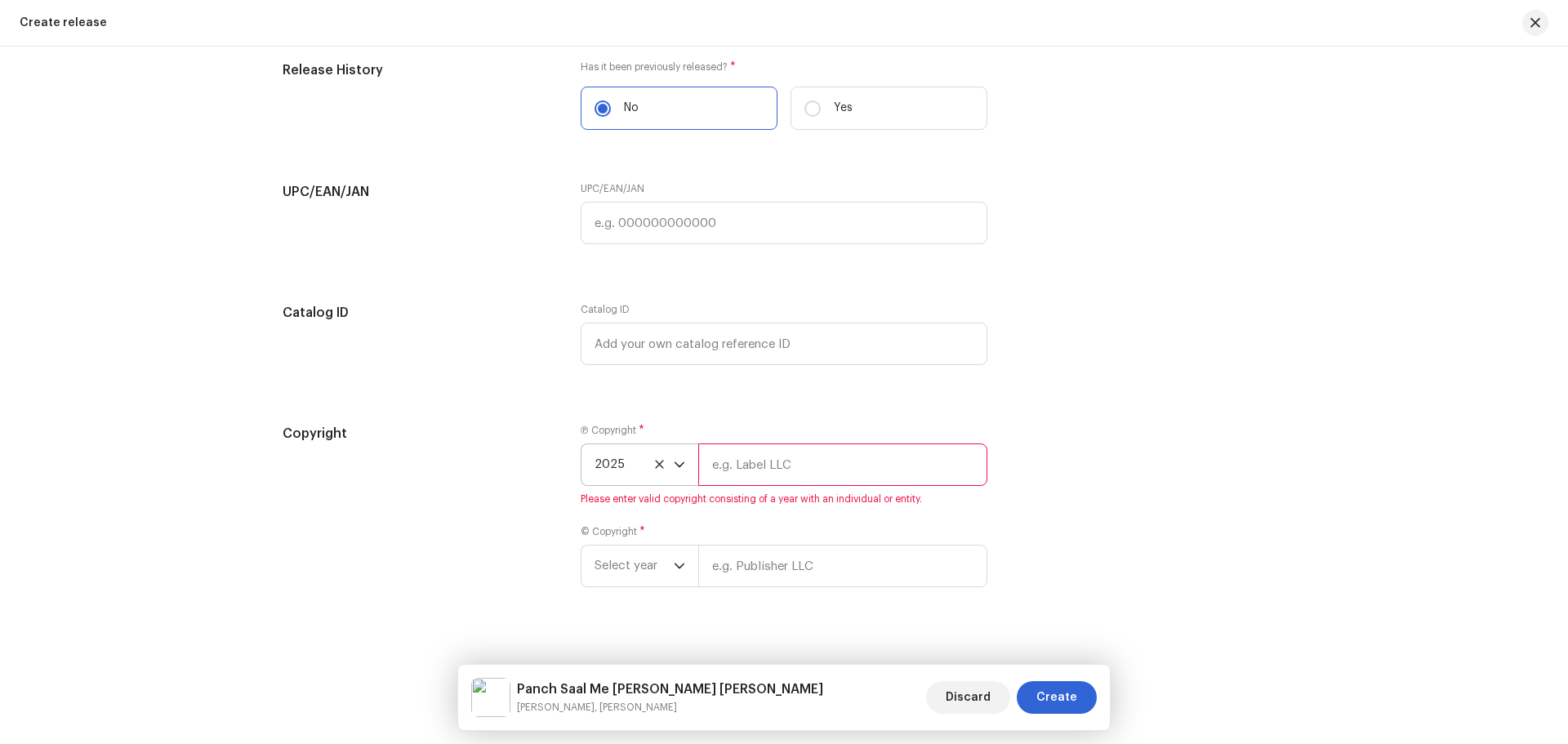
click at [785, 461] on input "text" at bounding box center [843, 464] width 290 height 42
type input "Nueva Era Digital Media Pvt. Ltd."
click at [641, 551] on span "Select year" at bounding box center [635, 566] width 79 height 41
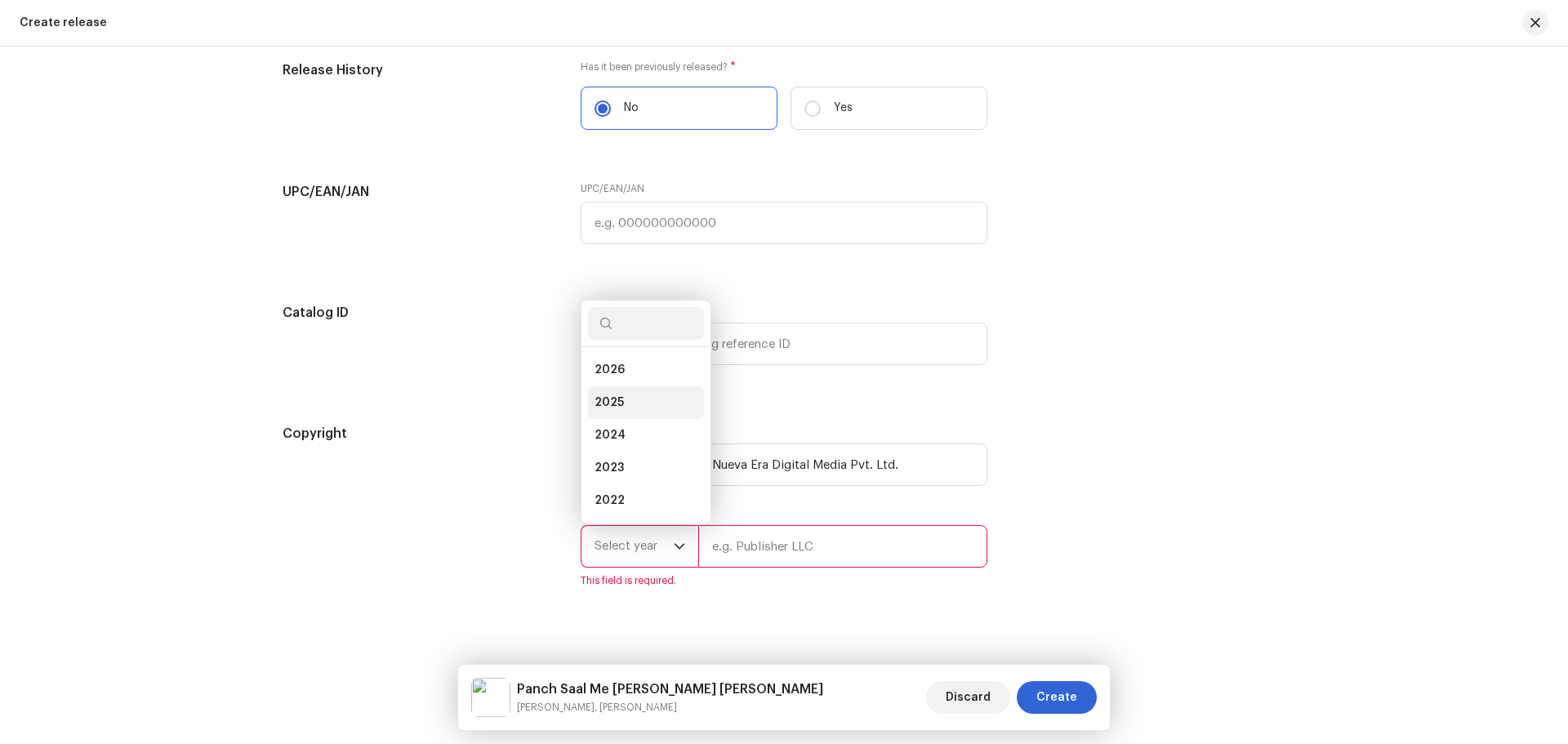
click at [651, 405] on li "2025" at bounding box center [645, 402] width 116 height 33
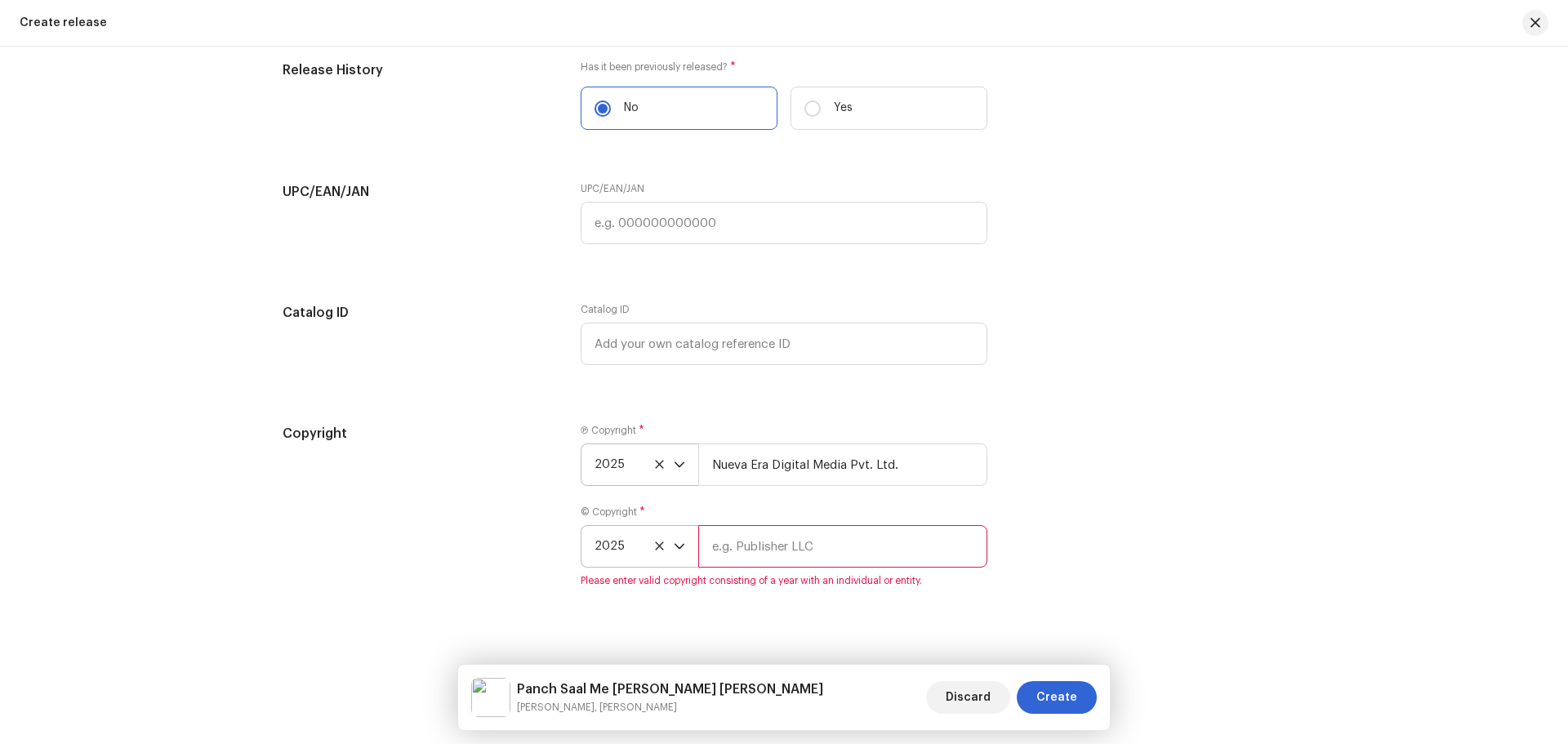
click at [771, 541] on input "text" at bounding box center [843, 546] width 290 height 42
type input "MD Music Ghazipur"
click at [1140, 546] on div "Copyright Ⓟ Copyright * 2025 Nueva Era Digital Media Pvt. Ltd. © Copyright * 20…" at bounding box center [784, 505] width 1003 height 163
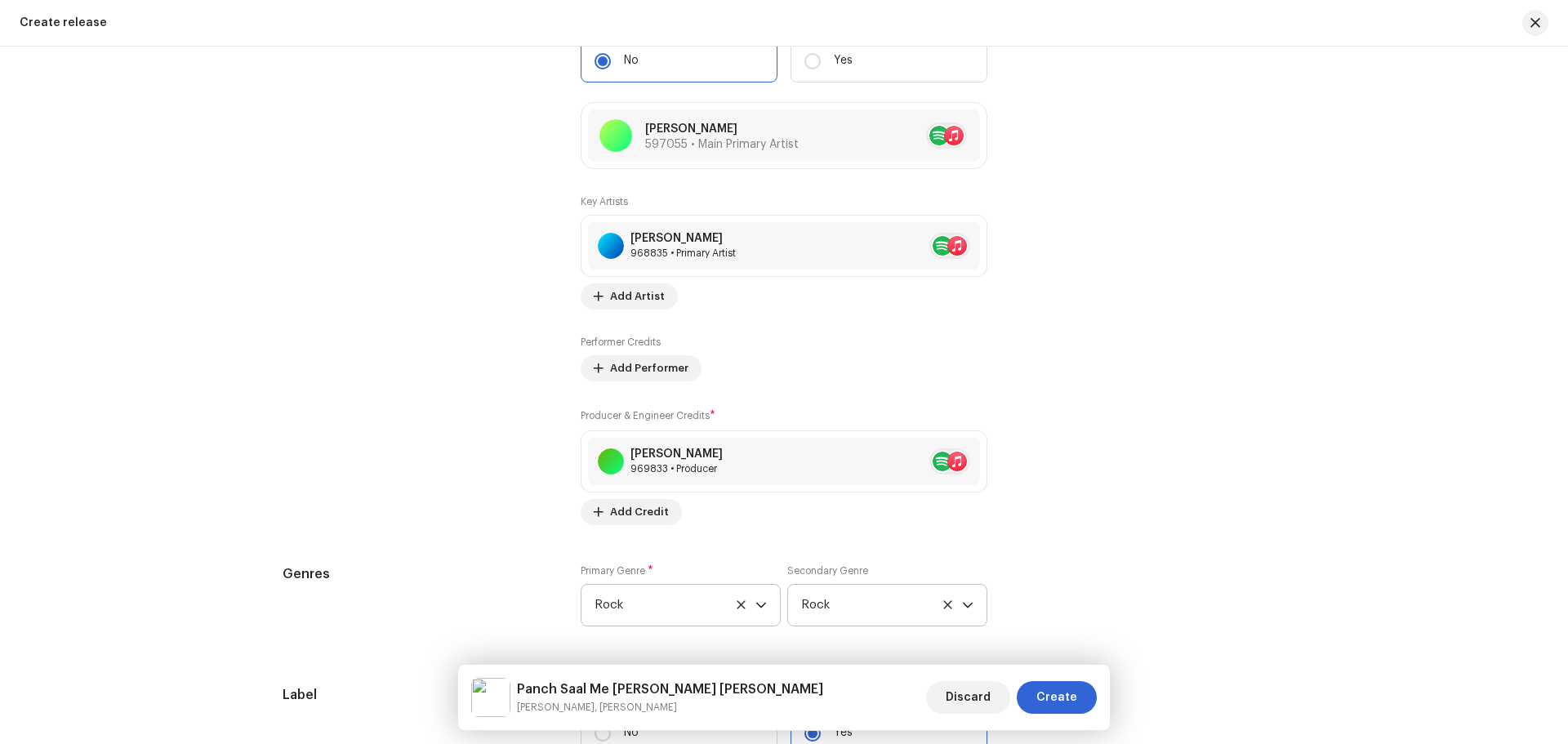
scroll to position [1863, 0]
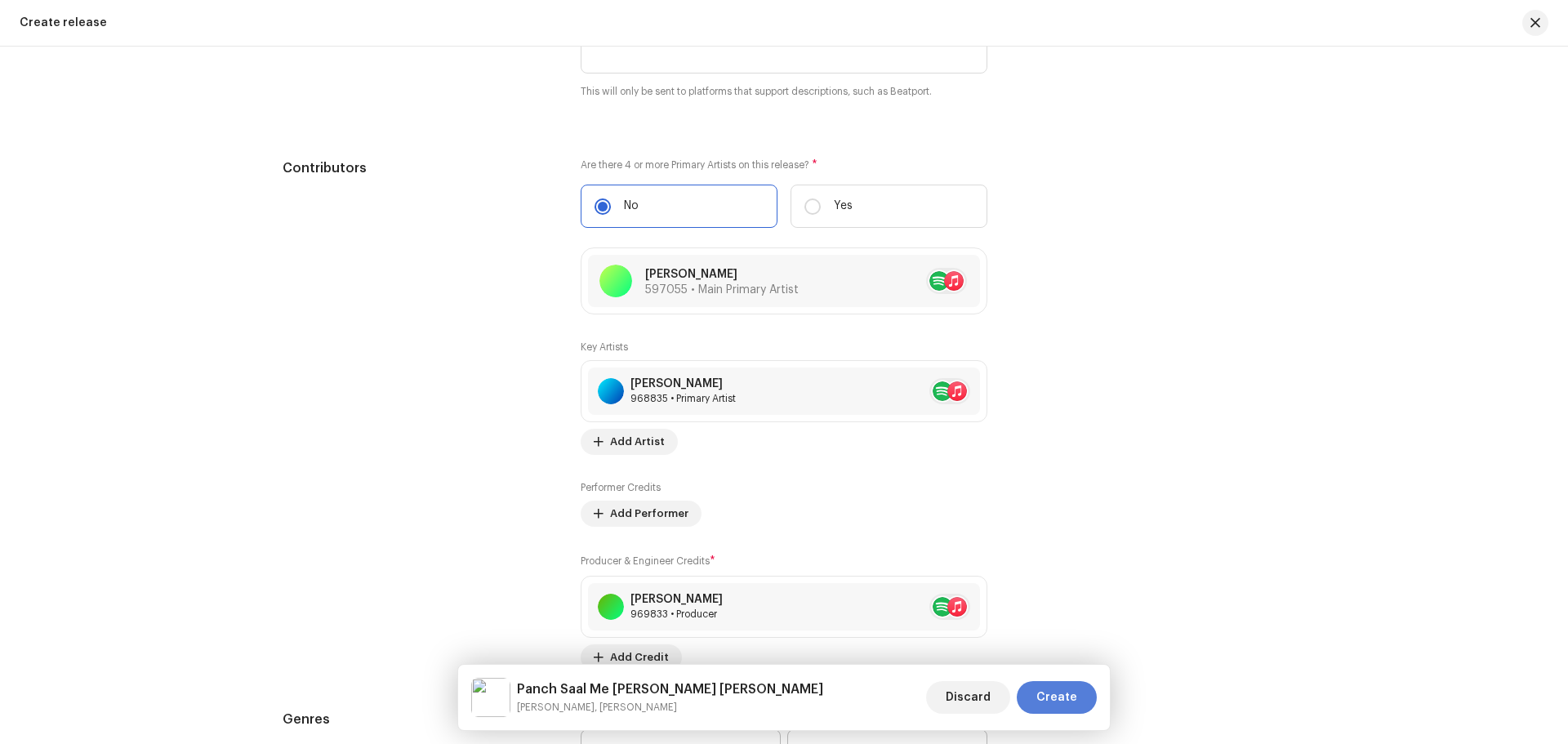
click at [1076, 695] on span "Create" at bounding box center [1057, 697] width 41 height 33
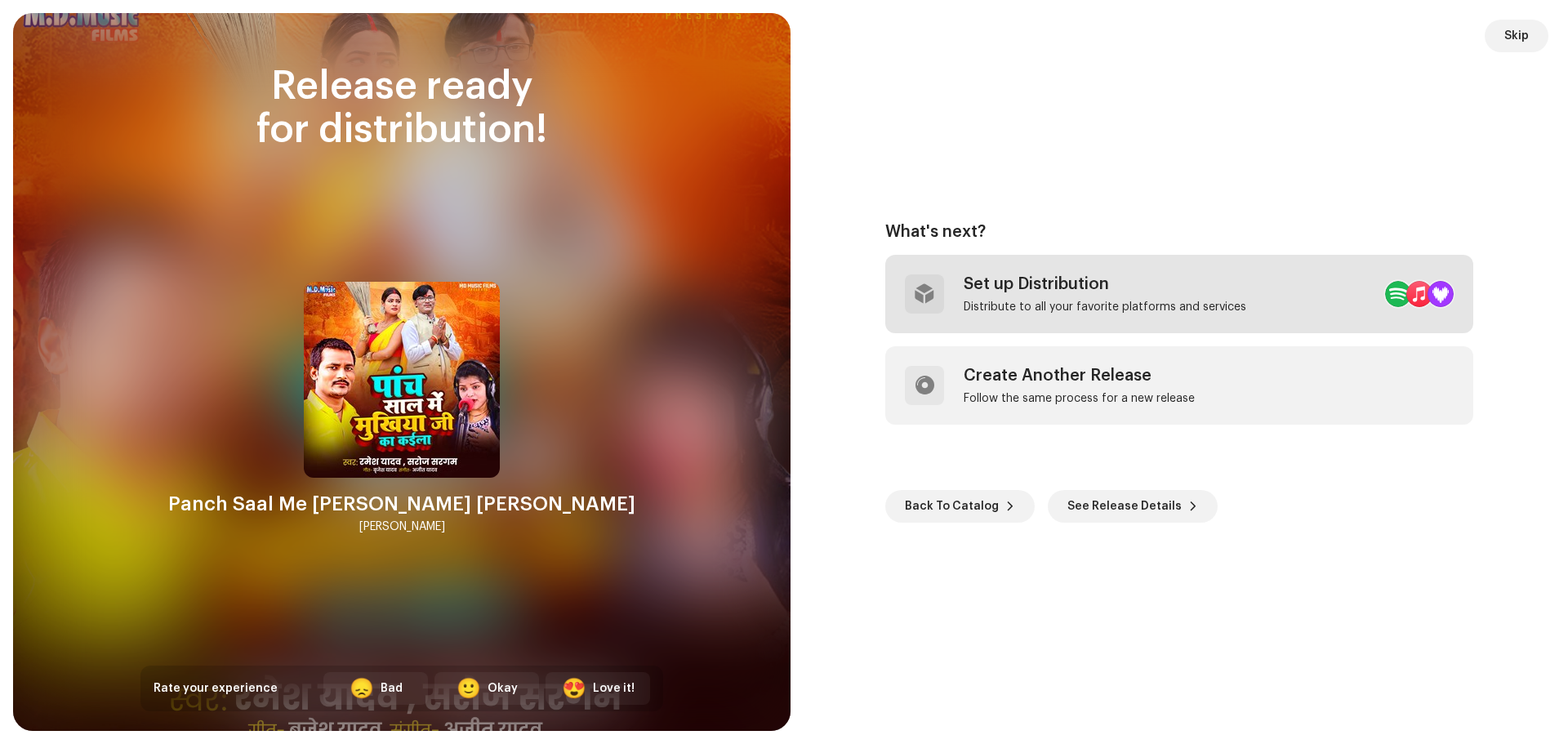
click at [1084, 290] on div "Set up Distribution" at bounding box center [1105, 284] width 283 height 19
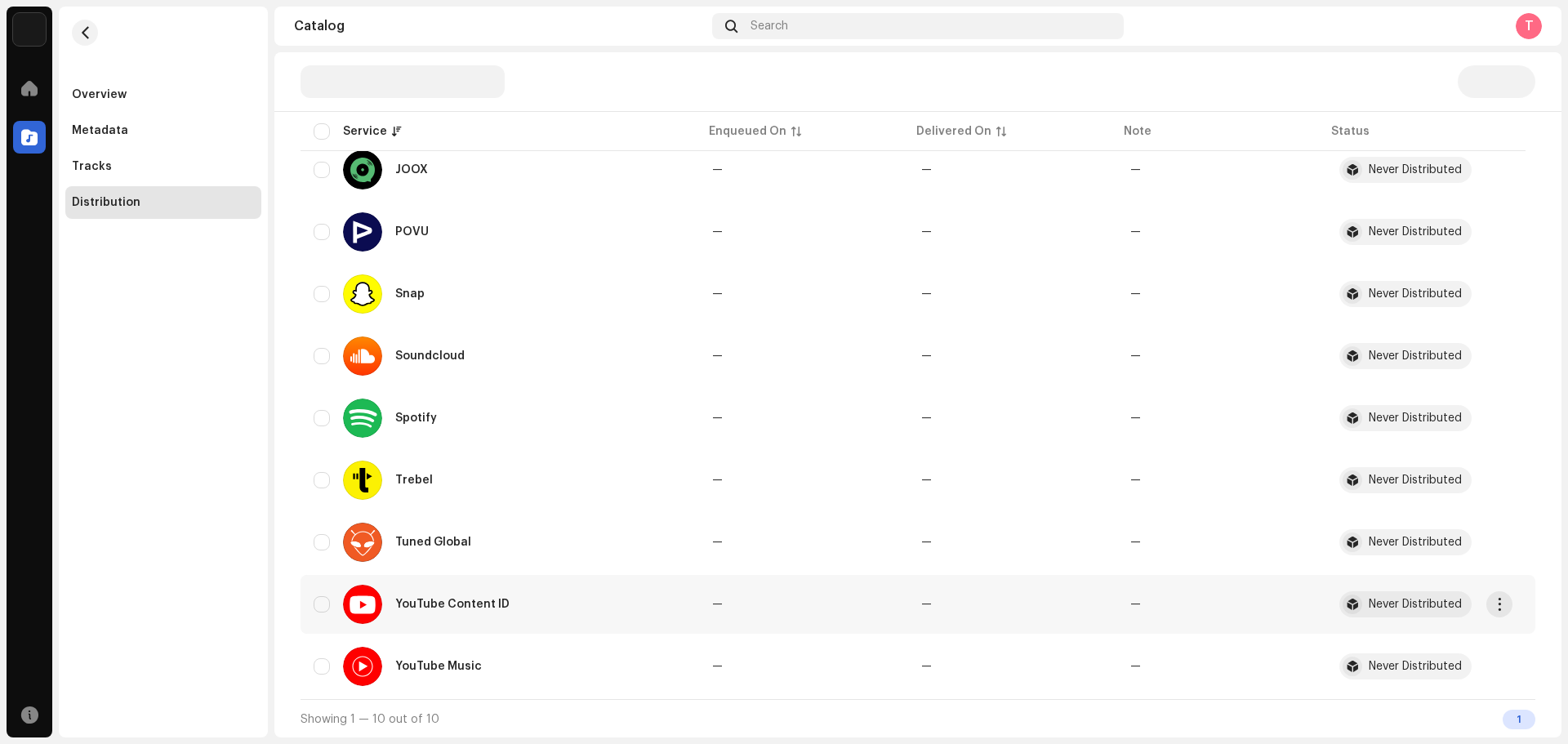
scroll to position [300, 0]
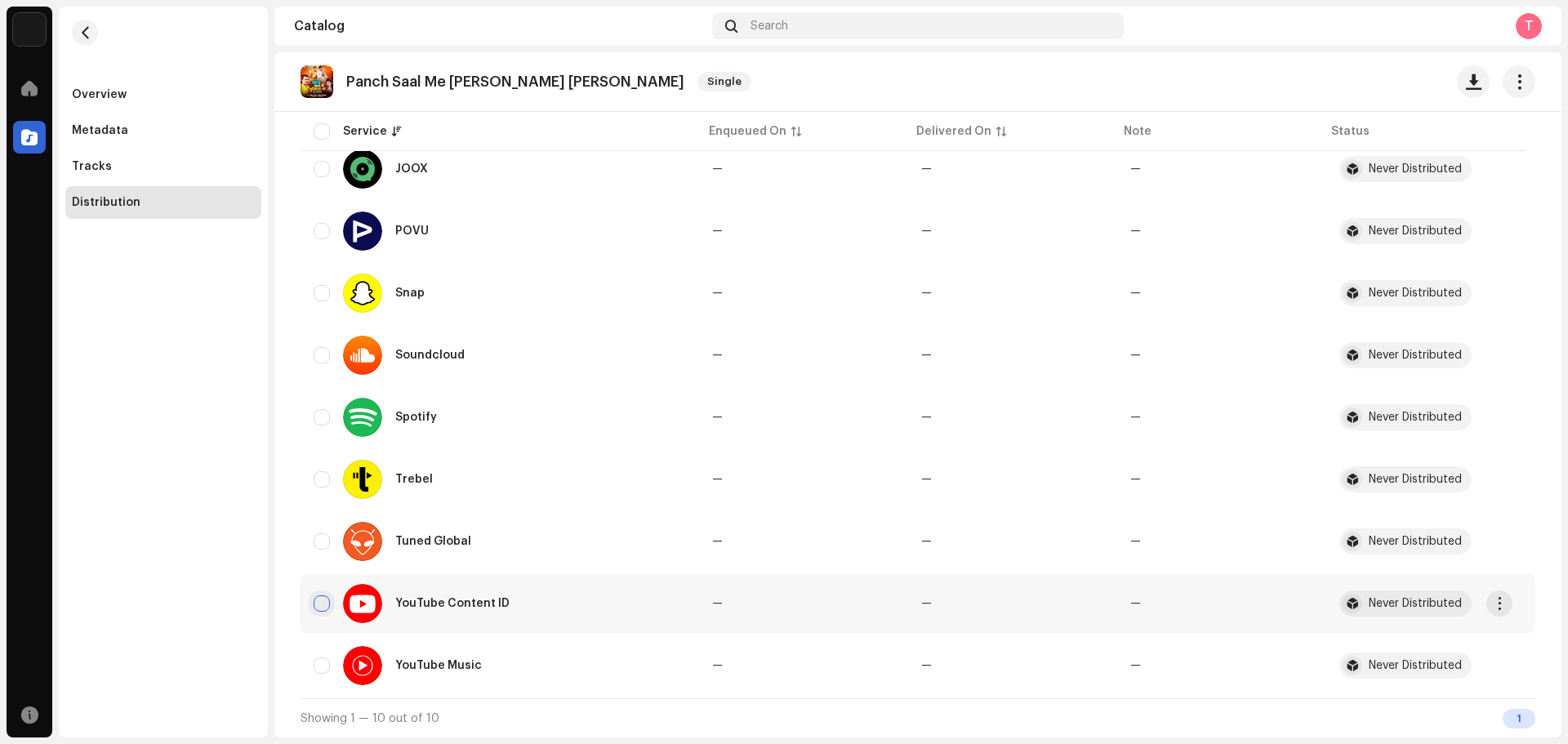
drag, startPoint x: 322, startPoint y: 601, endPoint x: 320, endPoint y: 633, distance: 32.1
click at [322, 602] on input "checkbox" at bounding box center [321, 604] width 17 height 17
checkbox input "true"
click at [320, 659] on input "Row Unselected" at bounding box center [321, 665] width 17 height 17
checkbox input "true"
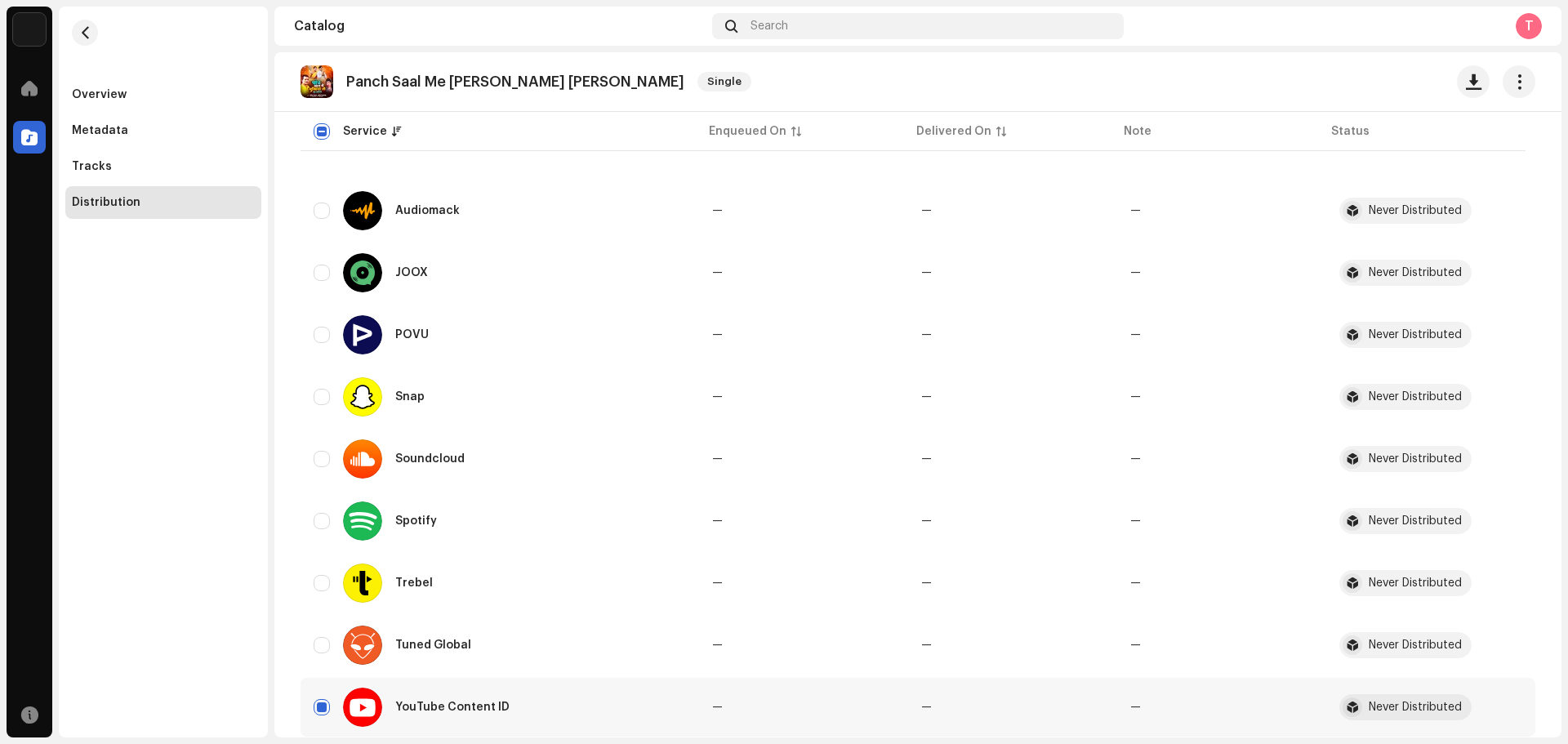
scroll to position [137, 0]
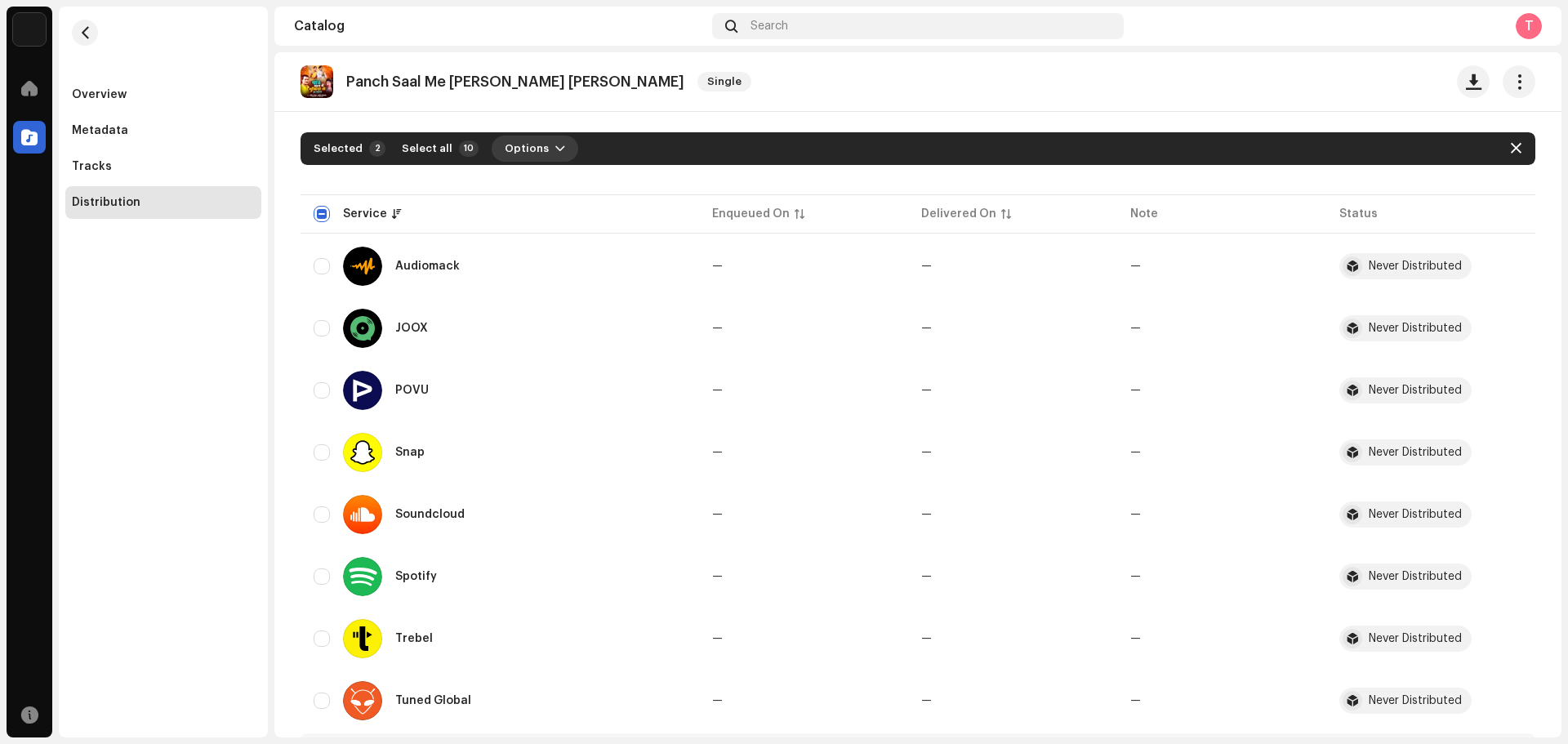
click at [555, 145] on span "button" at bounding box center [560, 148] width 10 height 13
click at [531, 192] on div "Distribute" at bounding box center [573, 185] width 165 height 33
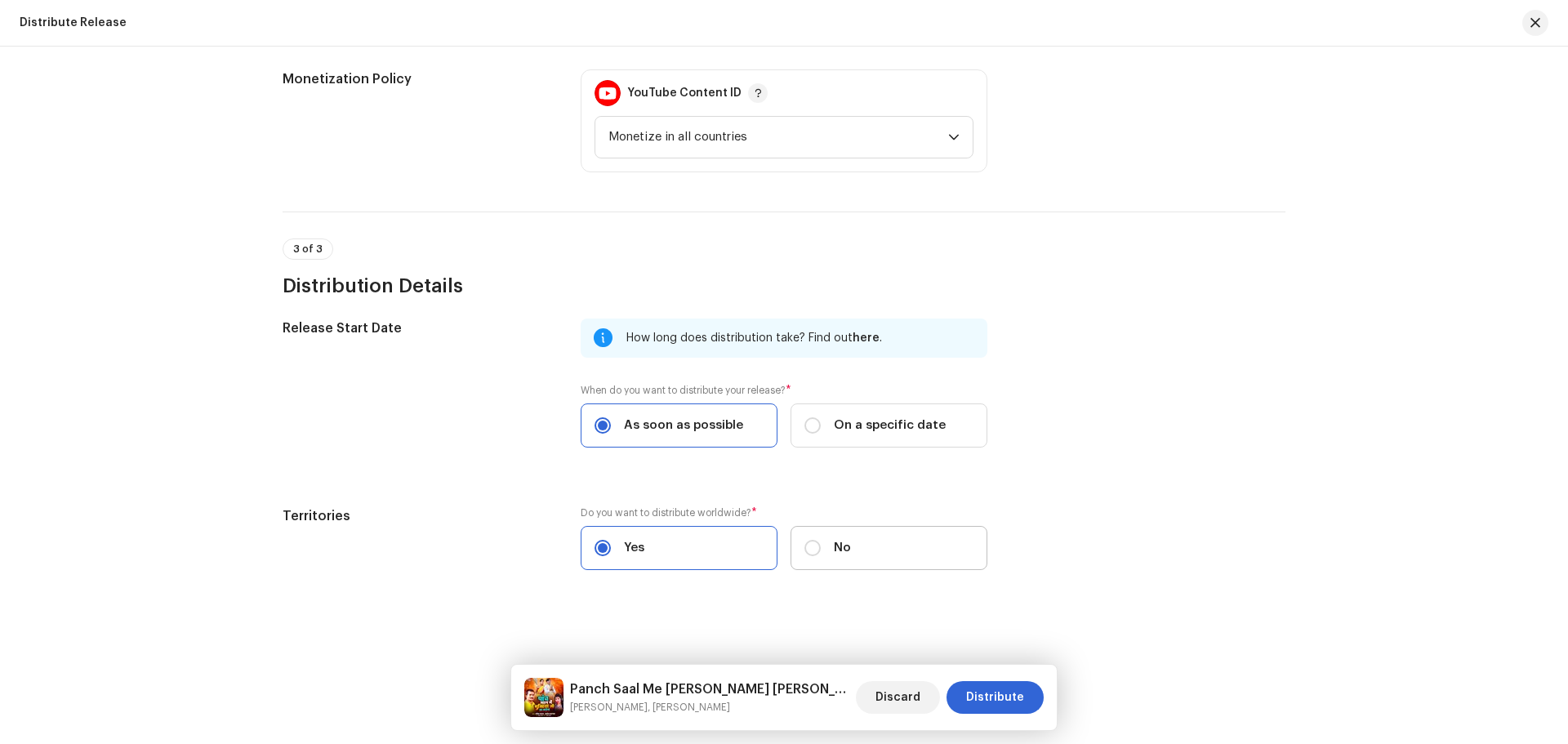
scroll to position [500, 0]
click at [991, 703] on span "Distribute" at bounding box center [996, 697] width 58 height 33
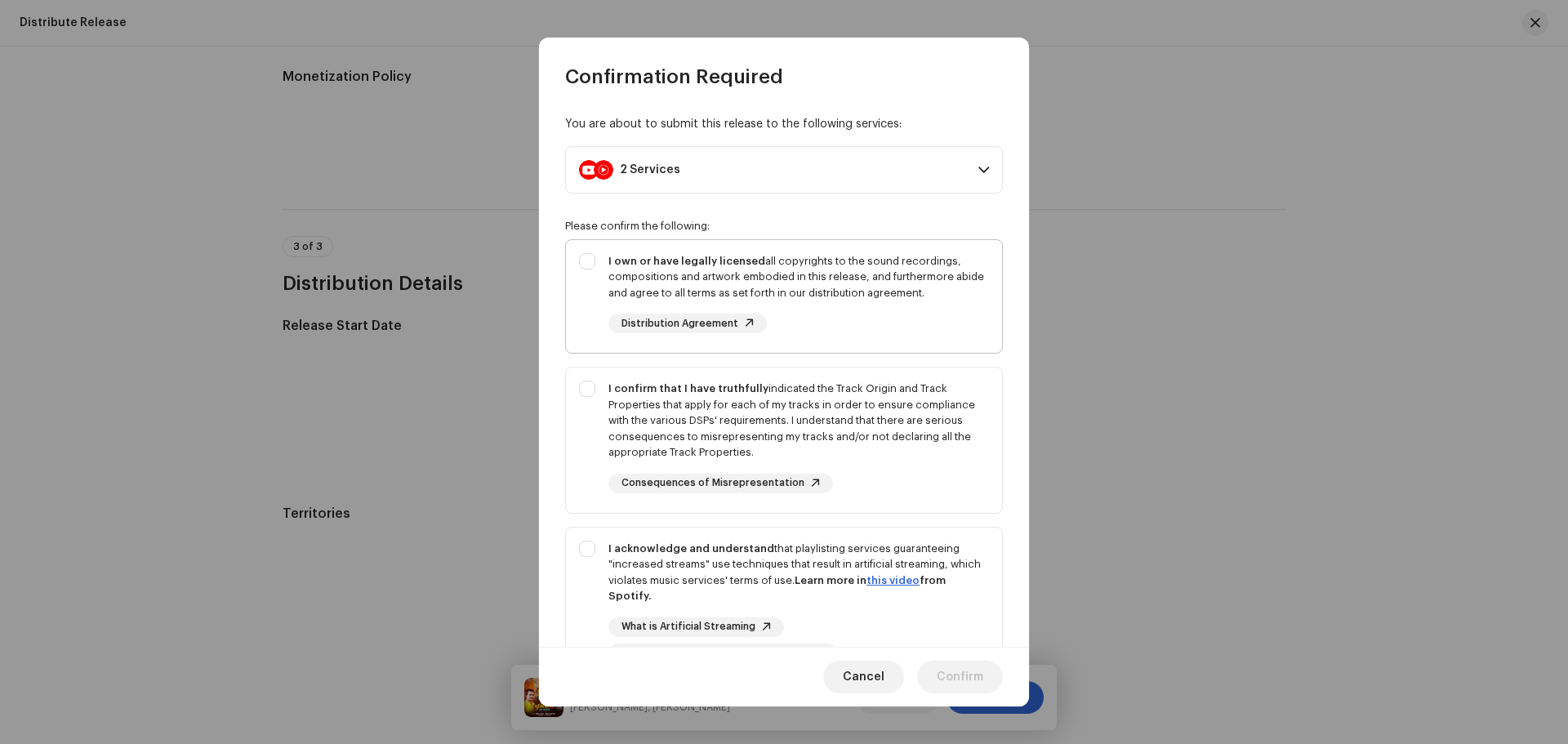
drag, startPoint x: 584, startPoint y: 282, endPoint x: 581, endPoint y: 320, distance: 38.1
click at [584, 284] on div "I own or have legally licensed all copyrights to the sound recordings, composit…" at bounding box center [784, 293] width 436 height 107
checkbox input "true"
click at [586, 391] on div "I confirm that I have truthfully indicated the Track Origin and Track Propertie…" at bounding box center [784, 436] width 436 height 139
checkbox input "true"
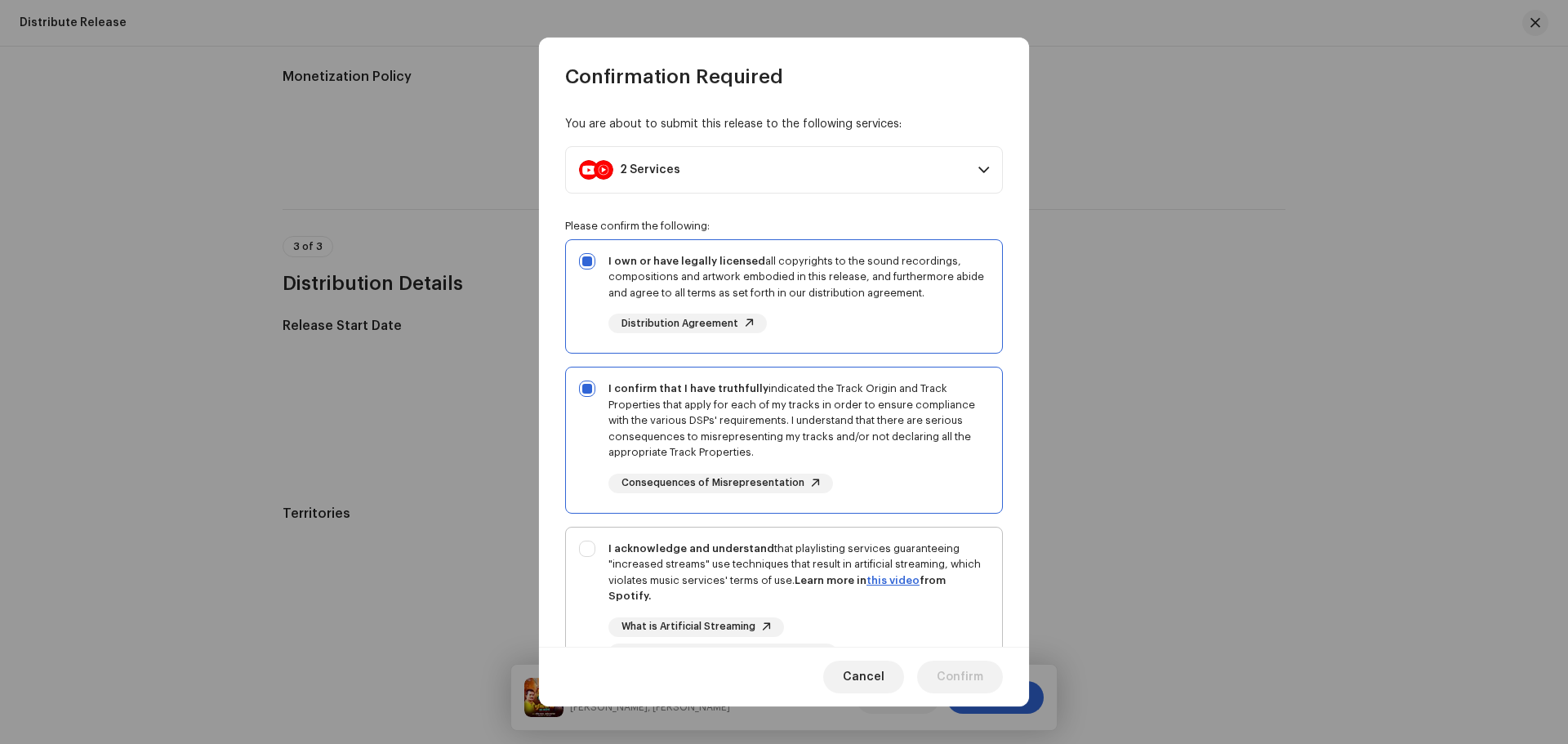
click at [599, 565] on div "I acknowledge and understand that playlisting services guaranteeing "increased …" at bounding box center [784, 602] width 436 height 148
checkbox input "true"
click at [955, 669] on span "Confirm" at bounding box center [960, 677] width 47 height 33
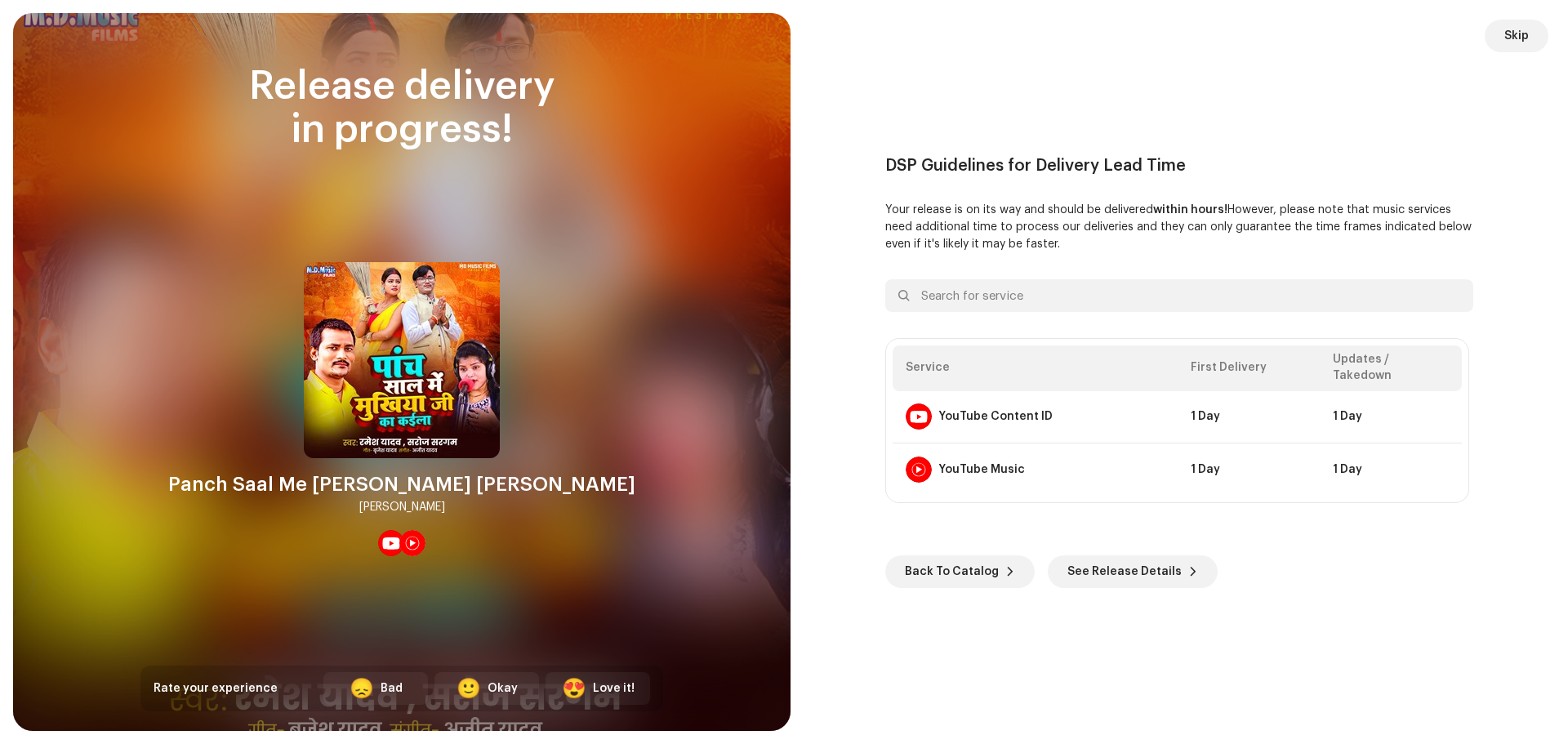
scroll to position [0, 0]
